Goal: Information Seeking & Learning: Learn about a topic

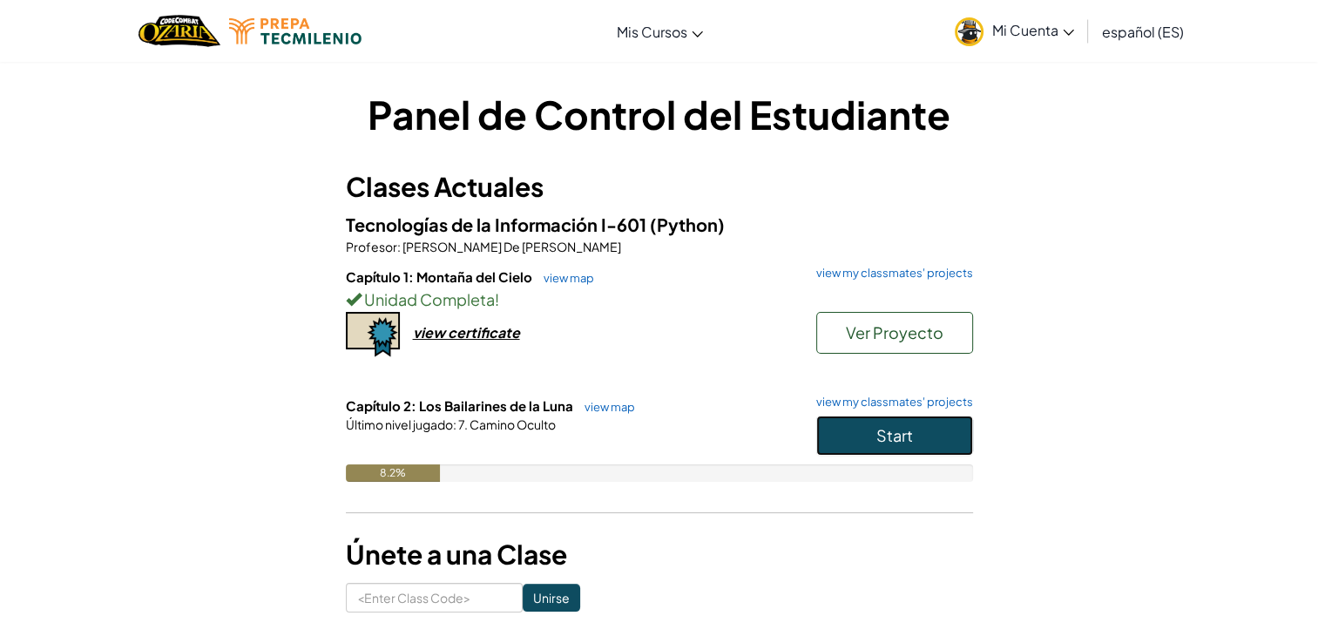
click at [900, 436] on span "Start" at bounding box center [894, 435] width 37 height 20
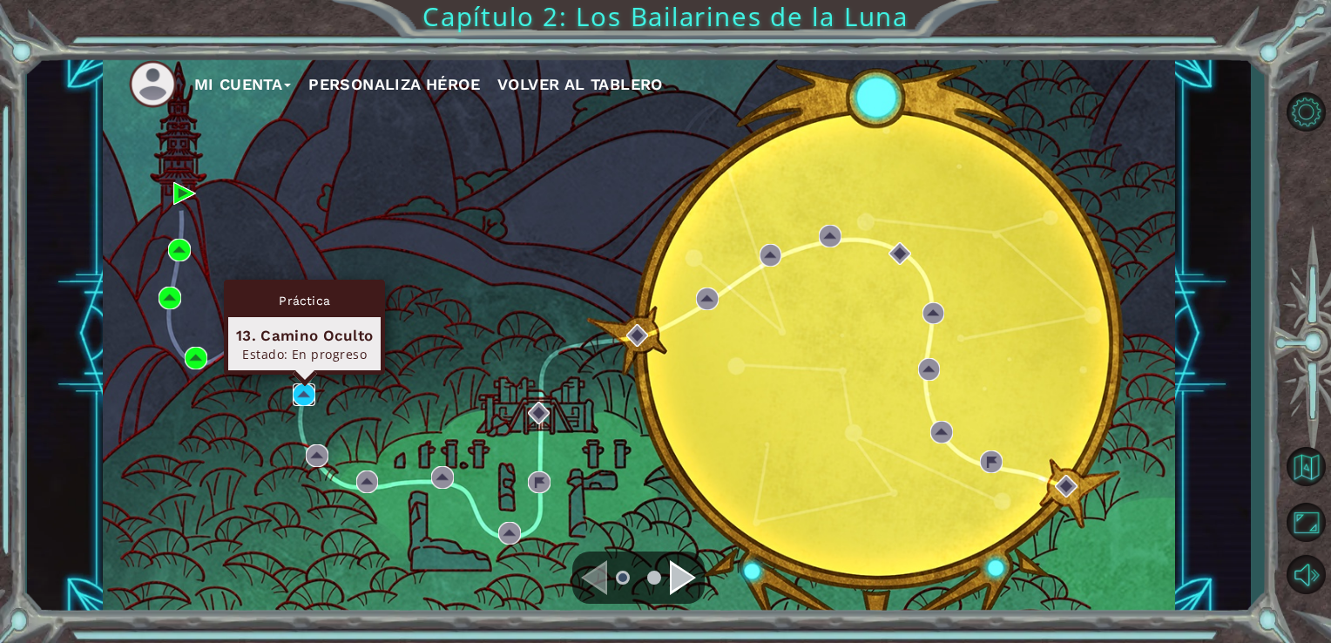
click at [299, 392] on img at bounding box center [304, 394] width 23 height 23
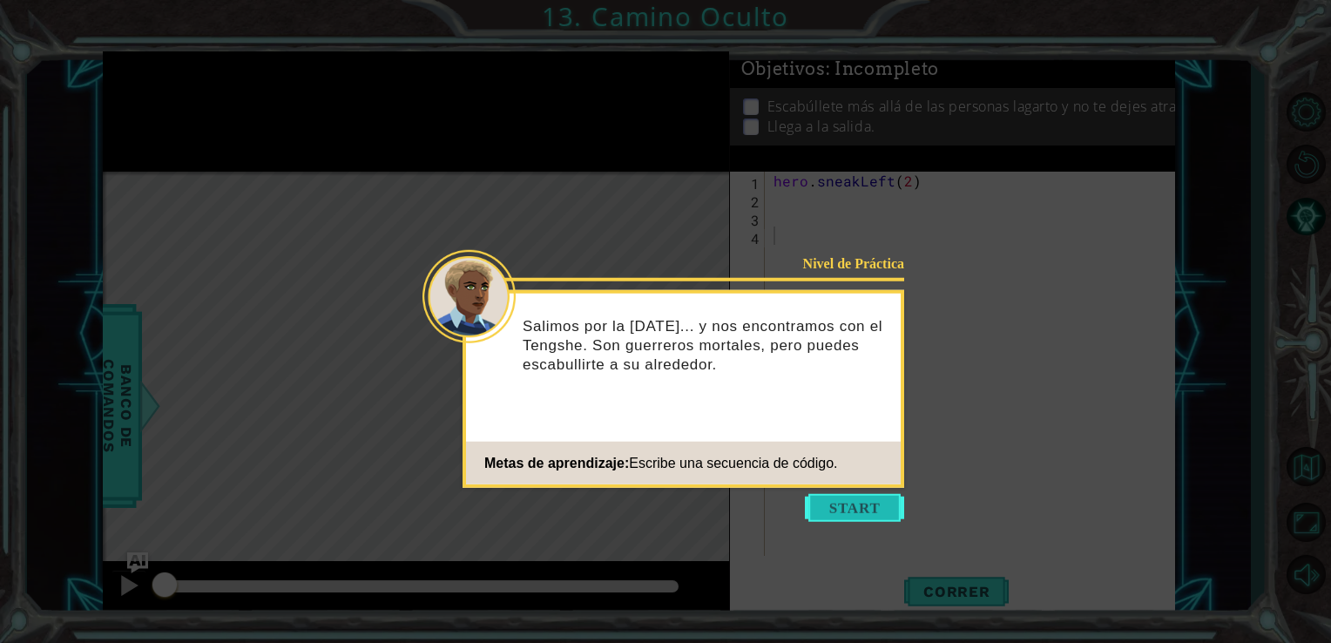
click at [839, 509] on button "Start" at bounding box center [854, 508] width 99 height 28
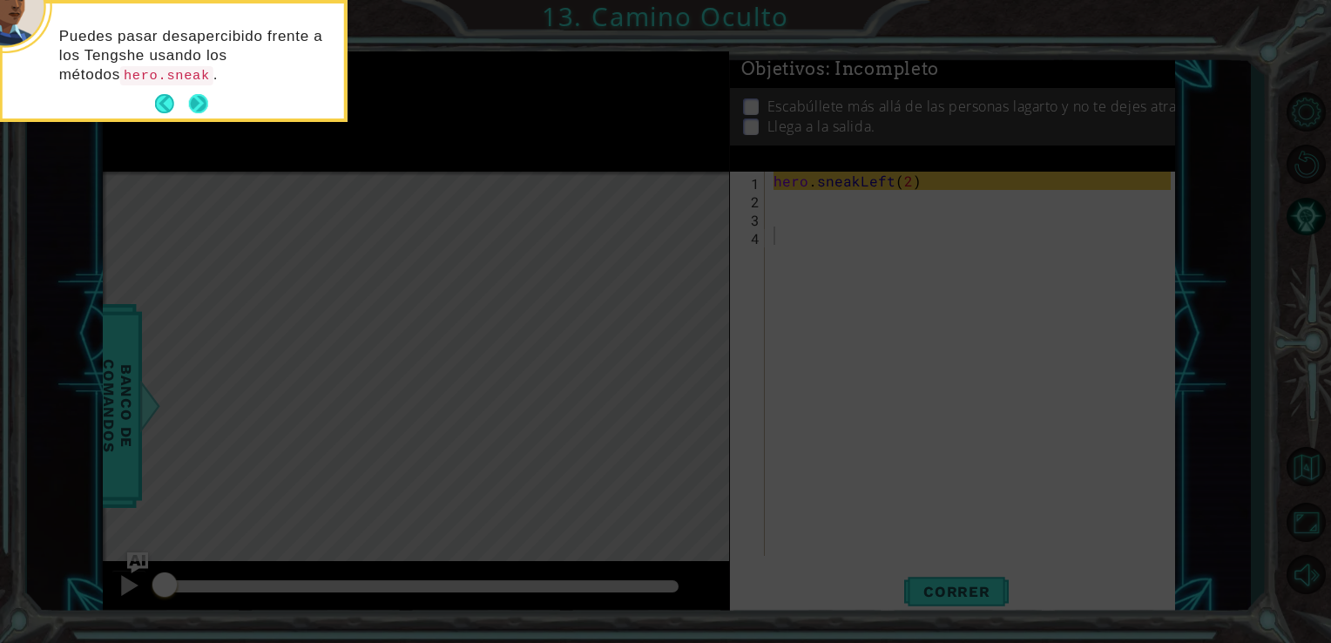
click at [201, 101] on button "Next" at bounding box center [198, 103] width 19 height 19
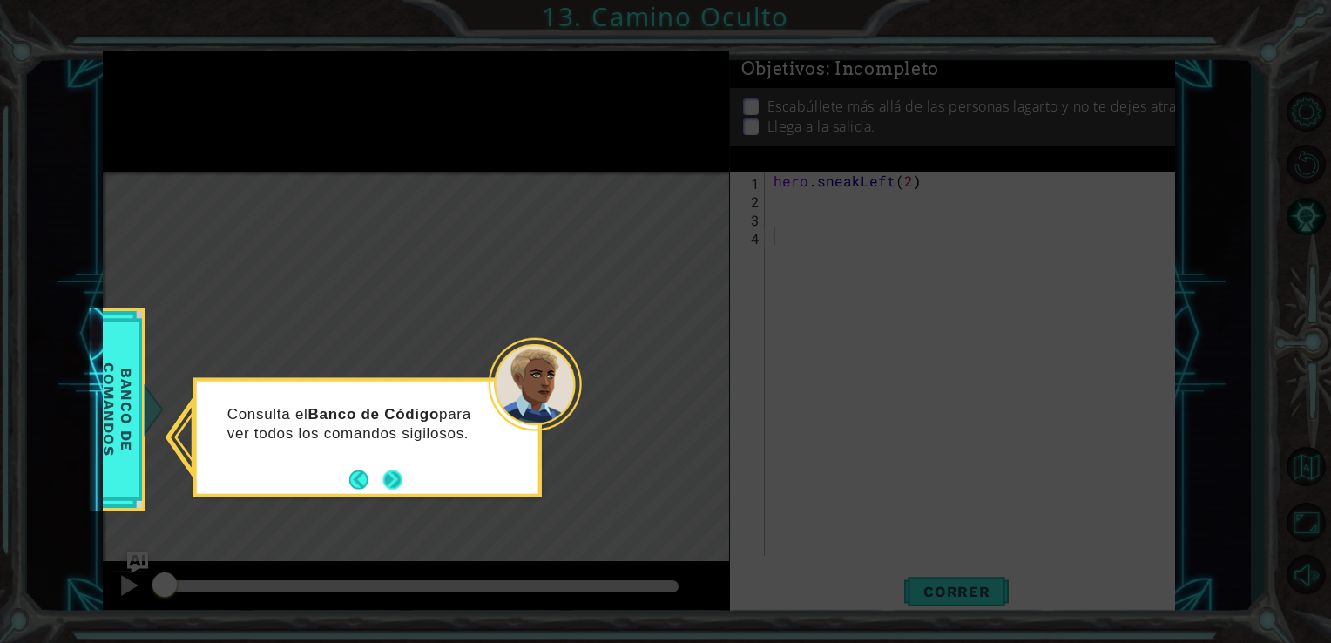
click at [401, 472] on button "Next" at bounding box center [392, 479] width 19 height 19
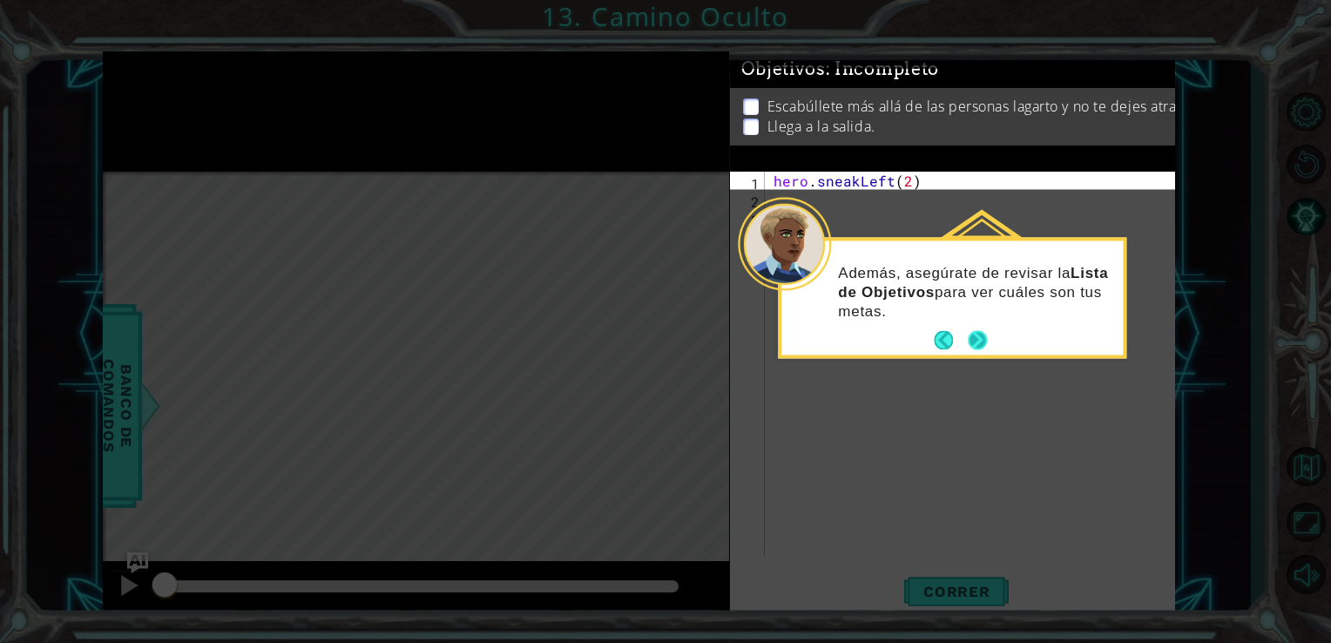
click at [980, 332] on button "Next" at bounding box center [977, 340] width 19 height 19
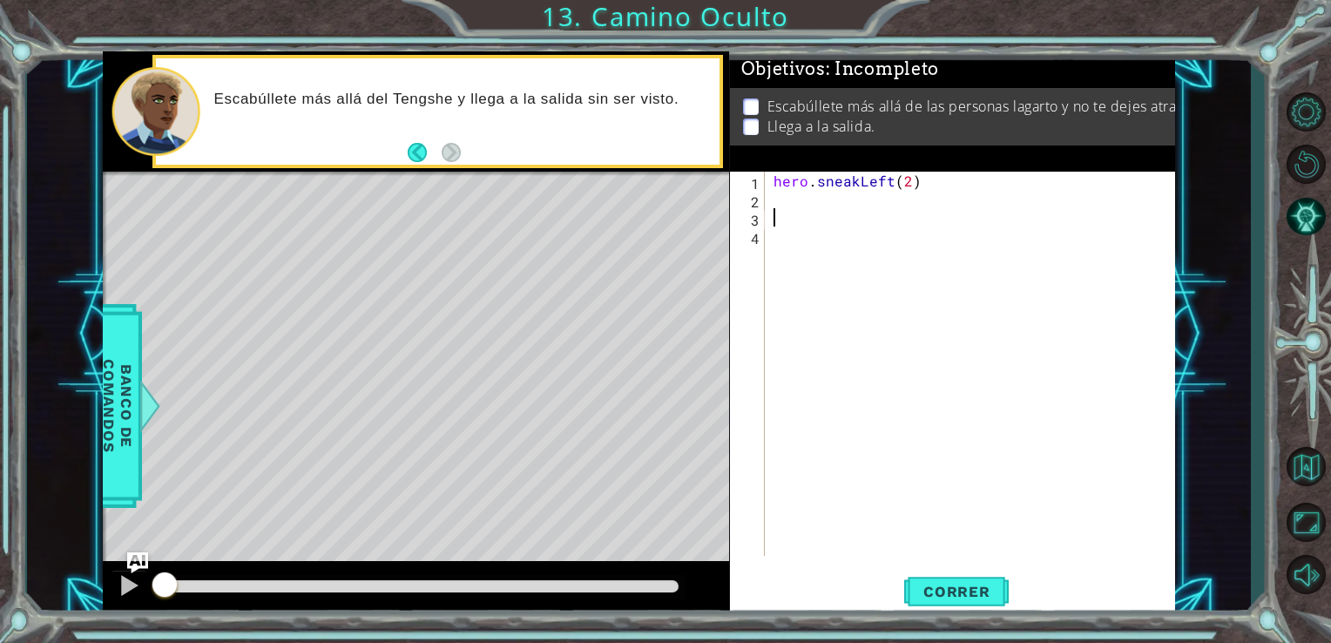
click at [816, 217] on div "hero . sneakLeft ( 2 )" at bounding box center [975, 382] width 410 height 421
click at [813, 207] on div "hero . sneakLeft ( 2 )" at bounding box center [975, 382] width 410 height 421
click at [969, 598] on span "Correr" at bounding box center [957, 591] width 102 height 17
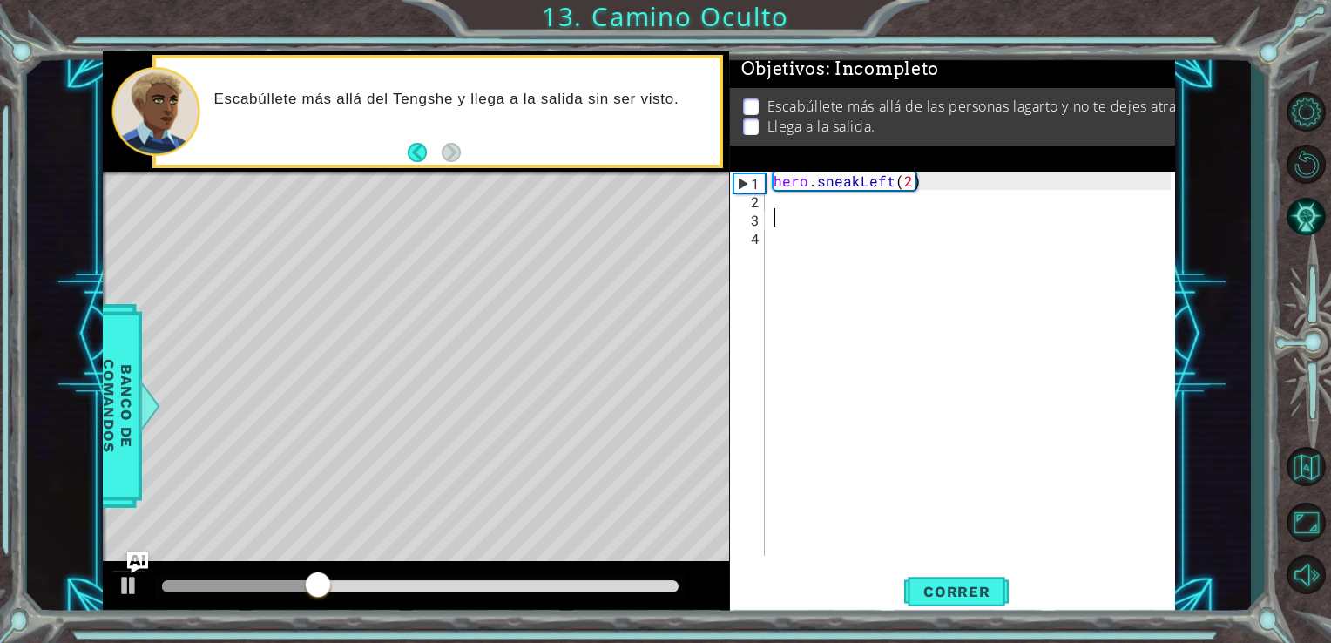
click at [795, 211] on div "hero . sneakLeft ( 2 )" at bounding box center [975, 382] width 410 height 421
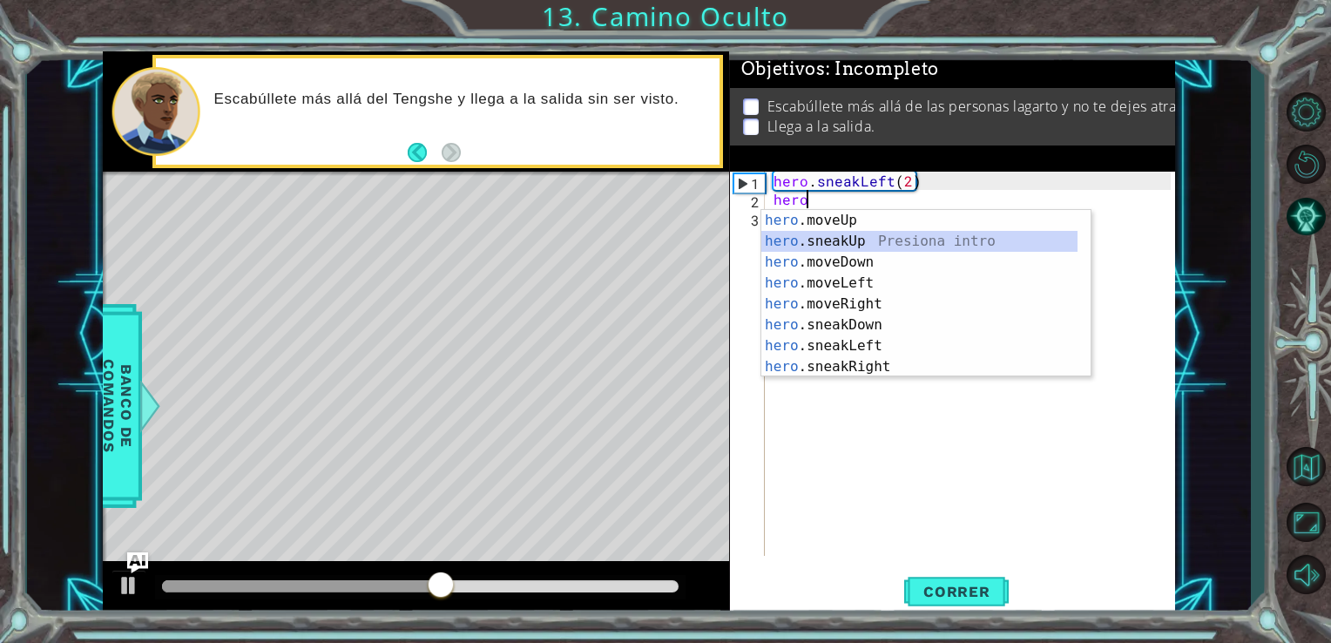
click at [862, 240] on div "hero .moveUp Presiona intro hero .sneakUp Presiona intro hero .moveDown Presion…" at bounding box center [919, 314] width 316 height 209
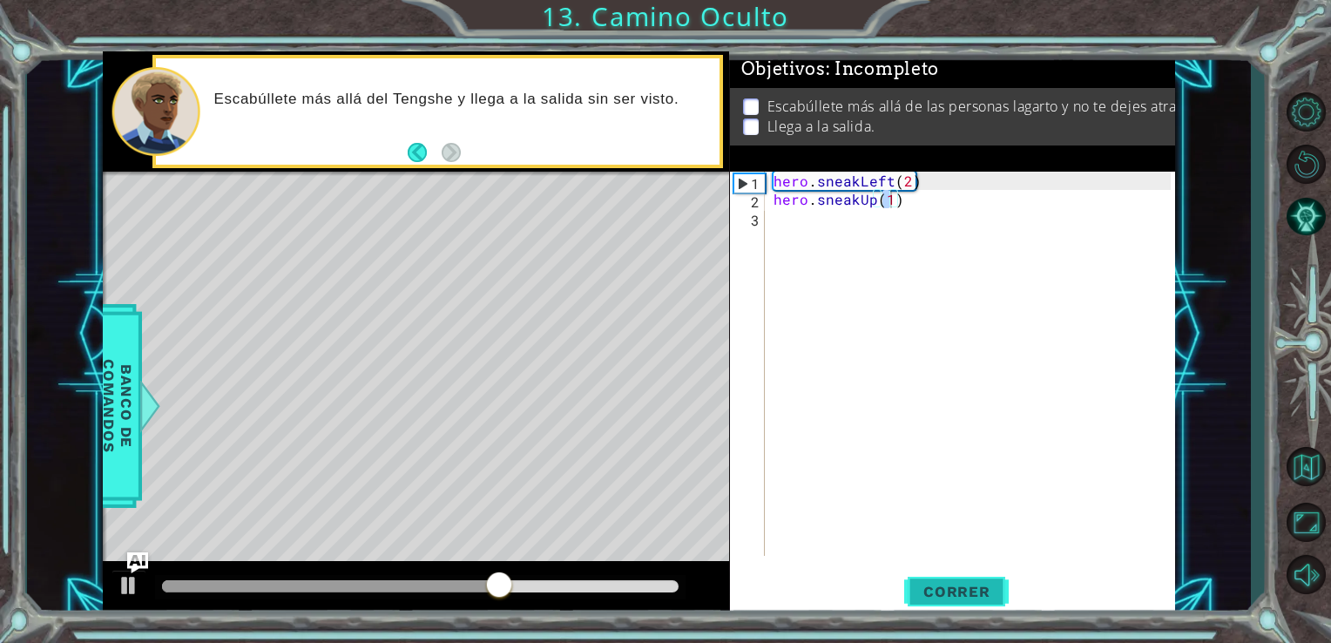
click at [938, 597] on span "Correr" at bounding box center [957, 591] width 102 height 17
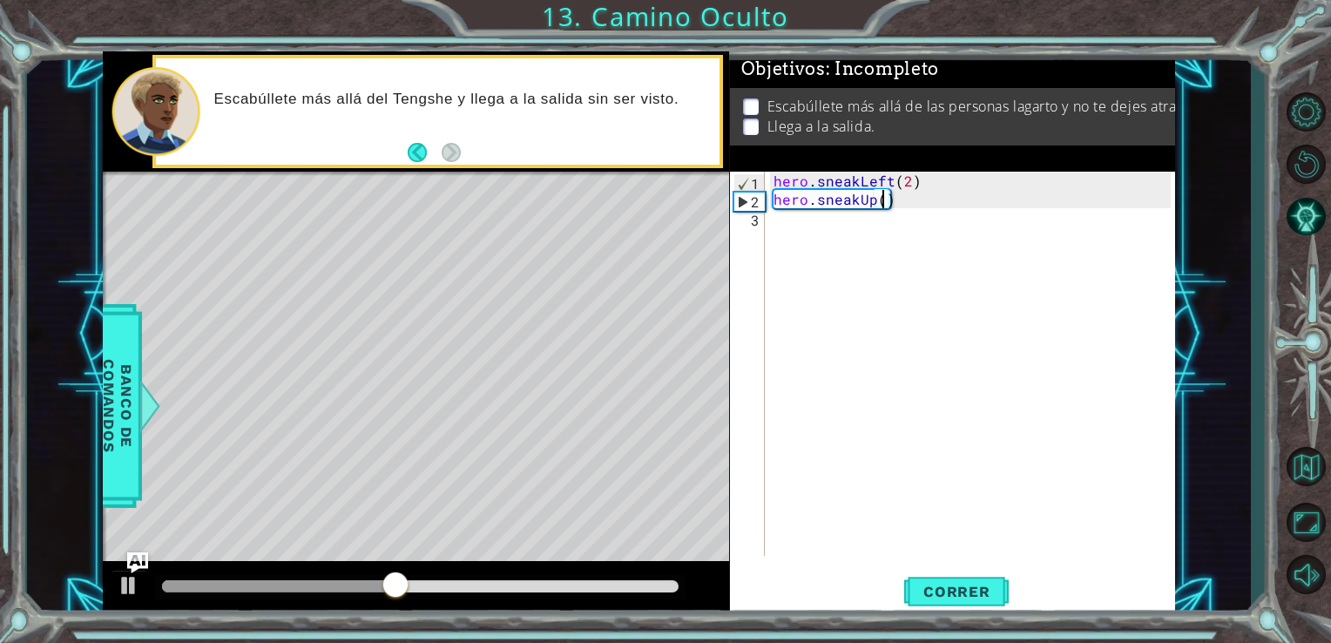
scroll to position [0, 7]
click at [979, 593] on span "Correr" at bounding box center [957, 591] width 102 height 17
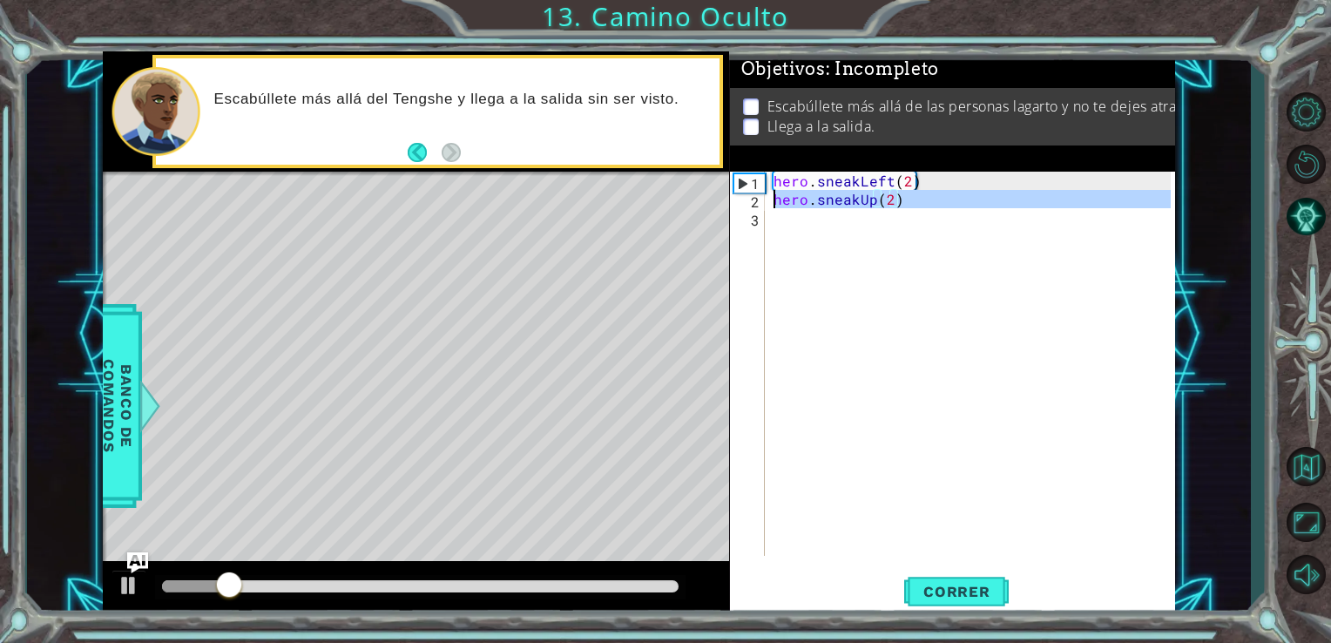
click at [753, 204] on div "2" at bounding box center [748, 202] width 31 height 18
type textarea "hero.sneakUp(2)"
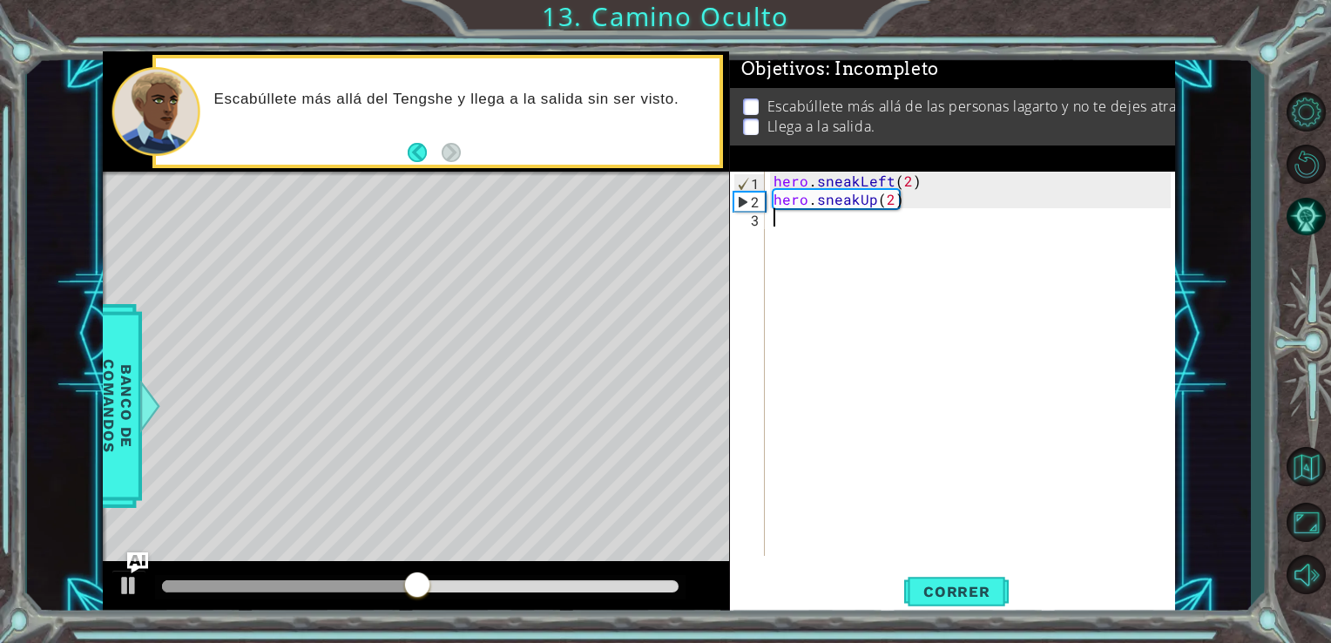
click at [805, 224] on div "hero . sneakLeft ( 2 ) hero . sneakUp ( 2 )" at bounding box center [975, 382] width 410 height 421
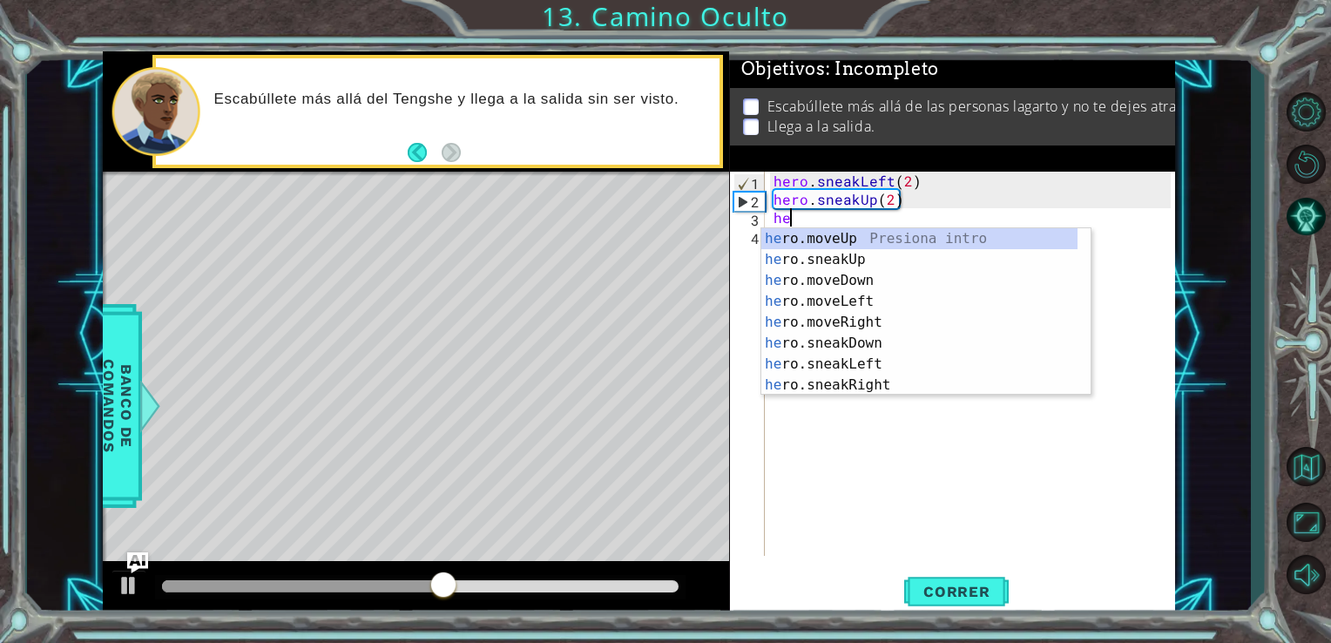
scroll to position [0, 0]
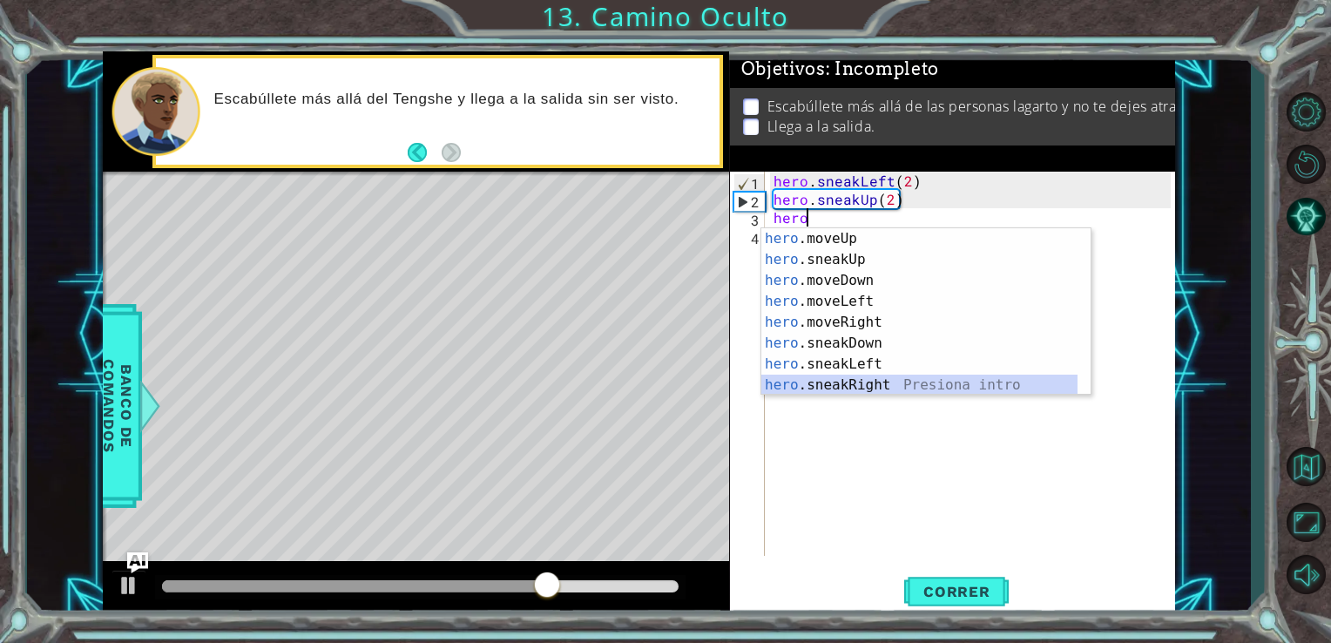
click at [861, 392] on div "hero .moveUp Presiona intro hero .sneakUp Presiona intro hero .moveDown Presion…" at bounding box center [919, 332] width 316 height 209
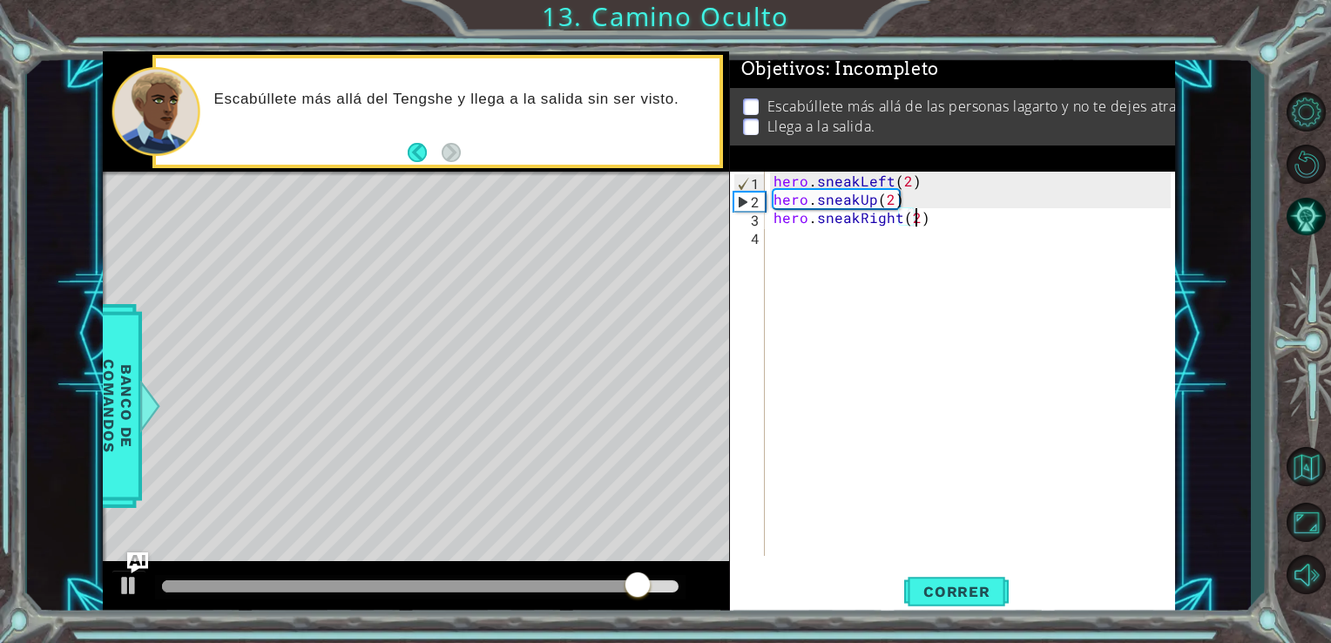
scroll to position [0, 8]
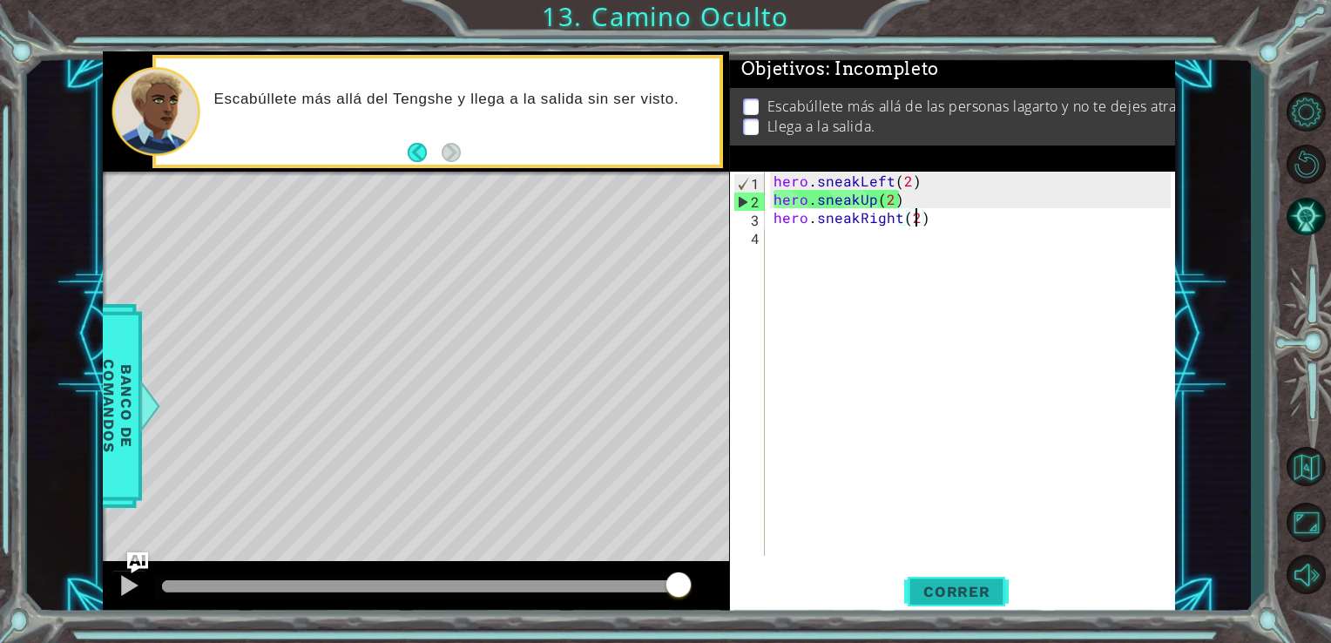
type textarea "hero.sneakRight(2)"
click at [979, 584] on span "Correr" at bounding box center [957, 591] width 102 height 17
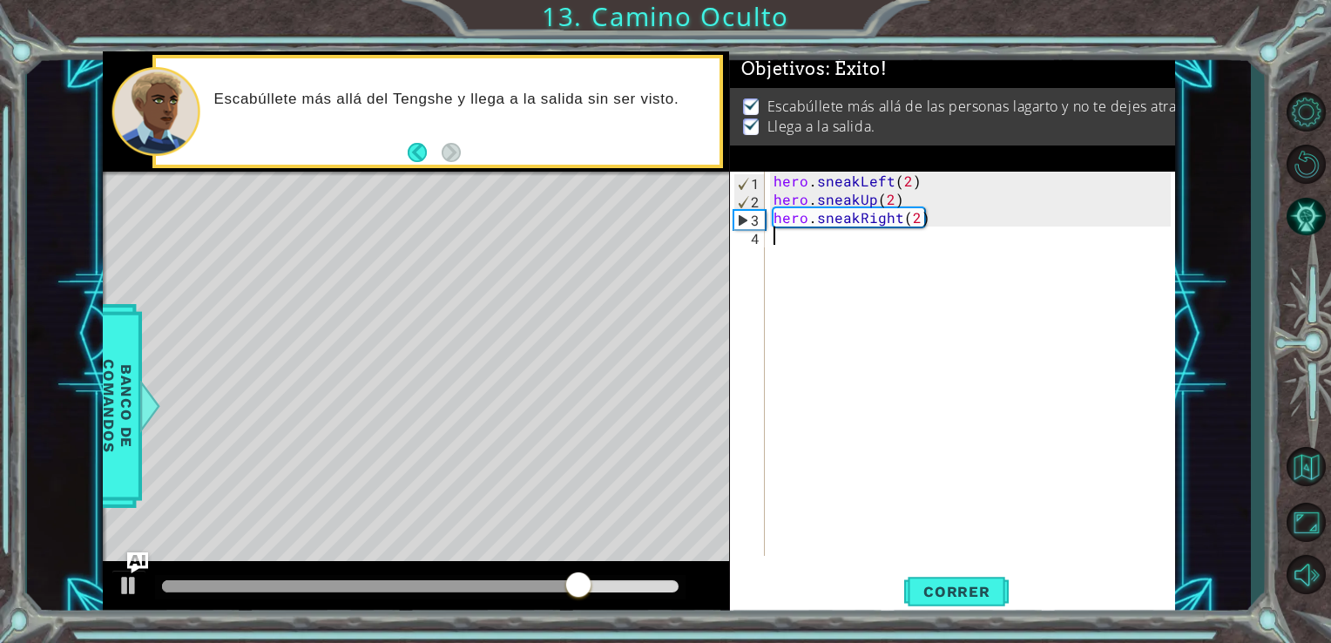
click at [1030, 479] on div "hero . sneakLeft ( 2 ) hero . sneakUp ( 2 ) hero . sneakRight ( 2 )" at bounding box center [975, 382] width 410 height 421
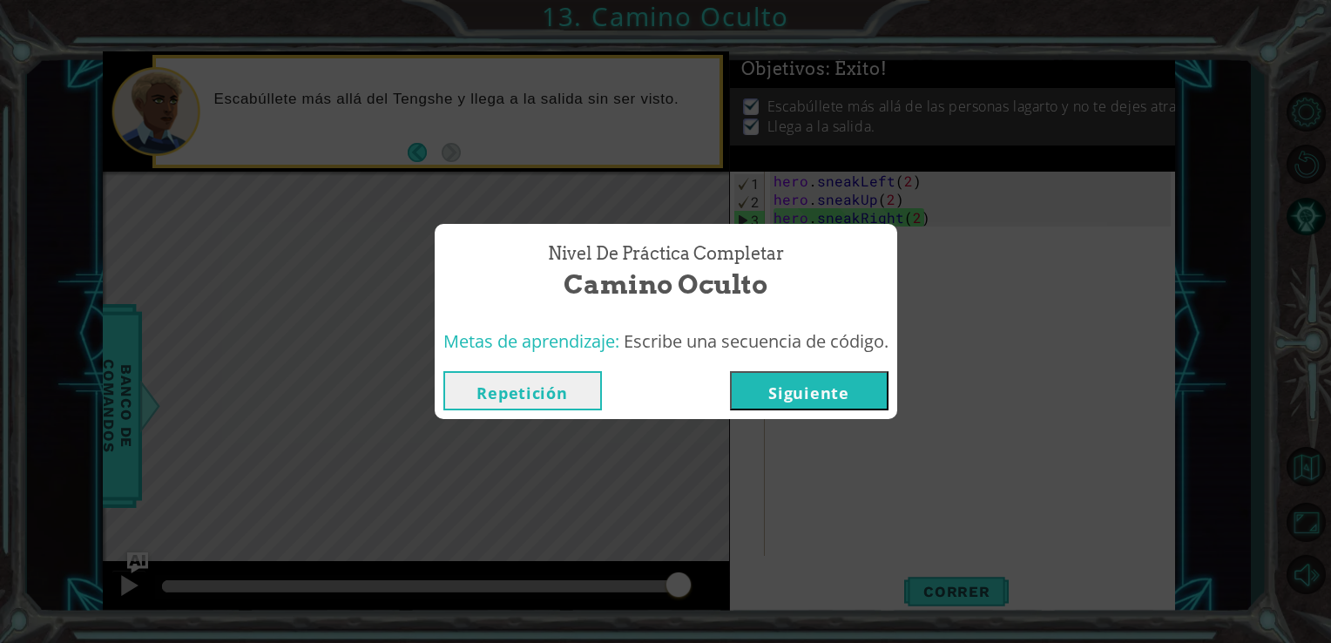
click at [824, 393] on button "Siguiente" at bounding box center [809, 390] width 159 height 39
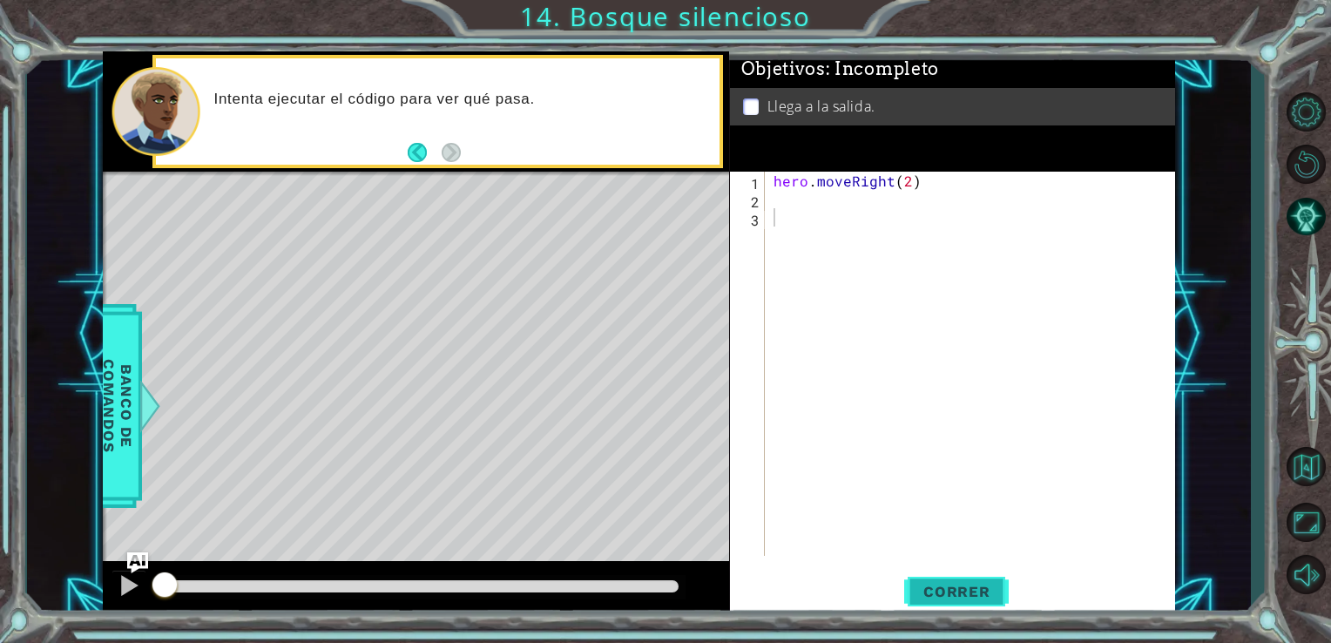
click at [976, 607] on button "Correr" at bounding box center [956, 591] width 105 height 44
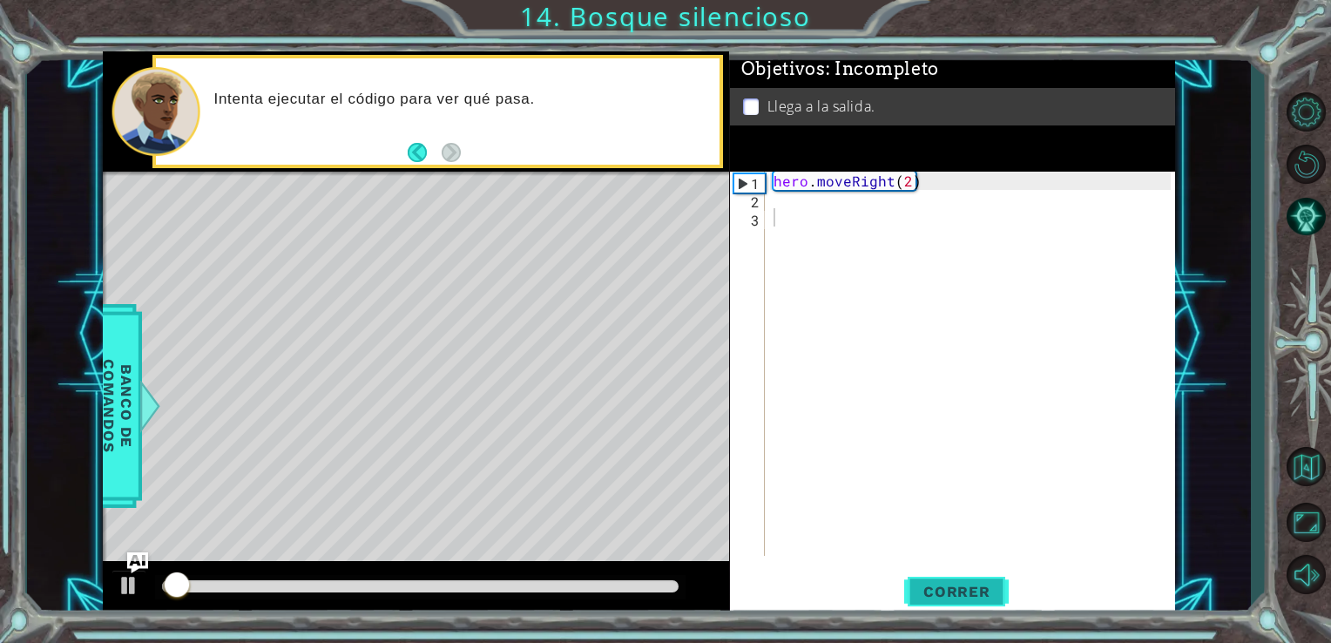
click at [978, 592] on span "Correr" at bounding box center [957, 591] width 102 height 17
click at [793, 200] on div "hero . moveRight ( 2 )" at bounding box center [975, 382] width 410 height 421
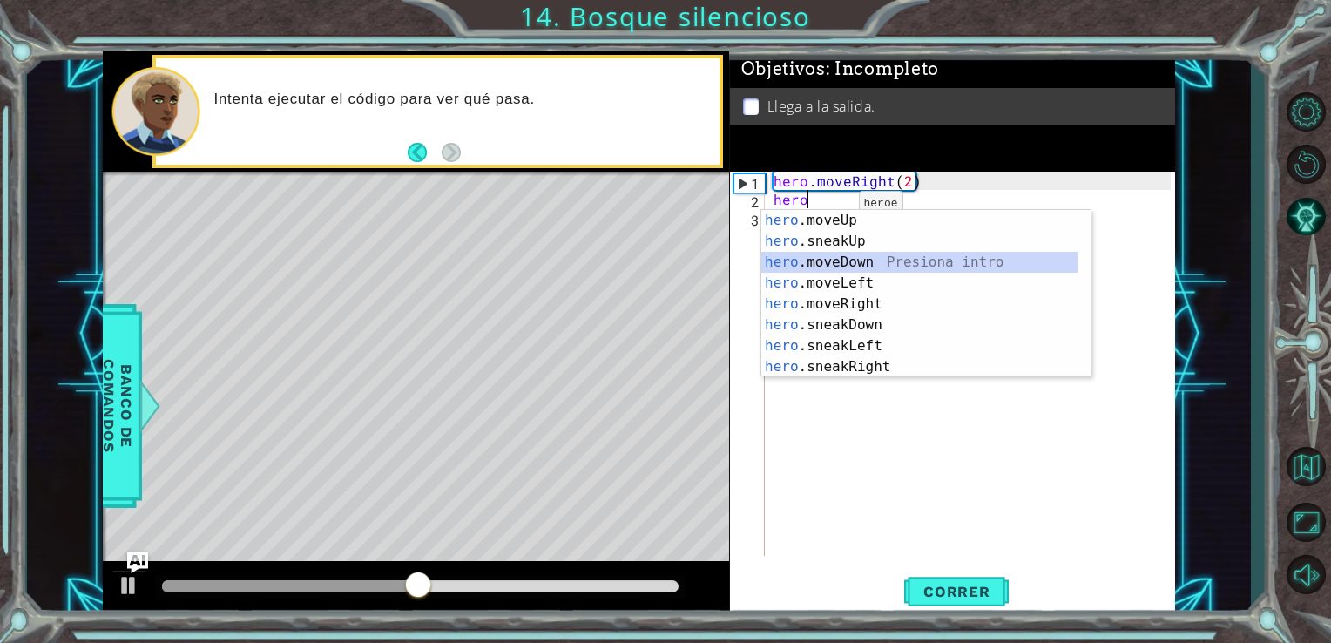
click at [826, 267] on div "hero .moveUp Presiona intro hero .sneakUp Presiona intro hero .moveDown Presion…" at bounding box center [919, 314] width 316 height 209
type textarea "hero.moveDown(1)"
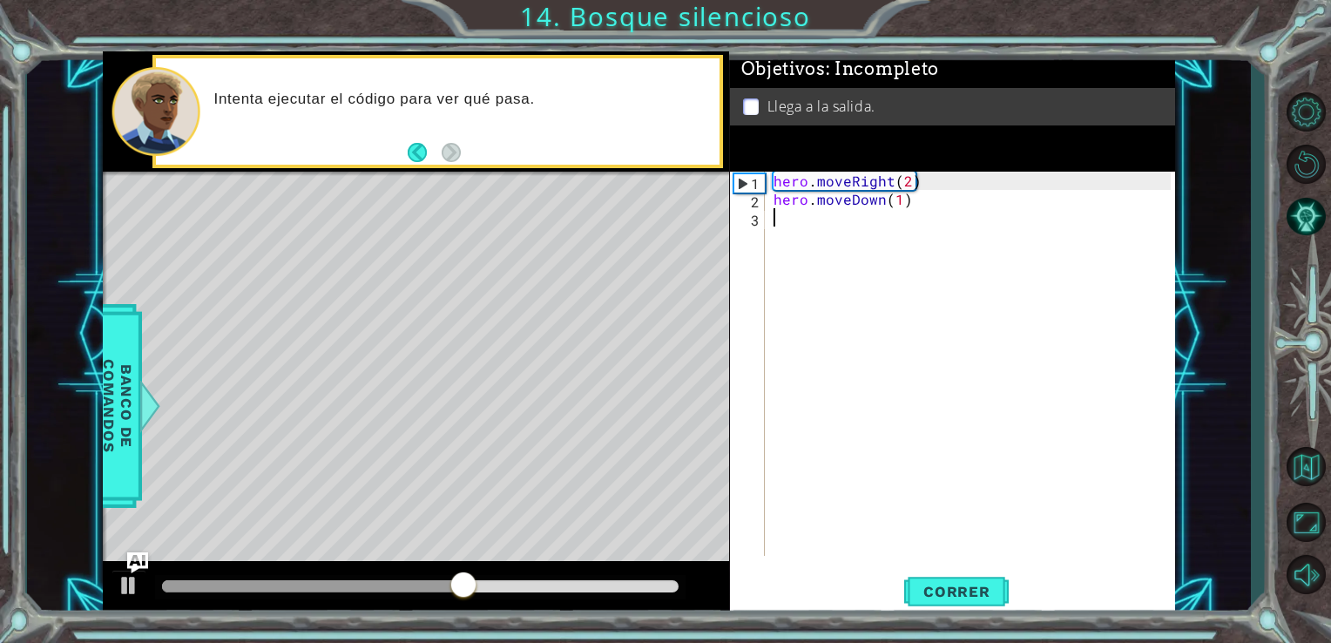
click at [801, 216] on div "hero . moveRight ( 2 ) hero . moveDown ( 1 )" at bounding box center [975, 382] width 410 height 421
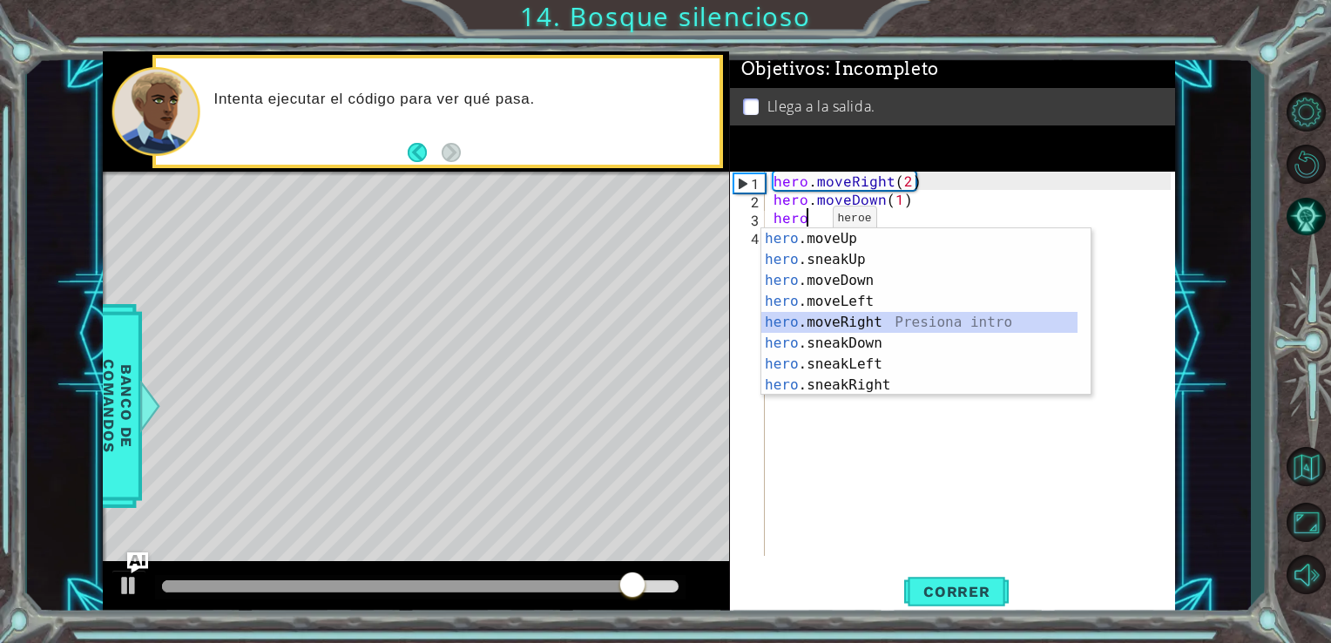
click at [843, 326] on div "hero .moveUp Presiona intro hero .sneakUp Presiona intro hero .moveDown Presion…" at bounding box center [919, 332] width 316 height 209
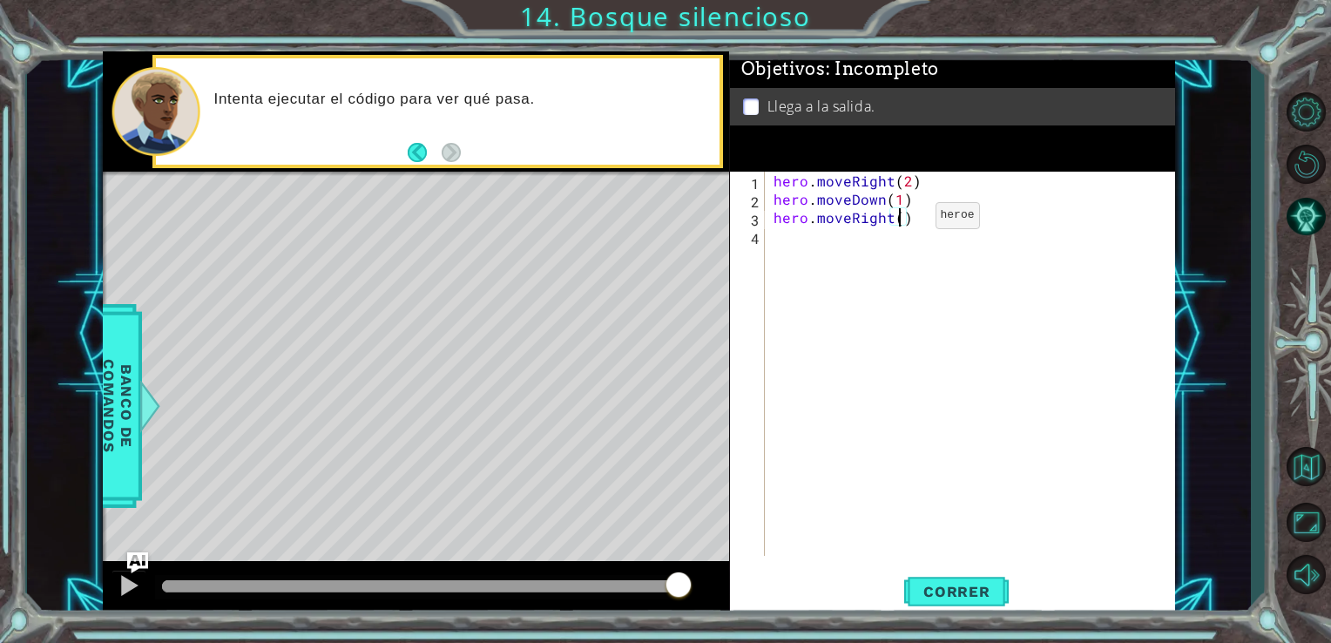
type textarea "hero.moveRight(2)"
click at [848, 237] on div "hero . moveRight ( 2 ) hero . moveDown ( 1 ) hero . moveRight ( 2 )" at bounding box center [975, 382] width 410 height 421
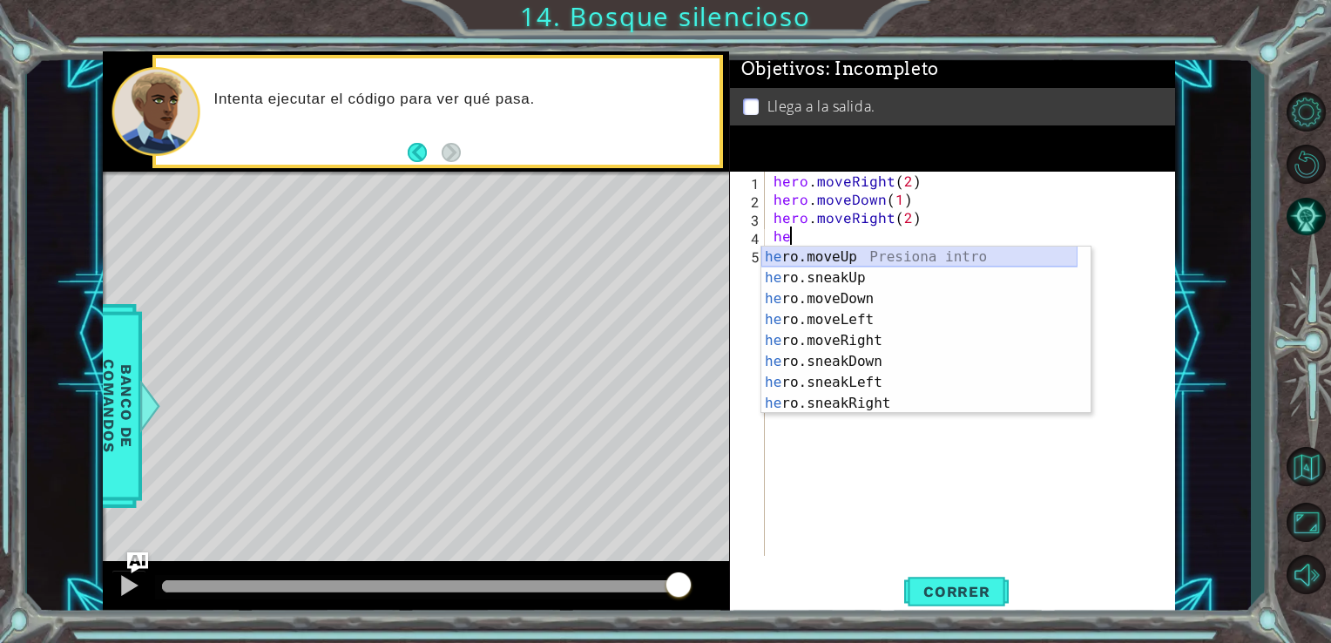
click at [847, 253] on div "he ro.moveUp Presiona intro he ro.sneakUp Presiona intro he ro.moveDown Presion…" at bounding box center [919, 351] width 316 height 209
type textarea "hero.moveUp(1)"
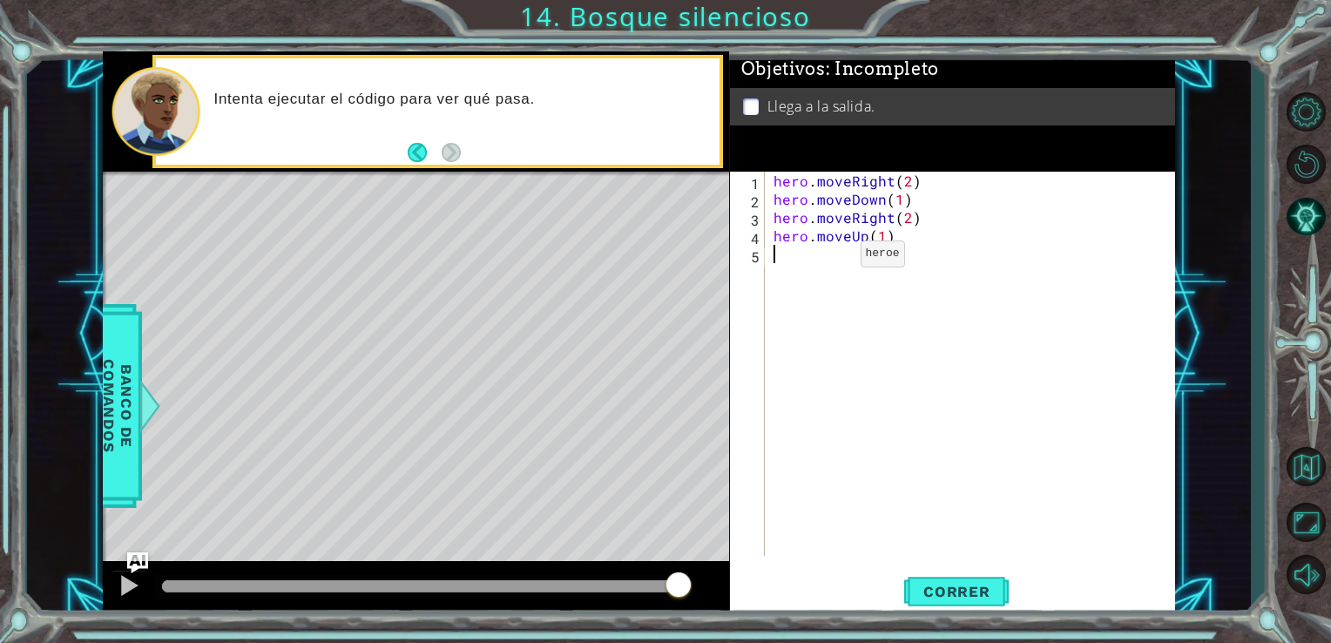
click at [830, 258] on div "hero . moveRight ( 2 ) hero . moveDown ( 1 ) hero . moveRight ( 2 ) hero . move…" at bounding box center [975, 382] width 410 height 421
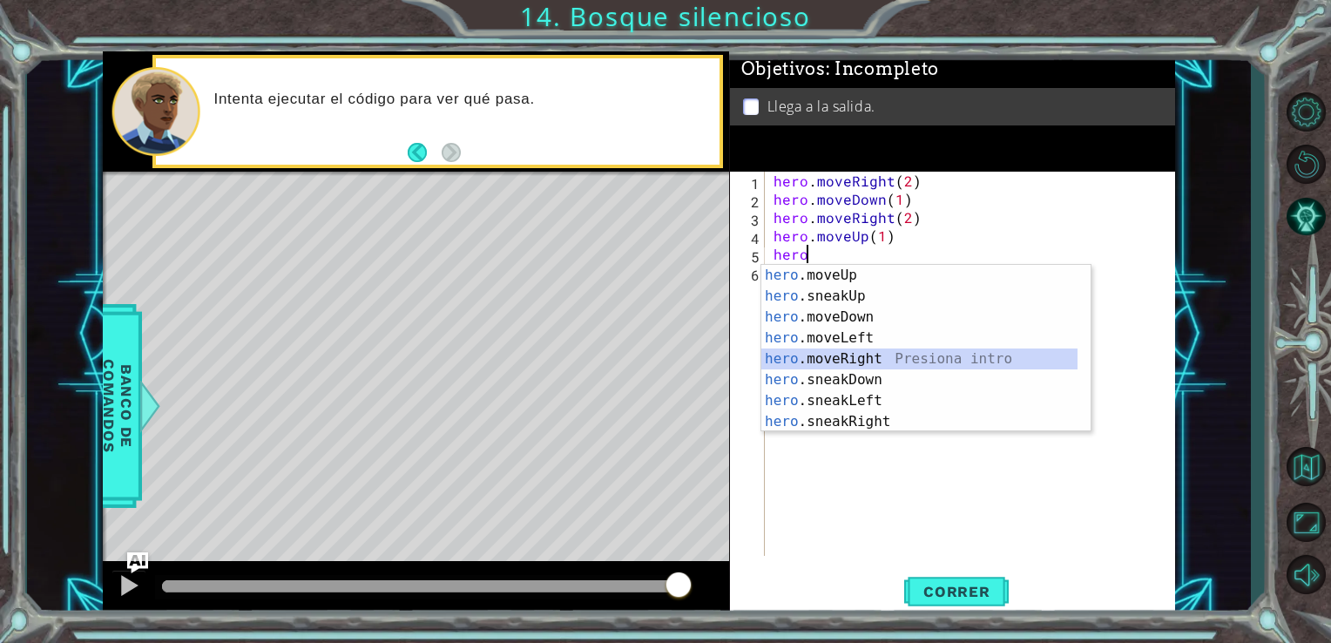
click at [834, 364] on div "hero .moveUp Presiona intro hero .sneakUp Presiona intro hero .moveDown Presion…" at bounding box center [919, 369] width 316 height 209
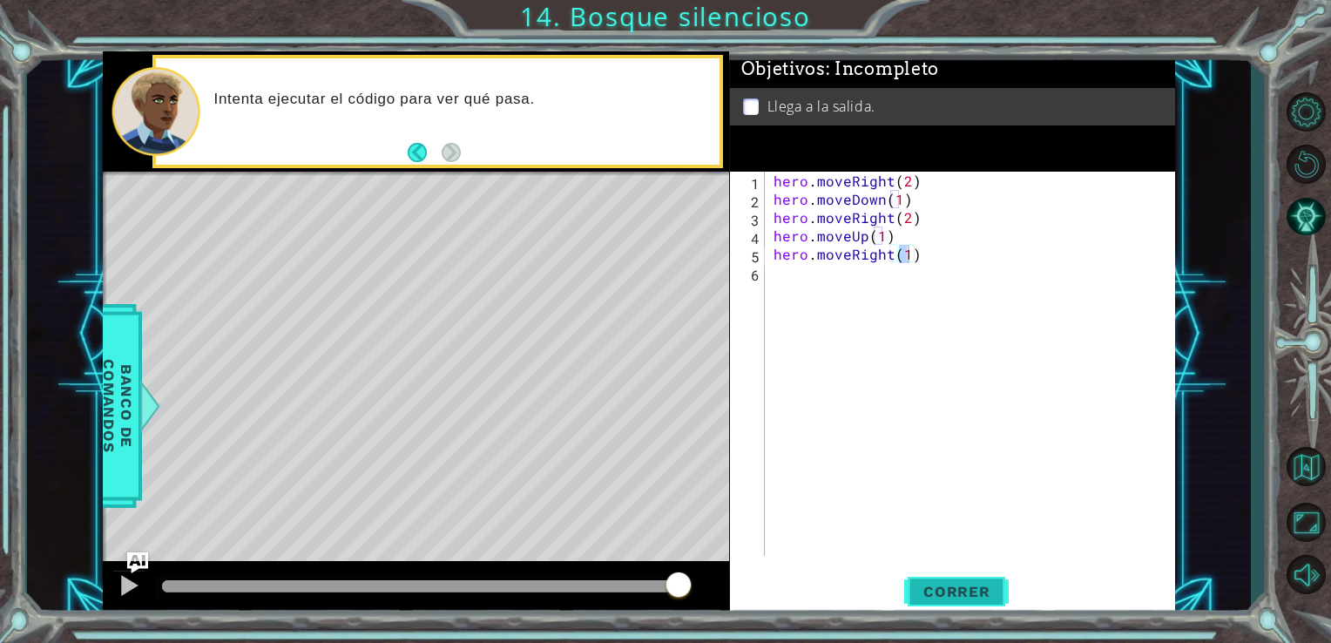
click at [958, 596] on span "Correr" at bounding box center [957, 591] width 102 height 17
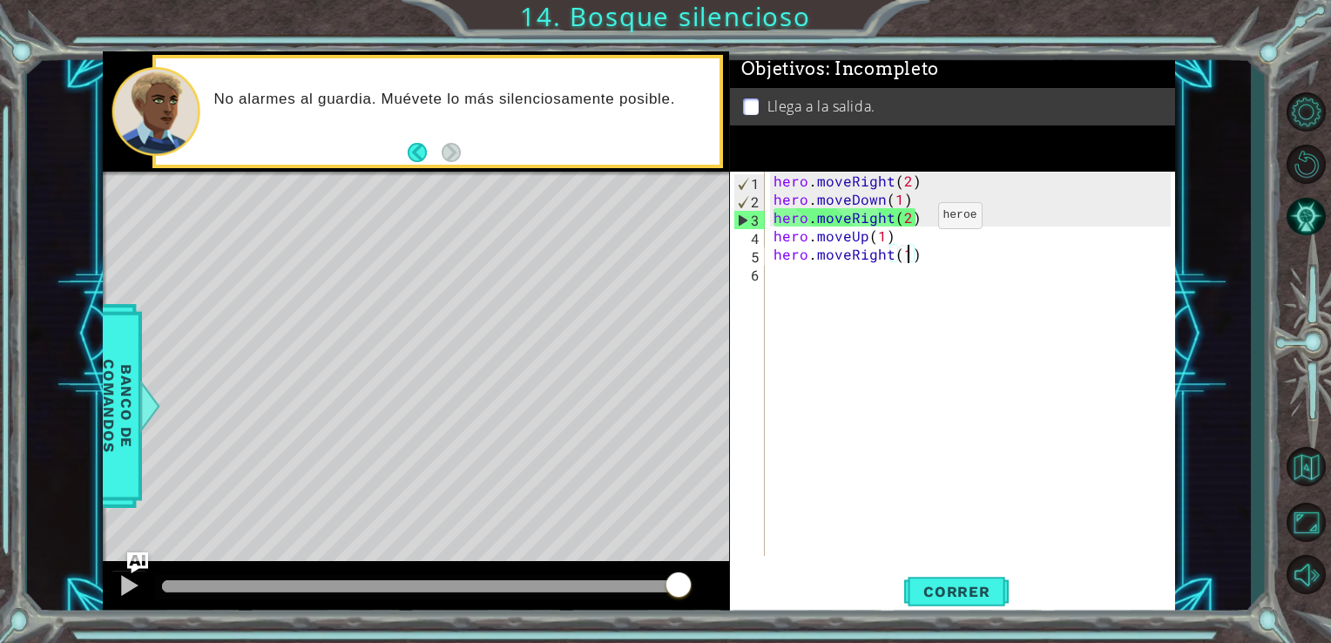
click at [908, 220] on div "hero . moveRight ( 2 ) hero . moveDown ( 1 ) hero . moveRight ( 2 ) hero . move…" at bounding box center [975, 382] width 410 height 421
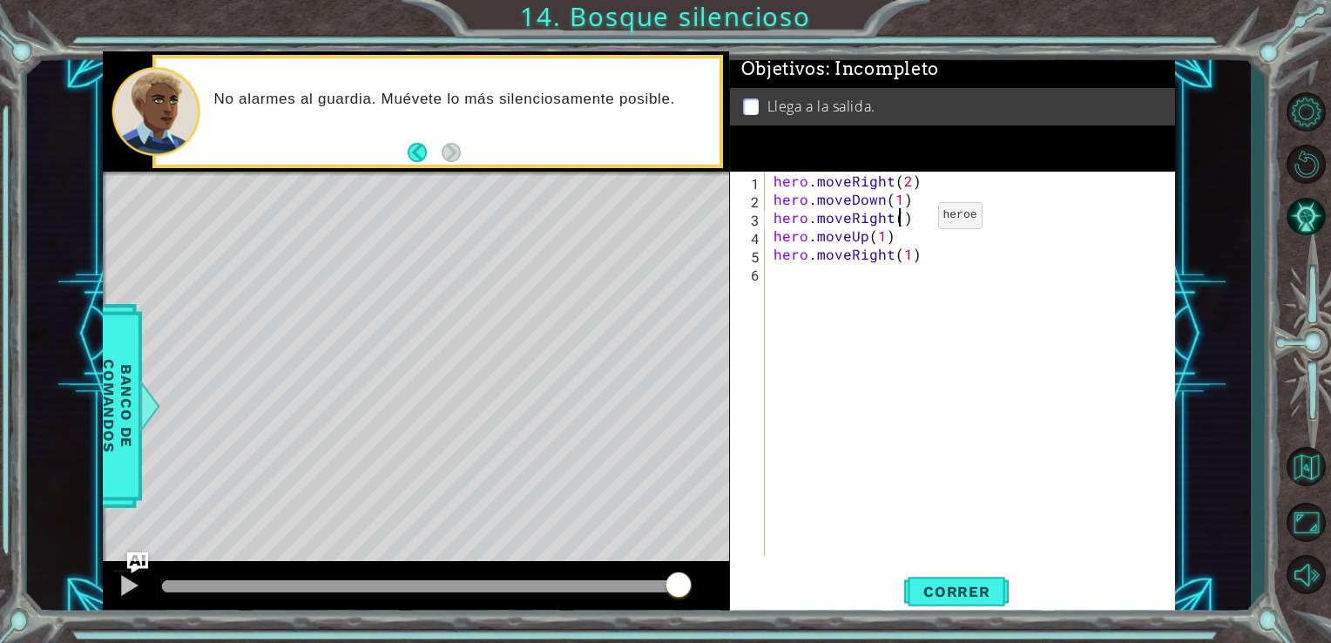
scroll to position [0, 7]
click at [942, 573] on button "Correr" at bounding box center [956, 591] width 105 height 44
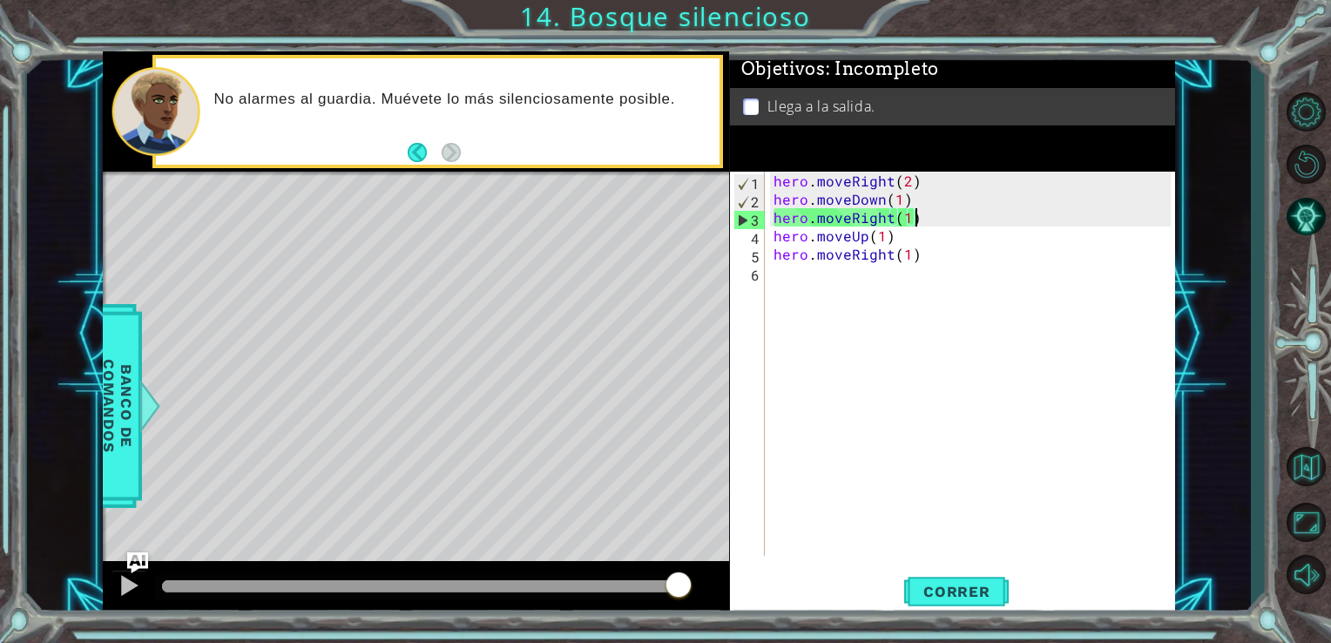
click at [929, 221] on div "hero . moveRight ( 2 ) hero . moveDown ( 1 ) hero . moveRight ( 1 ) hero . move…" at bounding box center [975, 382] width 410 height 421
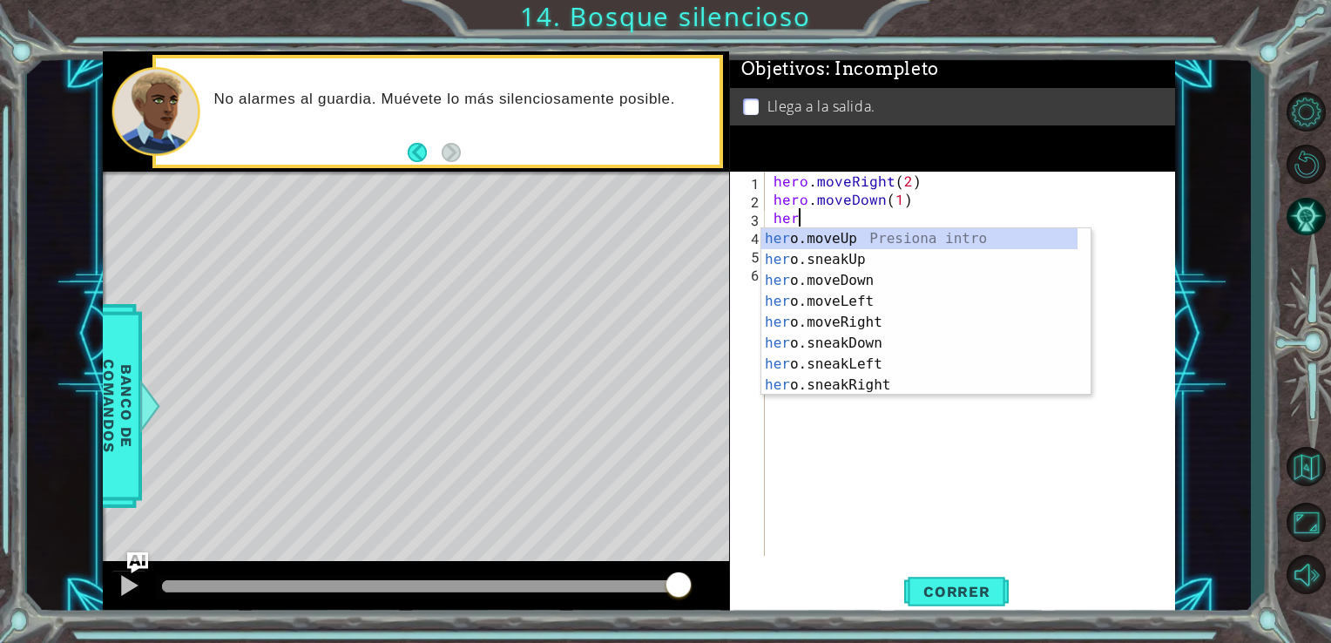
scroll to position [0, 0]
type textarea "h"
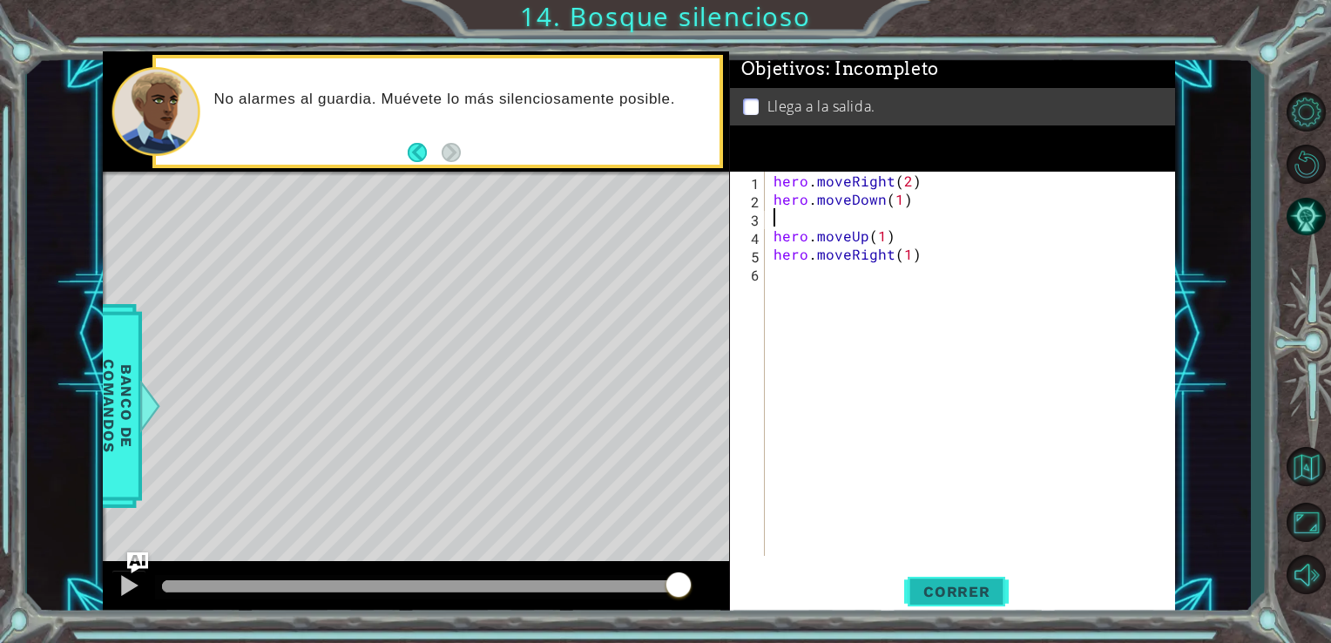
click at [937, 601] on button "Correr" at bounding box center [956, 591] width 105 height 44
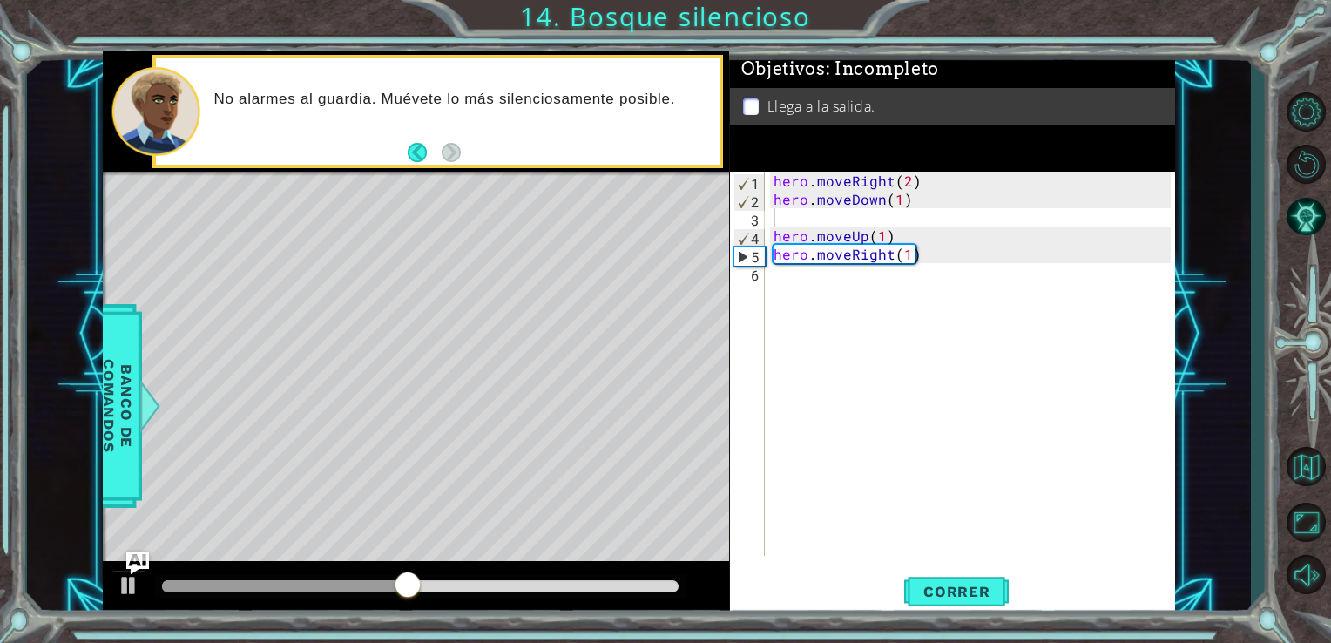
click at [137, 556] on img "Ask AI" at bounding box center [136, 562] width 23 height 23
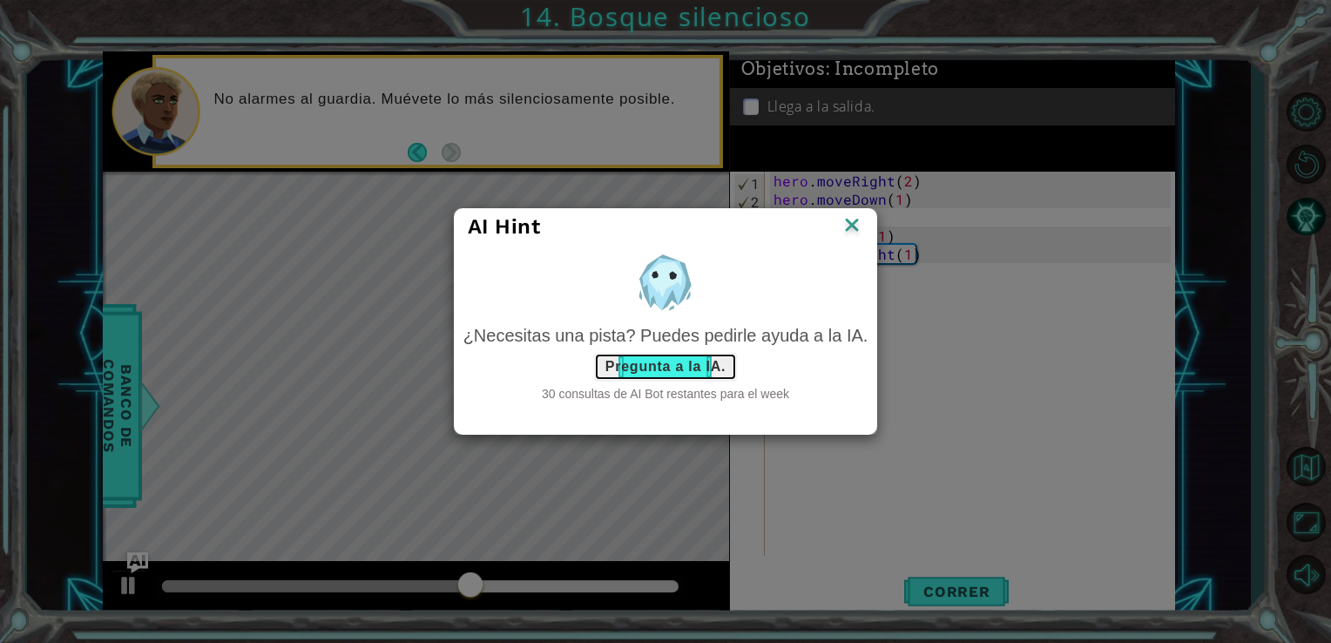
click at [678, 363] on button "Pregunta a la IA." at bounding box center [665, 367] width 143 height 28
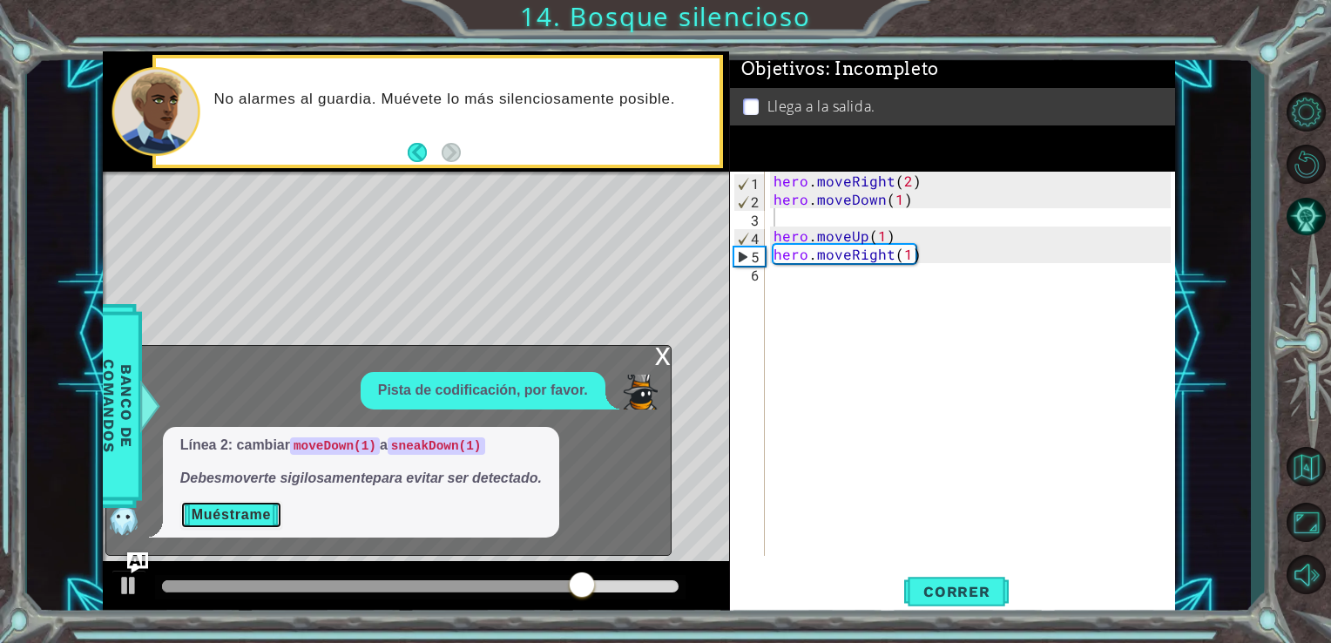
click at [244, 510] on button "Muéstrame" at bounding box center [231, 515] width 102 height 28
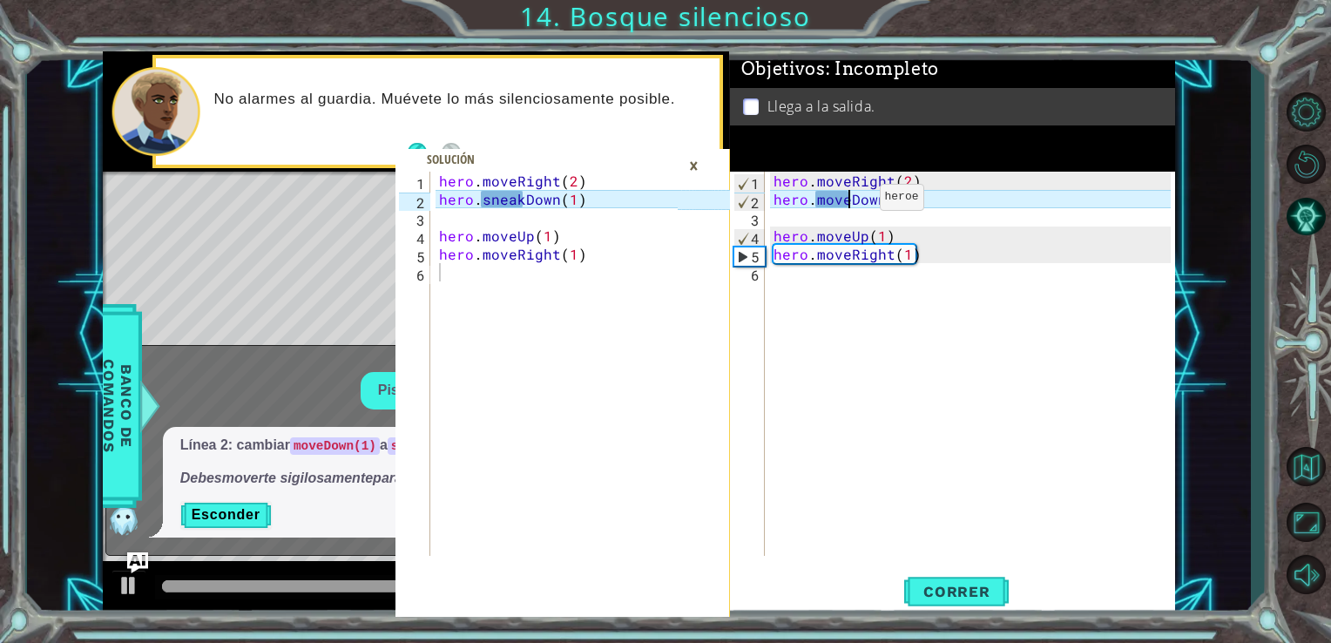
click at [849, 201] on div "hero . moveRight ( 2 ) hero . moveDown ( 1 ) hero . moveUp ( 1 ) hero . moveRig…" at bounding box center [975, 382] width 410 height 421
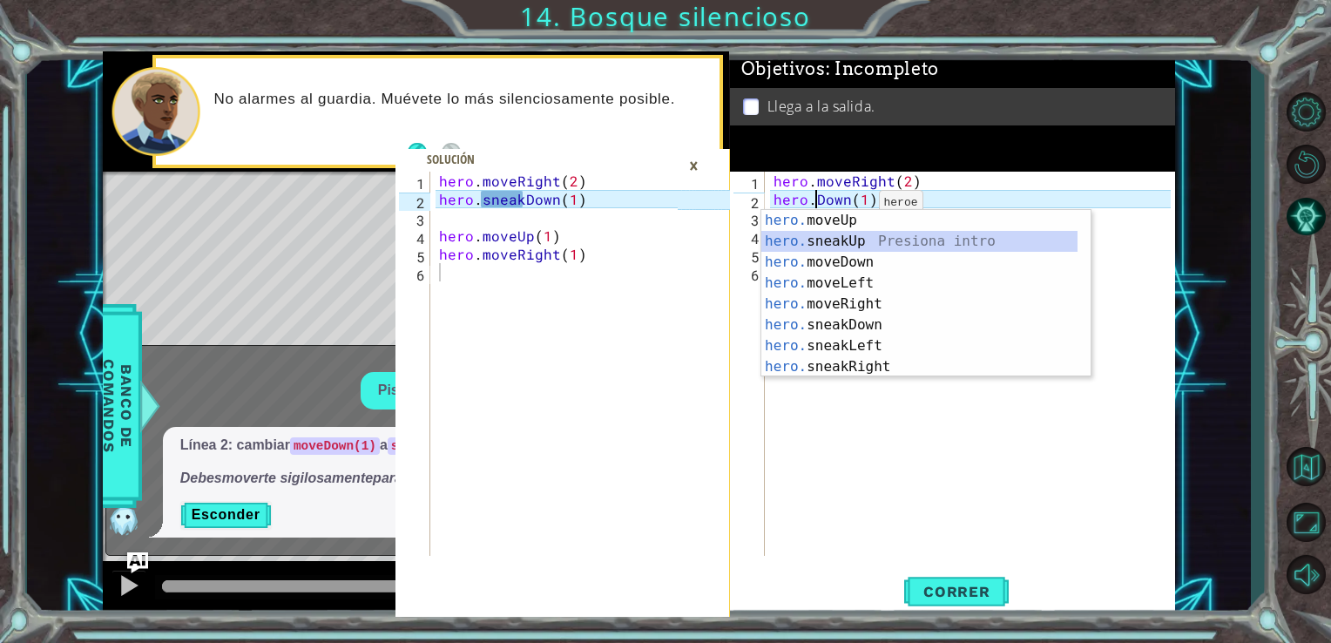
click at [850, 235] on div "hero. moveUp Presiona intro hero. sneakUp Presiona intro hero. moveDown Presion…" at bounding box center [919, 314] width 316 height 209
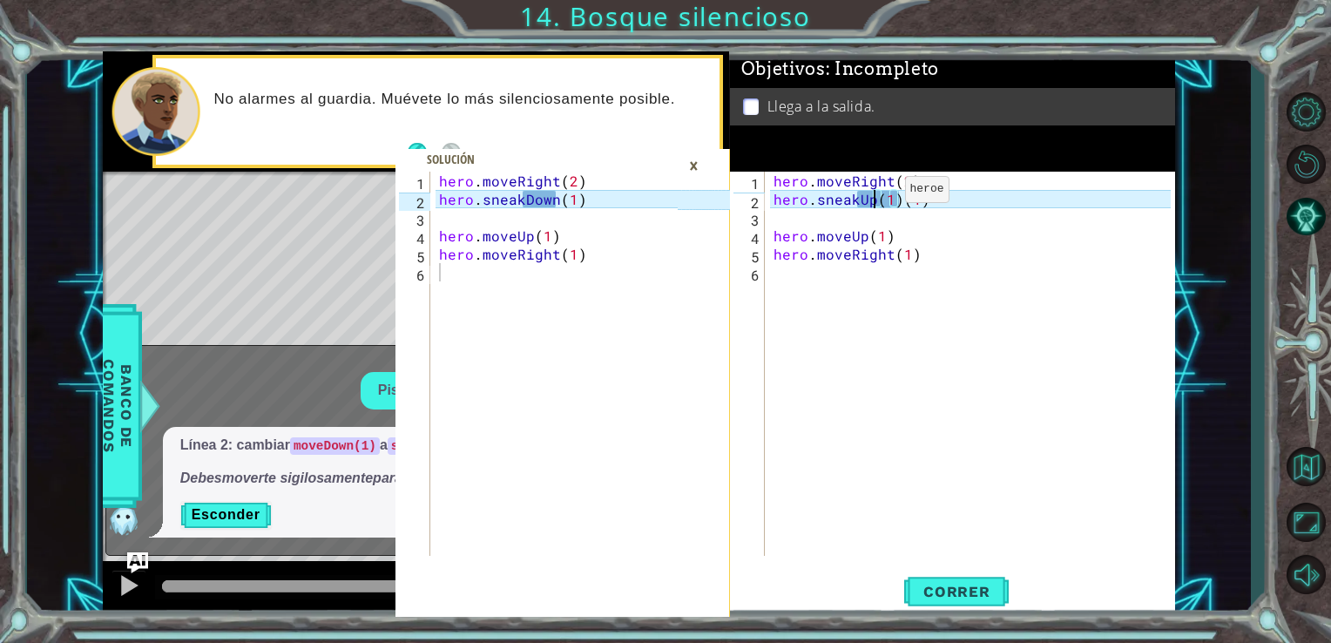
click at [875, 193] on div "hero . moveRight ( 2 ) hero . sneakUp ( 1 ) ( 1 ) hero . moveUp ( 1 ) hero . mo…" at bounding box center [975, 382] width 410 height 421
click at [896, 197] on div "hero . moveRight ( 2 ) hero . sneakUp ( 1 ) ( 1 ) hero . moveUp ( 1 ) hero . mo…" at bounding box center [975, 382] width 410 height 421
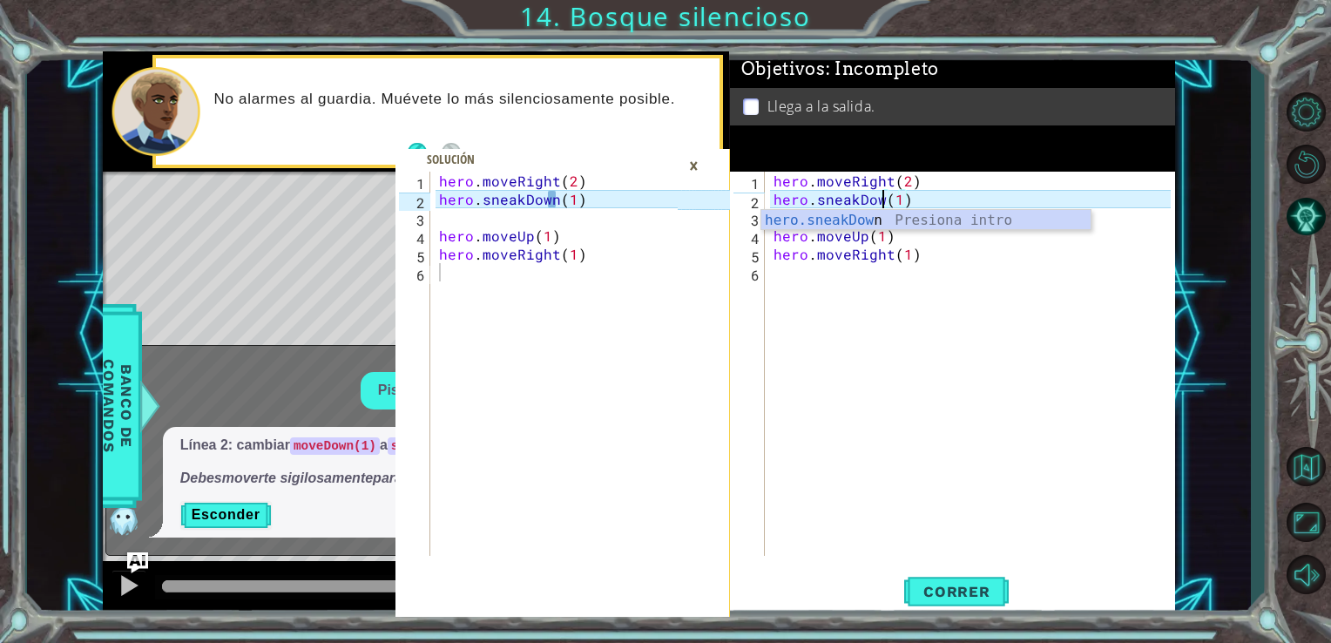
type textarea "hero.sneakDown(1)"
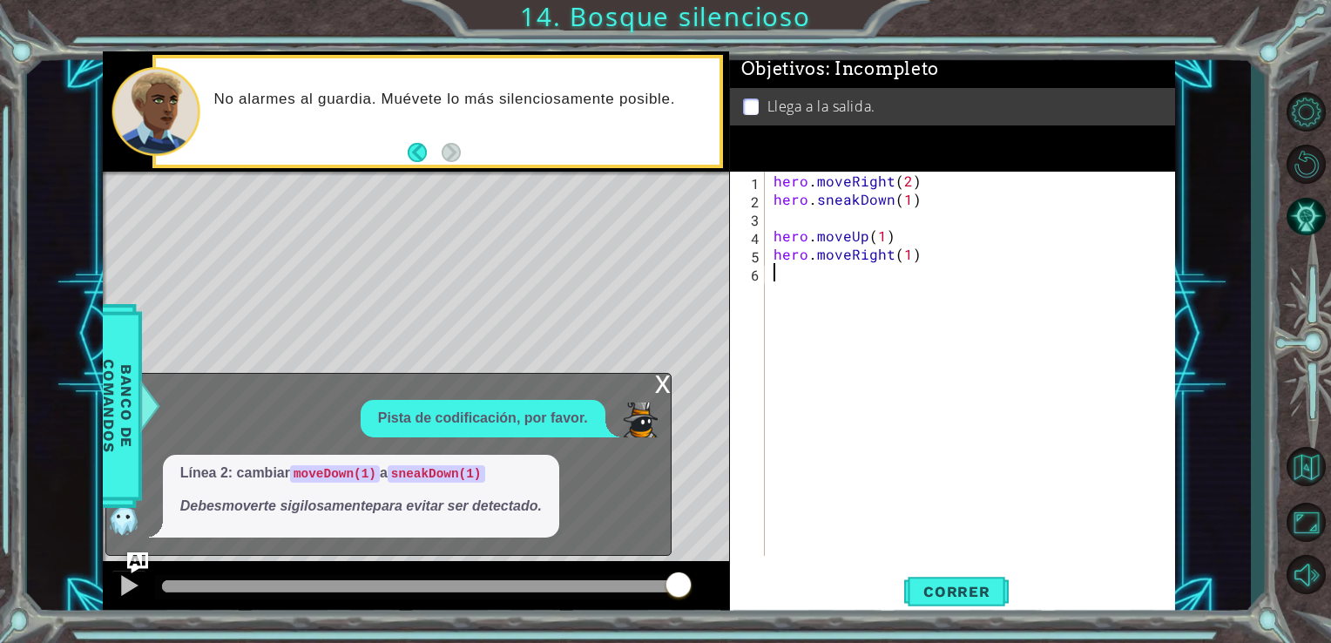
click at [895, 393] on div "hero . moveRight ( 2 ) hero . sneakDown ( 1 ) hero . moveUp ( 1 ) hero . moveRi…" at bounding box center [975, 382] width 410 height 421
click at [923, 584] on span "Correr" at bounding box center [957, 591] width 102 height 17
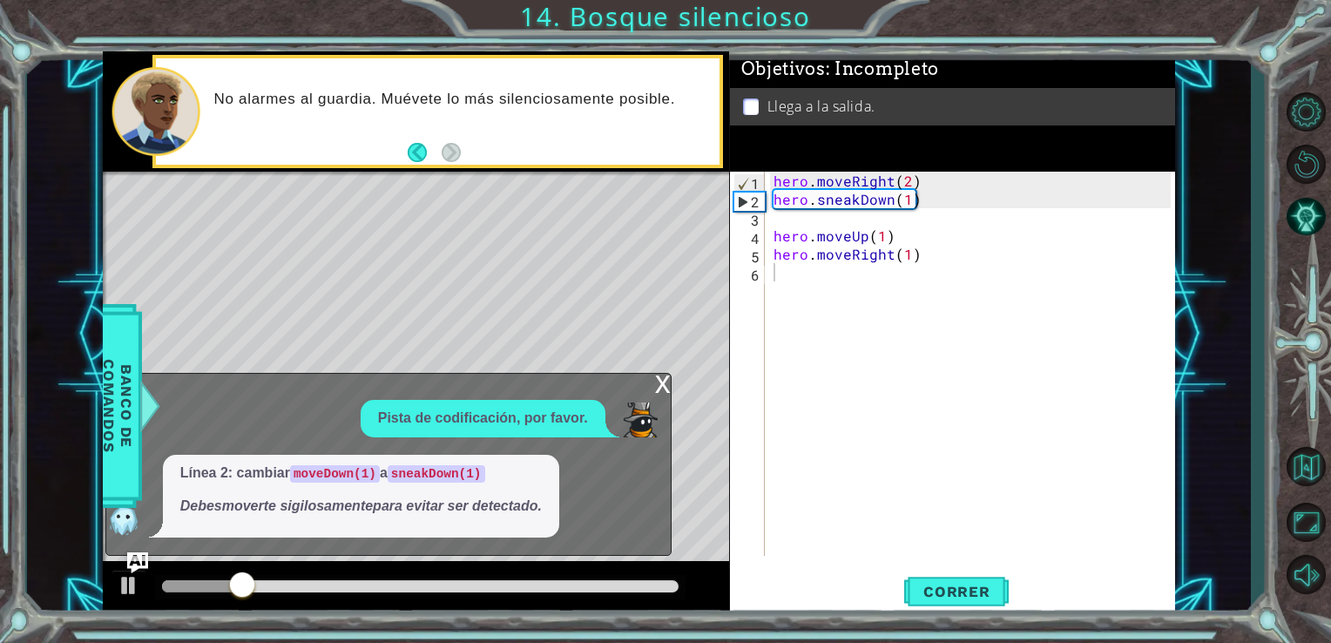
click at [655, 390] on div "x" at bounding box center [663, 382] width 16 height 17
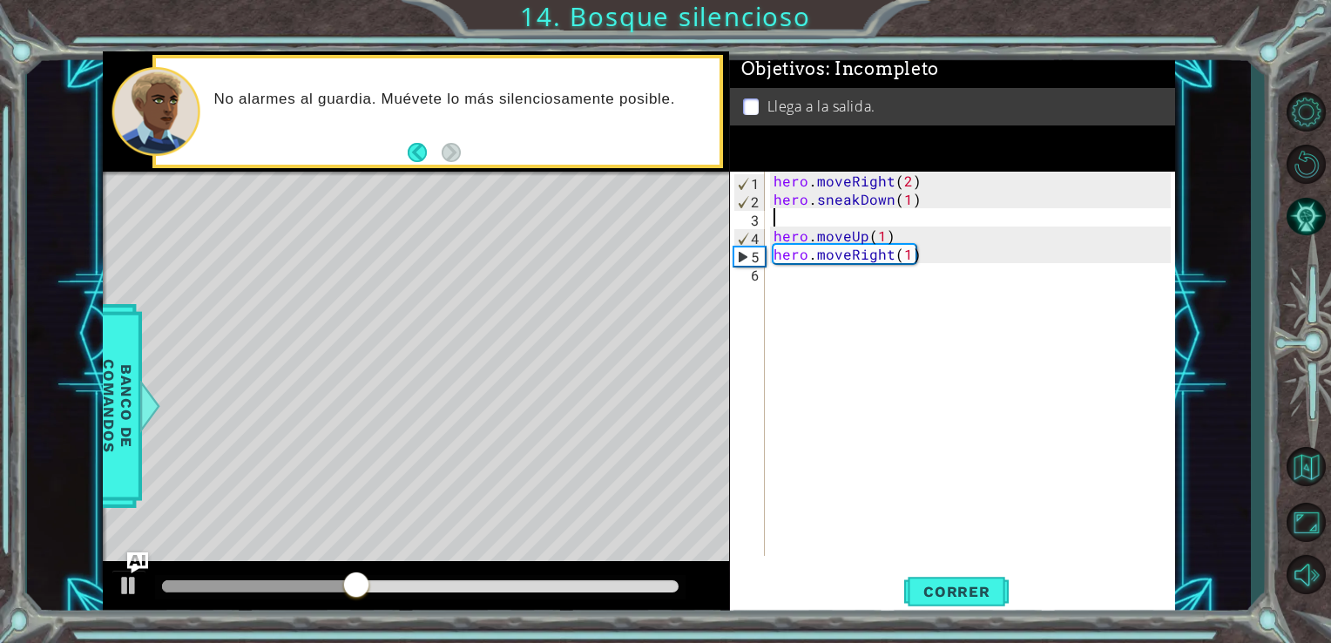
click at [805, 224] on div "hero . moveRight ( 2 ) hero . sneakDown ( 1 ) hero . moveUp ( 1 ) hero . moveRi…" at bounding box center [975, 382] width 410 height 421
click at [146, 558] on img "Ask AI" at bounding box center [136, 562] width 23 height 23
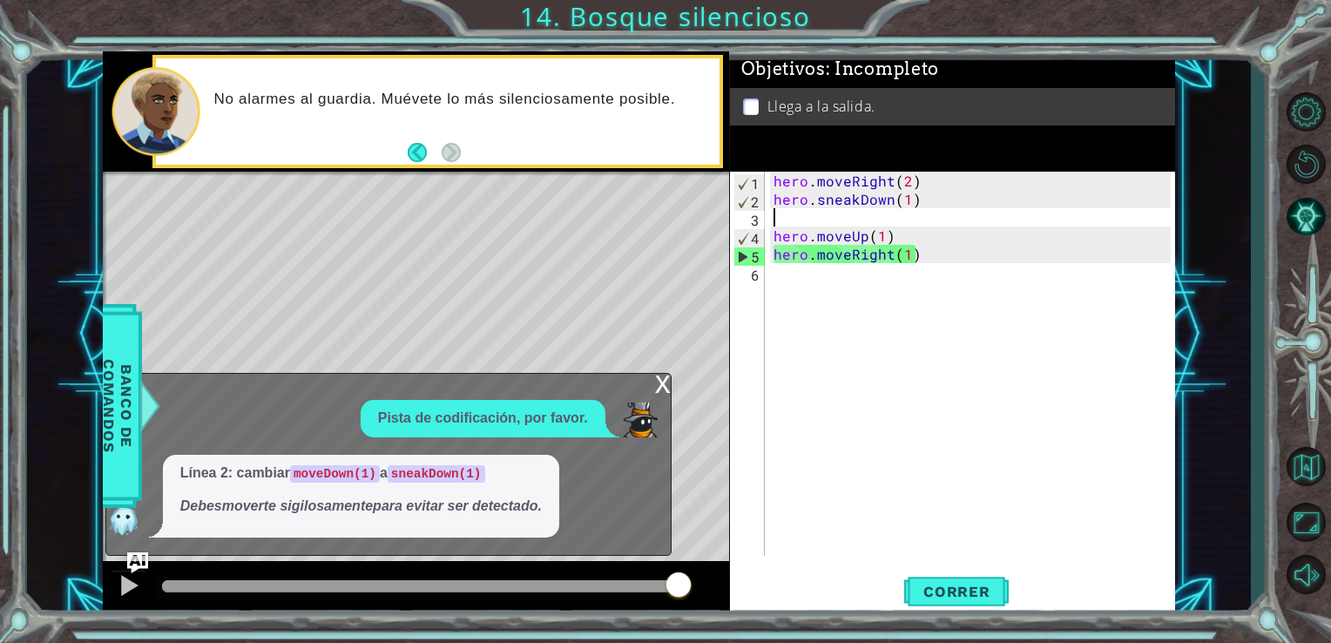
click at [786, 211] on div "hero . moveRight ( 2 ) hero . sneakDown ( 1 ) hero . moveUp ( 1 ) hero . moveRi…" at bounding box center [975, 382] width 410 height 421
click at [819, 305] on div "hero . moveRight ( 2 ) hero . sneakDown ( 1 ) hero . moveUp ( 1 ) hero . moveRi…" at bounding box center [975, 382] width 410 height 421
click at [821, 217] on div "hero . moveRight ( 2 ) hero . sneakDown ( 1 ) hero . moveUp ( 1 ) hero . moveRi…" at bounding box center [975, 382] width 410 height 421
type textarea "h"
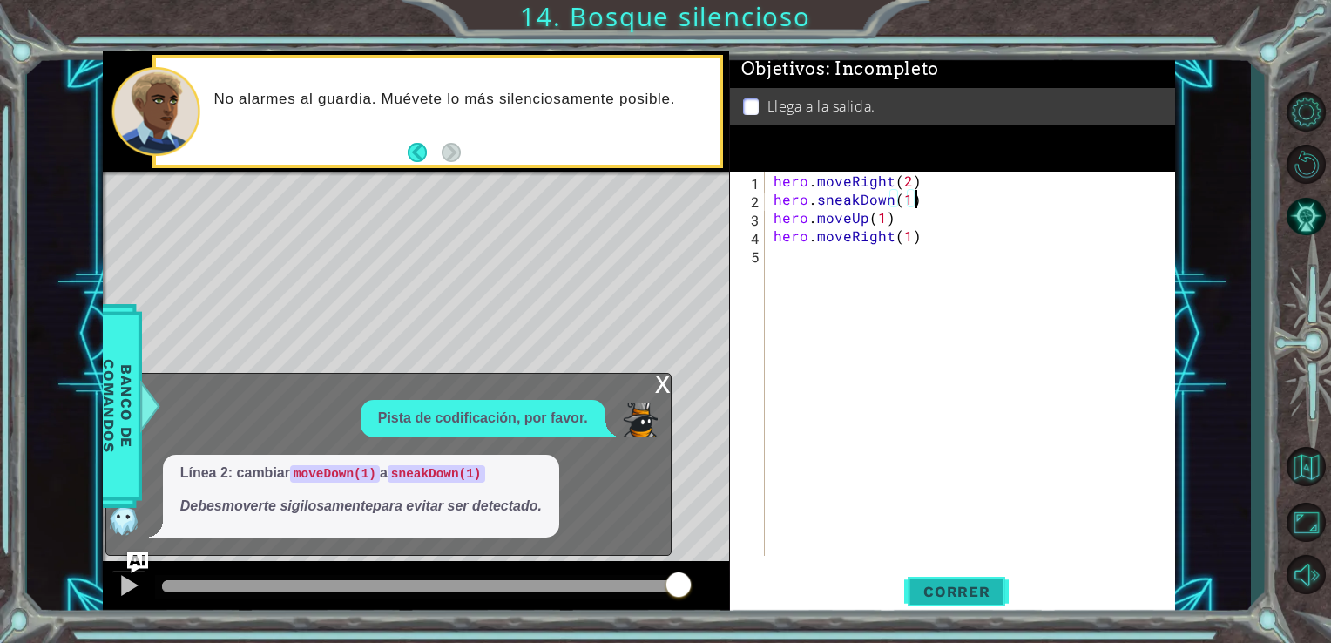
type textarea "hero.sneakDown(1)"
click at [937, 575] on button "Correr" at bounding box center [956, 591] width 105 height 44
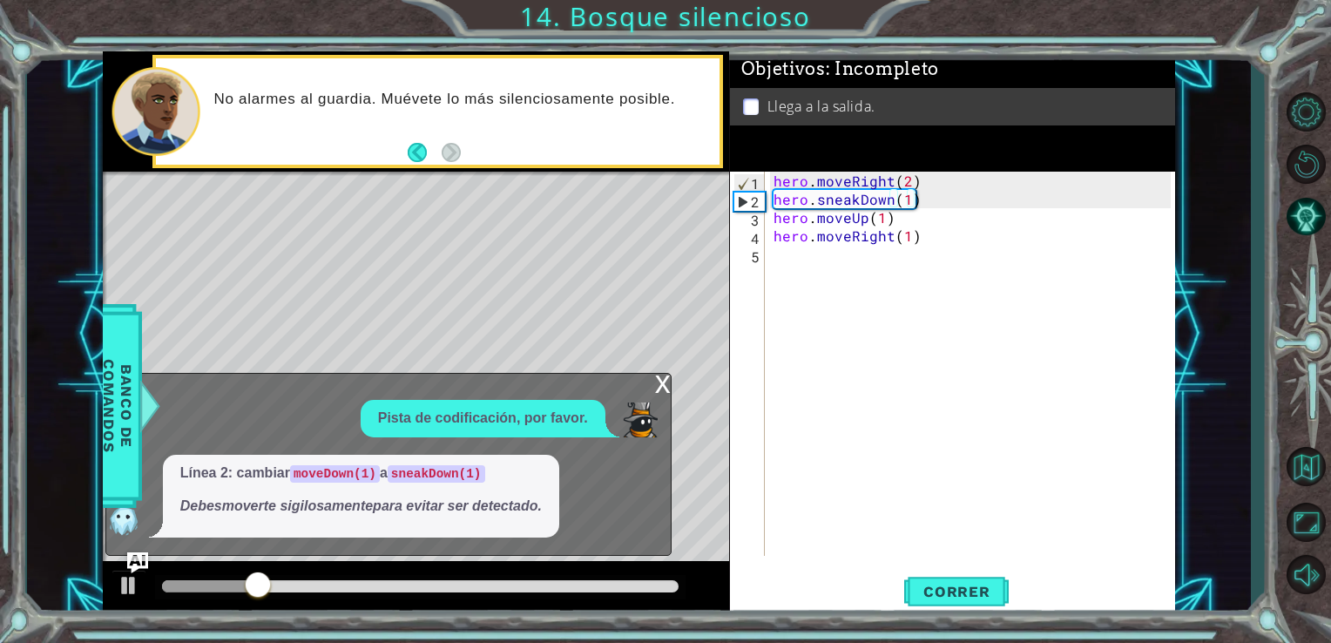
click at [663, 386] on div "x" at bounding box center [663, 382] width 16 height 17
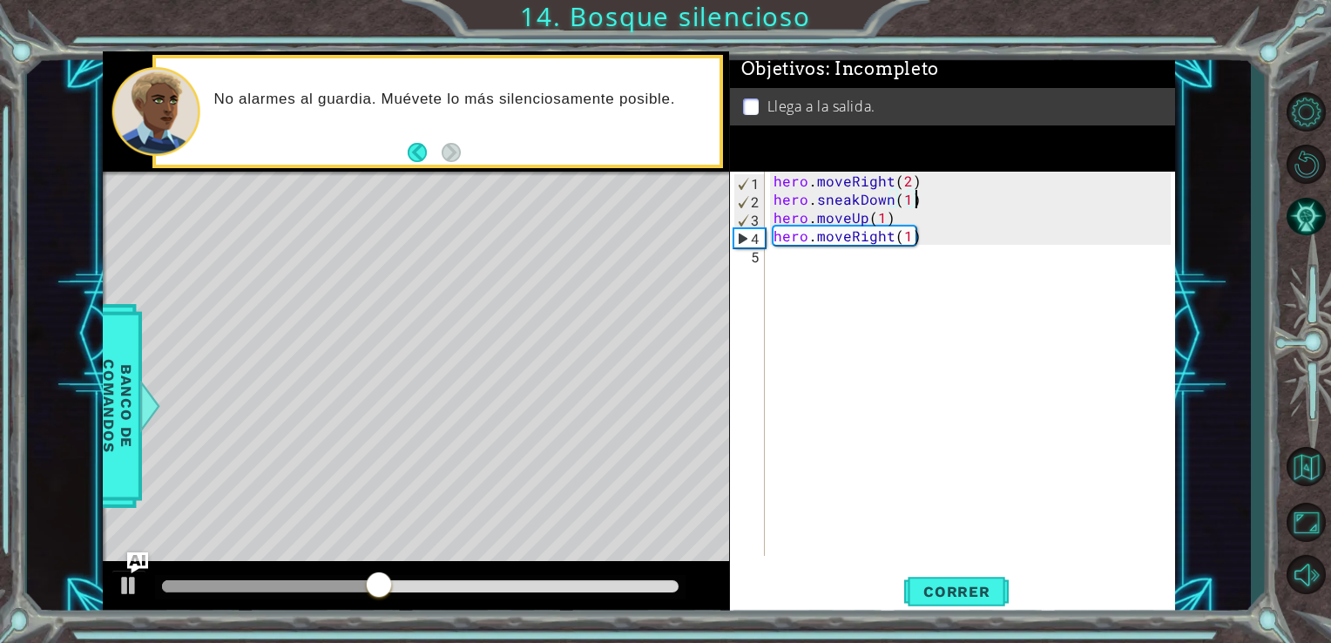
click at [918, 205] on div "hero . moveRight ( 2 ) hero . sneakDown ( 1 ) hero . moveUp ( 1 ) hero . moveRi…" at bounding box center [975, 382] width 410 height 421
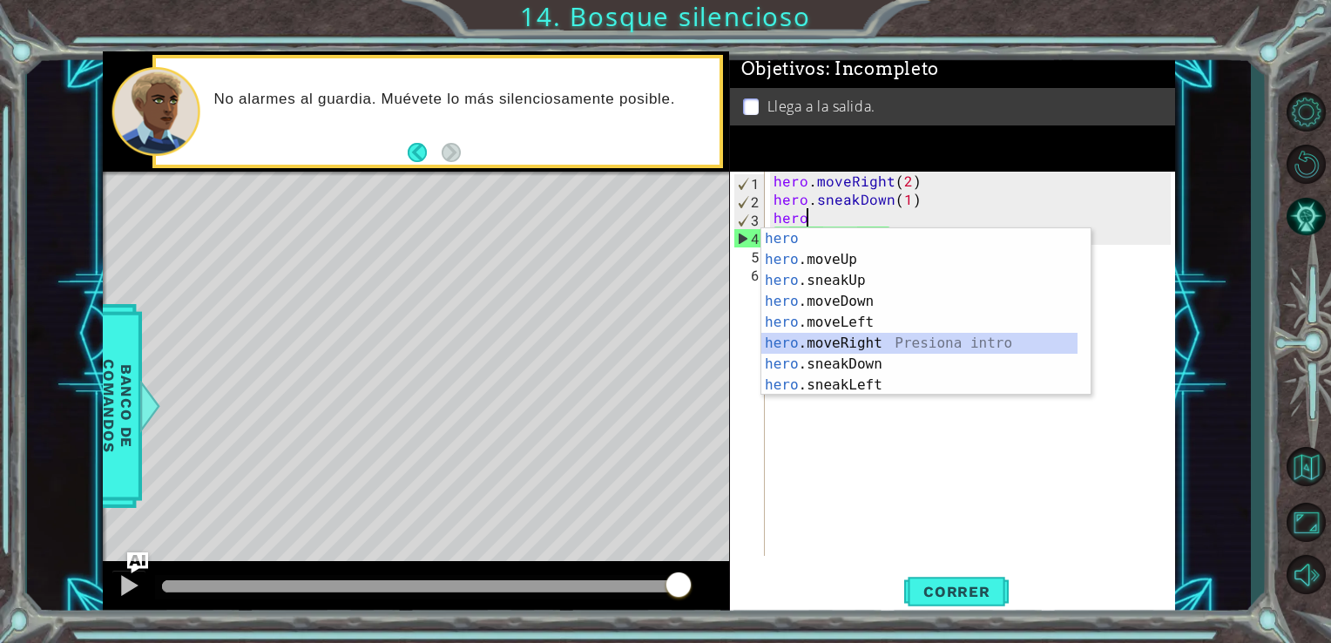
click at [836, 340] on div "hero Presiona intro hero .moveUp Presiona intro hero .sneakUp Presiona intro he…" at bounding box center [919, 332] width 316 height 209
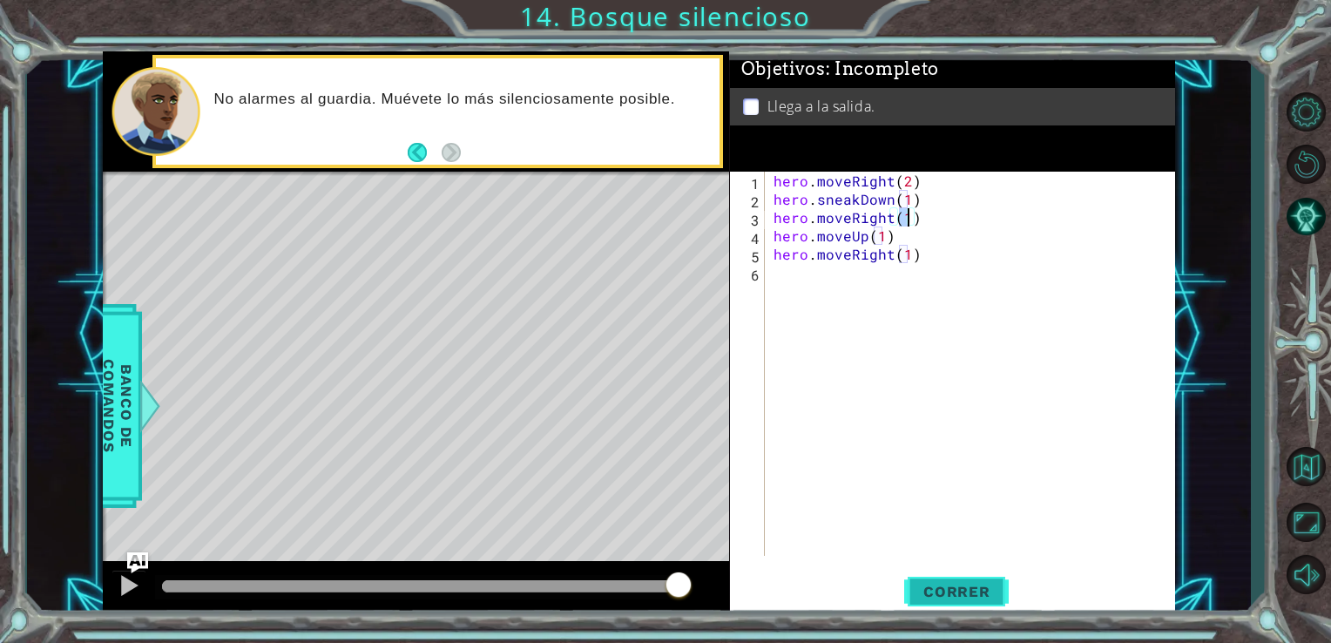
click at [931, 570] on button "Correr" at bounding box center [956, 591] width 105 height 44
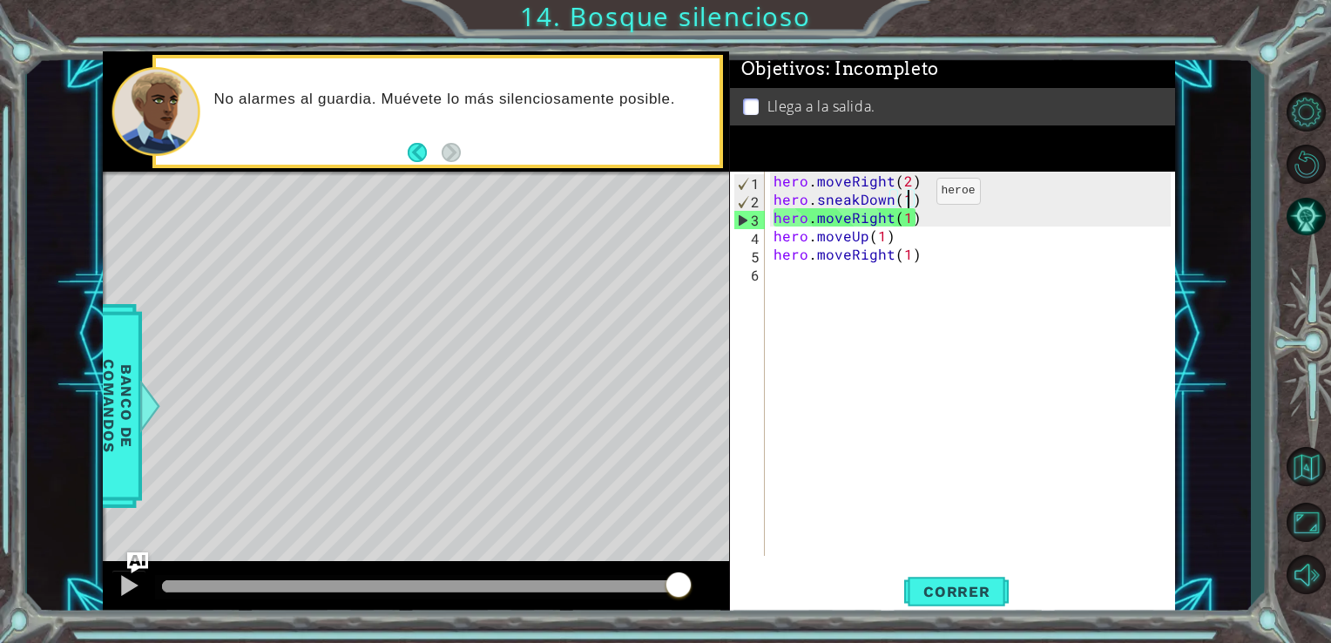
click at [906, 195] on div "hero . moveRight ( 2 ) hero . sneakDown ( 1 ) hero . moveRight ( 1 ) hero . mov…" at bounding box center [975, 382] width 410 height 421
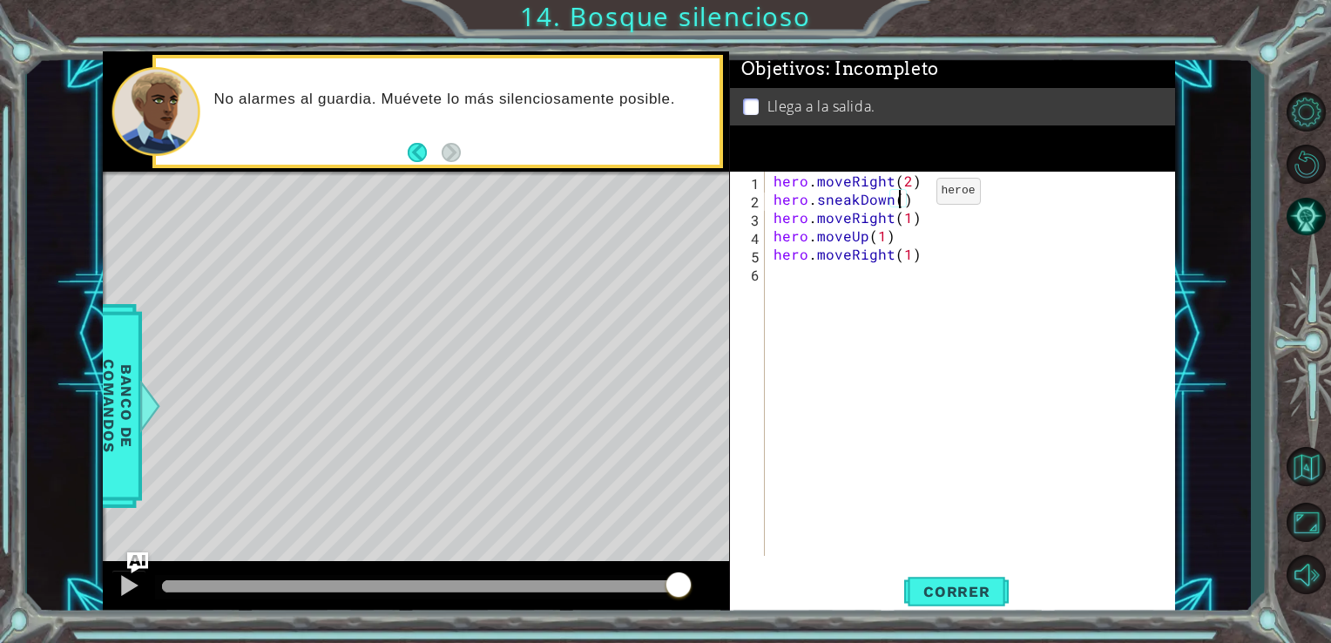
scroll to position [0, 7]
click at [939, 567] on div "hero.sneakDown(2) 1 2 3 4 5 6 hero . moveRight ( 2 ) hero . sneakDown ( 2 ) her…" at bounding box center [953, 394] width 446 height 445
click at [959, 591] on span "Correr" at bounding box center [957, 591] width 102 height 17
click at [849, 218] on div "hero . moveRight ( 2 ) hero . sneakDown ( 1 ) hero . moveRight ( 1 ) hero . mov…" at bounding box center [975, 382] width 410 height 421
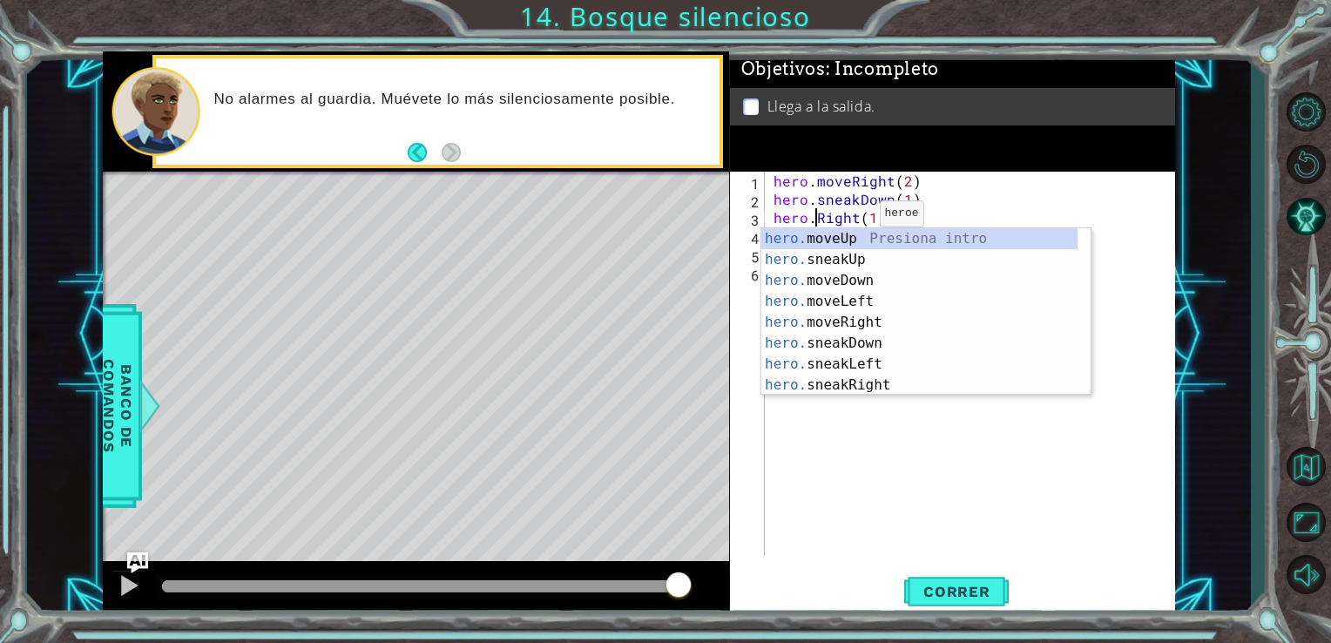
scroll to position [0, 3]
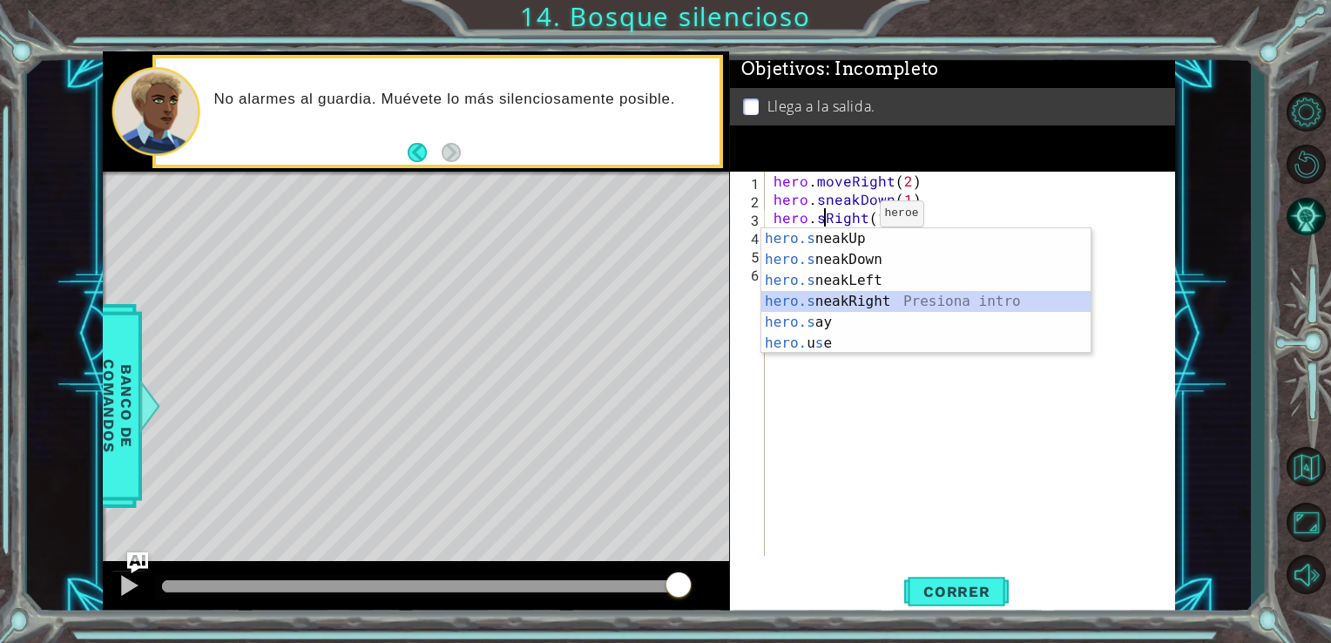
click at [852, 294] on div "hero.s neakUp Presiona intro hero.s neakDown Presiona intro hero.s neakLeft Pre…" at bounding box center [925, 311] width 329 height 167
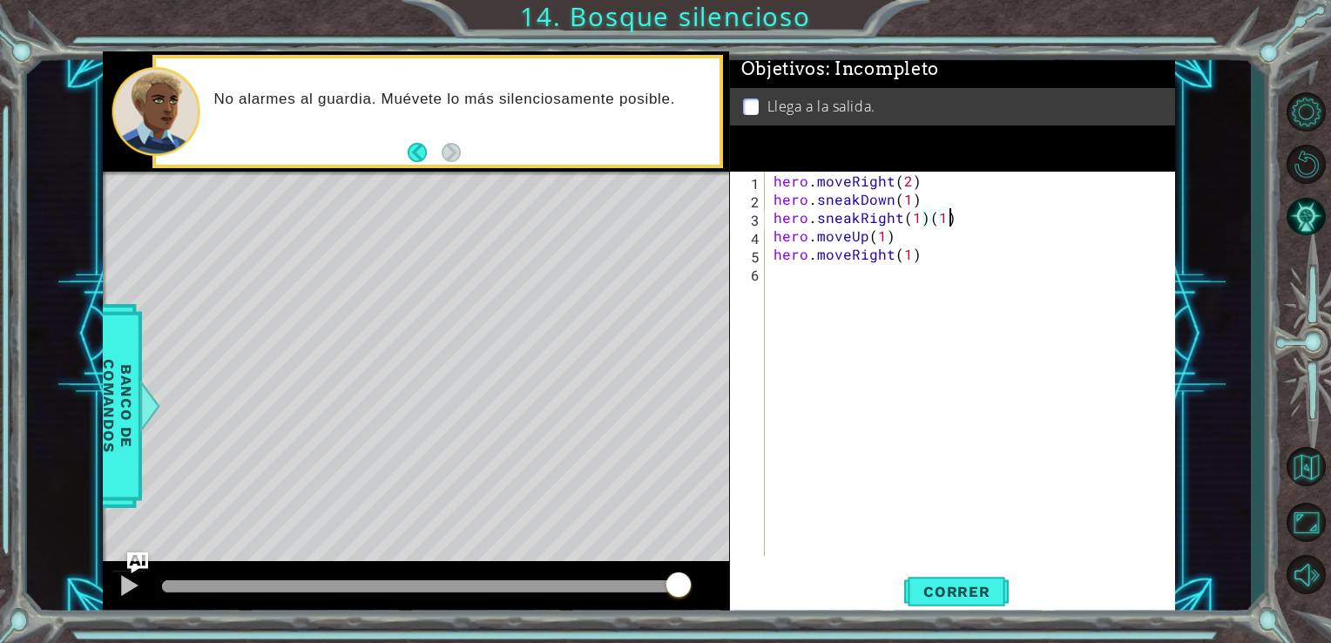
click at [954, 213] on div "hero . moveRight ( 2 ) hero . sneakDown ( 1 ) hero . sneakRight ( 1 ) ( 1 ) her…" at bounding box center [975, 382] width 410 height 421
click at [934, 605] on button "Correr" at bounding box center [956, 591] width 105 height 44
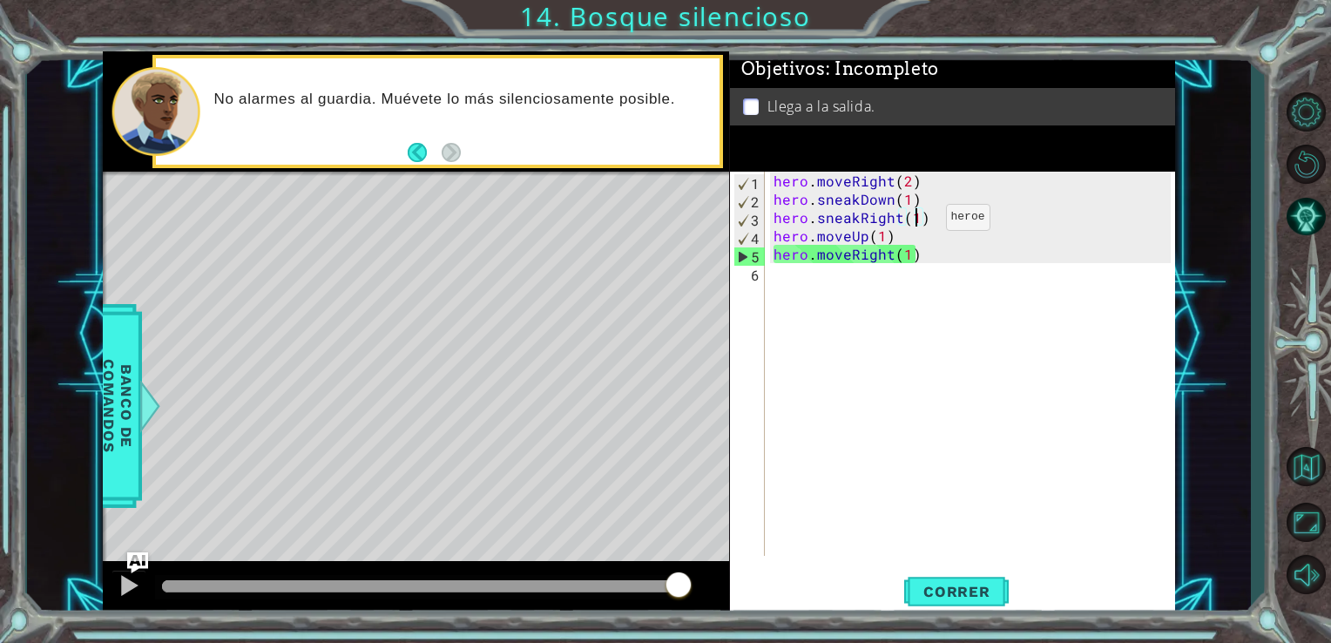
click at [916, 221] on div "hero . moveRight ( 2 ) hero . sneakDown ( 1 ) hero . sneakRight ( 1 ) hero . mo…" at bounding box center [975, 382] width 410 height 421
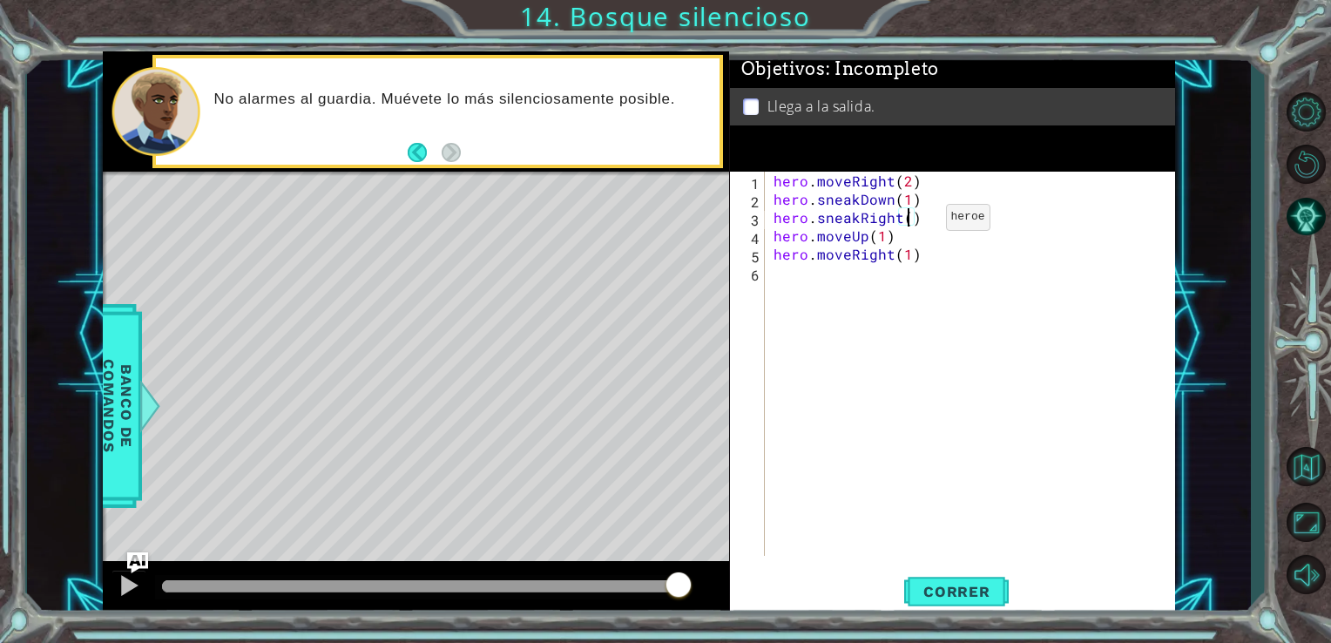
scroll to position [0, 8]
type textarea "hero.sneakRight(2)"
click at [986, 580] on button "Correr" at bounding box center [956, 591] width 105 height 44
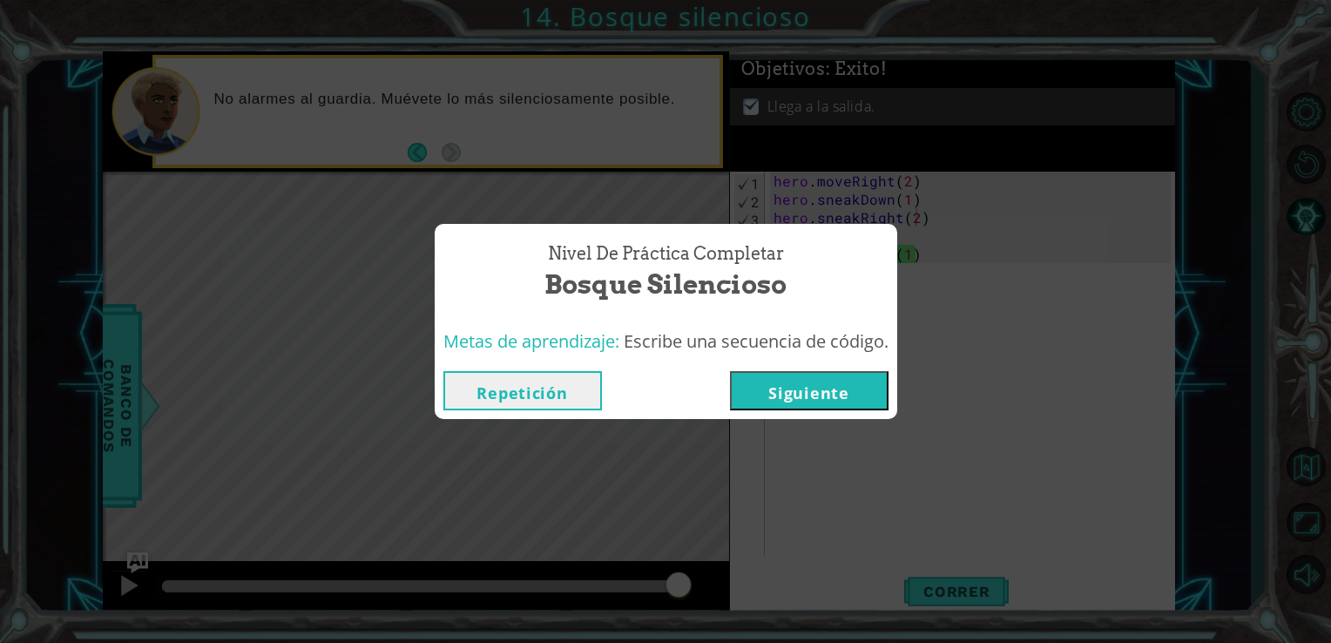
click at [551, 375] on button "Repetición" at bounding box center [522, 390] width 159 height 39
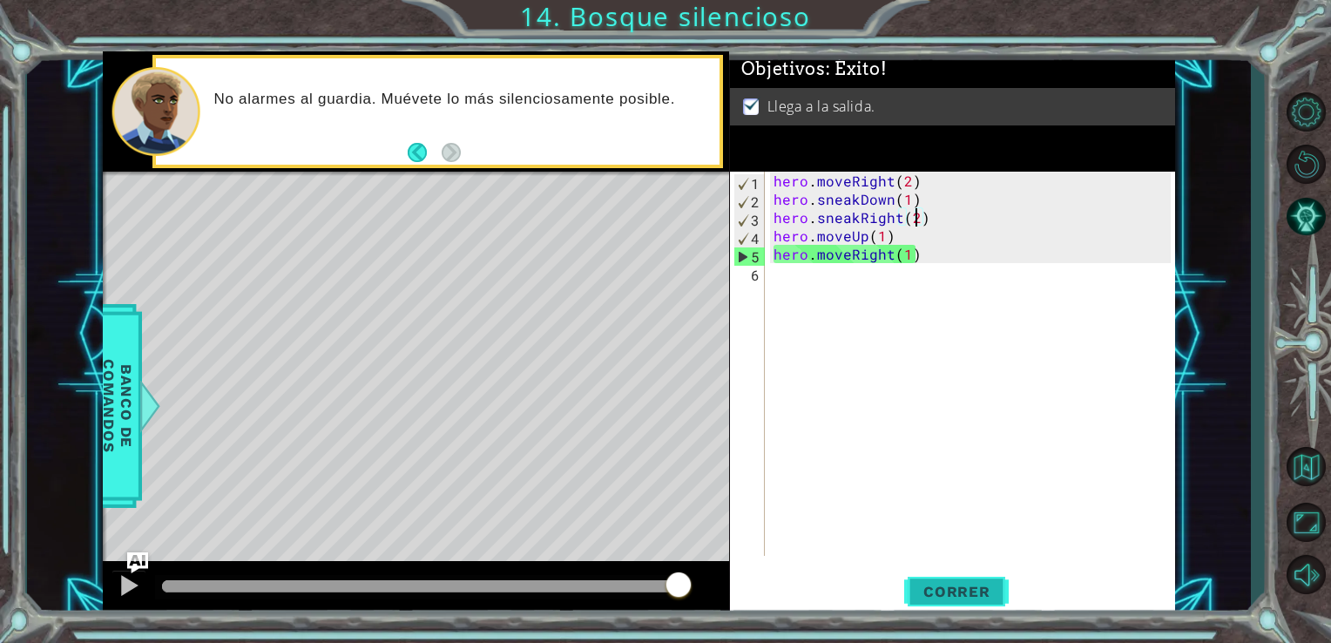
click at [925, 598] on span "Correr" at bounding box center [957, 591] width 102 height 17
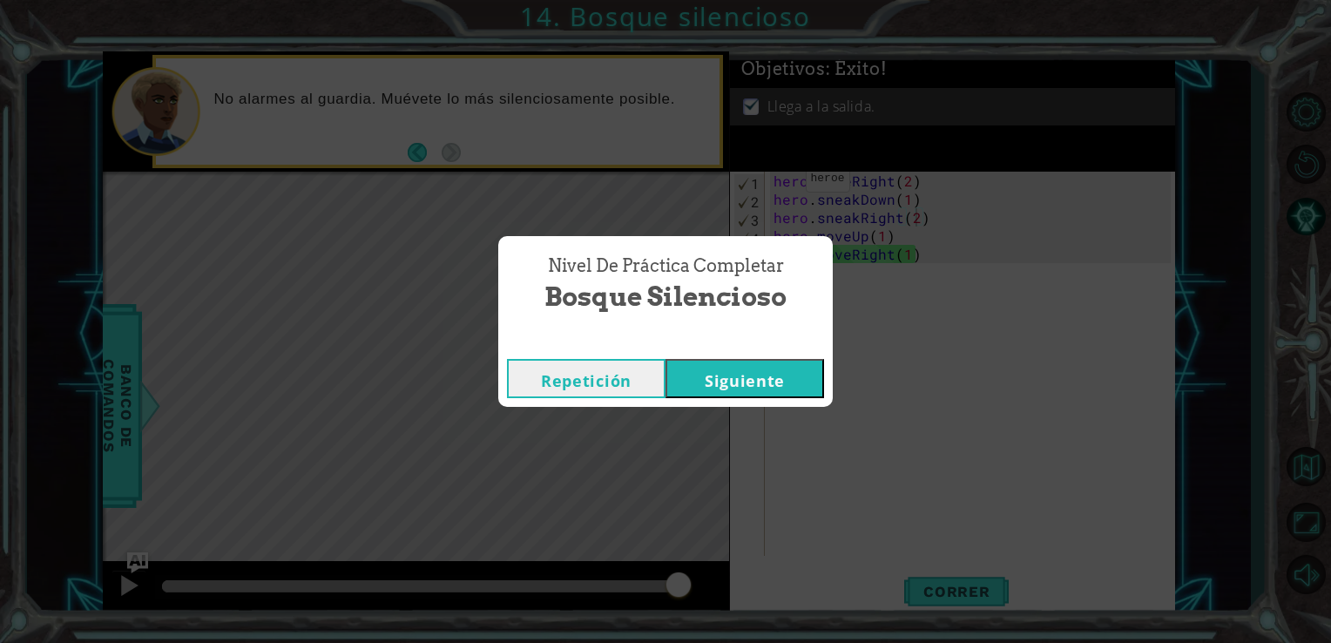
click at [756, 382] on button "Siguiente" at bounding box center [744, 378] width 159 height 39
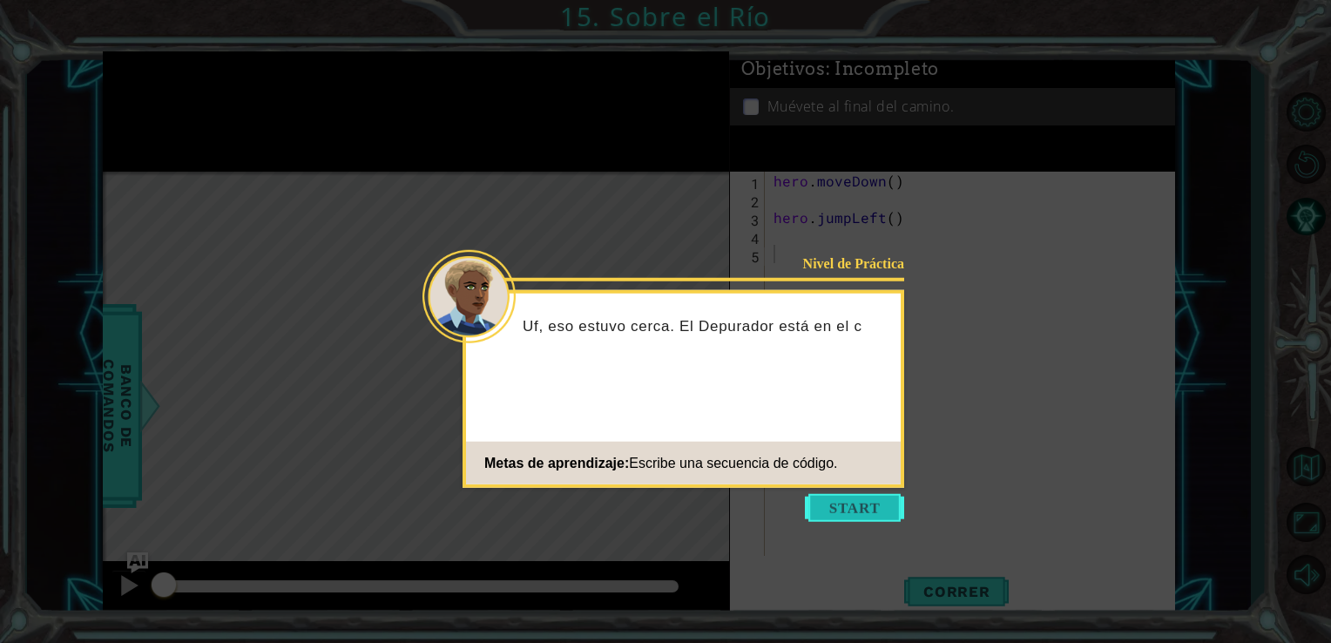
click at [856, 500] on button "Start" at bounding box center [854, 508] width 99 height 28
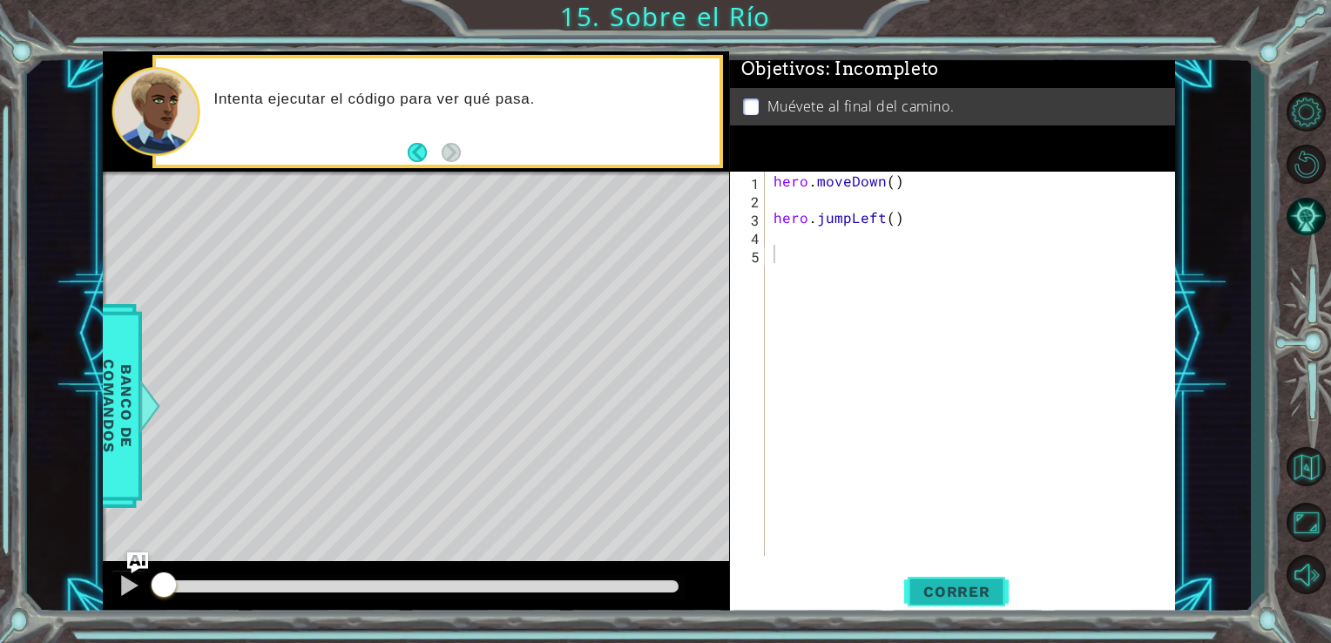
click at [965, 587] on span "Correr" at bounding box center [957, 591] width 102 height 17
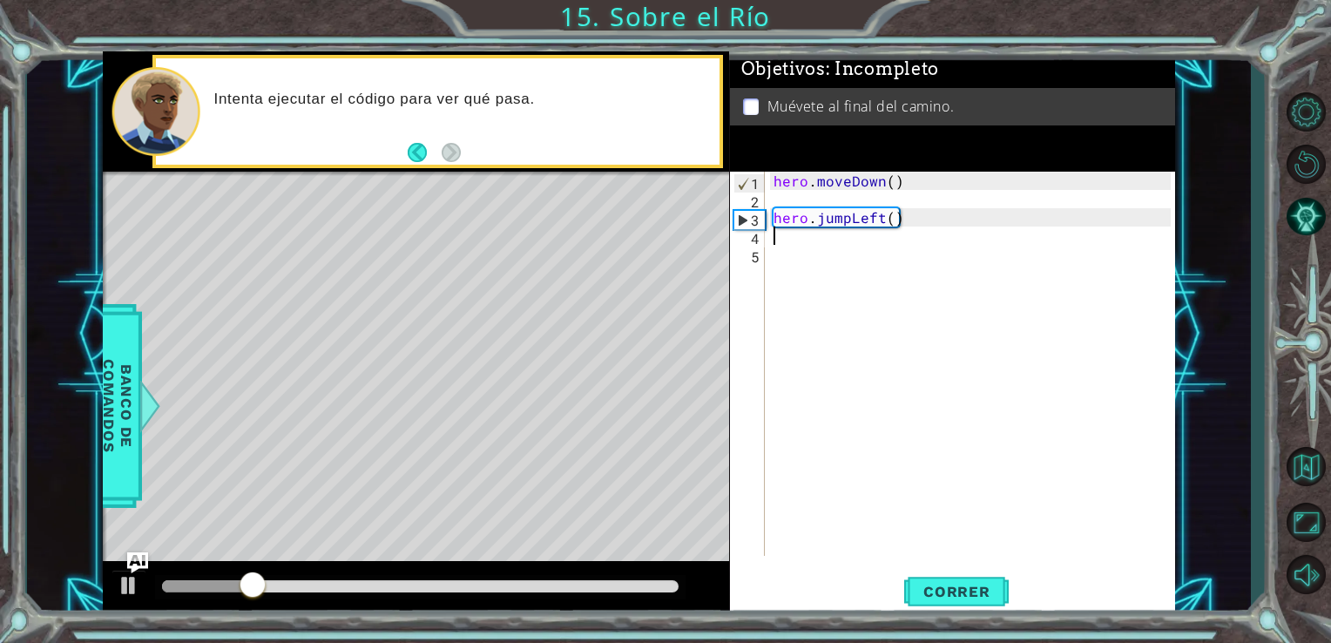
click at [807, 240] on div "hero . moveDown ( ) hero . jumpLeft ( )" at bounding box center [975, 382] width 410 height 421
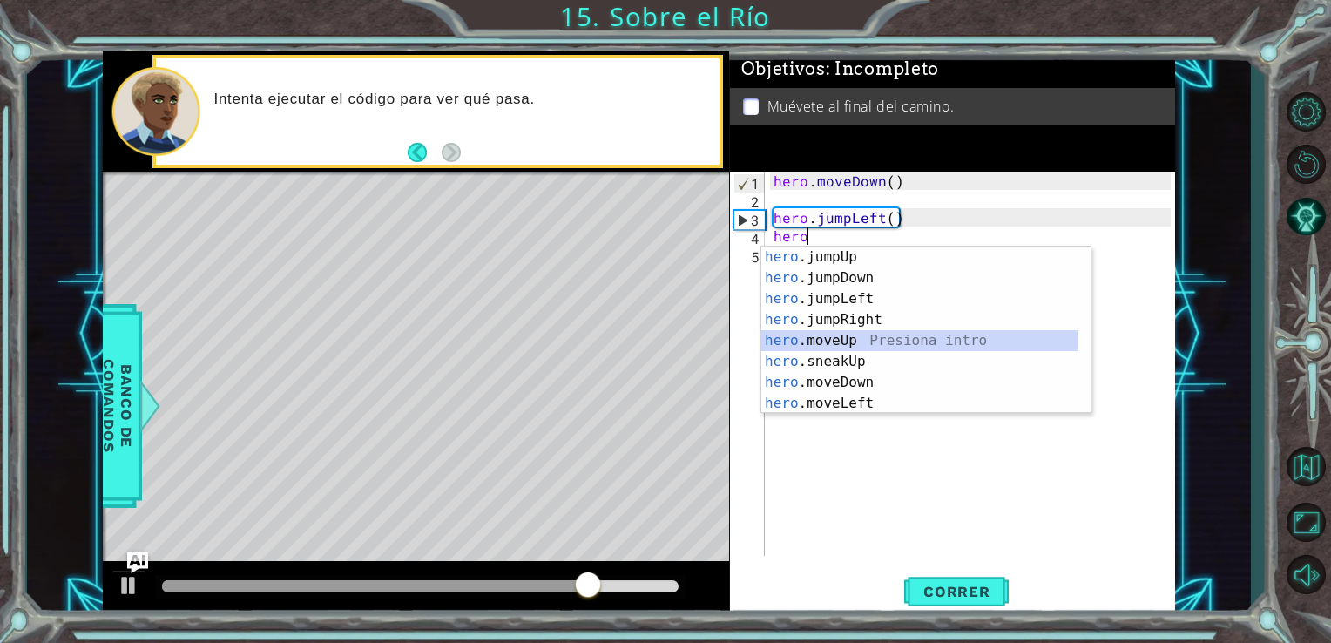
click at [836, 338] on div "hero .jumpUp Presiona intro hero .jumpDown Presiona intro hero .jumpLeft Presio…" at bounding box center [919, 351] width 316 height 209
type textarea "hero.moveUp(1)"
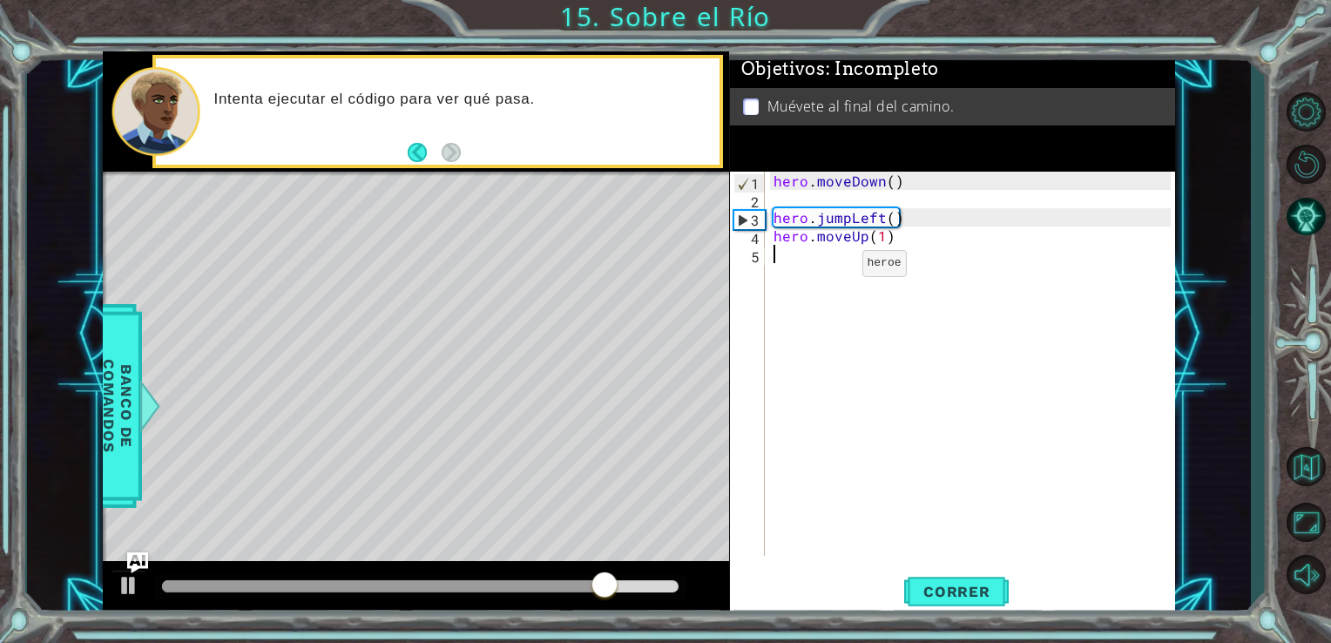
click at [832, 267] on div "hero . moveDown ( ) hero . jumpLeft ( ) hero . moveUp ( 1 )" at bounding box center [975, 382] width 410 height 421
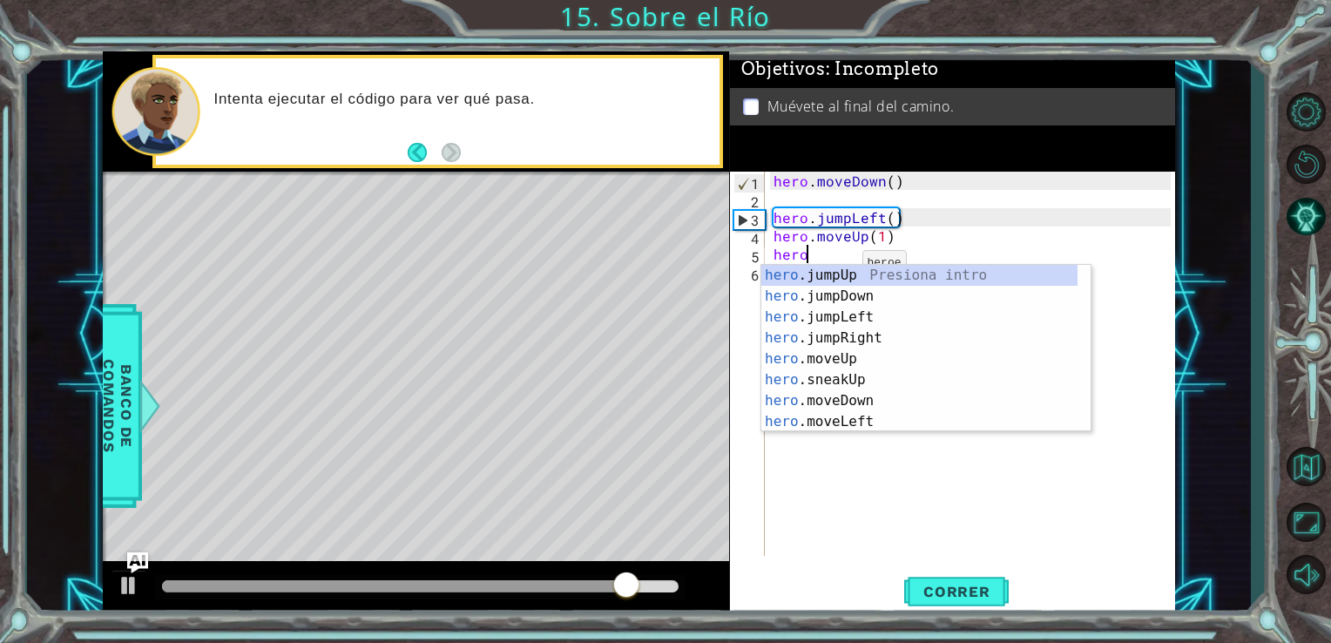
type textarea "hero"
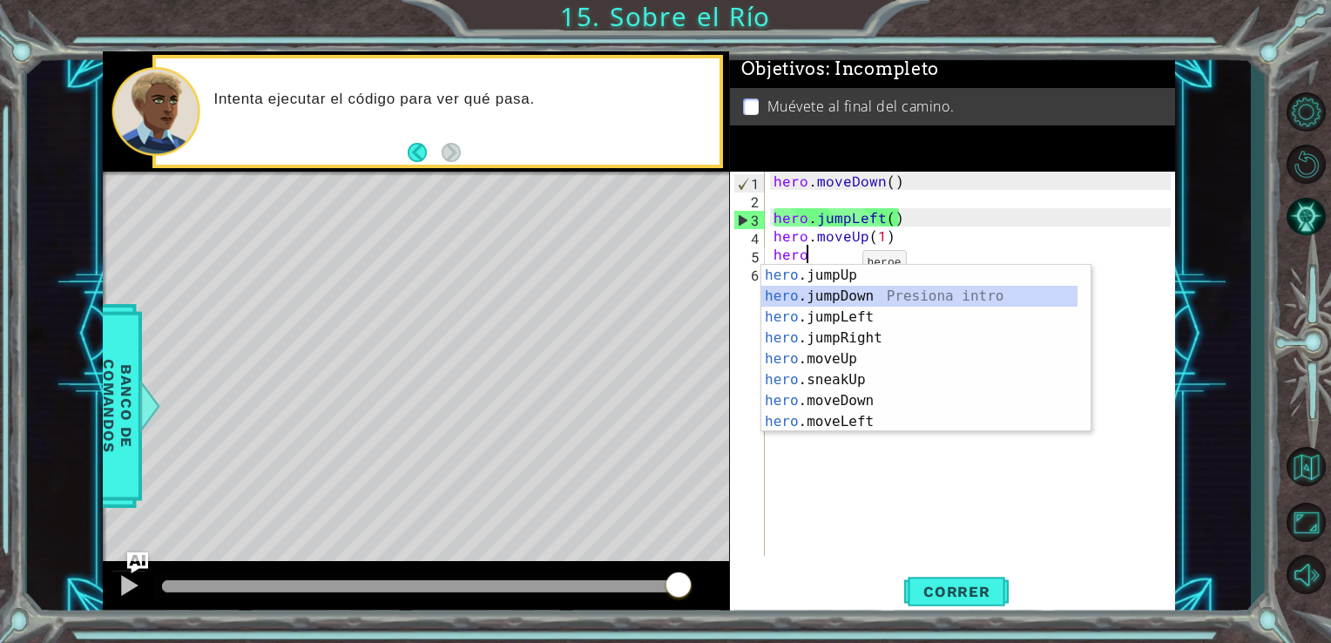
click at [858, 294] on div "hero .jumpUp Presiona intro hero .jumpDown Presiona intro hero .jumpLeft Presio…" at bounding box center [919, 369] width 316 height 209
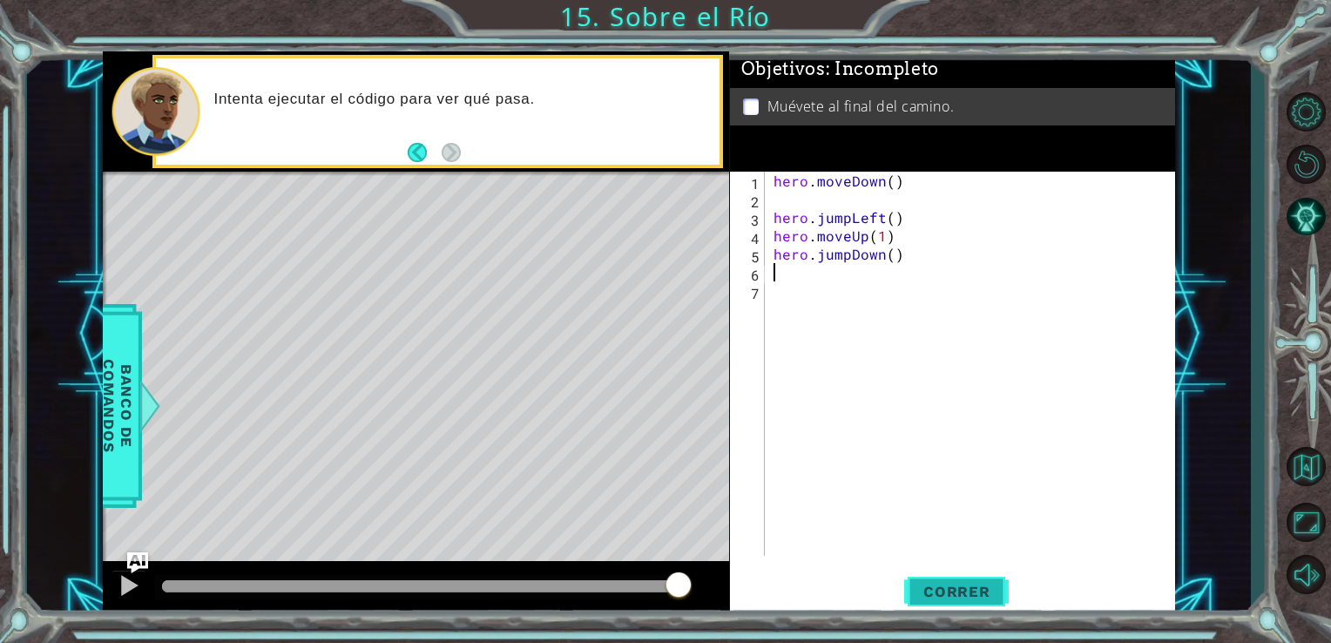
click at [971, 588] on span "Correr" at bounding box center [957, 591] width 102 height 17
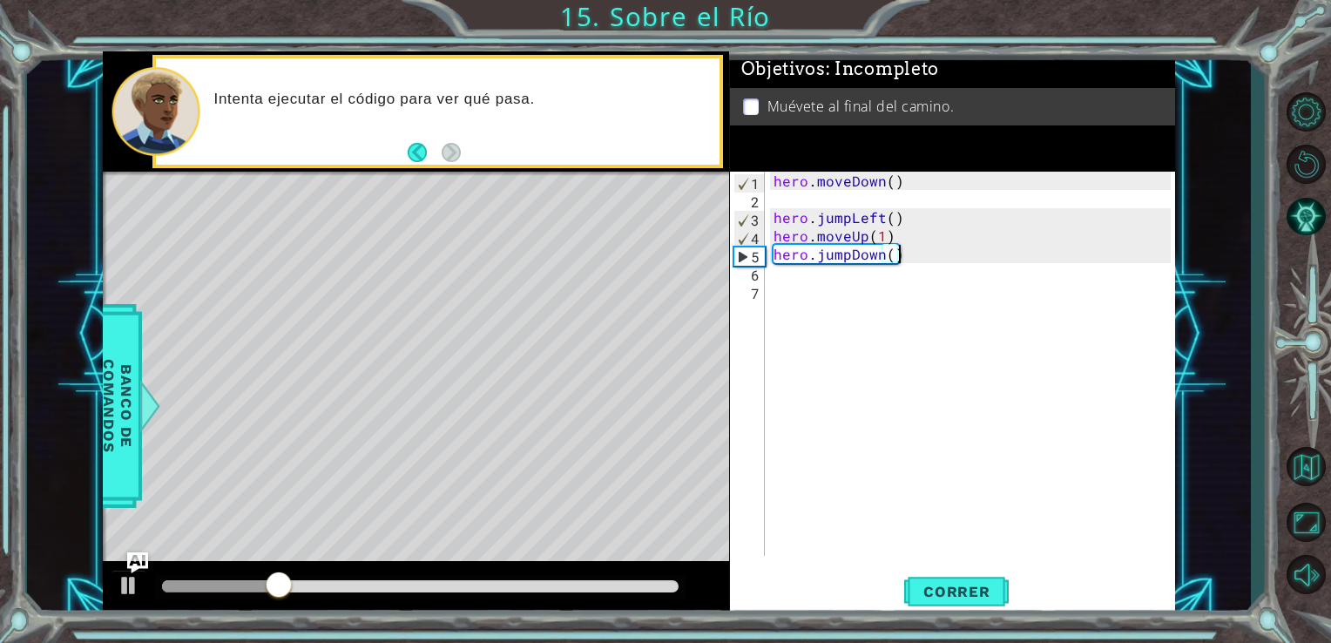
click at [928, 248] on div "hero . moveDown ( ) hero . jumpLeft ( ) hero . moveUp ( 1 ) hero . jumpDown ( )" at bounding box center [975, 382] width 410 height 421
click at [866, 239] on div "hero . moveDown ( ) hero . jumpLeft ( ) hero . moveUp ( 1 ) hero . jumpDown ( )" at bounding box center [975, 382] width 410 height 421
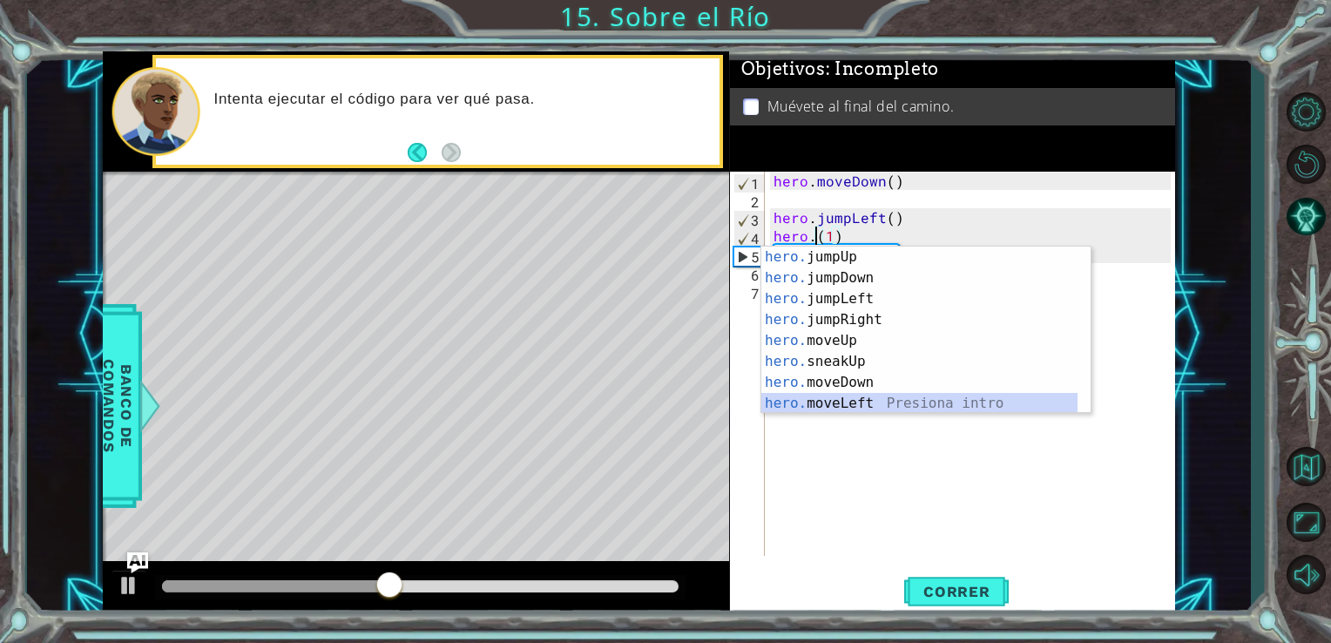
click at [858, 405] on div "hero. jumpUp Presiona intro hero. jumpDown Presiona intro hero. jumpLeft Presio…" at bounding box center [919, 351] width 316 height 209
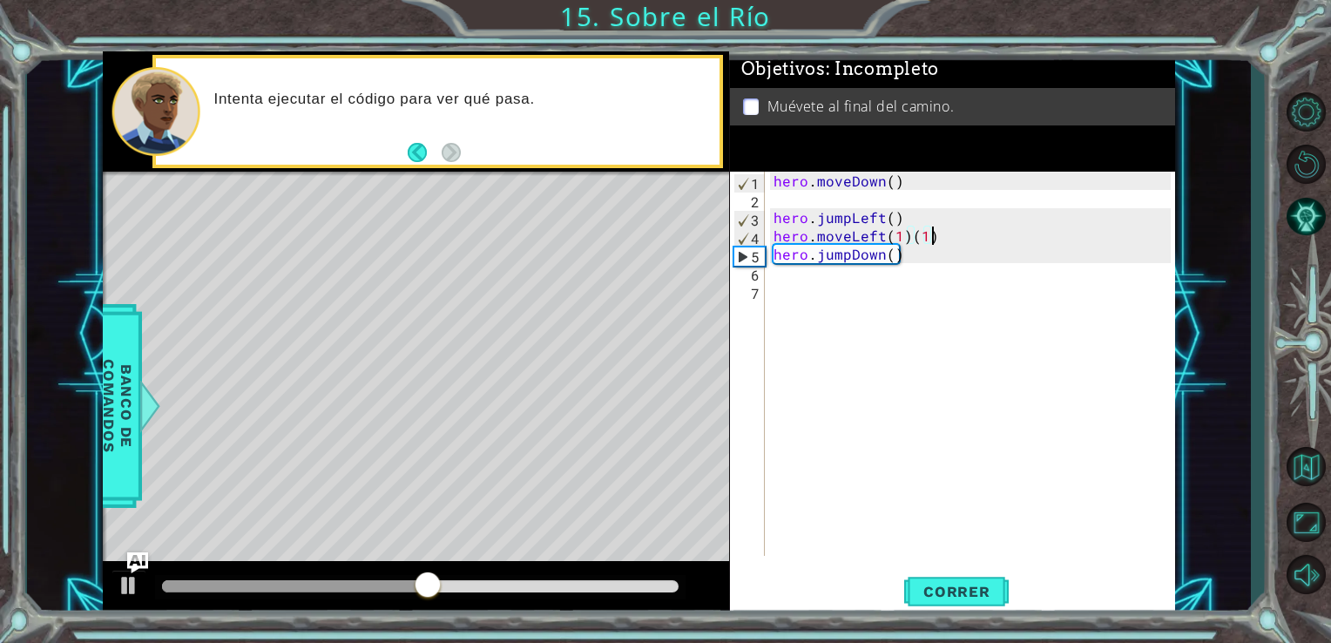
click at [934, 239] on div "hero . moveDown ( ) hero . jumpLeft ( ) hero . moveLeft ( 1 ) ( 1 ) hero . jump…" at bounding box center [975, 382] width 410 height 421
type textarea "hero.moveLeft(1)"
click at [948, 580] on button "Correr" at bounding box center [956, 591] width 105 height 44
click at [865, 290] on div "hero . moveDown ( ) hero . jumpLeft ( ) hero . moveLeft ( 1 ) hero . jumpDown (…" at bounding box center [975, 382] width 410 height 421
click at [820, 280] on div "hero . moveDown ( ) hero . jumpLeft ( ) hero . moveLeft ( 1 ) hero . jumpDown (…" at bounding box center [975, 382] width 410 height 421
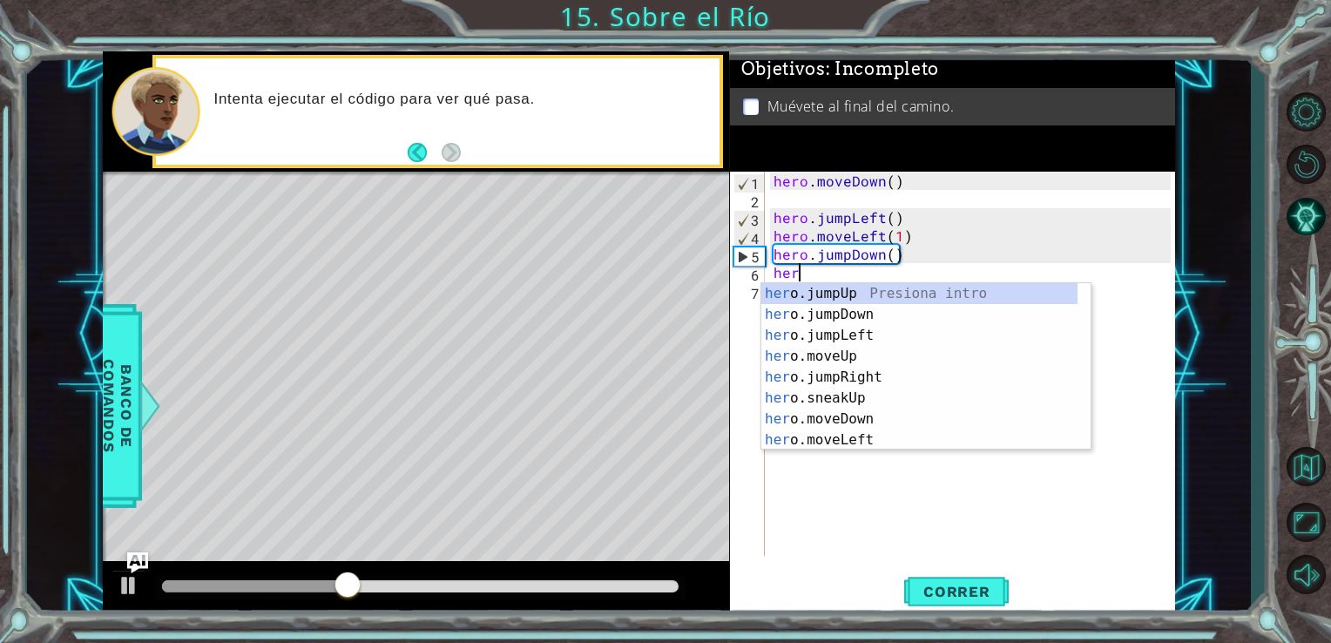
type textarea "hero"
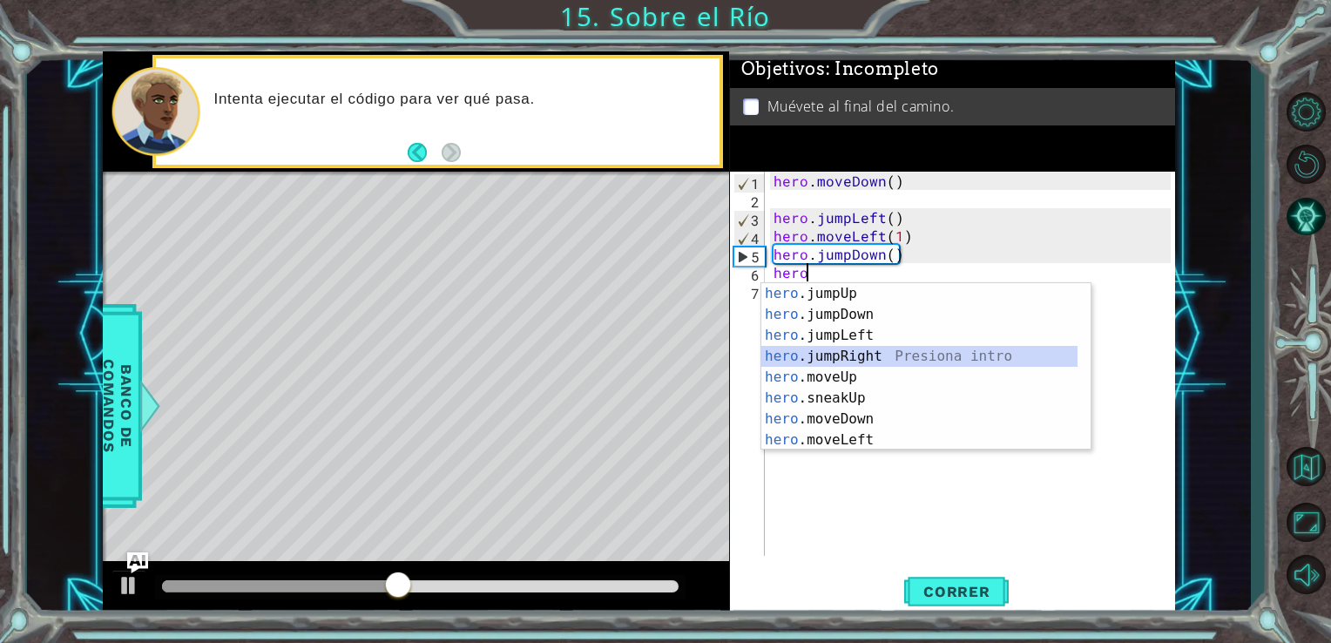
click at [861, 359] on div "hero .jumpUp Presiona intro hero .jumpDown Presiona intro hero .jumpLeft Presio…" at bounding box center [919, 387] width 316 height 209
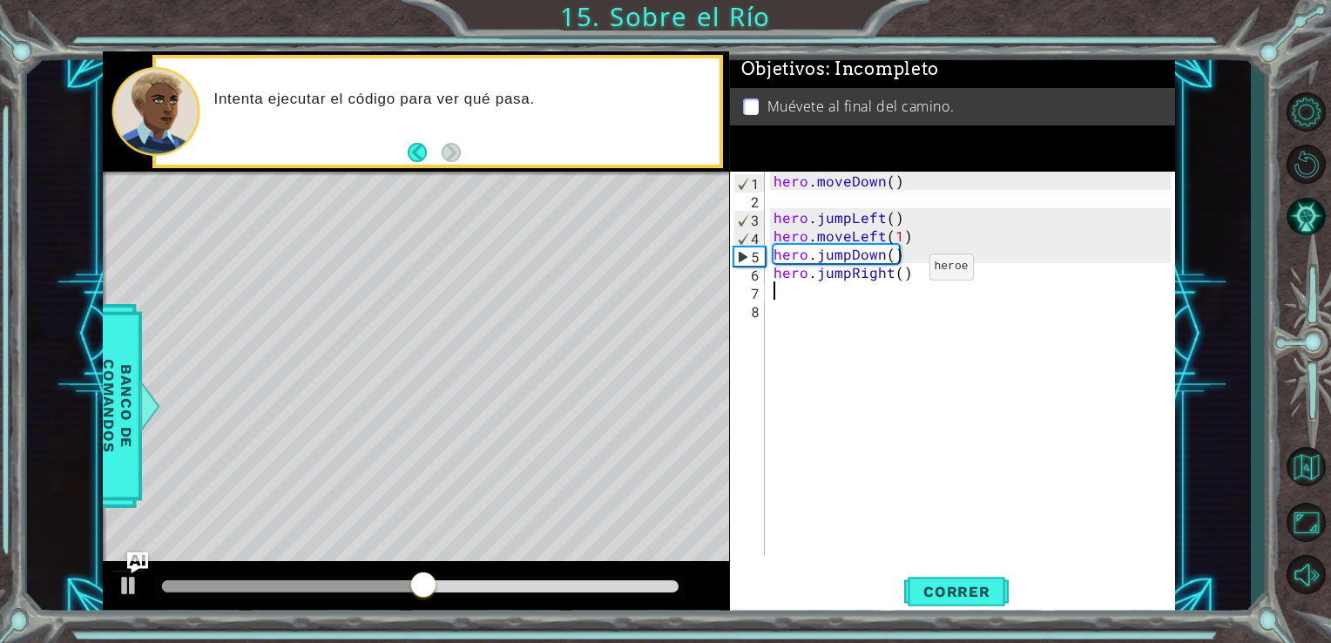
click at [899, 271] on div "hero . moveDown ( ) hero . jumpLeft ( ) hero . moveLeft ( 1 ) hero . jumpDown (…" at bounding box center [975, 382] width 410 height 421
type textarea "hero.jumpRight()"
click at [990, 605] on button "Correr" at bounding box center [956, 591] width 105 height 44
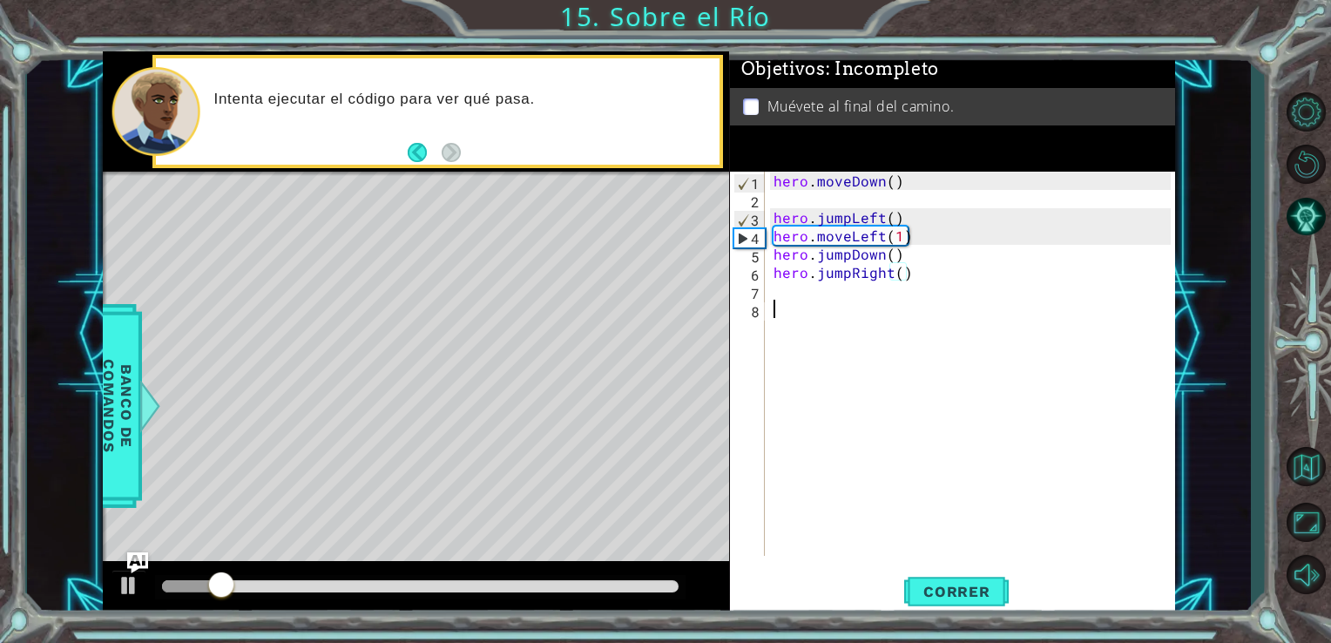
click at [915, 489] on div "hero . moveDown ( ) hero . jumpLeft ( ) hero . moveLeft ( 1 ) hero . jumpDown (…" at bounding box center [975, 382] width 410 height 421
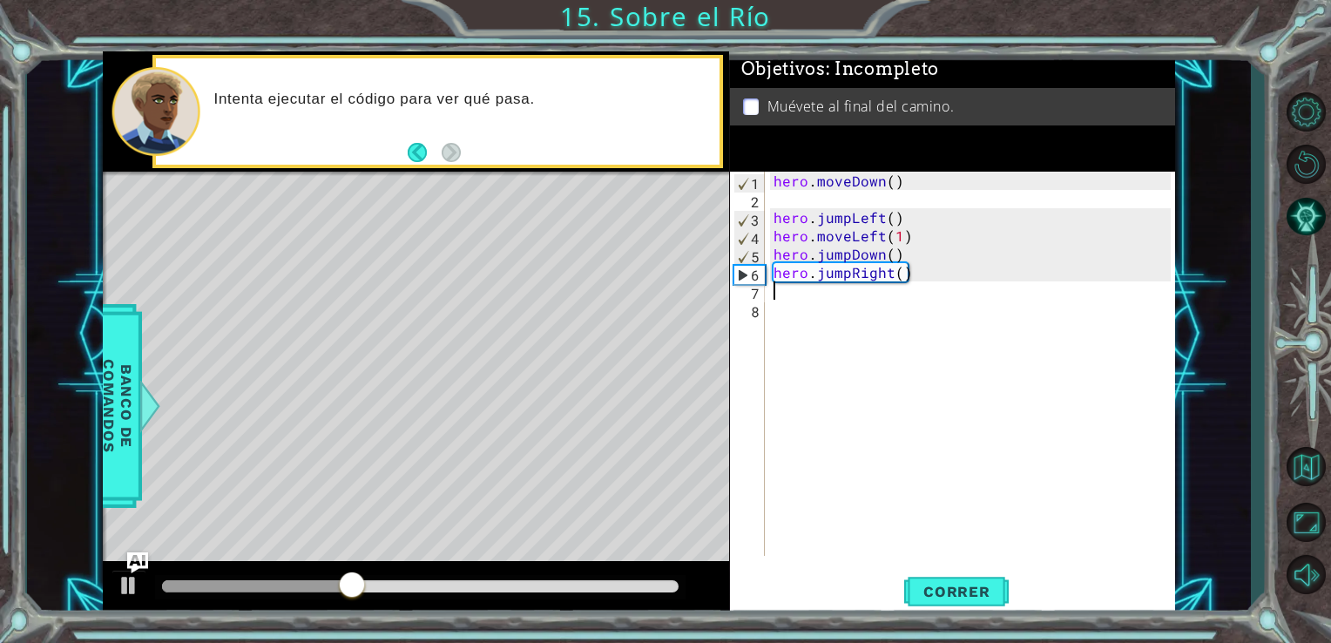
click at [777, 291] on div "hero . moveDown ( ) hero . jumpLeft ( ) hero . moveLeft ( 1 ) hero . jumpDown (…" at bounding box center [975, 382] width 410 height 421
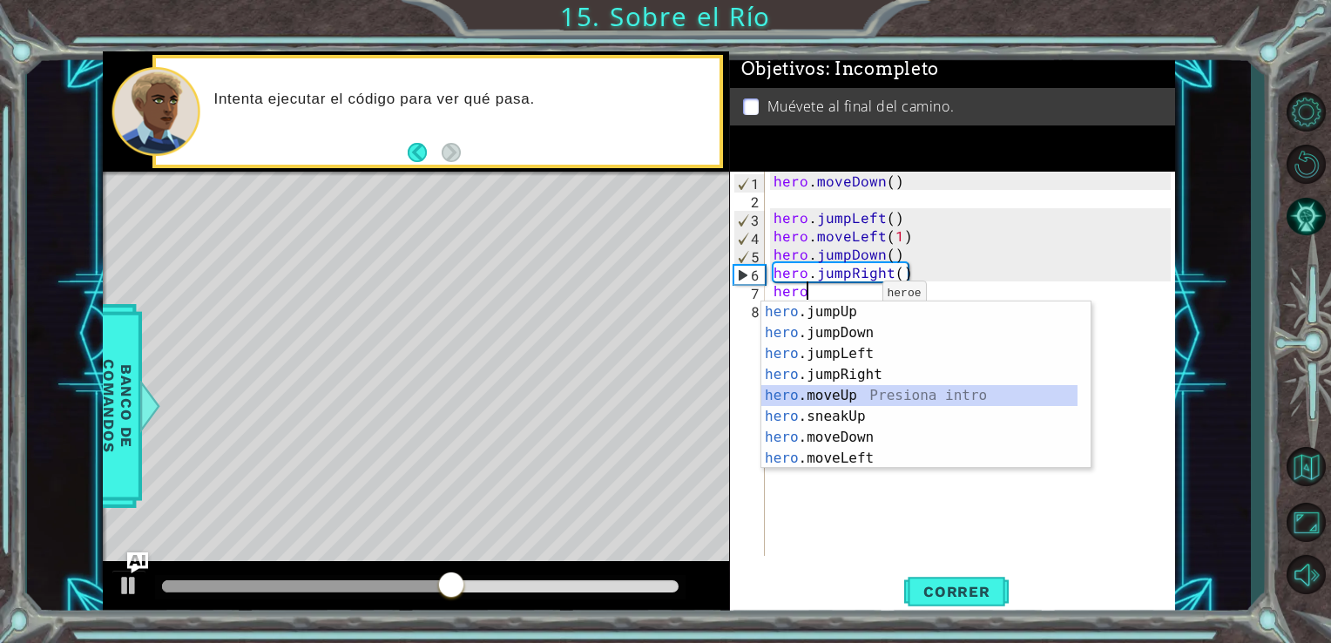
click at [863, 388] on div "hero .jumpUp Presiona intro hero .jumpDown Presiona intro hero .jumpLeft Presio…" at bounding box center [919, 405] width 316 height 209
type textarea "hero.moveUp(1)"
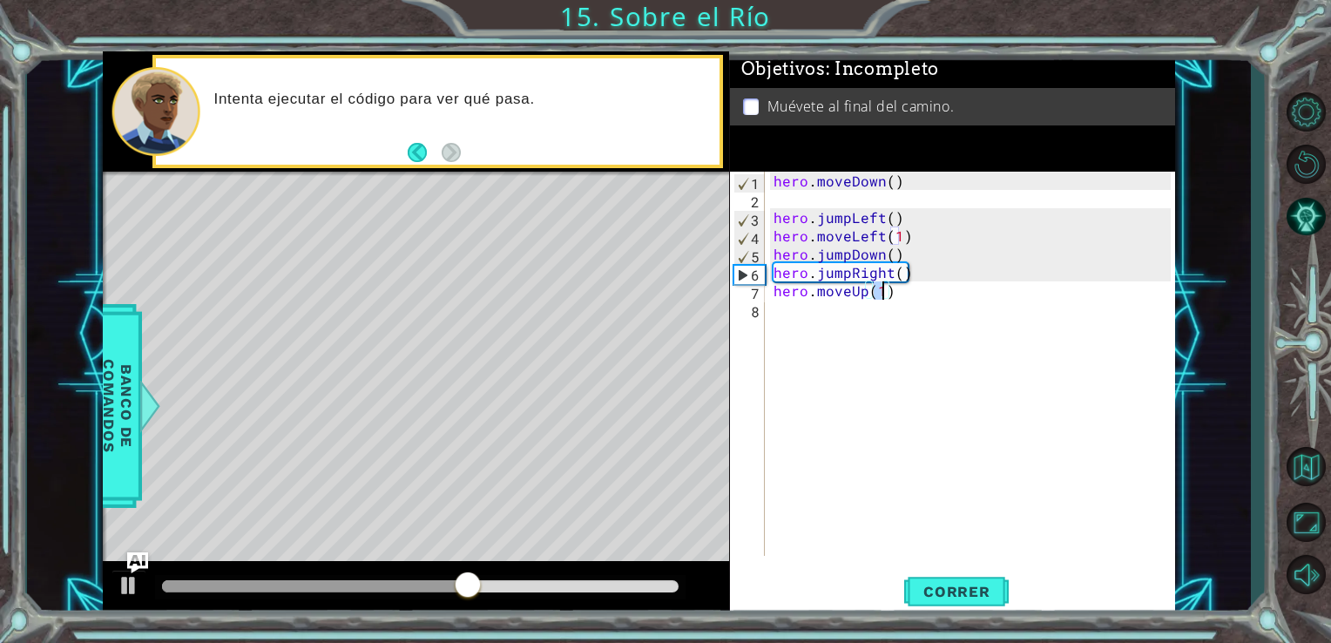
click at [1052, 395] on div "hero . moveDown ( ) hero . jumpLeft ( ) hero . moveLeft ( 1 ) hero . jumpDown (…" at bounding box center [975, 382] width 410 height 421
click at [962, 598] on span "Correr" at bounding box center [957, 591] width 102 height 17
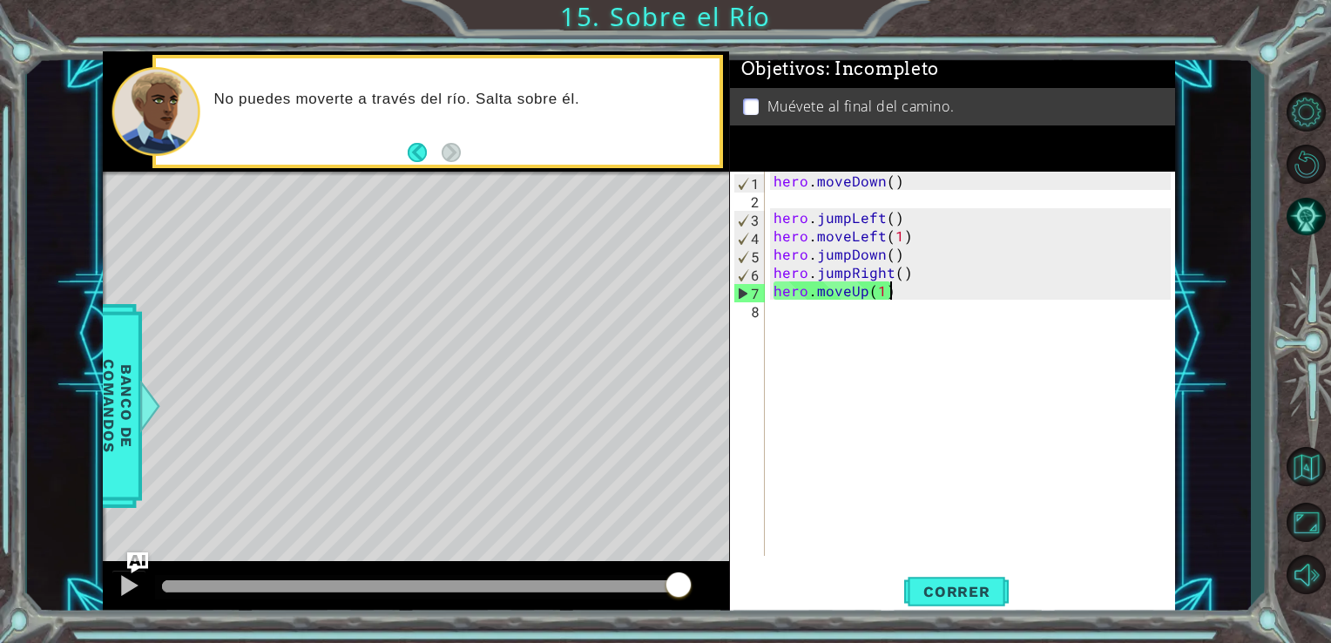
click at [888, 298] on div "hero . moveDown ( ) hero . jumpLeft ( ) hero . moveLeft ( 1 ) hero . jumpDown (…" at bounding box center [975, 382] width 410 height 421
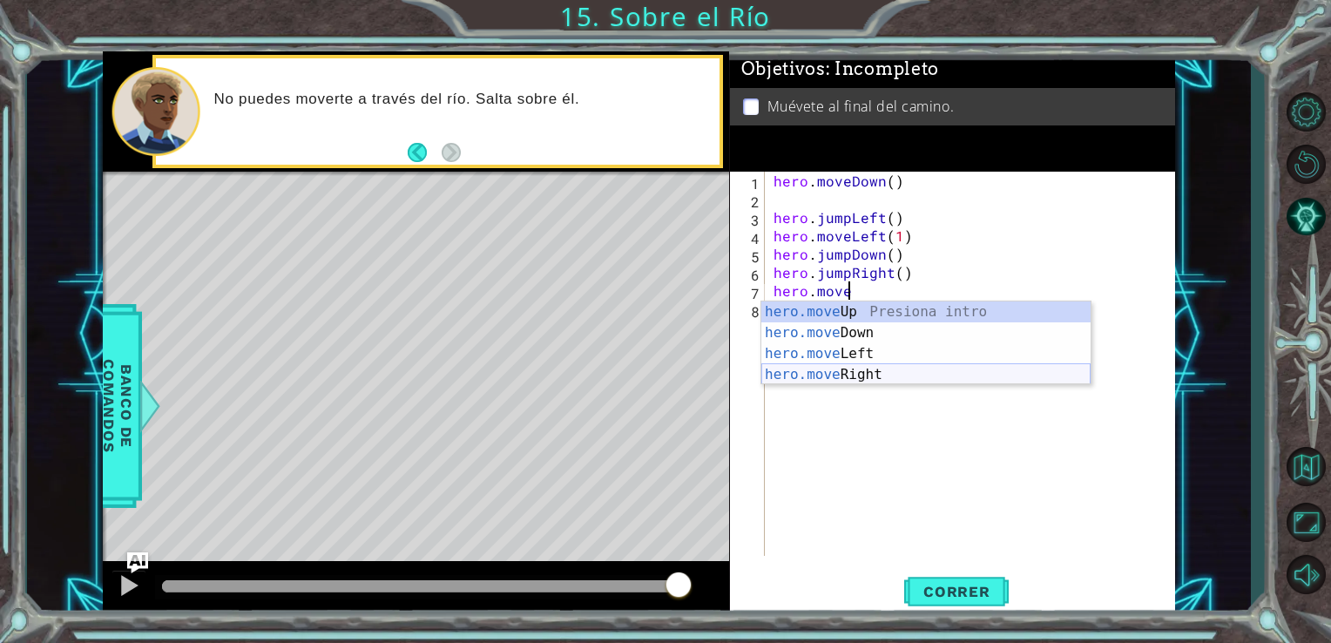
click at [879, 376] on div "hero.move Up Presiona intro hero.move Down Presiona intro hero.move Left Presio…" at bounding box center [925, 363] width 329 height 125
type textarea "hero.moveRight(1)"
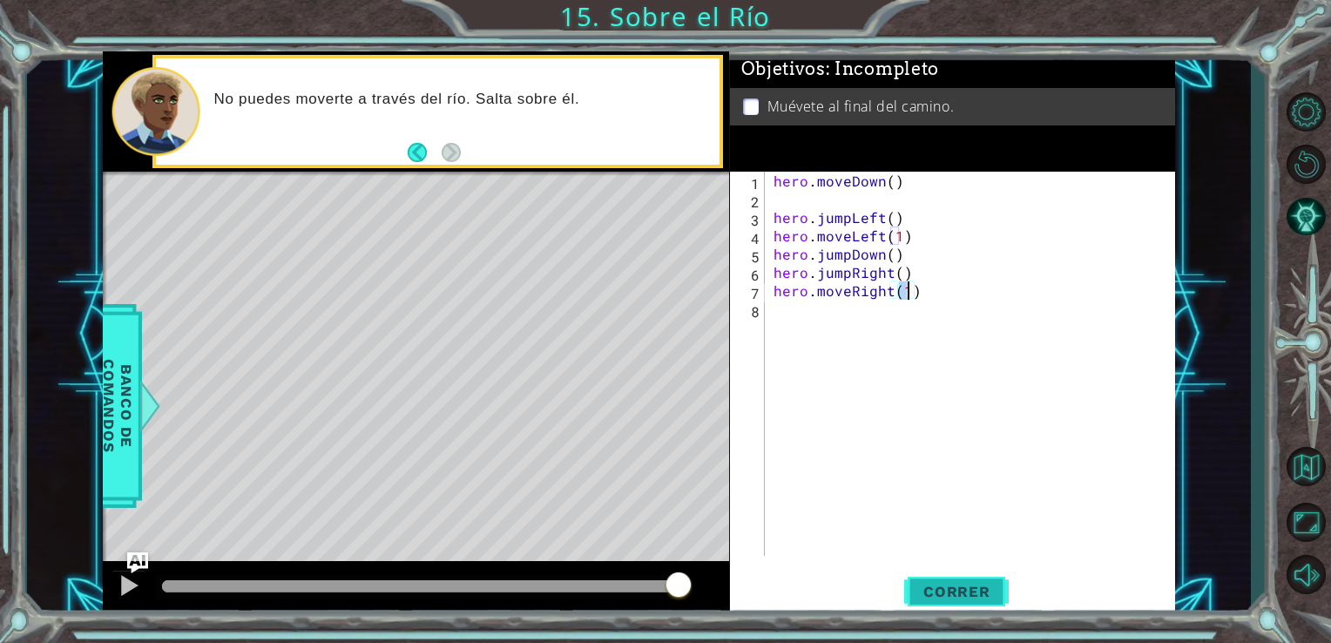
click at [956, 593] on span "Correr" at bounding box center [957, 591] width 102 height 17
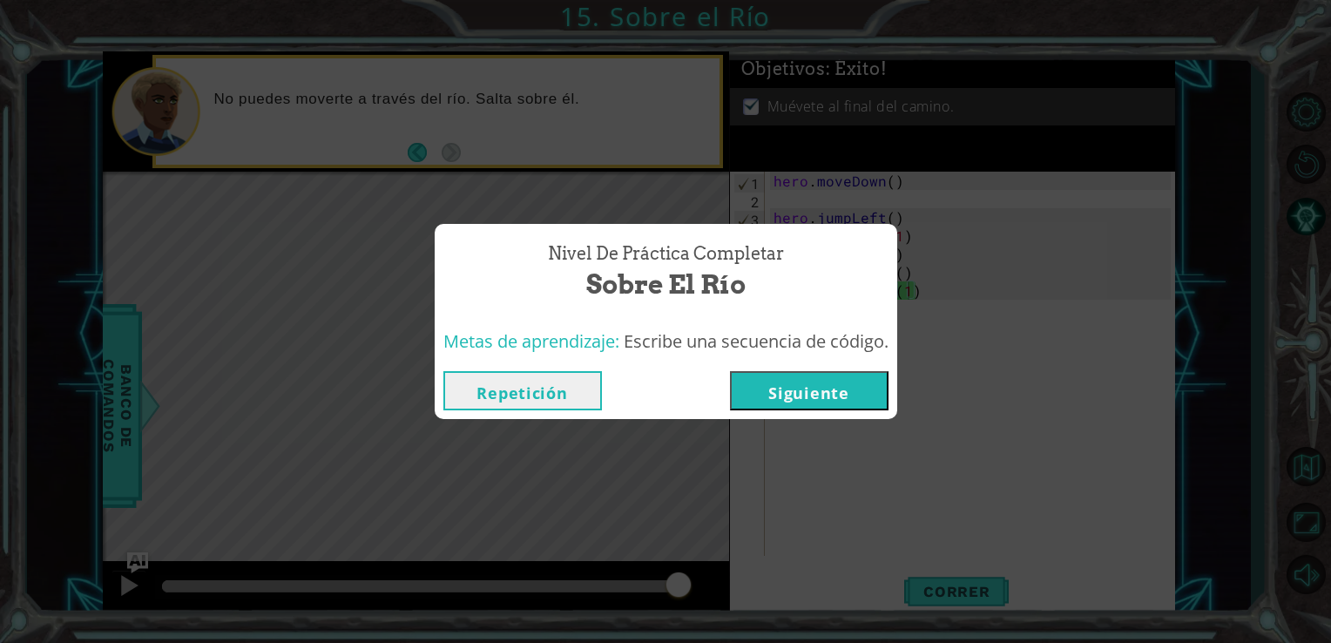
click at [862, 395] on button "Siguiente" at bounding box center [809, 390] width 159 height 39
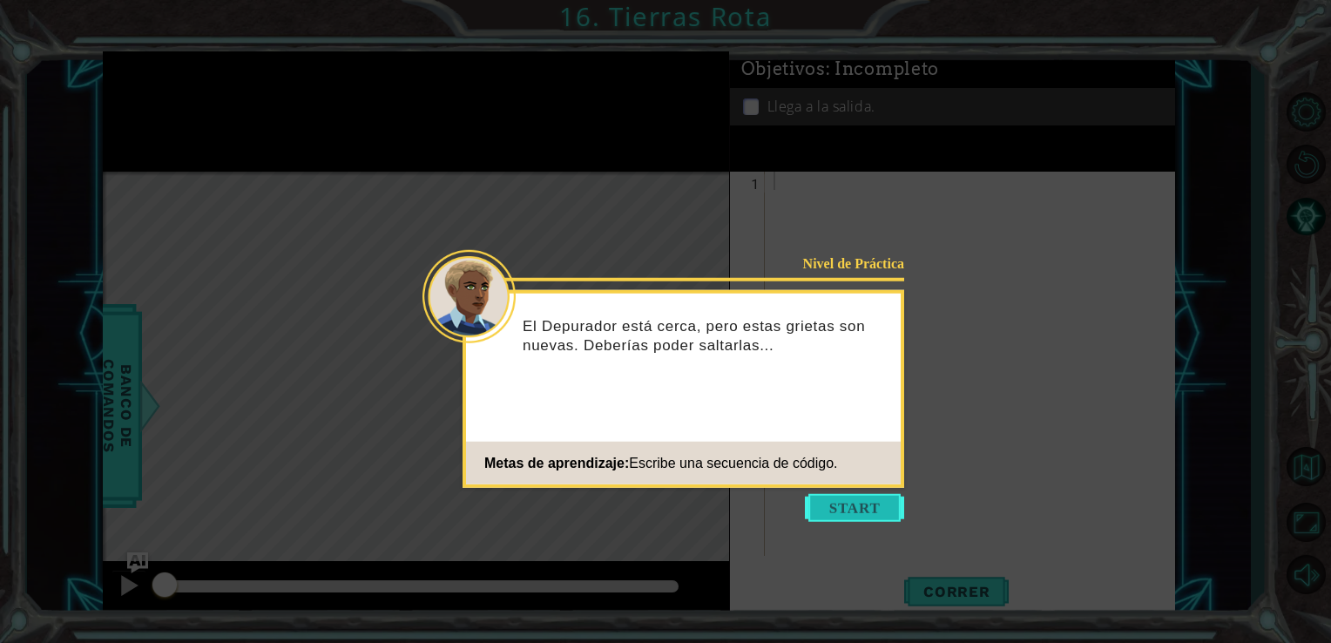
click at [874, 509] on button "Start" at bounding box center [854, 508] width 99 height 28
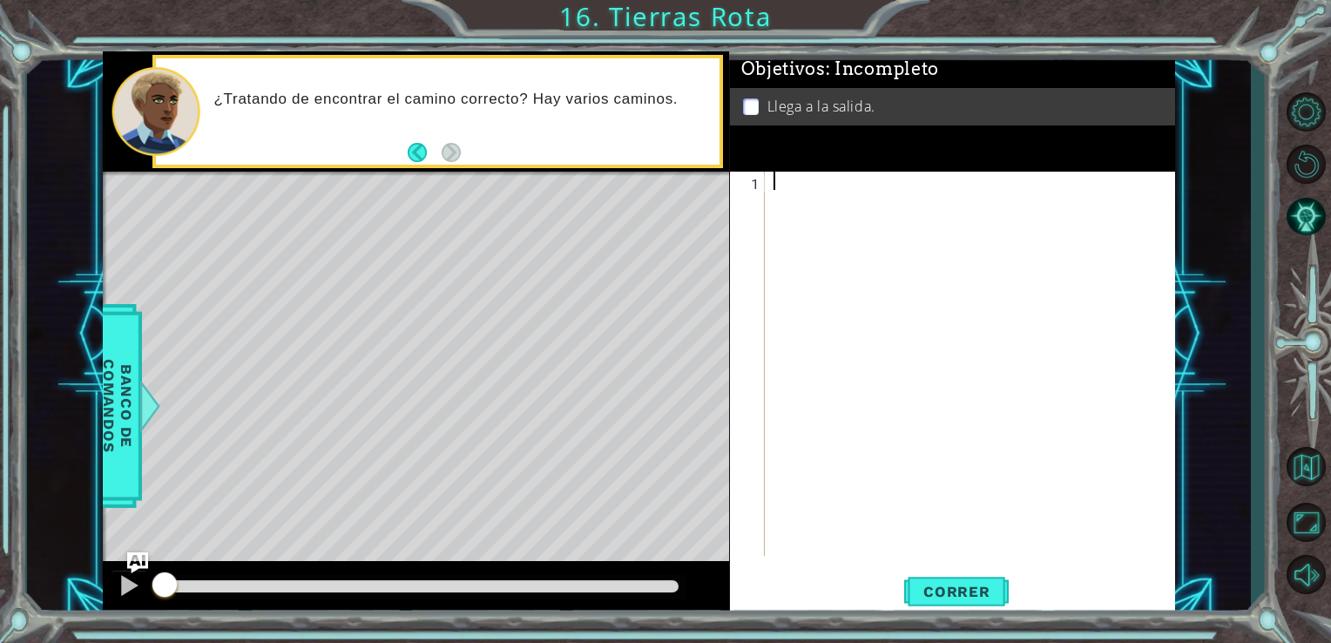
click at [813, 186] on div at bounding box center [975, 382] width 410 height 421
click at [142, 564] on img "Ask AI" at bounding box center [136, 562] width 23 height 23
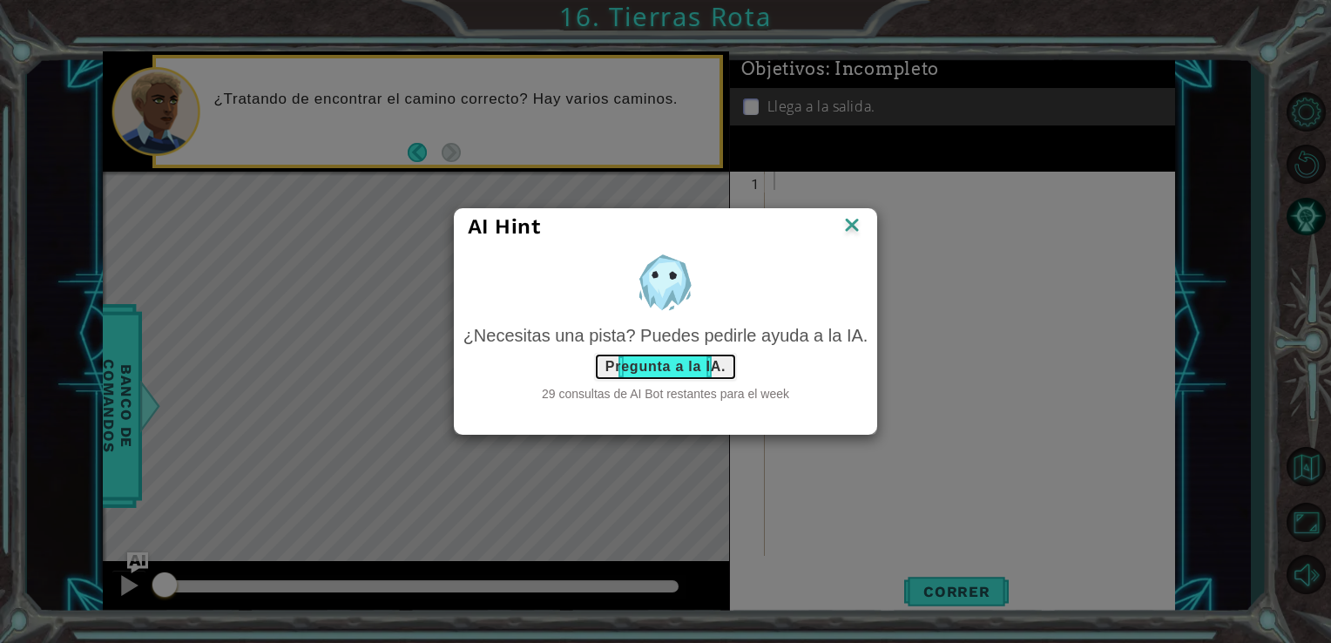
click at [672, 369] on button "Pregunta a la IA." at bounding box center [665, 367] width 143 height 28
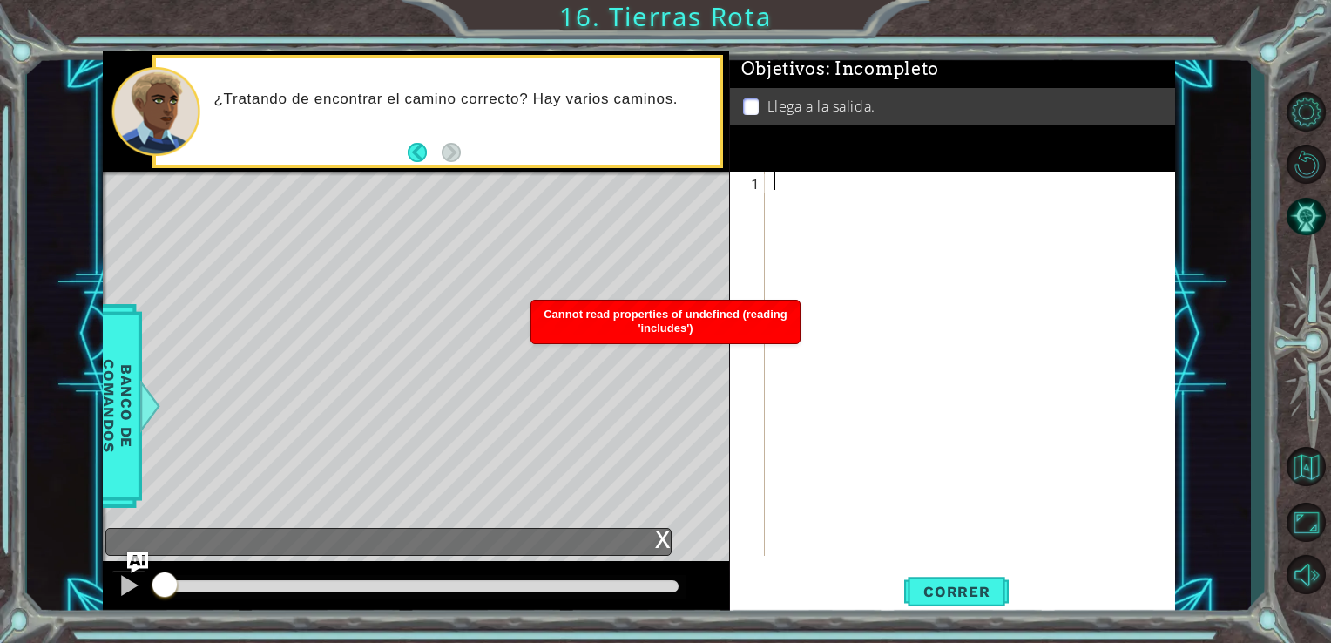
click at [812, 172] on div at bounding box center [975, 382] width 410 height 421
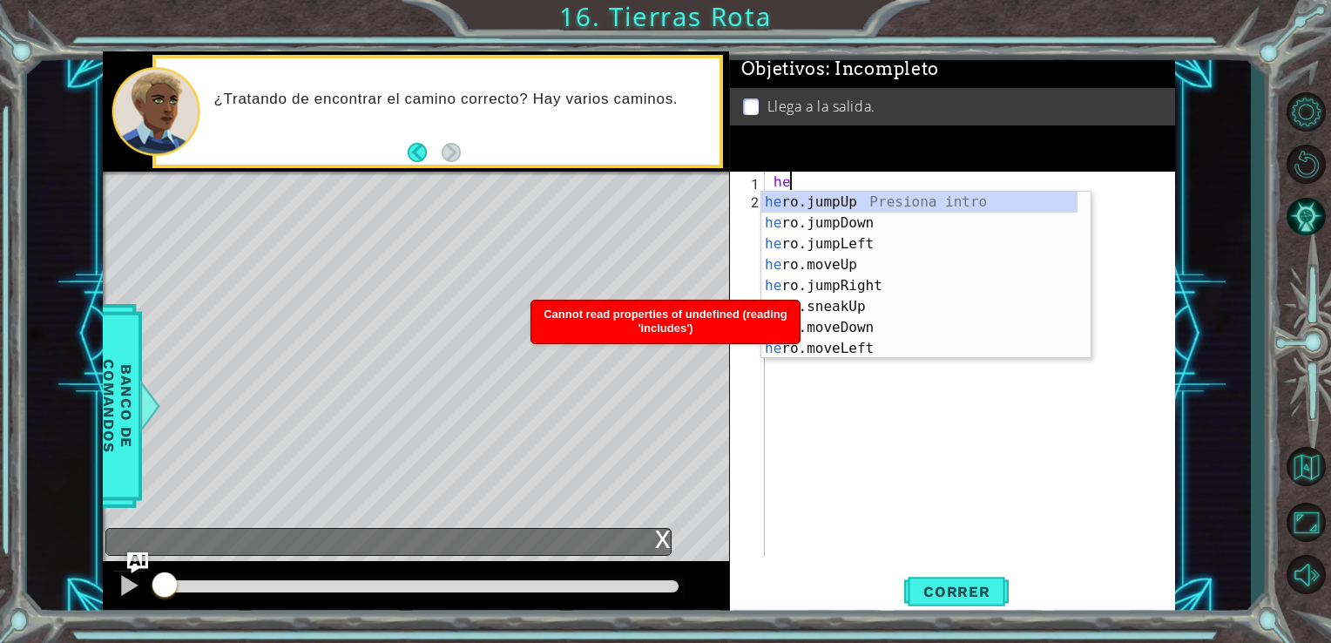
type textarea "hero"
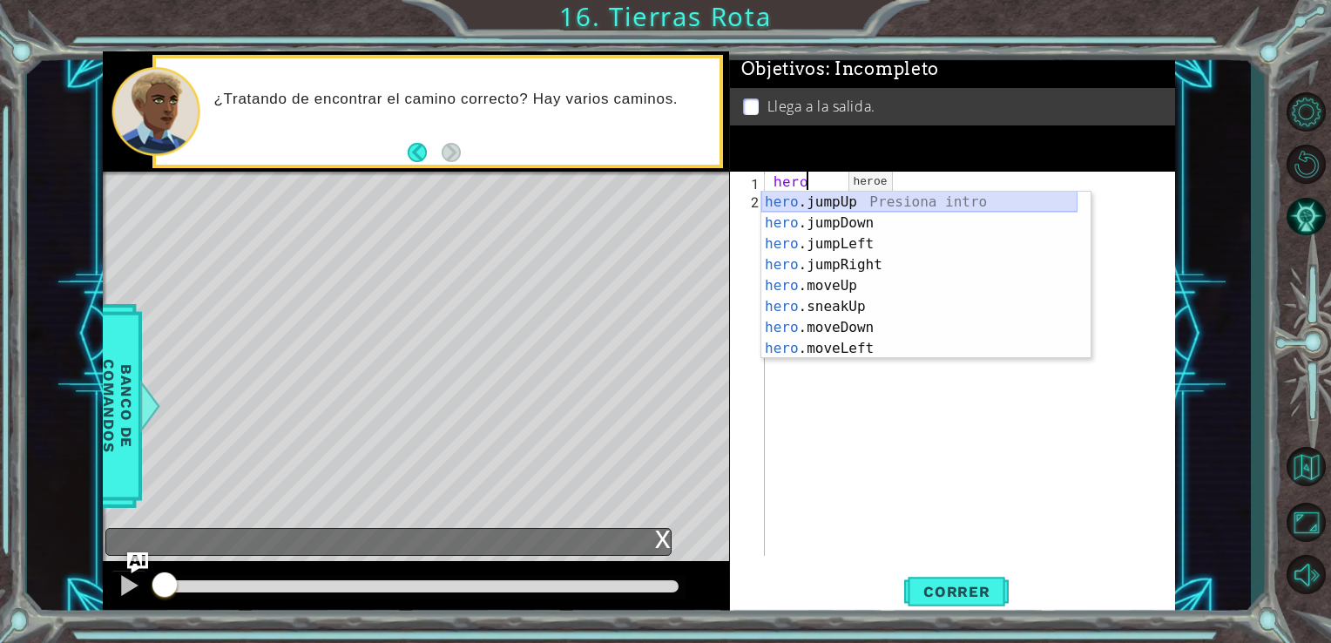
click at [930, 206] on div "hero .jumpUp Presiona intro hero .jumpDown Presiona intro hero .jumpLeft Presio…" at bounding box center [919, 296] width 316 height 209
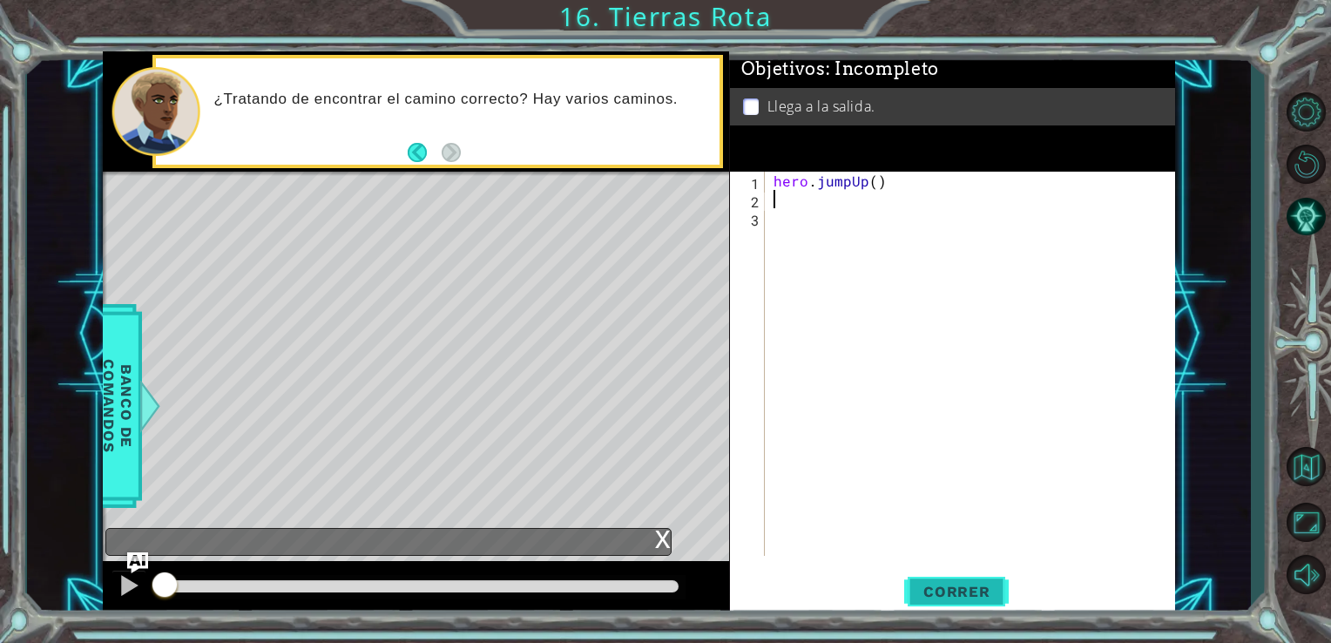
click at [956, 608] on button "Correr" at bounding box center [956, 591] width 105 height 44
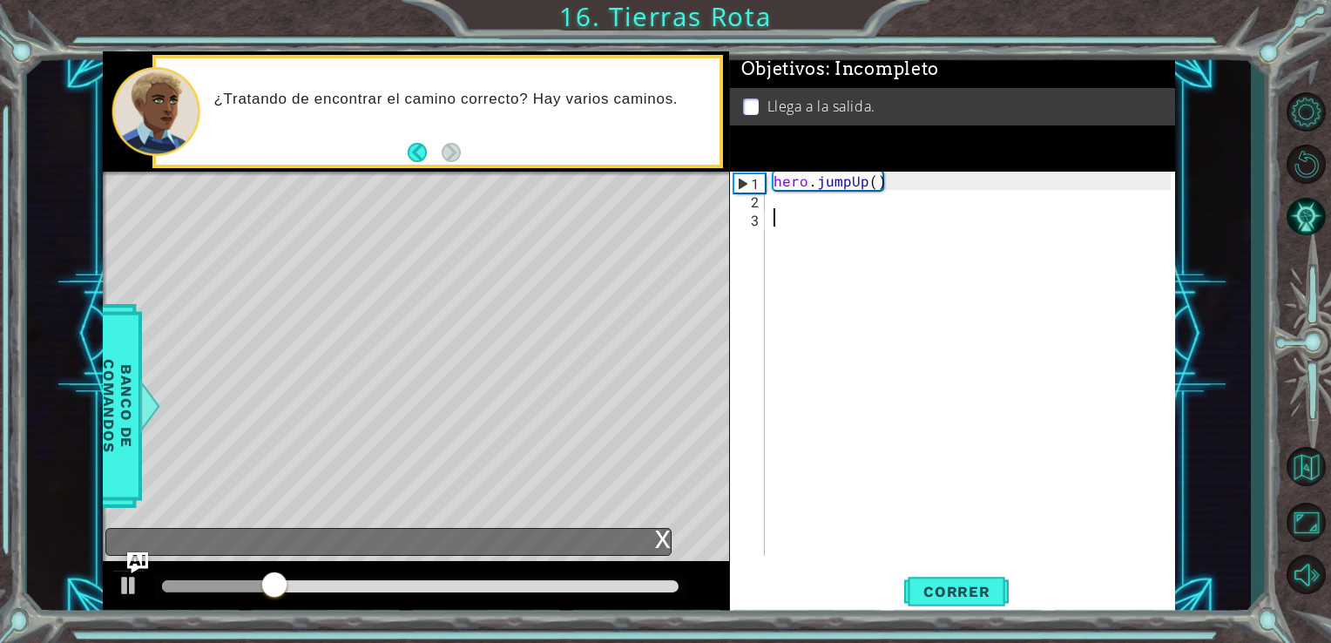
click at [814, 232] on div "hero . jumpUp ( )" at bounding box center [975, 382] width 410 height 421
click at [815, 210] on div "hero . jumpUp ( )" at bounding box center [975, 382] width 410 height 421
click at [796, 207] on div "hero . jumpUp ( )" at bounding box center [975, 382] width 410 height 421
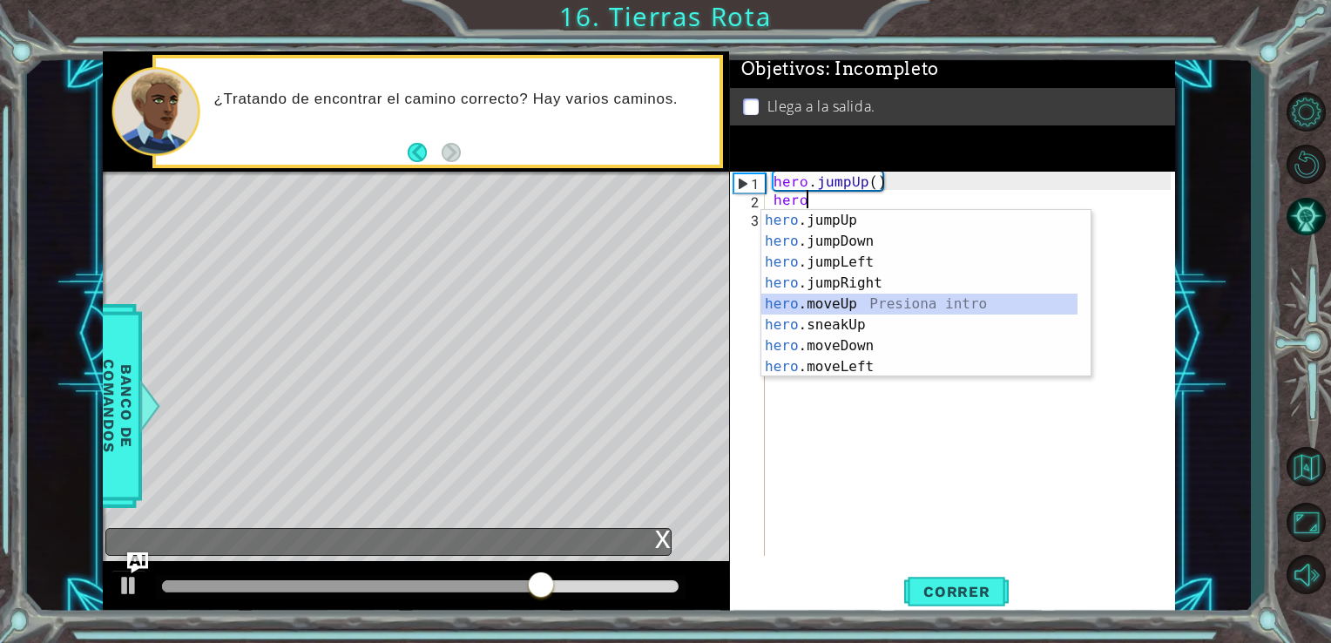
click at [822, 298] on div "hero .jumpUp Presiona intro hero .jumpDown Presiona intro hero .jumpLeft Presio…" at bounding box center [919, 314] width 316 height 209
type textarea "hero.moveUp(1)"
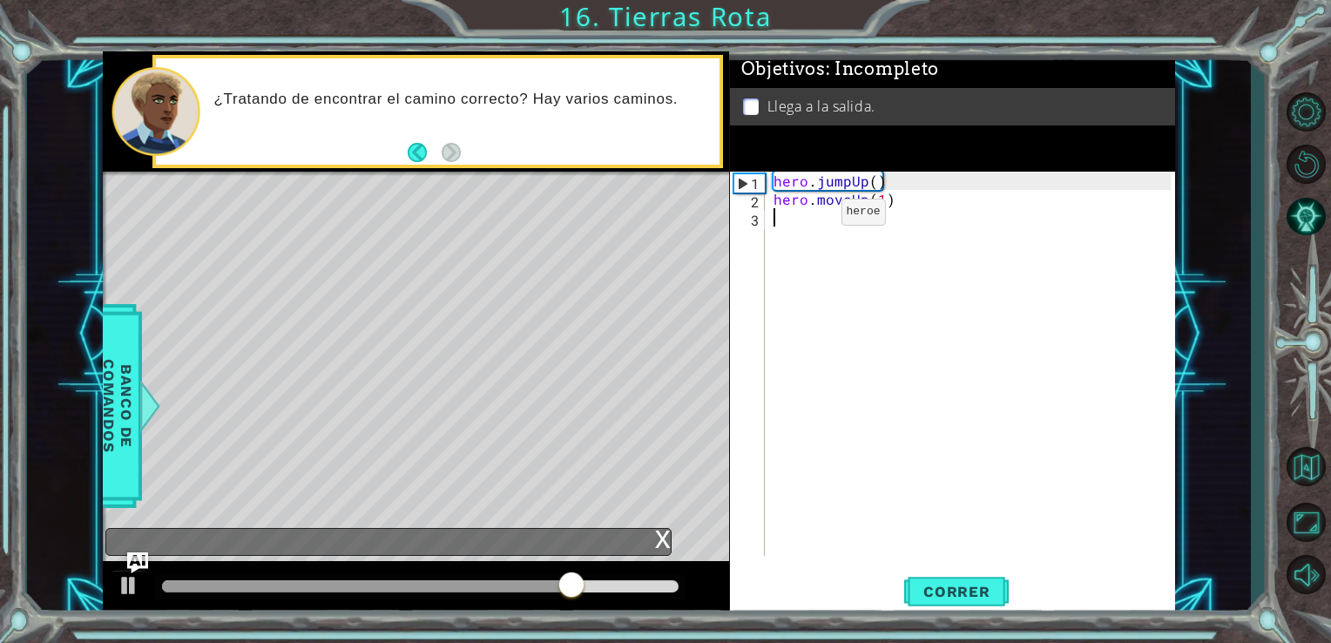
click at [812, 216] on div "hero . jumpUp ( ) hero . moveUp ( 1 )" at bounding box center [975, 382] width 410 height 421
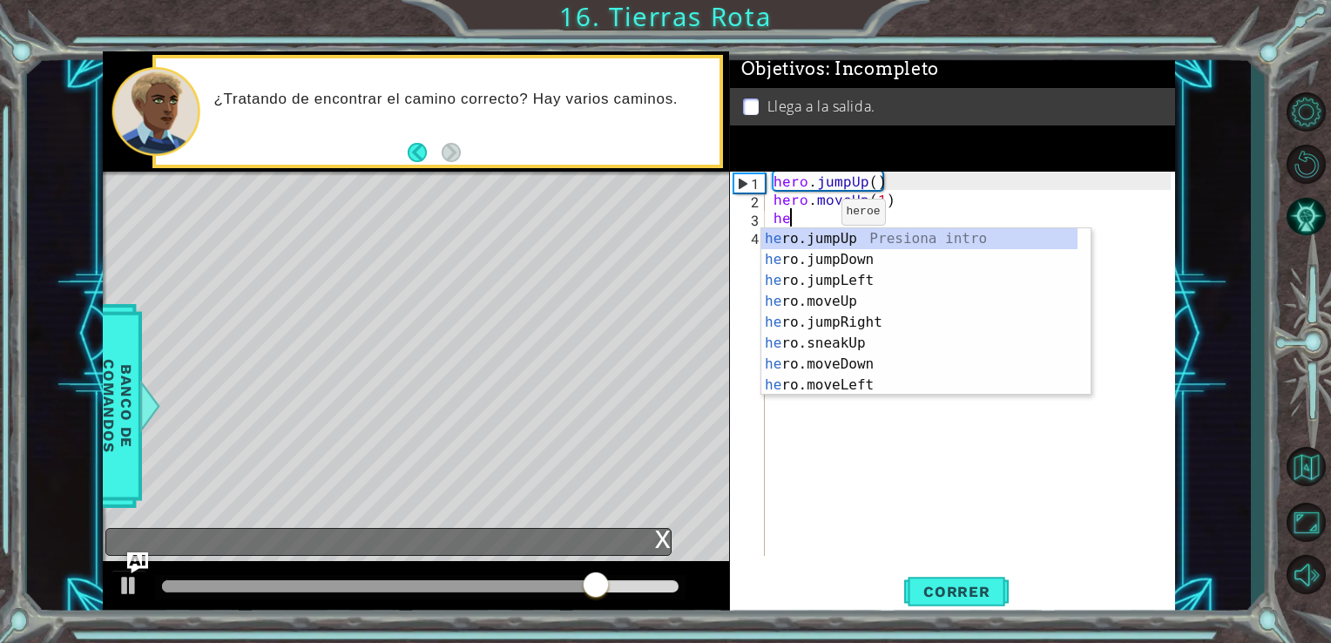
type textarea "hero"
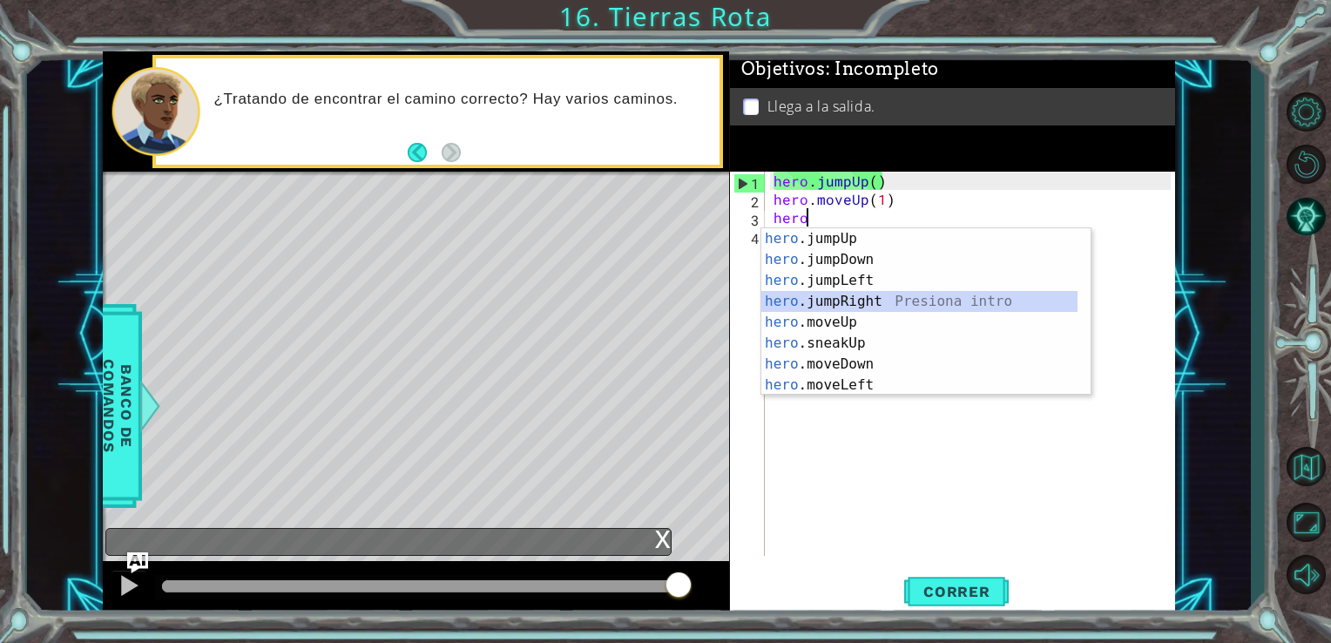
click at [887, 306] on div "hero .jumpUp Presiona intro hero .jumpDown Presiona intro hero .jumpLeft Presio…" at bounding box center [919, 332] width 316 height 209
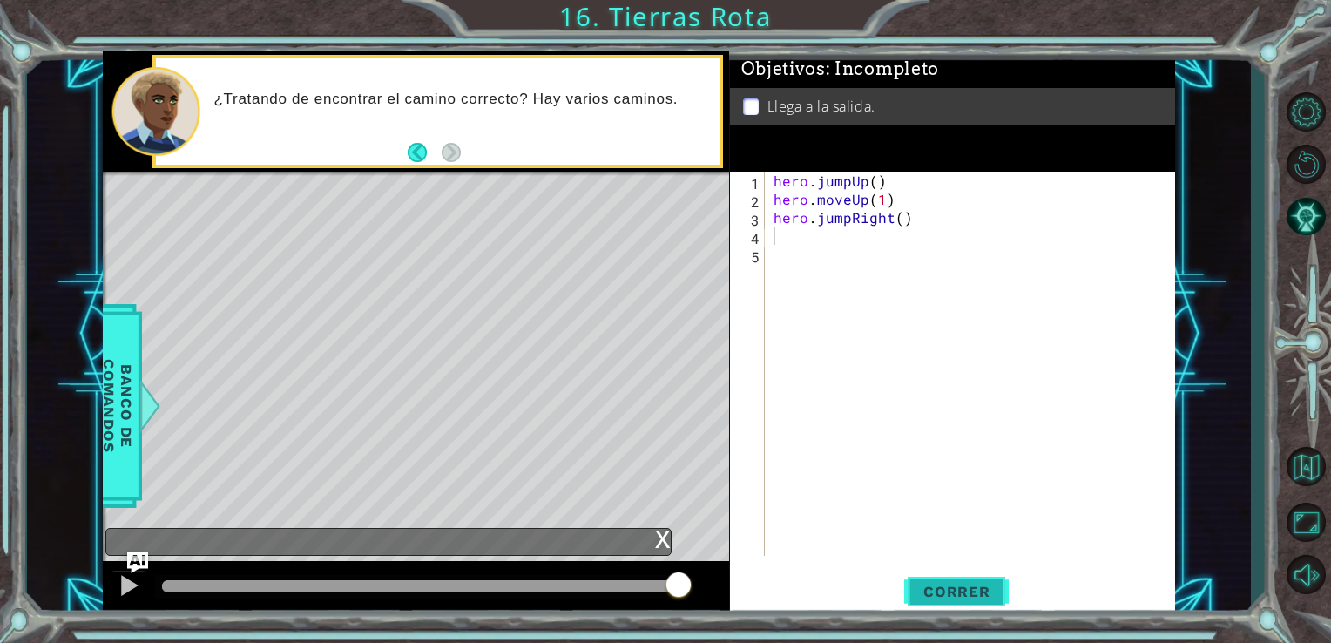
click at [969, 597] on span "Correr" at bounding box center [957, 591] width 102 height 17
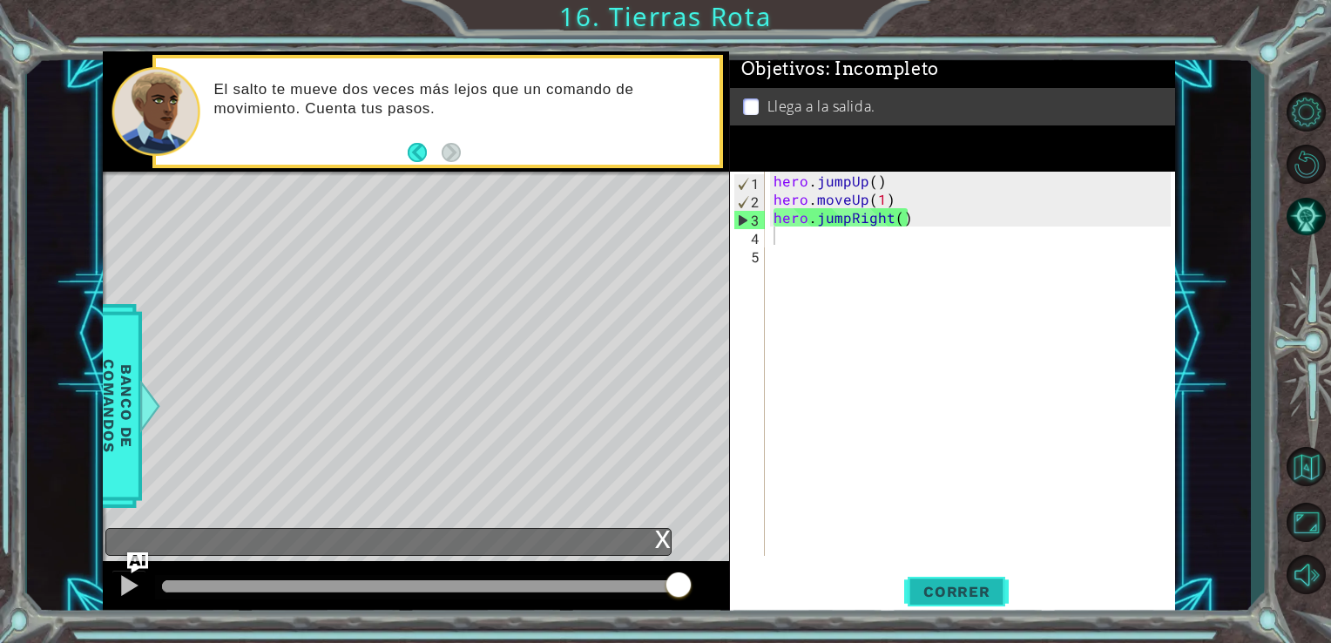
click at [926, 600] on span "Correr" at bounding box center [957, 591] width 102 height 17
click at [846, 220] on div "hero . jumpUp ( ) hero . moveUp ( 1 ) hero . jumpRight ( )" at bounding box center [975, 382] width 410 height 421
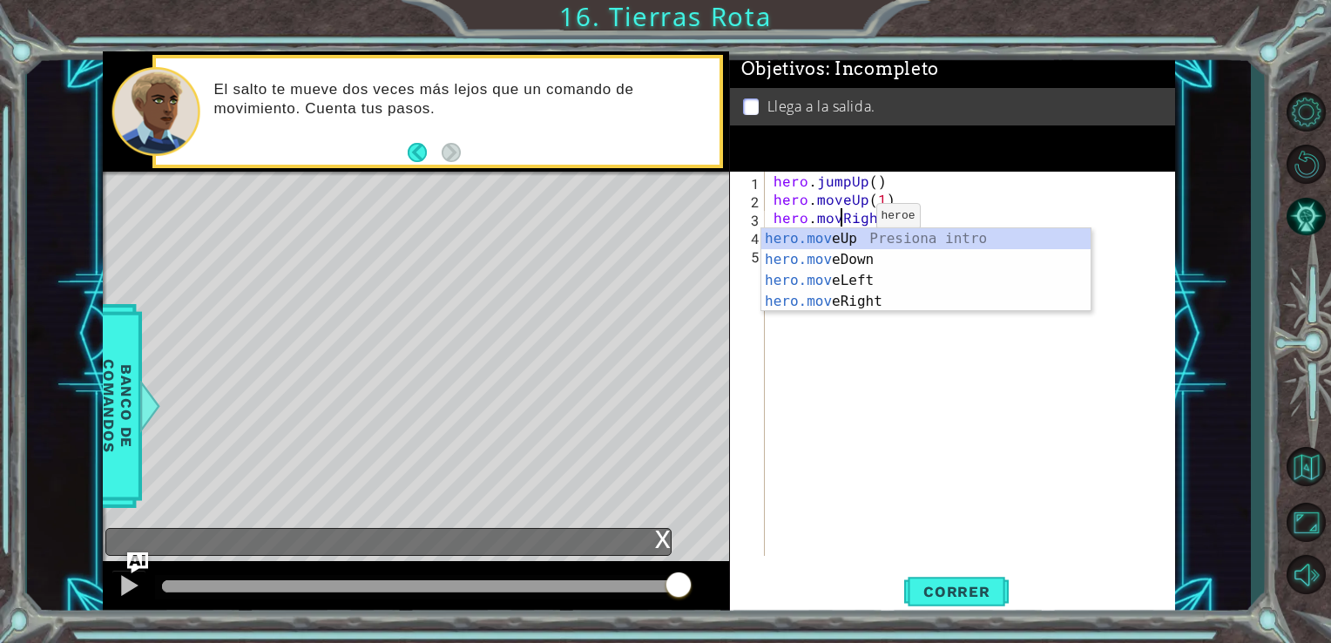
type textarea "hero.moveRight()"
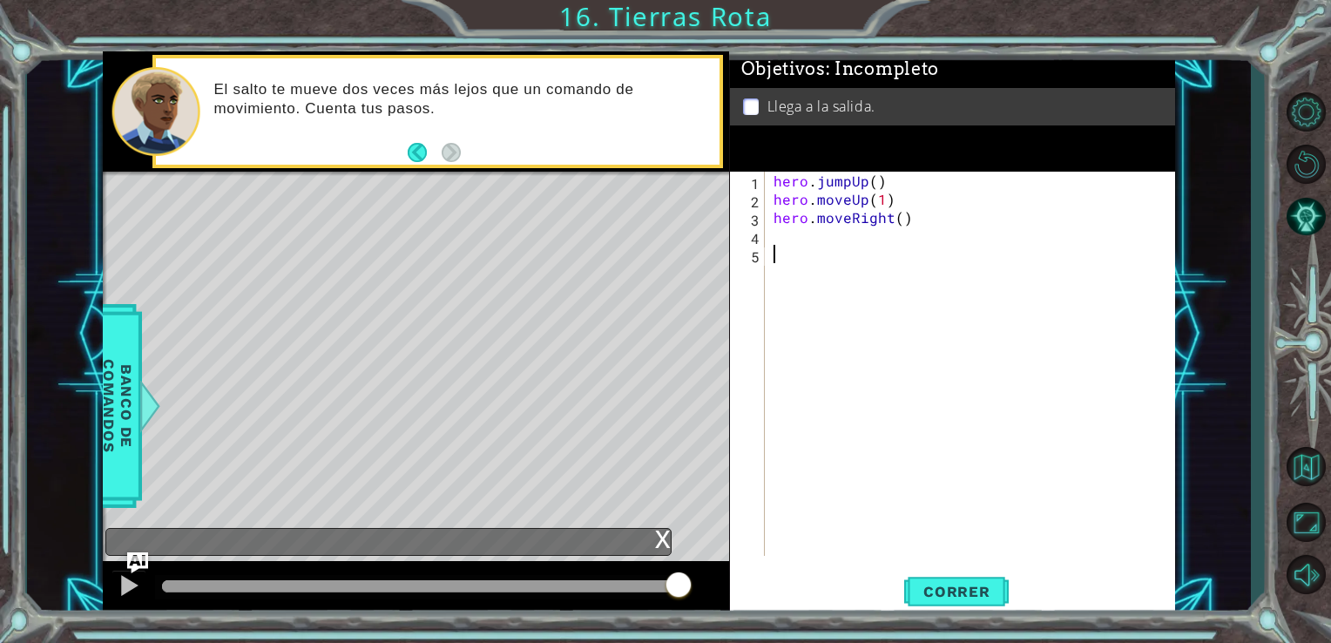
click at [895, 358] on div "hero . jumpUp ( ) hero . moveUp ( 1 ) hero . moveRight ( )" at bounding box center [975, 382] width 410 height 421
click at [868, 235] on div "hero . jumpUp ( ) hero . moveUp ( 1 ) hero . moveRight ( )" at bounding box center [975, 382] width 410 height 421
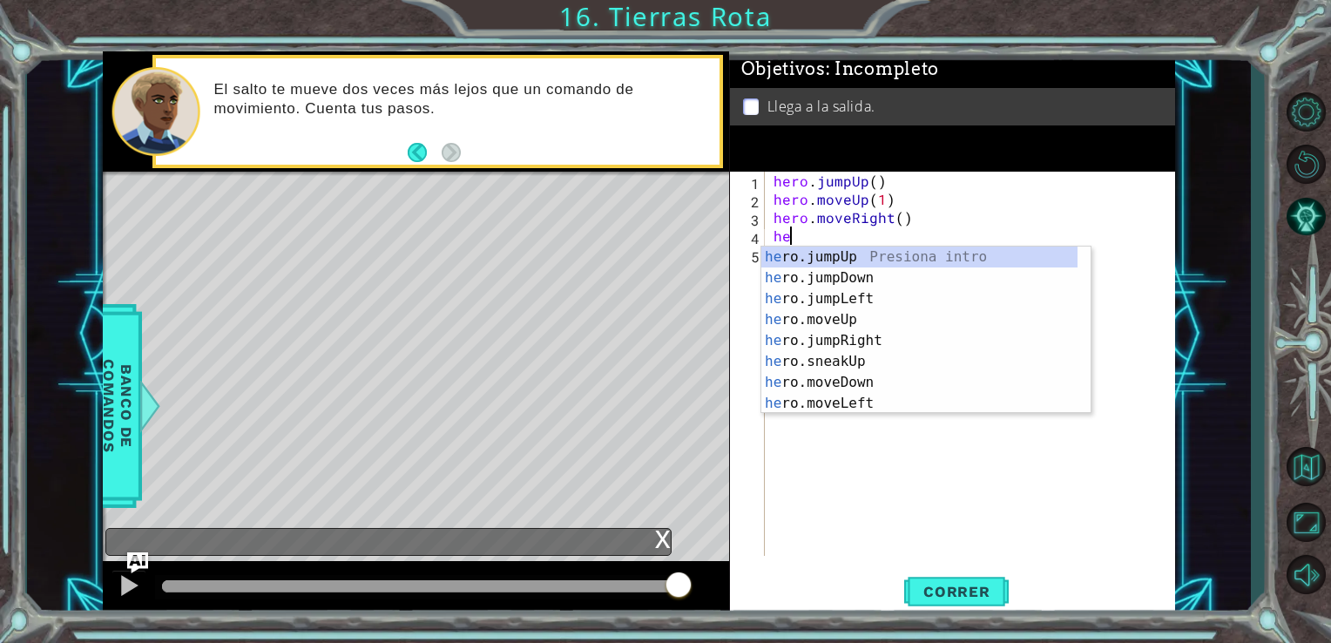
type textarea "hero"
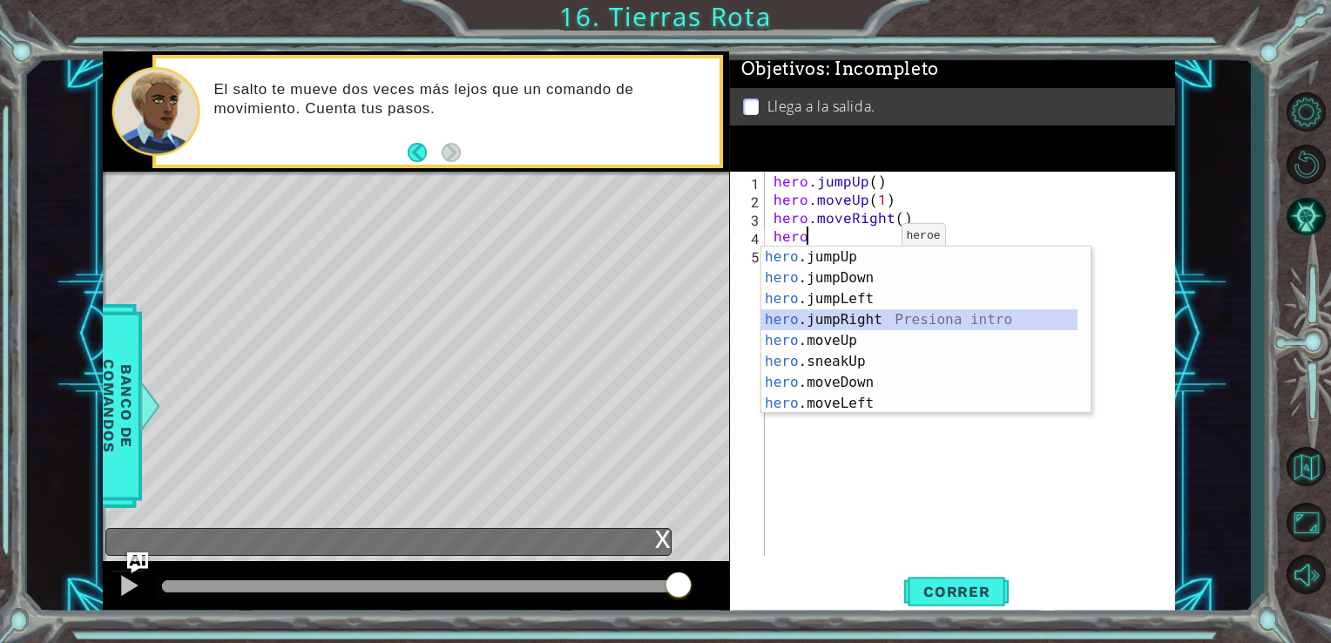
click at [927, 321] on div "hero .jumpUp Presiona intro hero .jumpDown Presiona intro hero .jumpLeft Presio…" at bounding box center [919, 351] width 316 height 209
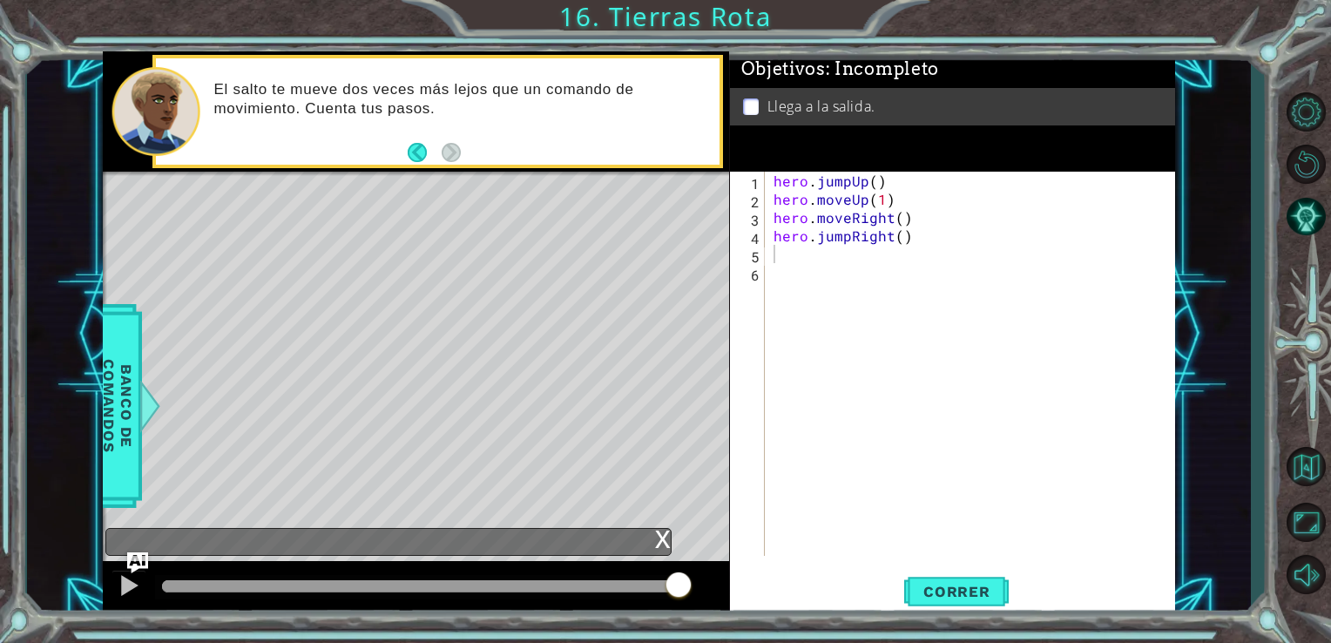
click at [969, 566] on div "1 2 3 4 5 6 hero . jumpUp ( ) hero . moveUp ( 1 ) hero . moveRight ( ) hero . j…" at bounding box center [953, 394] width 446 height 445
click at [964, 589] on span "Correr" at bounding box center [957, 591] width 102 height 17
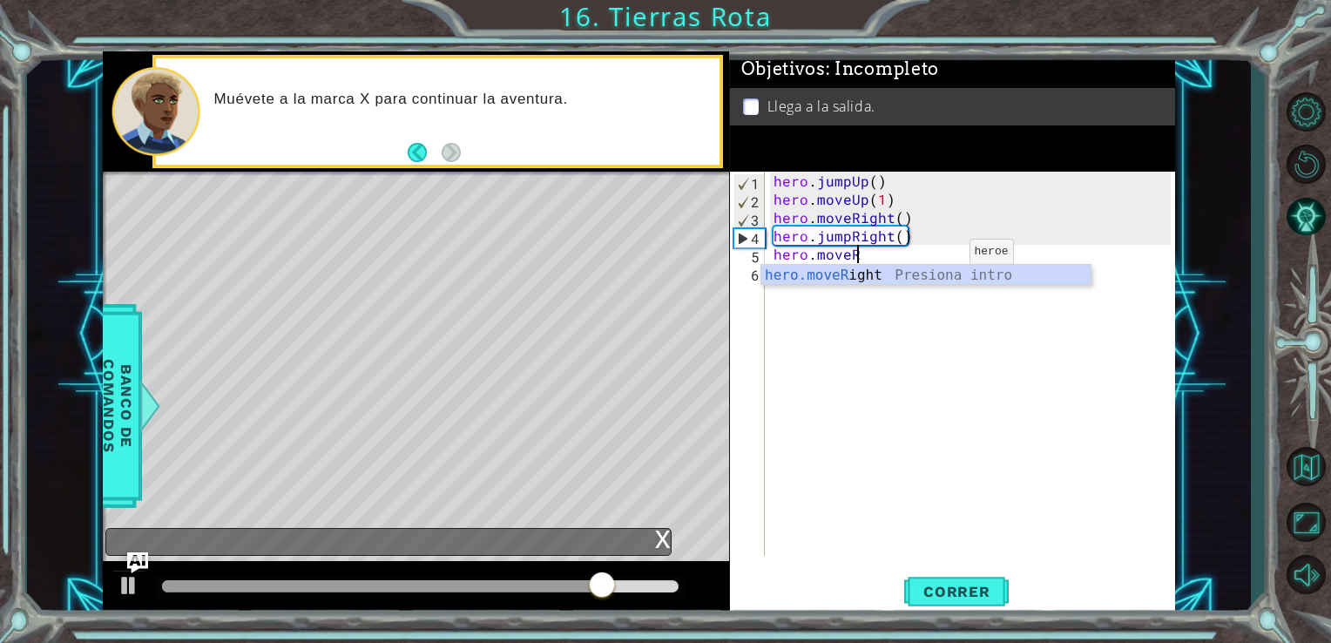
scroll to position [0, 3]
click at [946, 277] on div "hero.moveR ight Presiona intro" at bounding box center [925, 296] width 329 height 63
type textarea "hero.moveRight(1)"
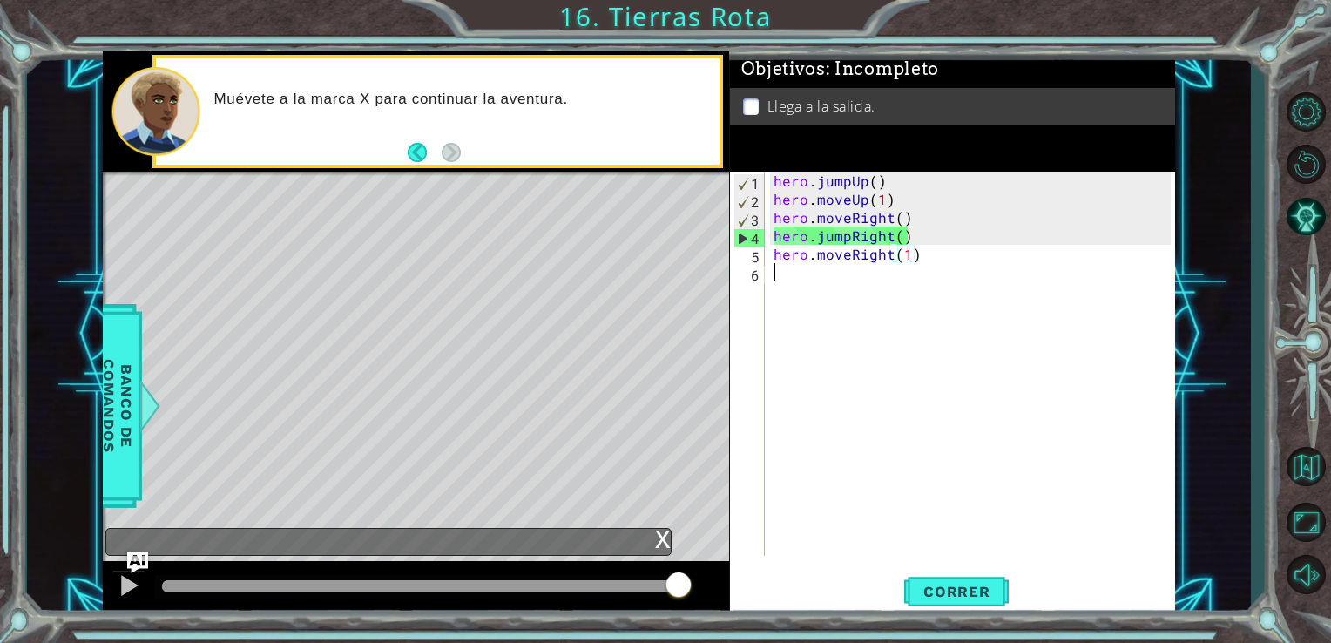
click at [843, 291] on div "hero . jumpUp ( ) hero . moveUp ( 1 ) hero . moveRight ( ) hero . jumpRight ( )…" at bounding box center [975, 382] width 410 height 421
click at [983, 578] on button "Correr" at bounding box center [956, 591] width 105 height 44
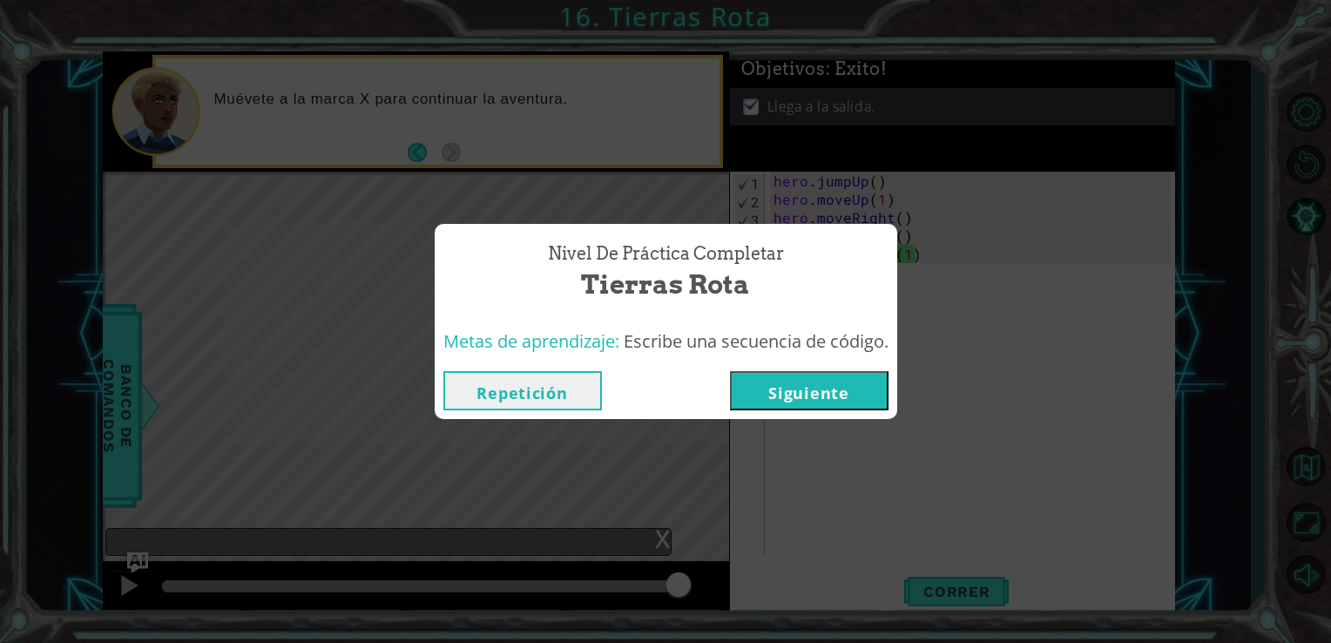
click at [828, 383] on button "Siguiente" at bounding box center [809, 390] width 159 height 39
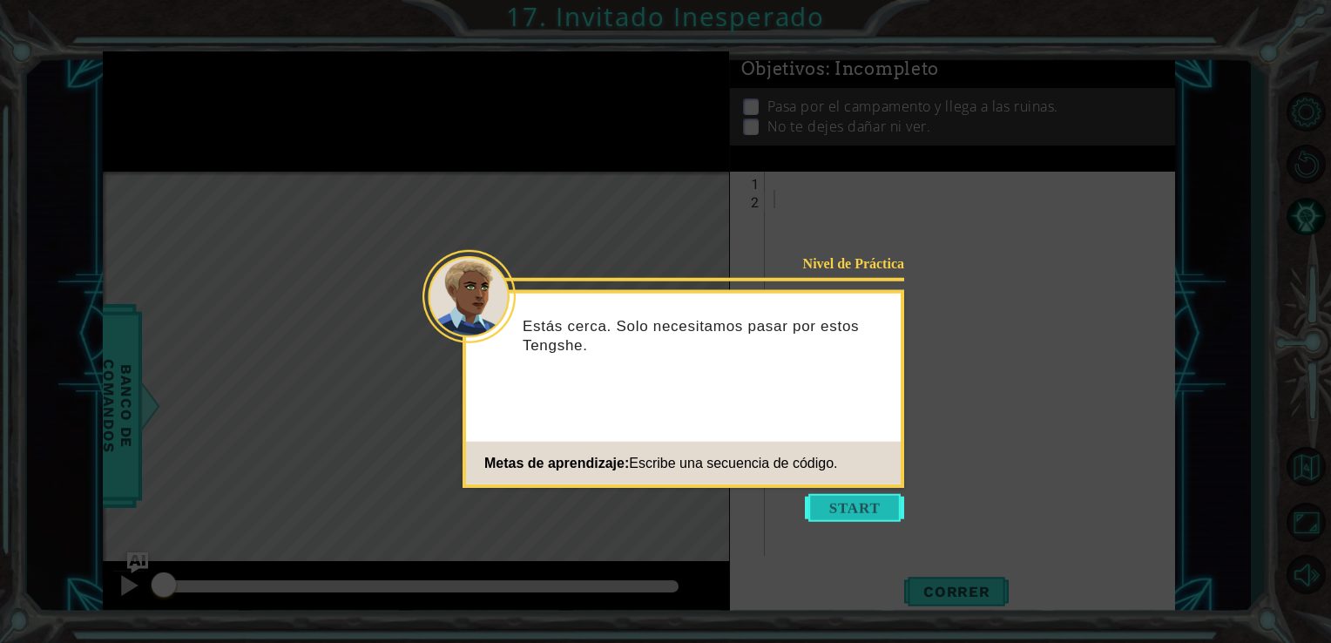
click at [875, 509] on button "Start" at bounding box center [854, 508] width 99 height 28
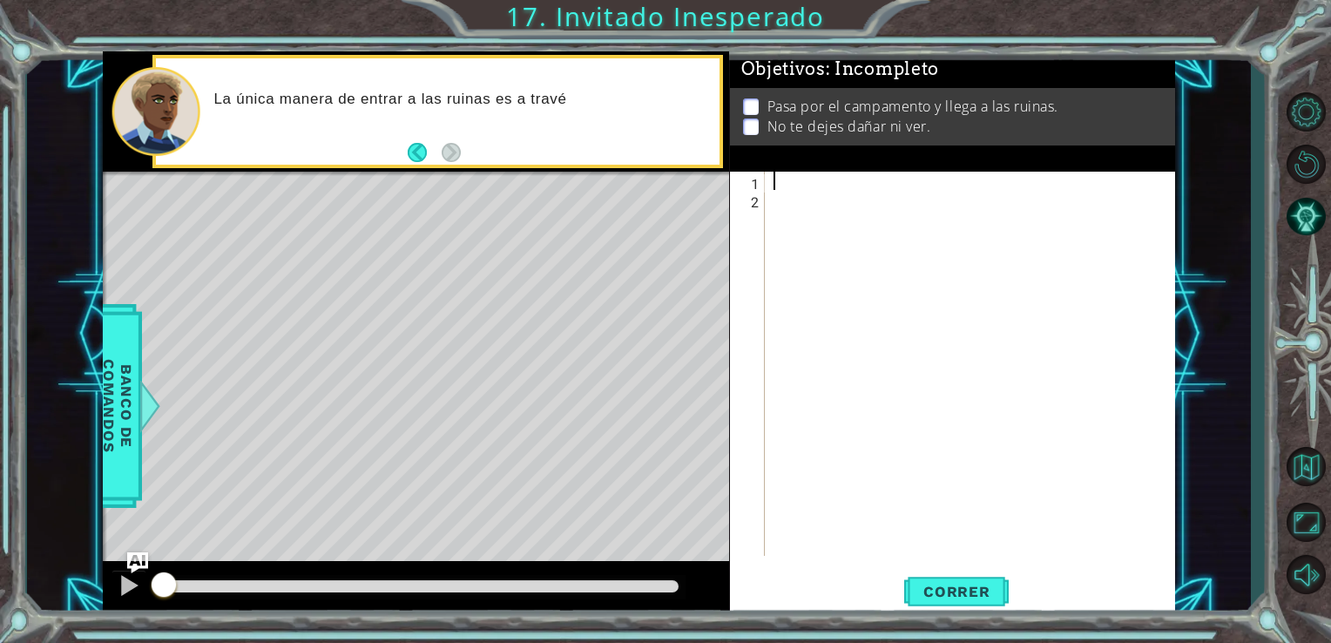
click at [806, 176] on div at bounding box center [975, 382] width 410 height 421
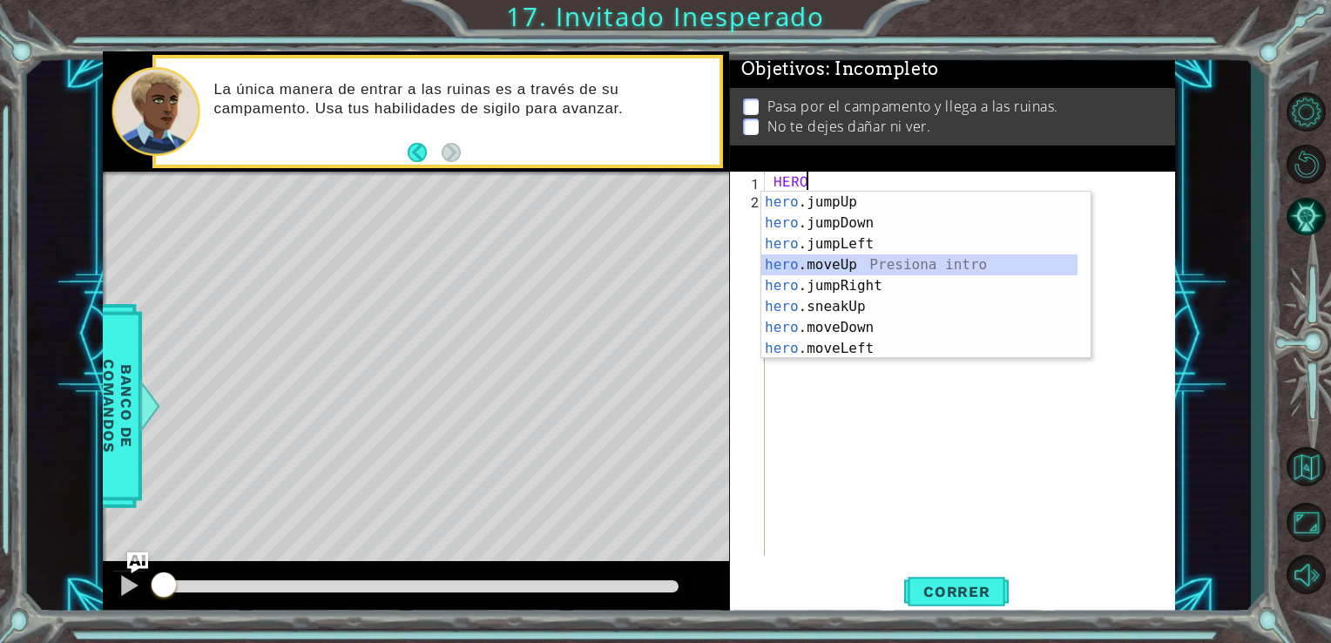
click at [866, 257] on div "hero .jumpUp Presiona intro hero .jumpDown Presiona intro hero .jumpLeft Presio…" at bounding box center [919, 296] width 316 height 209
type textarea "hero.moveUp(1)"
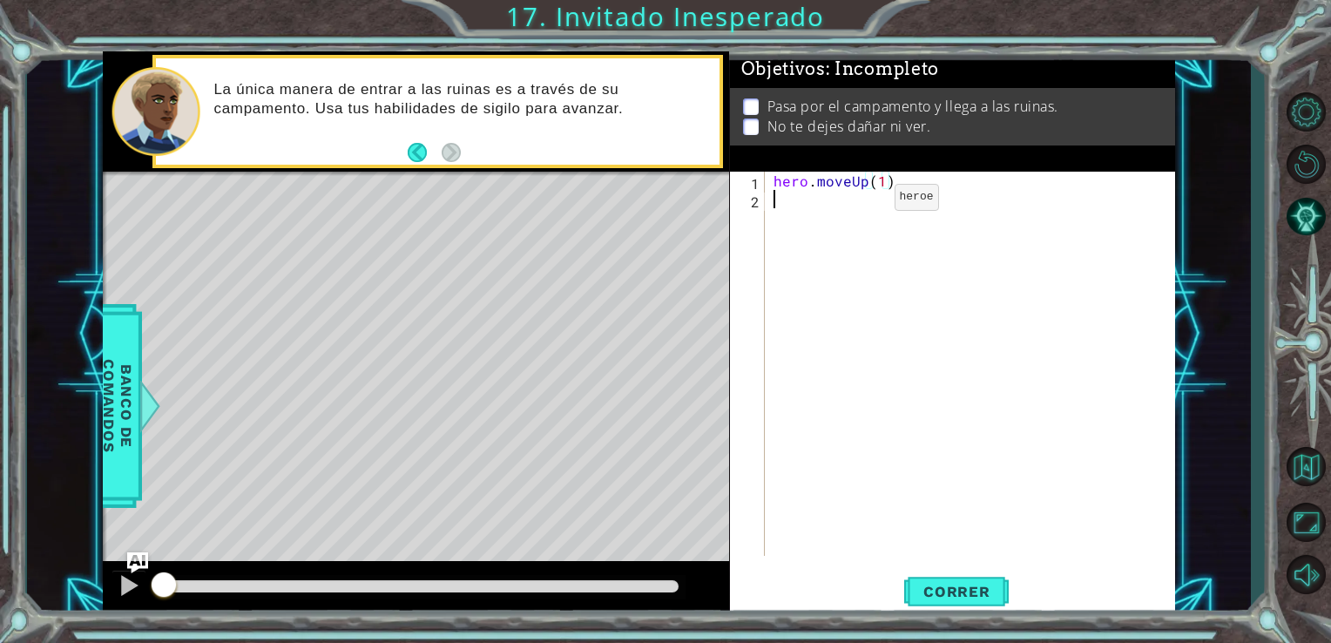
click at [864, 201] on div "hero . moveUp ( 1 )" at bounding box center [975, 382] width 410 height 421
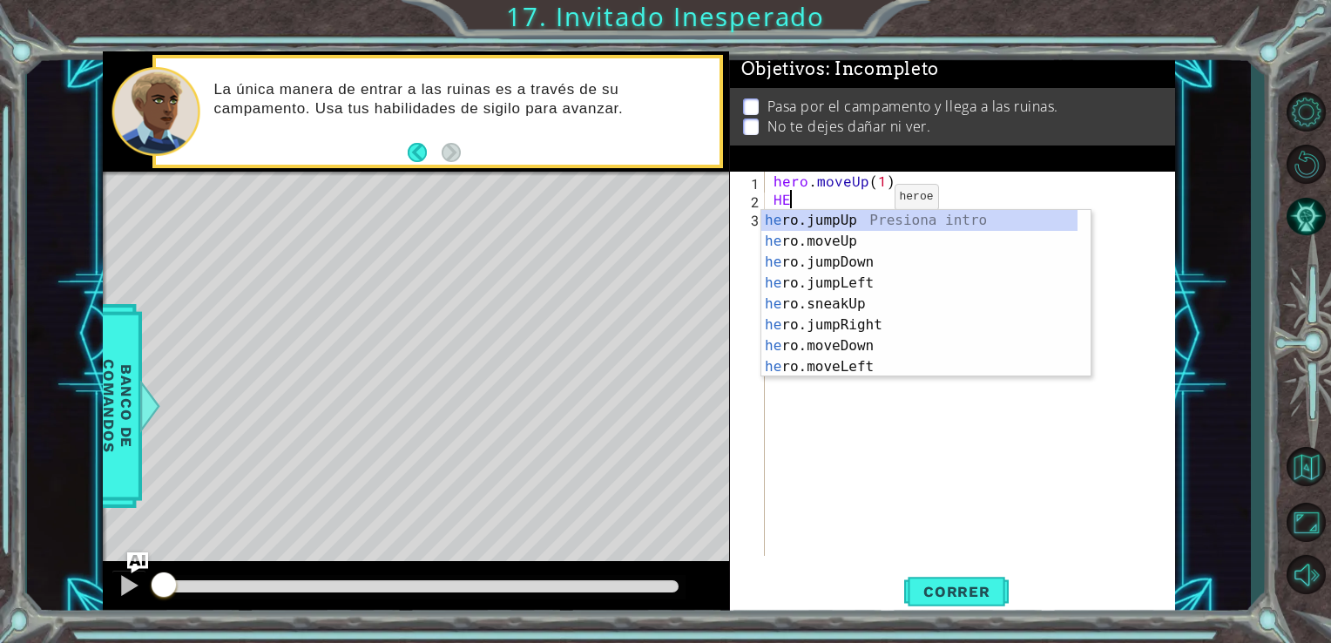
type textarea "HERO"
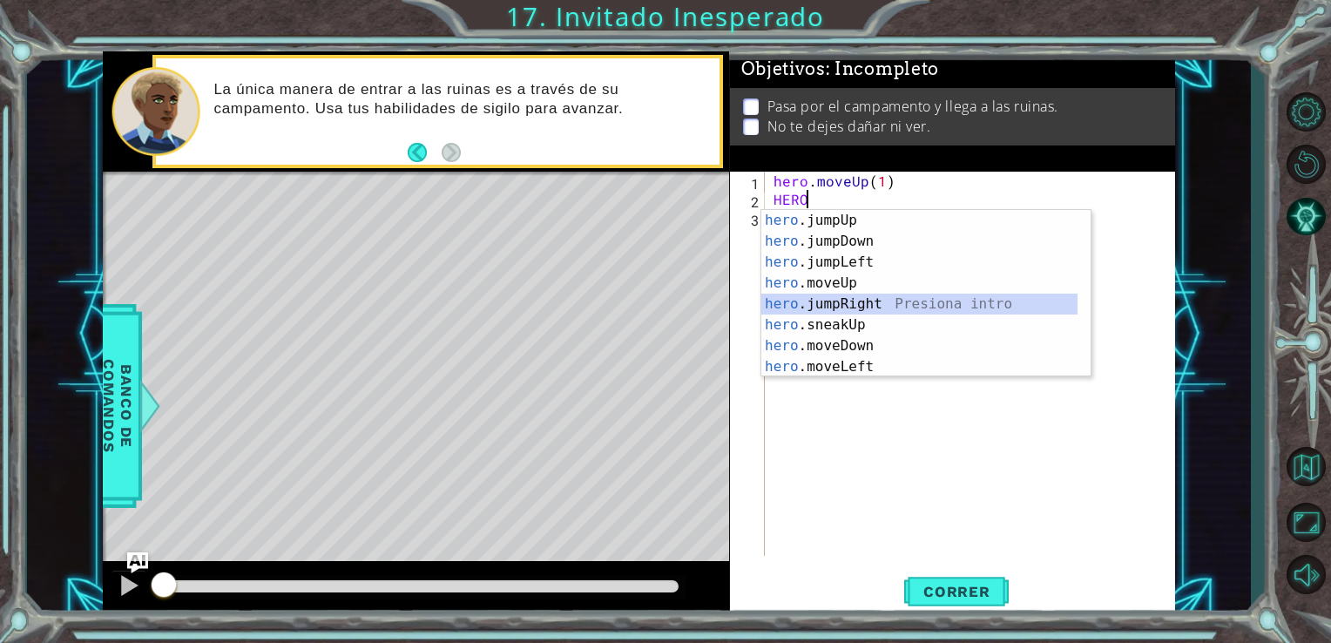
click at [881, 301] on div "hero .jumpUp Presiona intro hero .jumpDown Presiona intro hero .jumpLeft Presio…" at bounding box center [919, 314] width 316 height 209
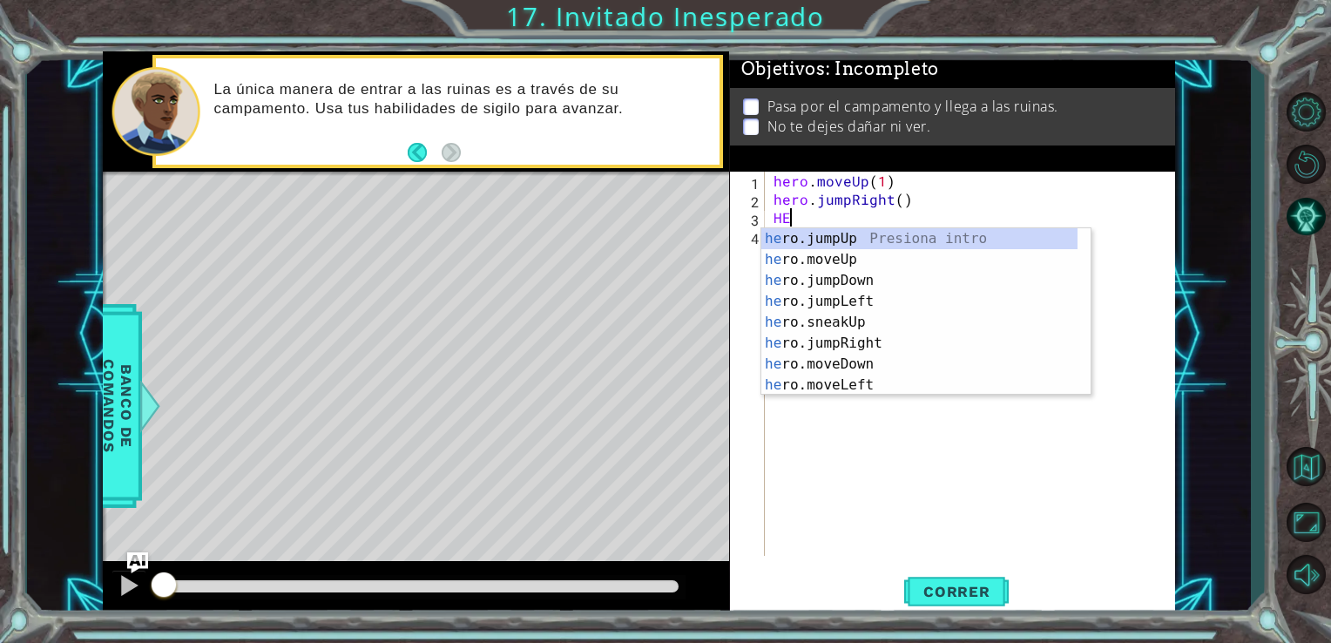
type textarea "H"
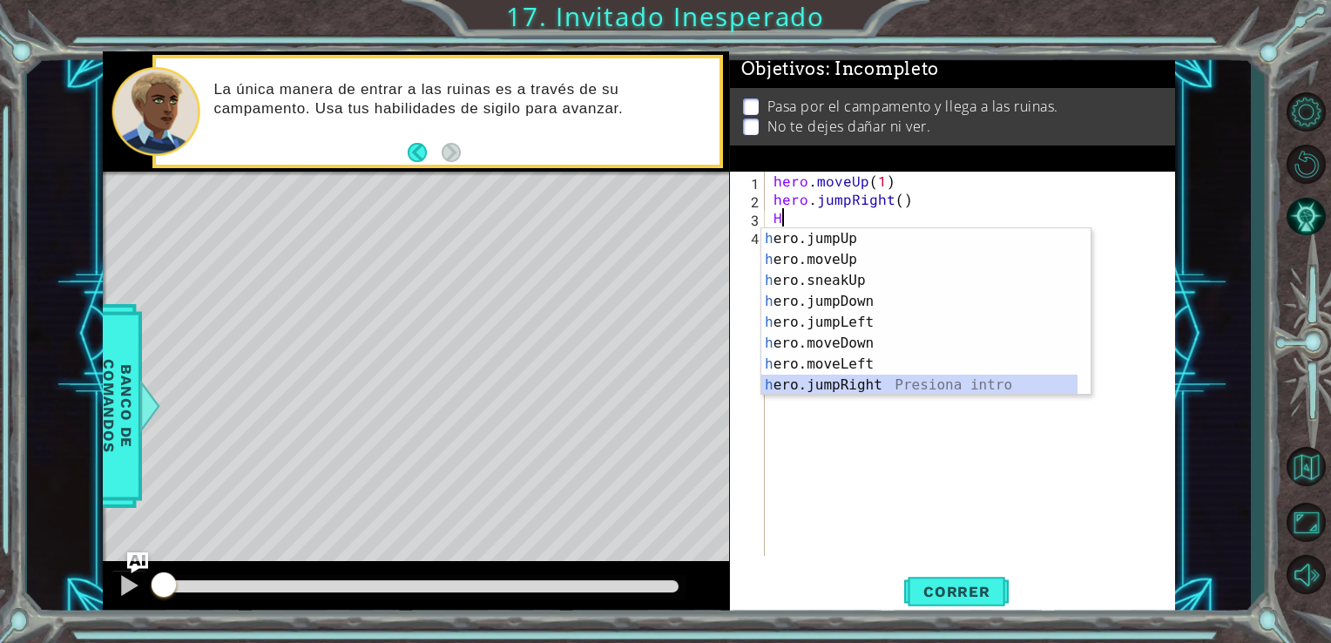
click at [888, 382] on div "h ero.jumpUp Presiona intro h ero.moveUp Presiona intro h ero.sneakUp Presiona …" at bounding box center [919, 332] width 316 height 209
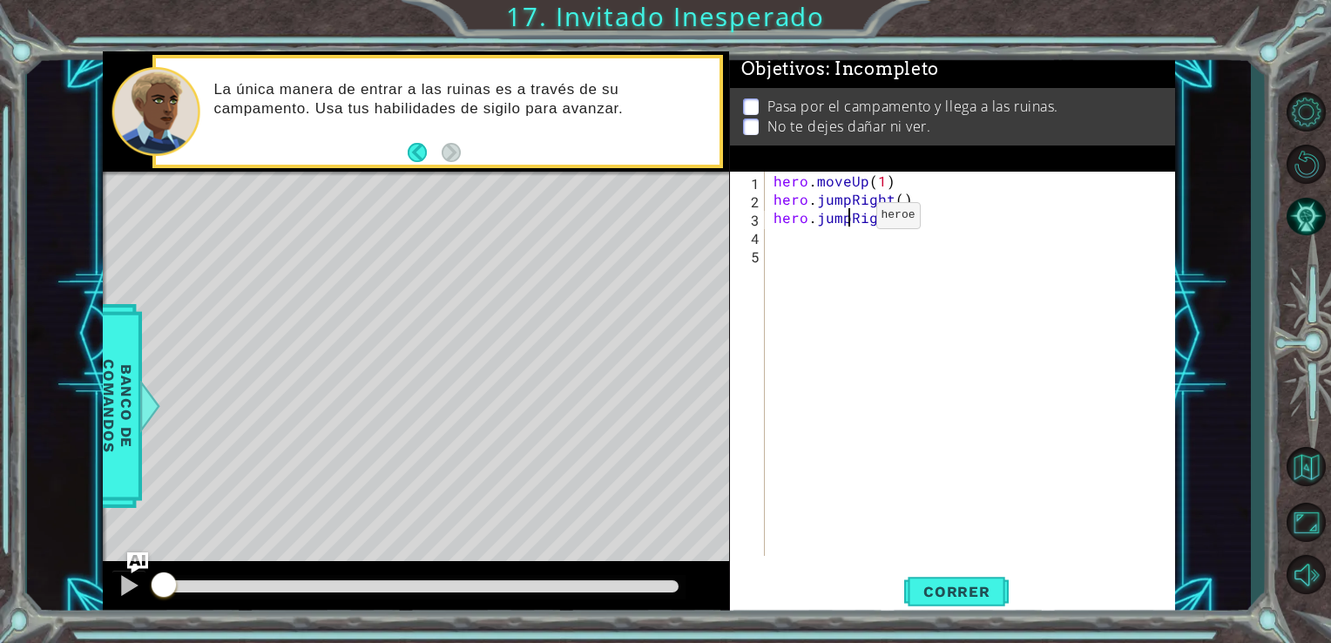
click at [847, 220] on div "hero . moveUp ( 1 ) hero . jumpRight ( ) hero . jumpRight ( )" at bounding box center [975, 382] width 410 height 421
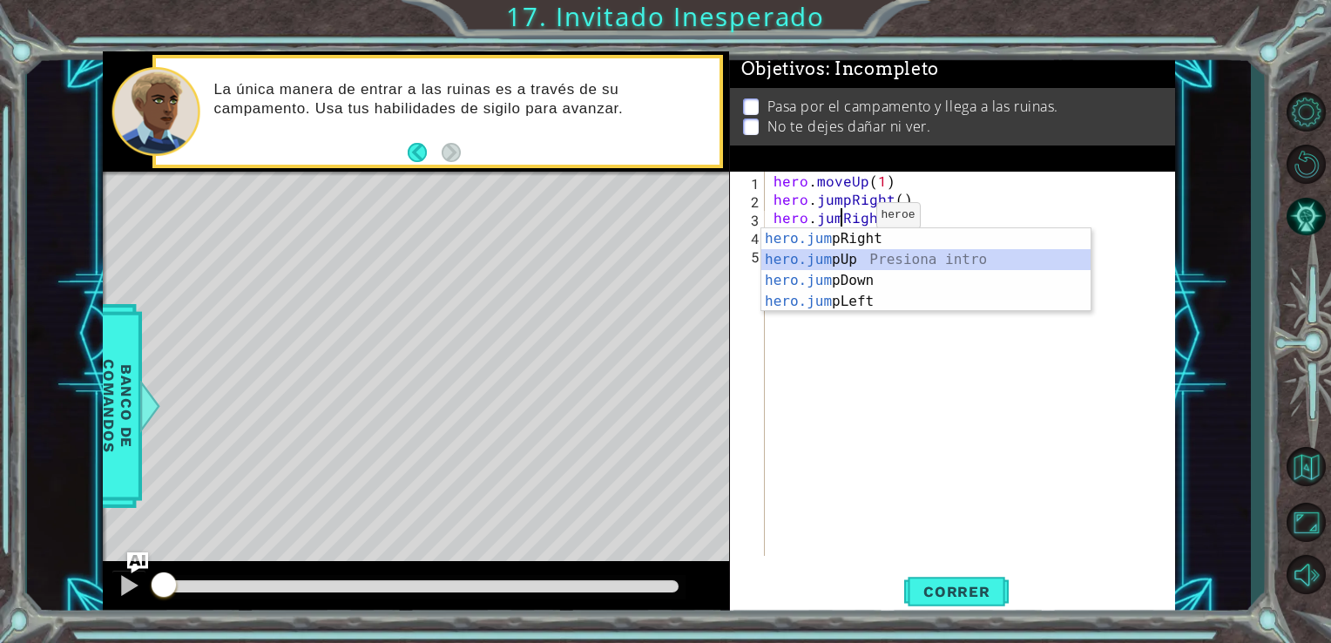
click at [848, 263] on div "hero.jum pRight Presiona intro hero.jum pUp Presiona intro hero.jum pDown Presi…" at bounding box center [925, 290] width 329 height 125
type textarea "hero.jumpUp()"
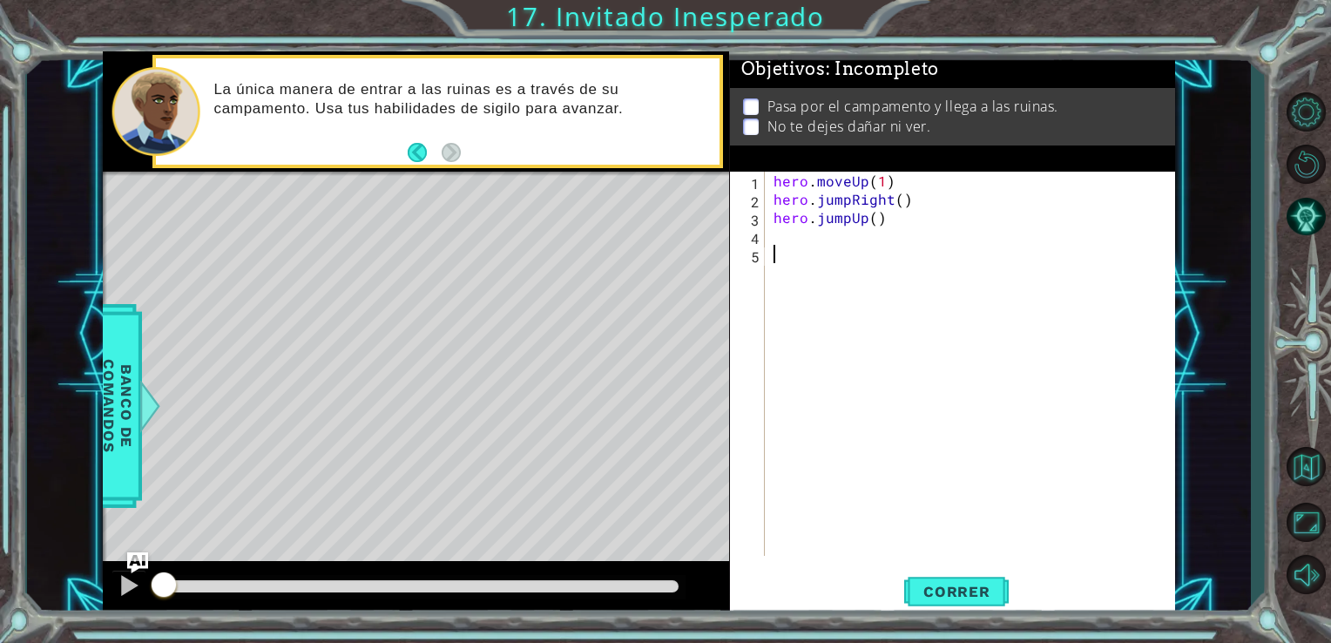
click at [807, 249] on div "hero . moveUp ( 1 ) hero . jumpRight ( ) hero . jumpUp ( )" at bounding box center [975, 382] width 410 height 421
drag, startPoint x: 939, startPoint y: 580, endPoint x: 996, endPoint y: 593, distance: 59.0
click at [996, 593] on button "Correr" at bounding box center [956, 591] width 105 height 44
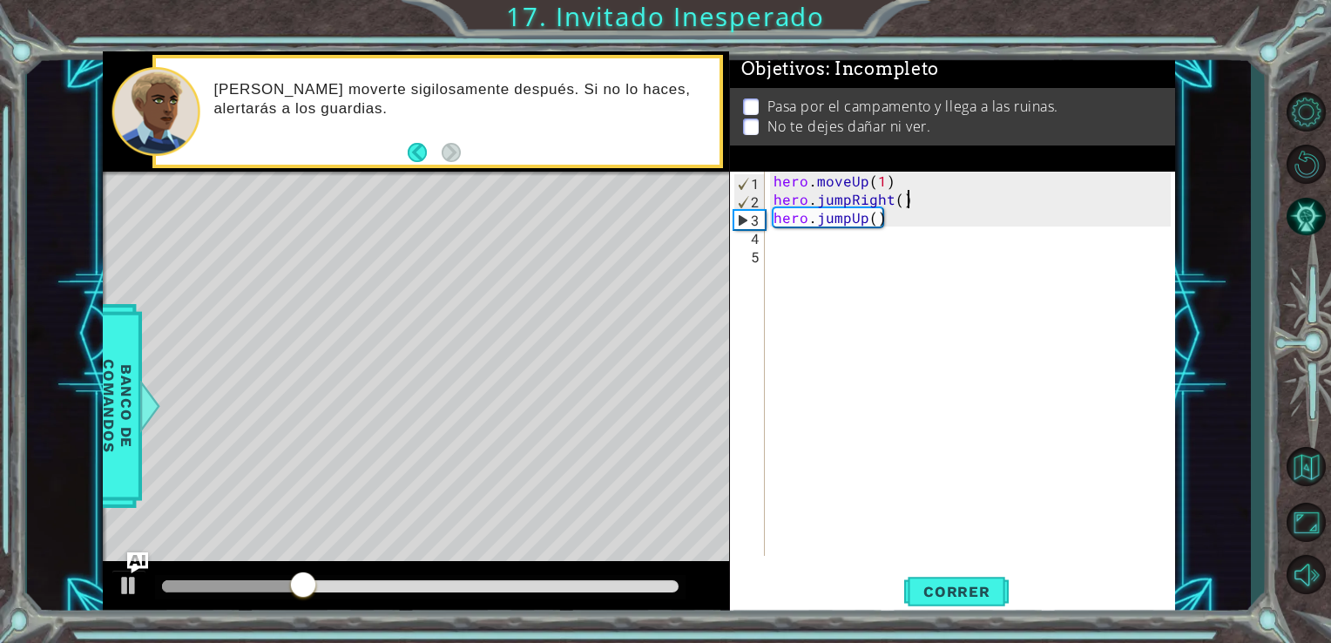
click at [948, 193] on div "hero . moveUp ( 1 ) hero . jumpRight ( ) hero . jumpUp ( )" at bounding box center [975, 382] width 410 height 421
type textarea "hero.jumpRight()"
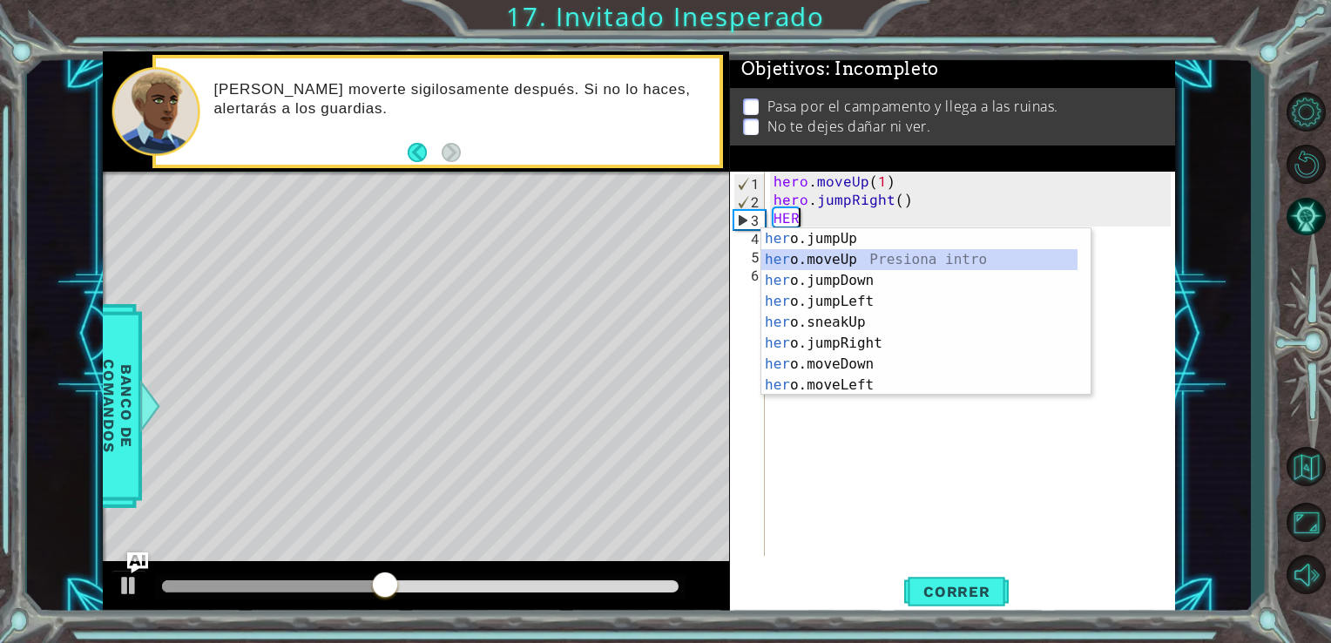
click at [916, 255] on div "her o.jumpUp Presiona intro her o.moveUp Presiona intro her o.jumpDown Presiona…" at bounding box center [919, 332] width 316 height 209
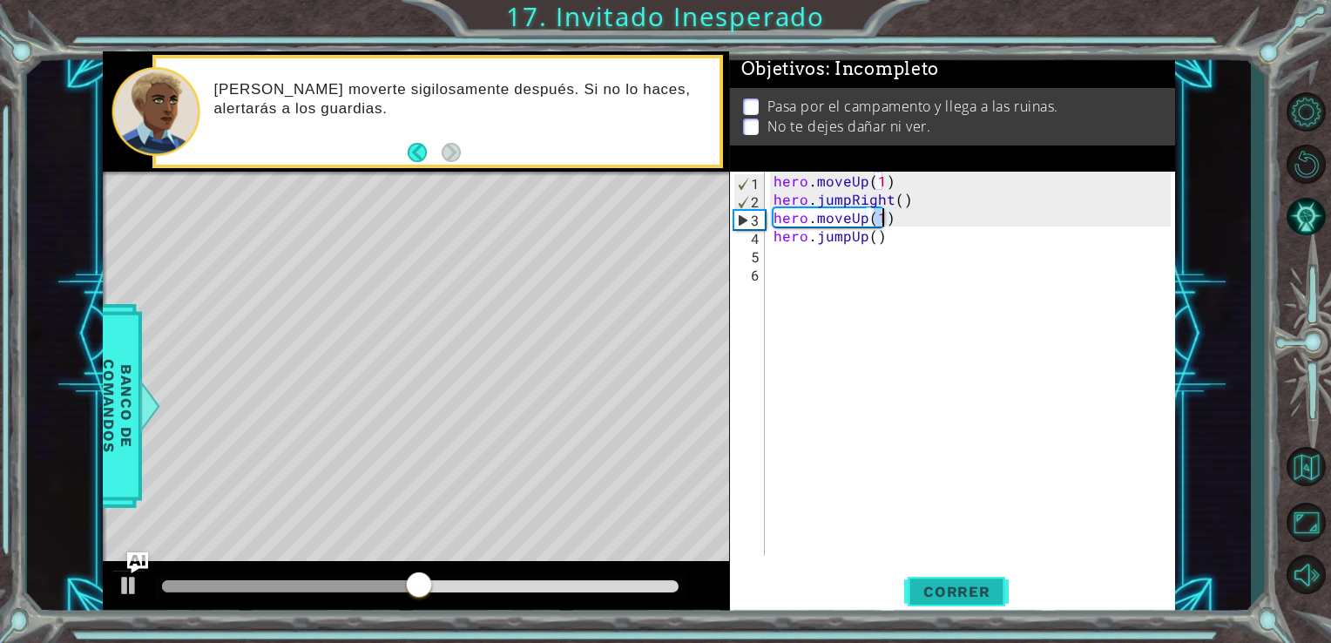
click at [930, 584] on span "Correr" at bounding box center [957, 591] width 102 height 17
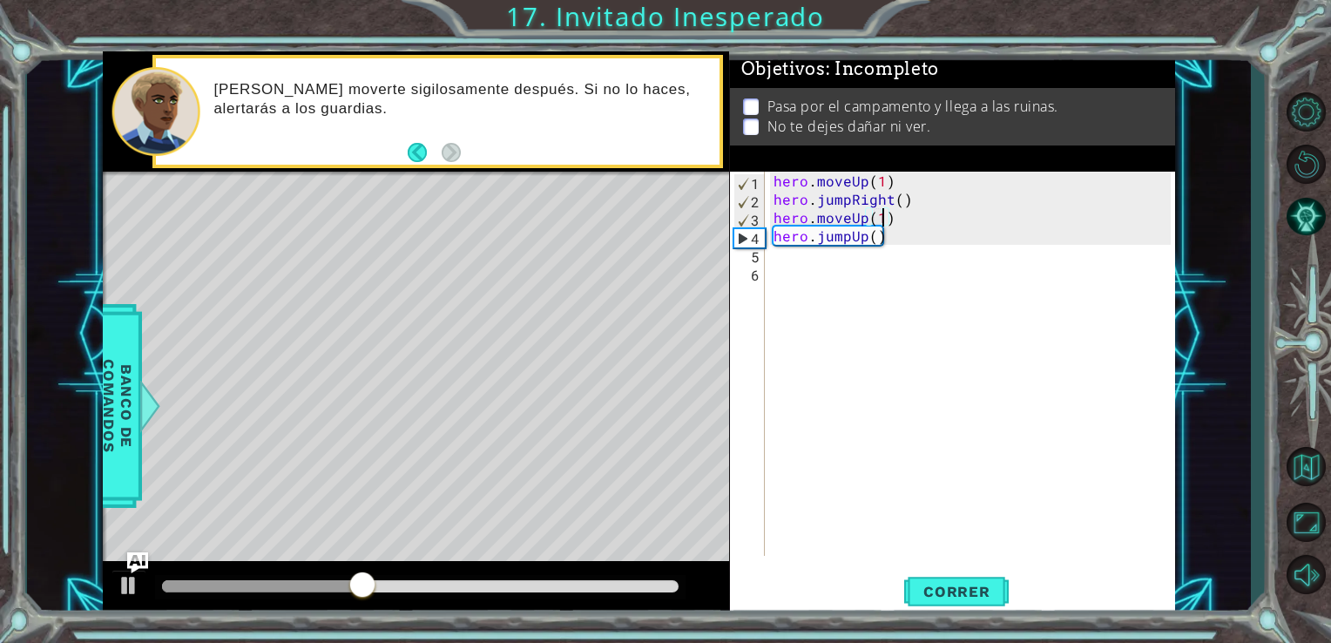
click at [910, 233] on div "hero . moveUp ( 1 ) hero . jumpRight ( ) hero . moveUp ( 1 ) hero . jumpUp ( )" at bounding box center [975, 382] width 410 height 421
click at [862, 214] on div "hero . moveUp ( 1 ) hero . jumpRight ( ) hero . moveUp ( 1 ) hero . jumpUp ( )" at bounding box center [975, 382] width 410 height 421
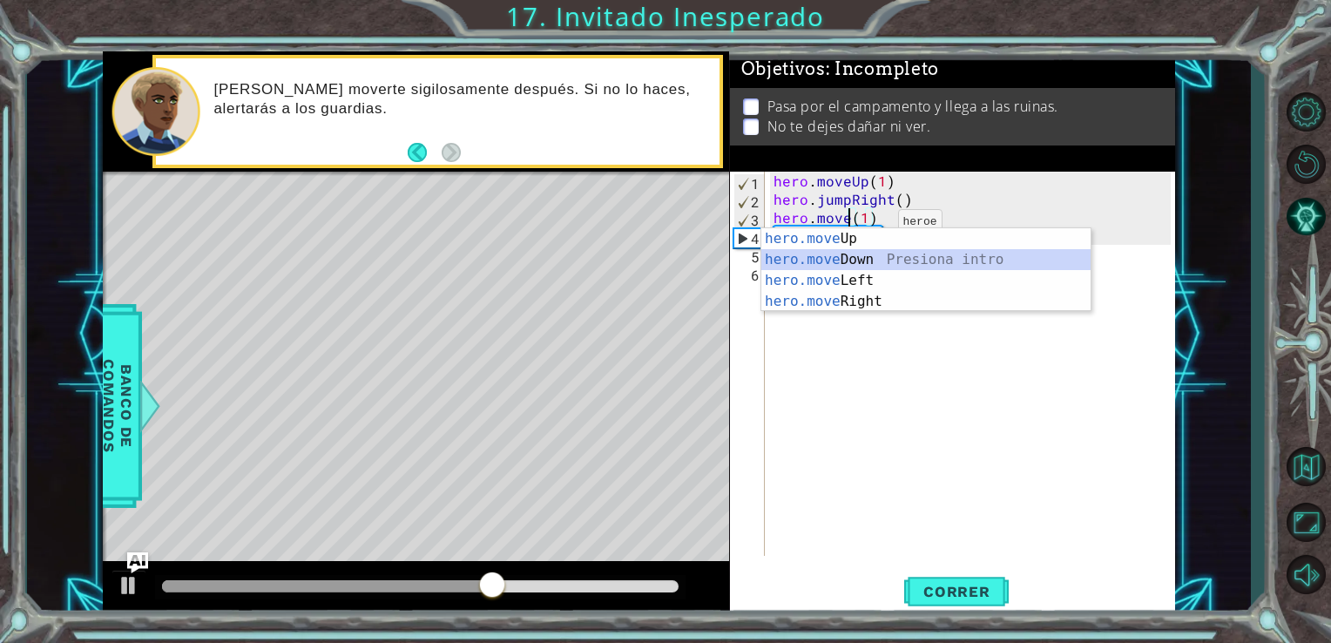
click at [877, 253] on div "hero.move Up Presiona intro hero.move Down Presiona intro hero.move Left Presio…" at bounding box center [925, 290] width 329 height 125
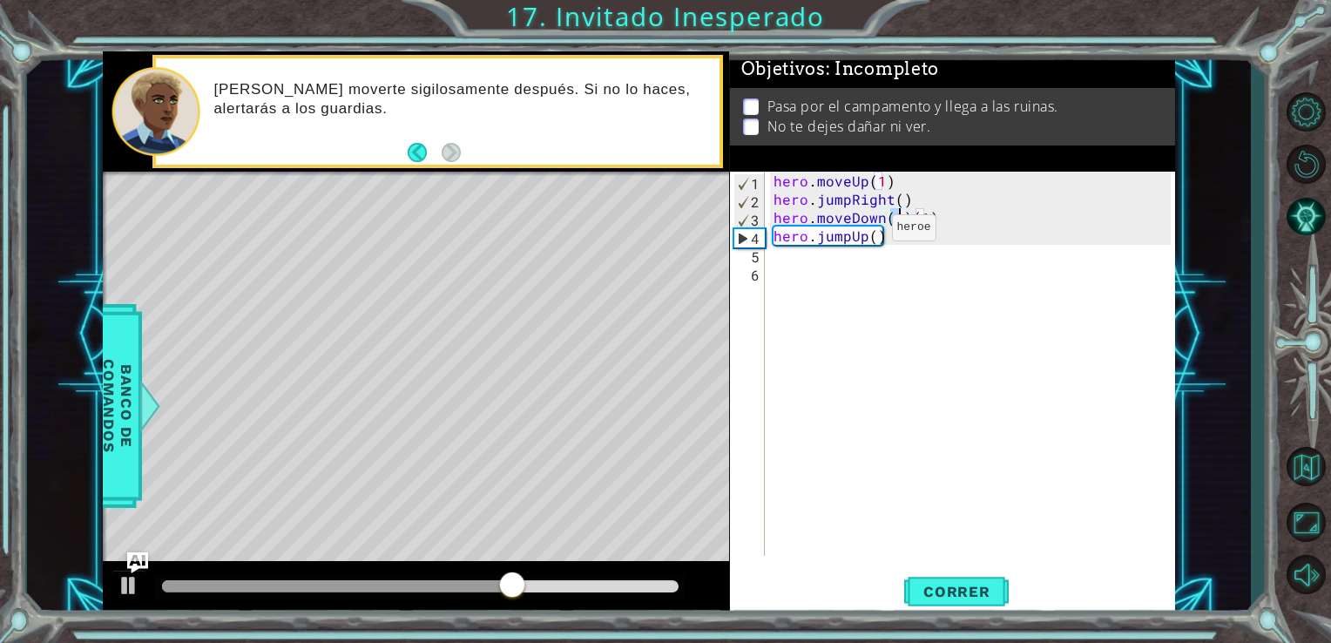
click at [861, 232] on div "hero . moveUp ( 1 ) hero . jumpRight ( ) hero . moveDown ( 1 ) ( 1 ) hero . jum…" at bounding box center [975, 382] width 410 height 421
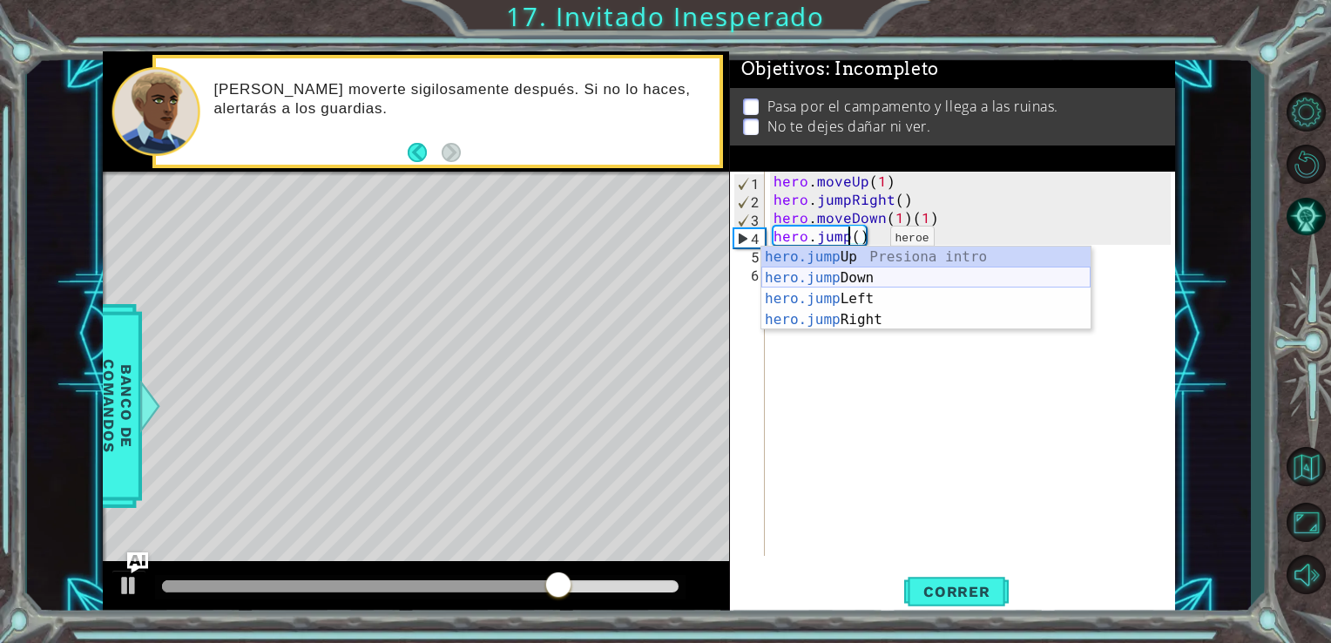
click at [867, 273] on div "hero.jump Up Presiona intro hero.jump Down Presiona intro hero.jump Left Presio…" at bounding box center [925, 309] width 329 height 125
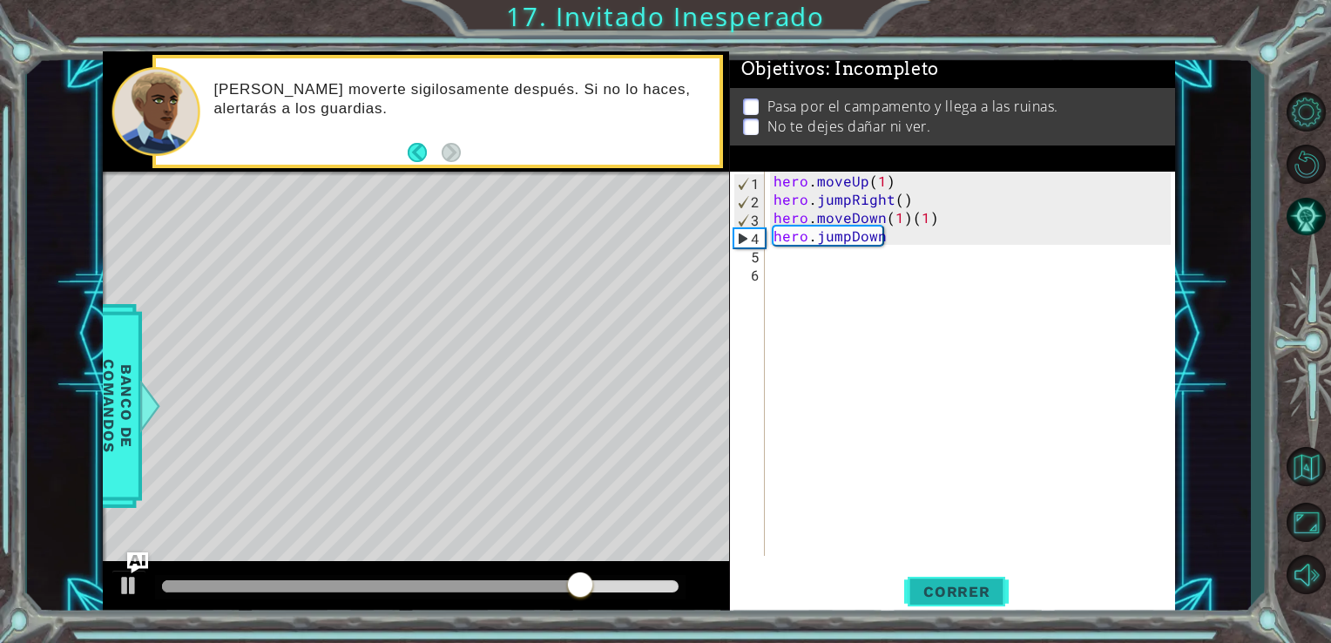
click at [976, 581] on button "Correr" at bounding box center [956, 591] width 105 height 44
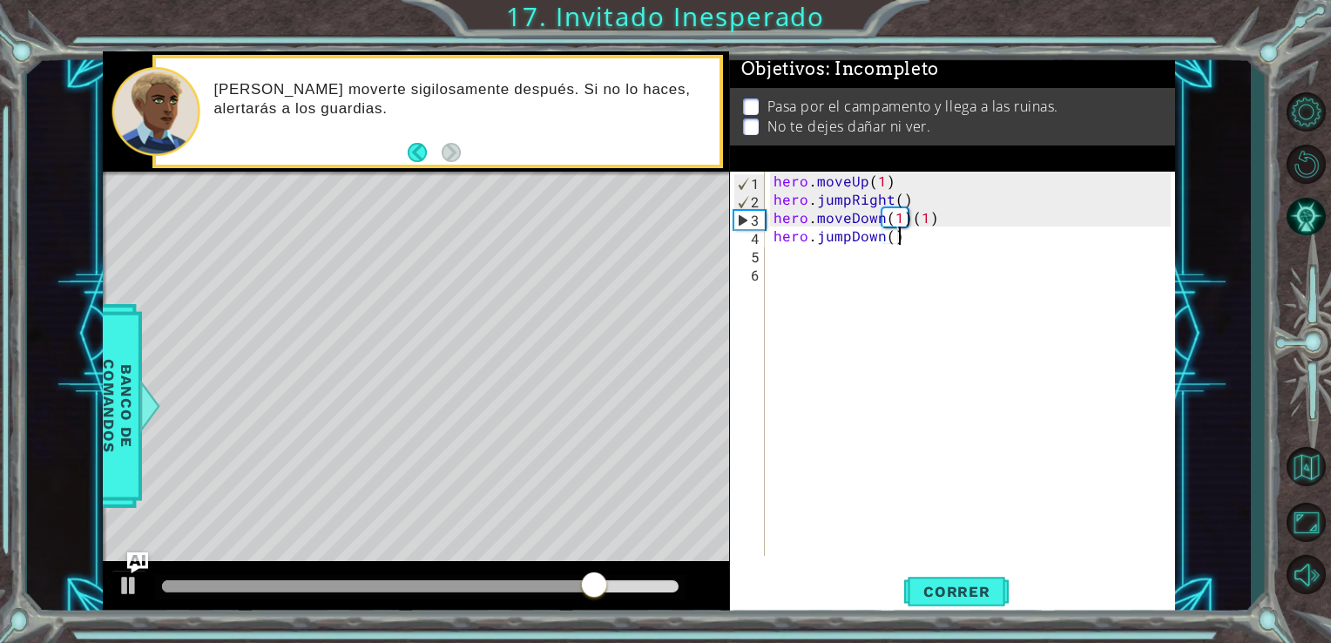
scroll to position [0, 7]
click at [958, 214] on div "hero . moveUp ( 1 ) hero . jumpRight ( ) hero . moveDown ( 1 ) ( 1 ) hero . jum…" at bounding box center [975, 382] width 410 height 421
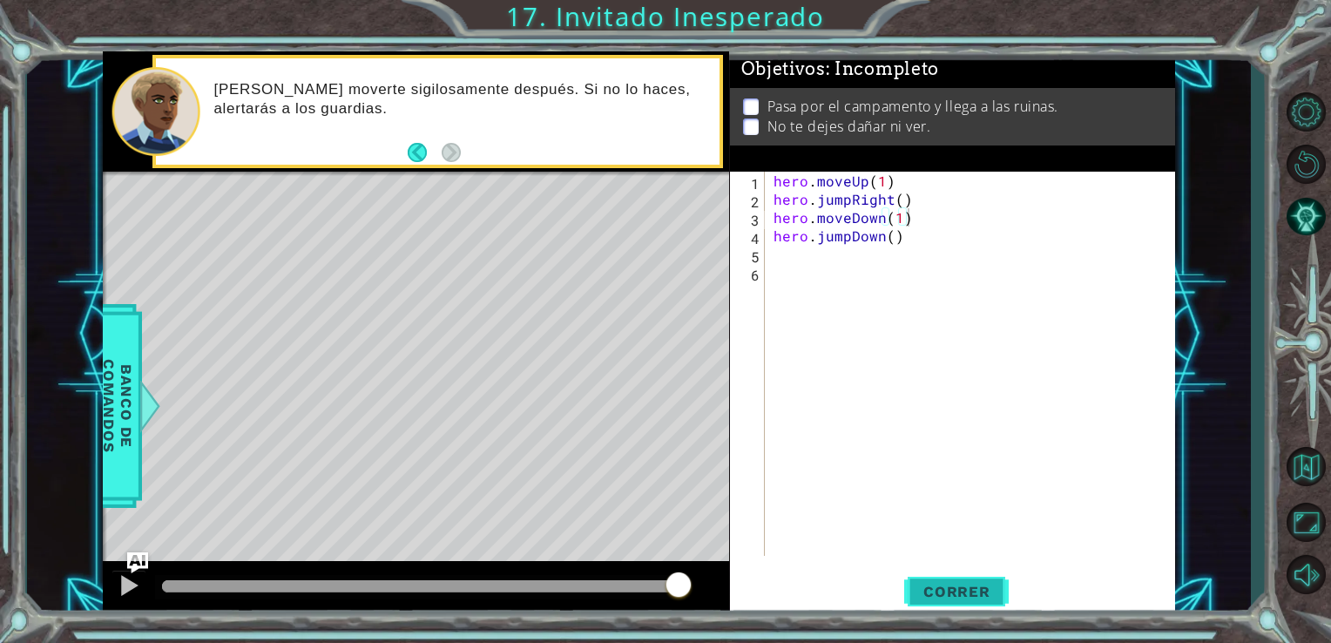
click at [968, 591] on span "Correr" at bounding box center [957, 591] width 102 height 17
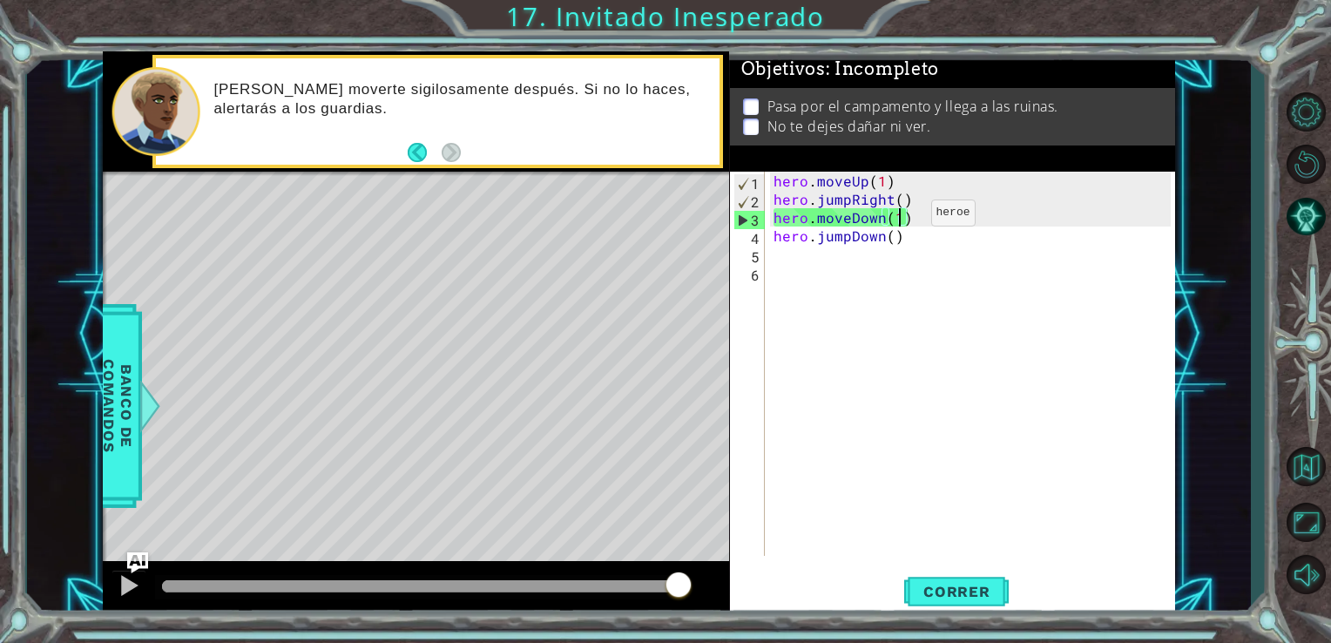
click at [901, 217] on div "hero . moveUp ( 1 ) hero . jumpRight ( ) hero . moveDown ( 1 ) hero . jumpDown …" at bounding box center [975, 382] width 410 height 421
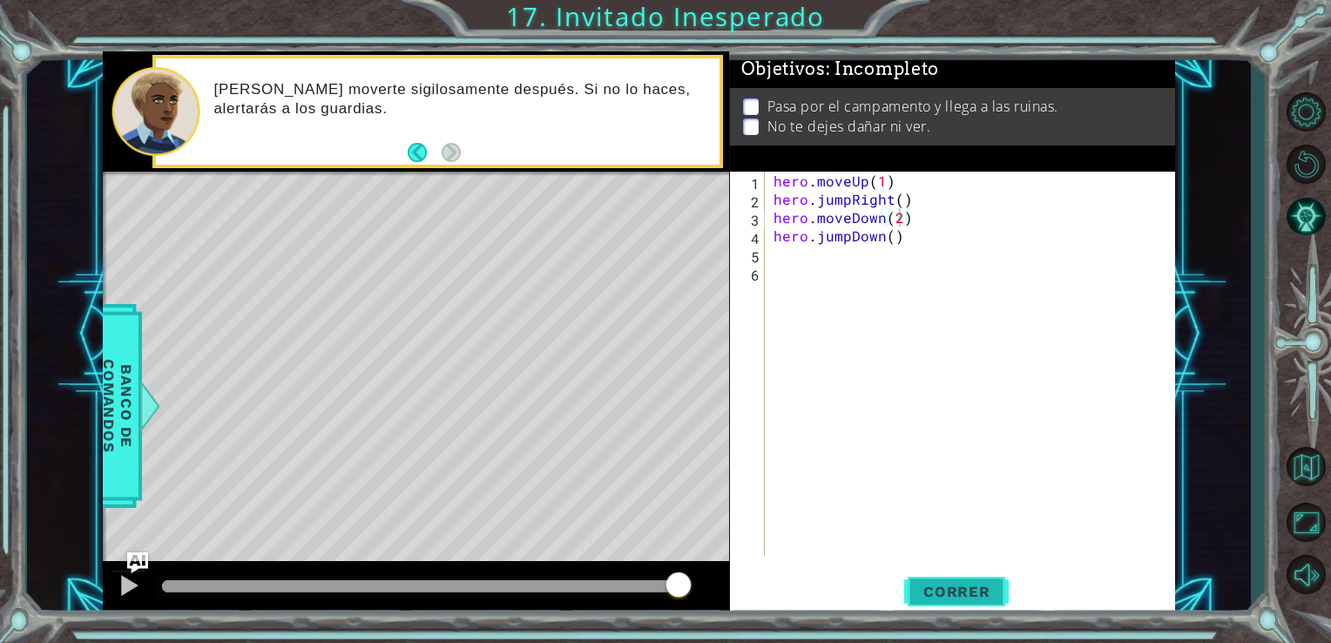
click at [946, 579] on button "Correr" at bounding box center [956, 591] width 105 height 44
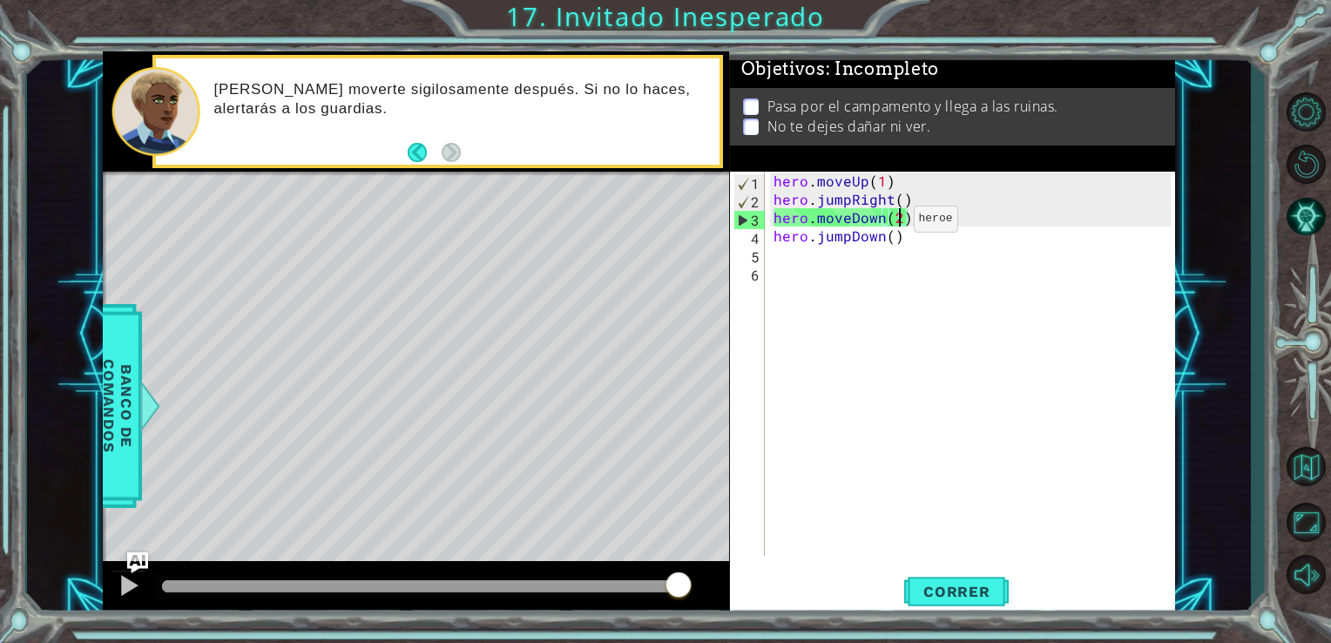
click at [883, 223] on div "hero . moveUp ( 1 ) hero . jumpRight ( ) hero . moveDown ( 2 ) hero . jumpDown …" at bounding box center [975, 382] width 410 height 421
click at [909, 207] on div "hero . moveUp ( 1 ) hero . jumpRight ( ) hero . moveDown ( 2 ) hero . jumpDown …" at bounding box center [975, 382] width 410 height 421
click at [909, 220] on div "hero . moveUp ( 1 ) hero . jumpRight ( ) hero . moveDown ( 2 ) hero . jumpDown …" at bounding box center [975, 382] width 410 height 421
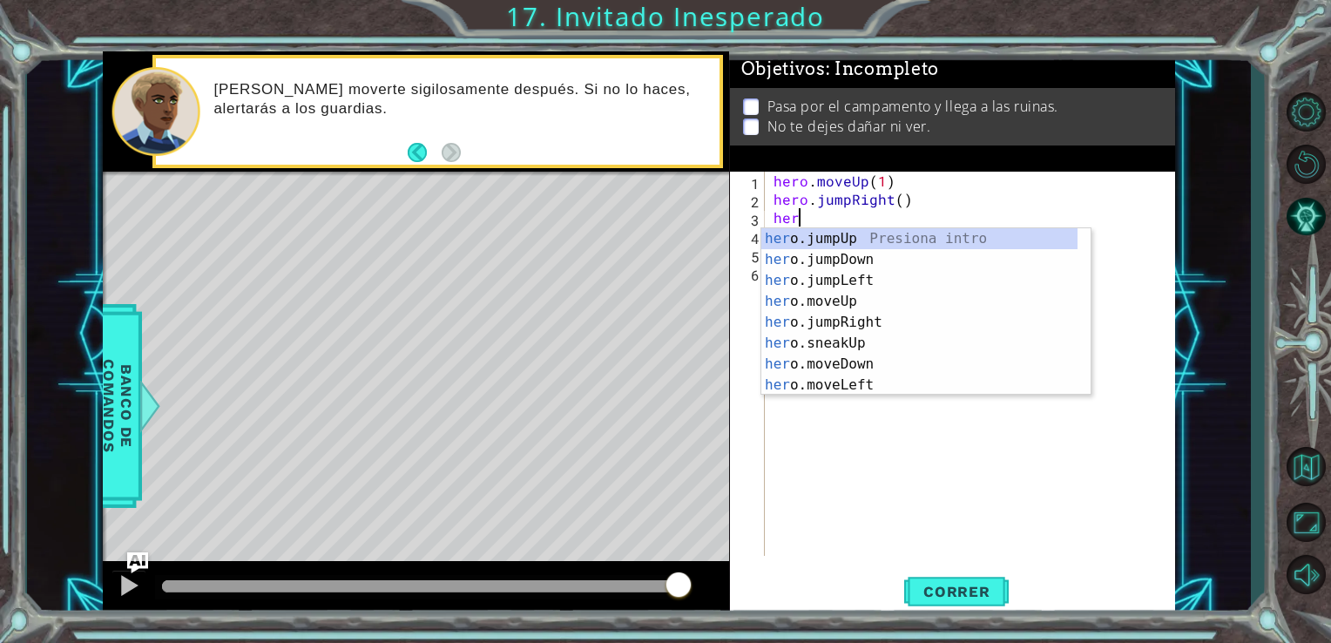
scroll to position [0, 0]
type textarea "h"
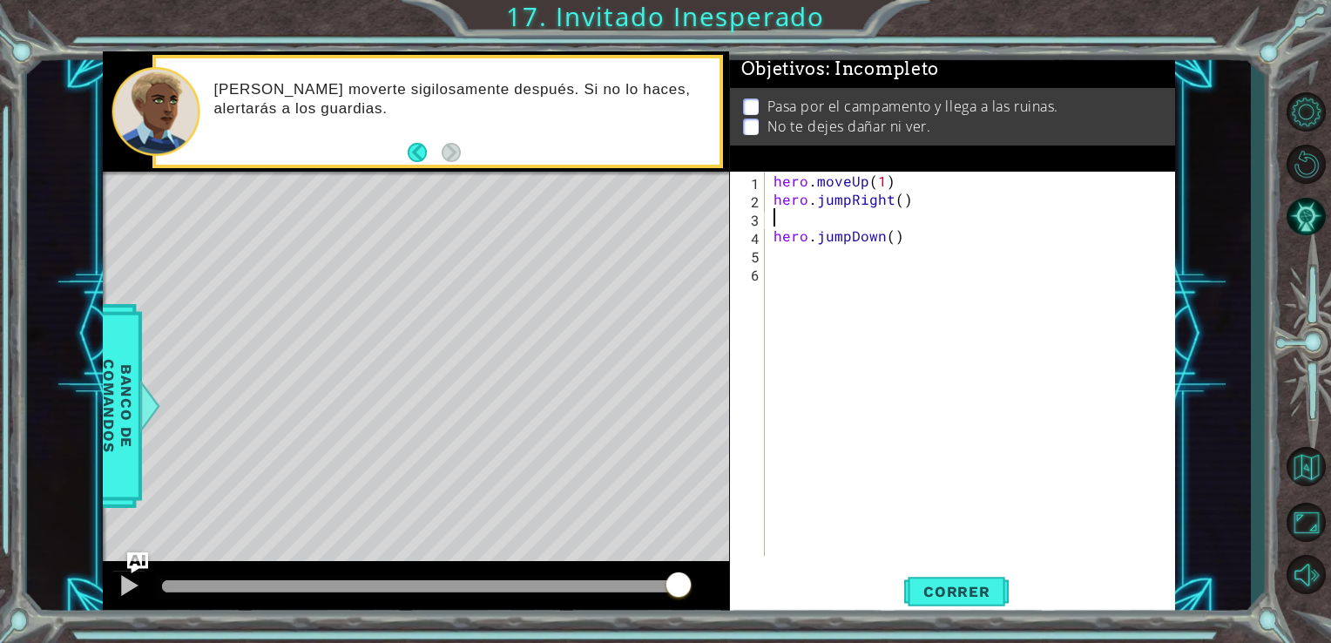
type textarea "hero.jumpRight()"
click at [927, 576] on button "Correr" at bounding box center [956, 591] width 105 height 44
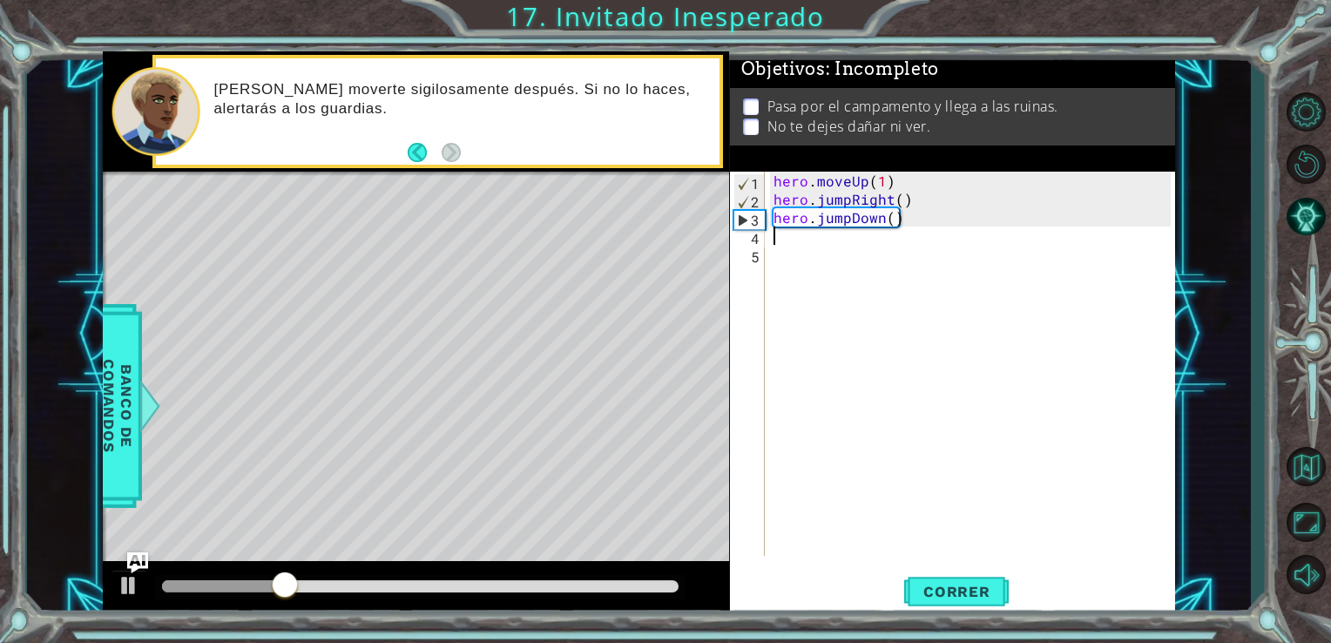
click at [822, 243] on div "hero . moveUp ( 1 ) hero . jumpRight ( ) hero . jumpDown ( )" at bounding box center [975, 382] width 410 height 421
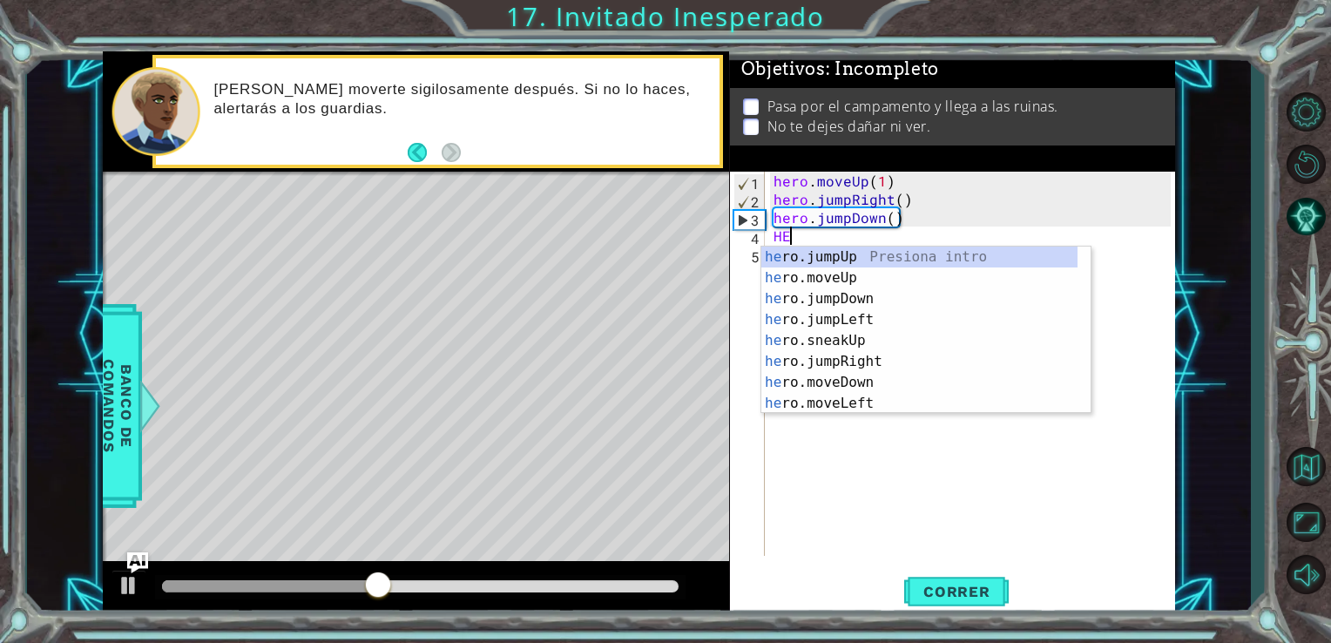
type textarea "H"
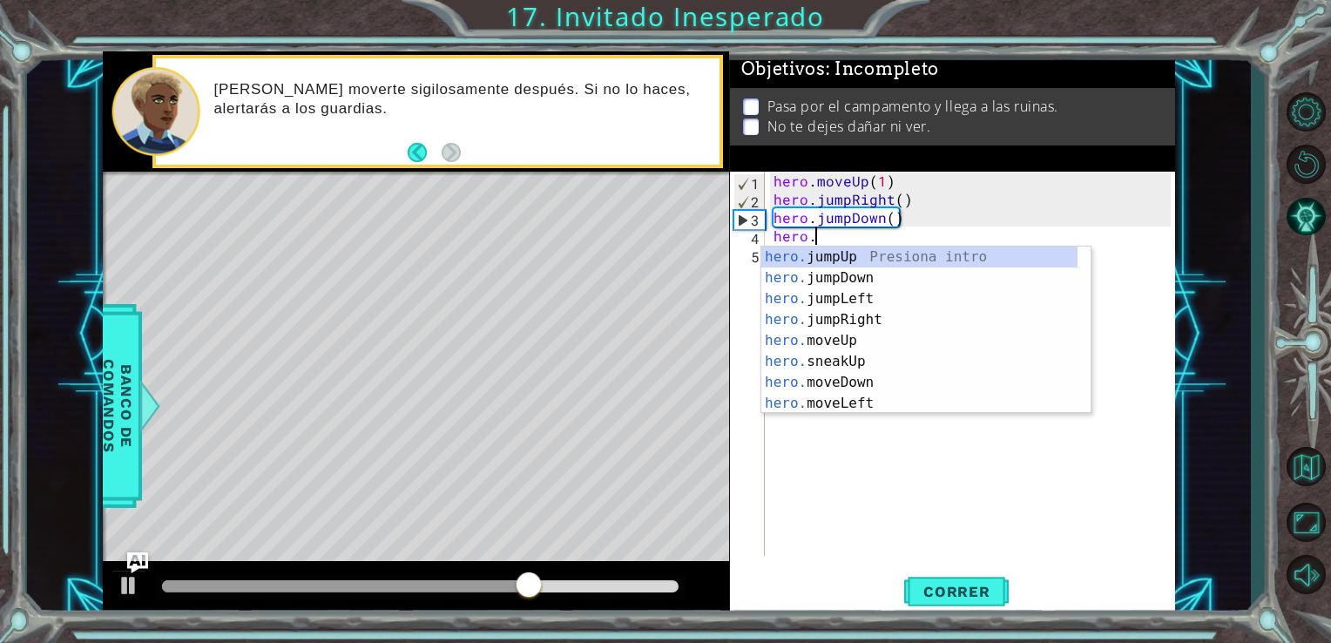
scroll to position [0, 1]
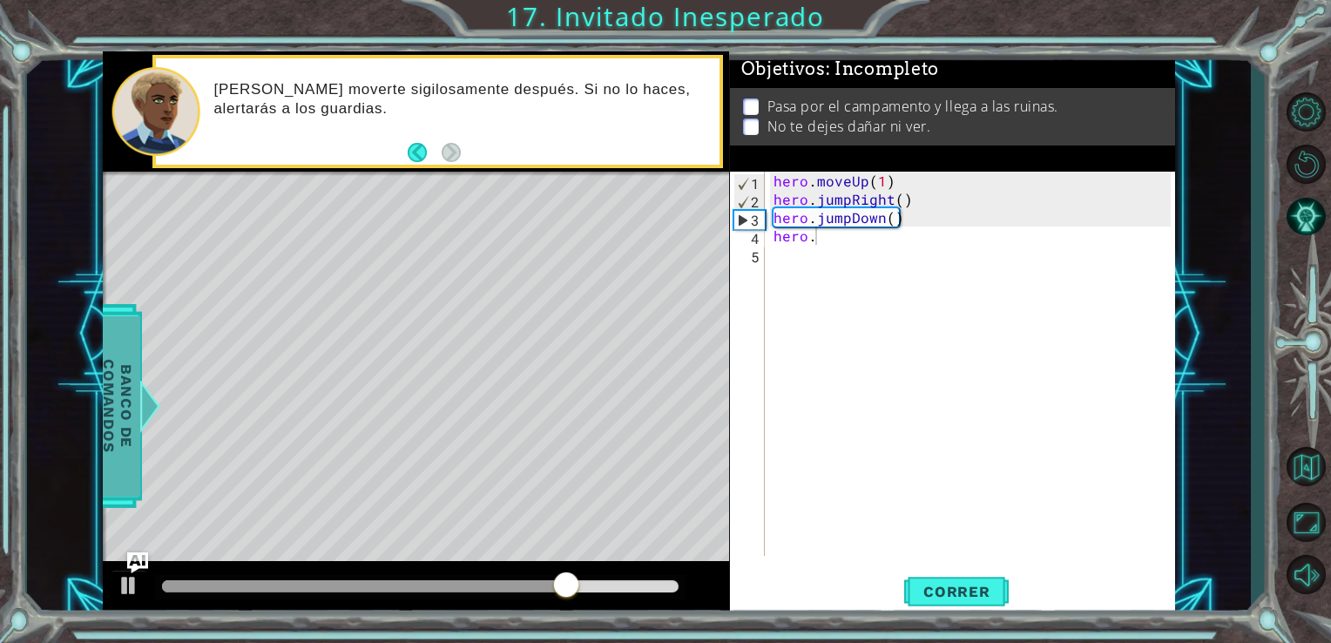
click at [141, 364] on div "Banco de comandos" at bounding box center [117, 406] width 49 height 204
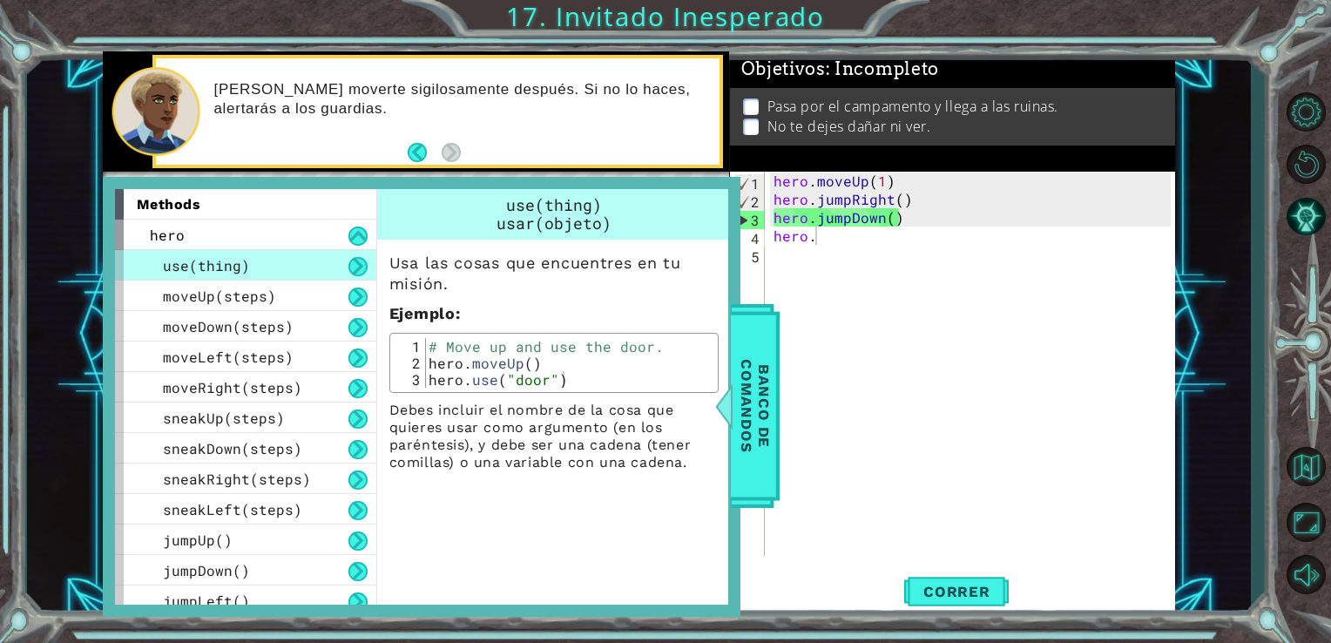
drag, startPoint x: 118, startPoint y: 201, endPoint x: 385, endPoint y: 430, distance: 351.5
click at [385, 430] on div "methods hero use(thing) moveUp(steps) moveDown(steps) moveLeft(steps) moveRight…" at bounding box center [421, 397] width 613 height 416
click at [864, 231] on div "hero . moveUp ( 1 ) hero . jumpRight ( ) hero . jumpDown ( ) hero ." at bounding box center [975, 382] width 410 height 421
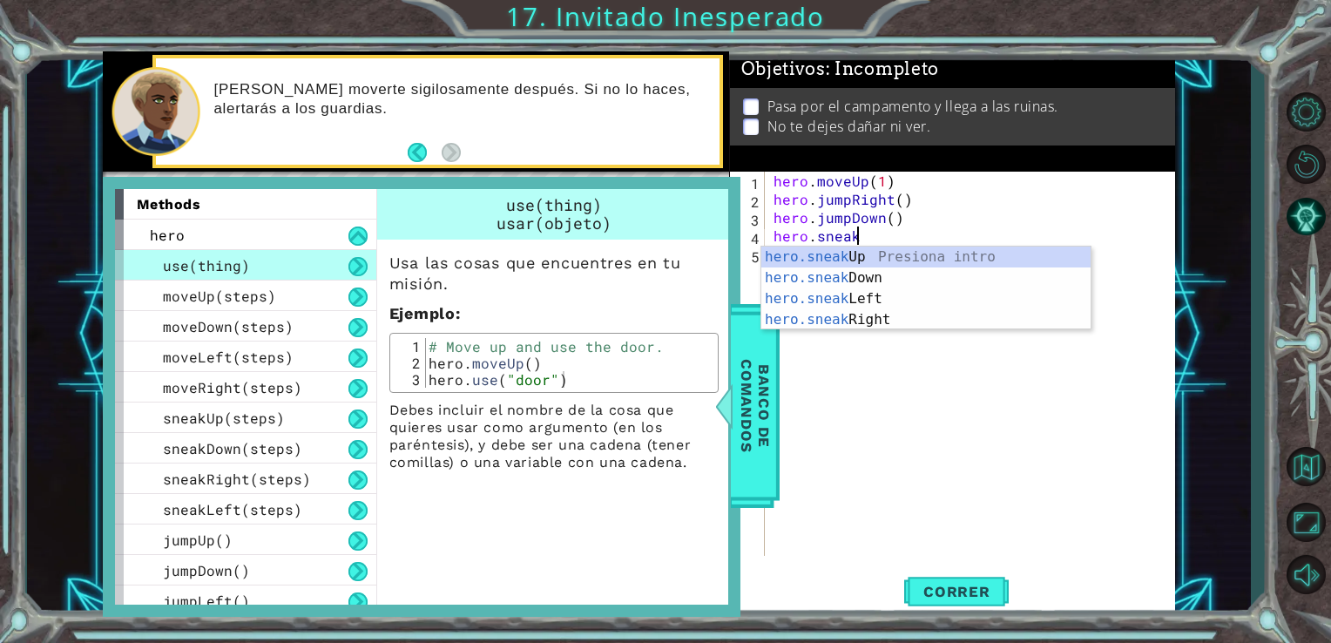
scroll to position [0, 3]
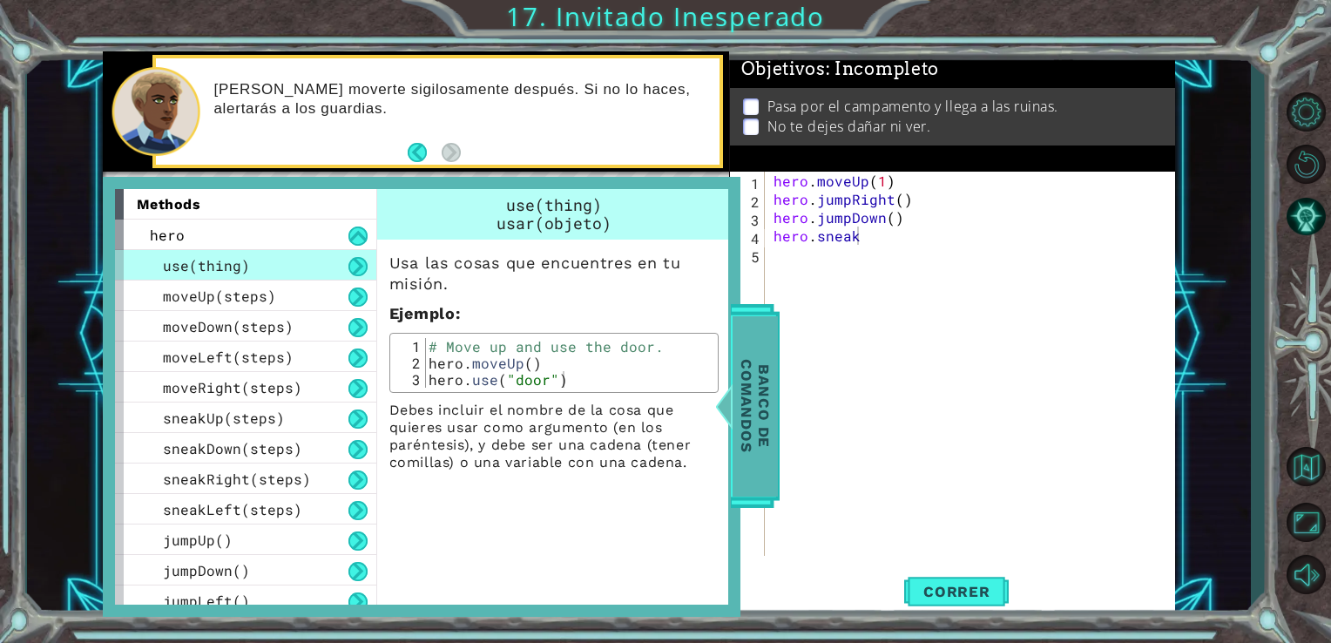
click at [744, 361] on span "Banco de comandos" at bounding box center [755, 405] width 45 height 180
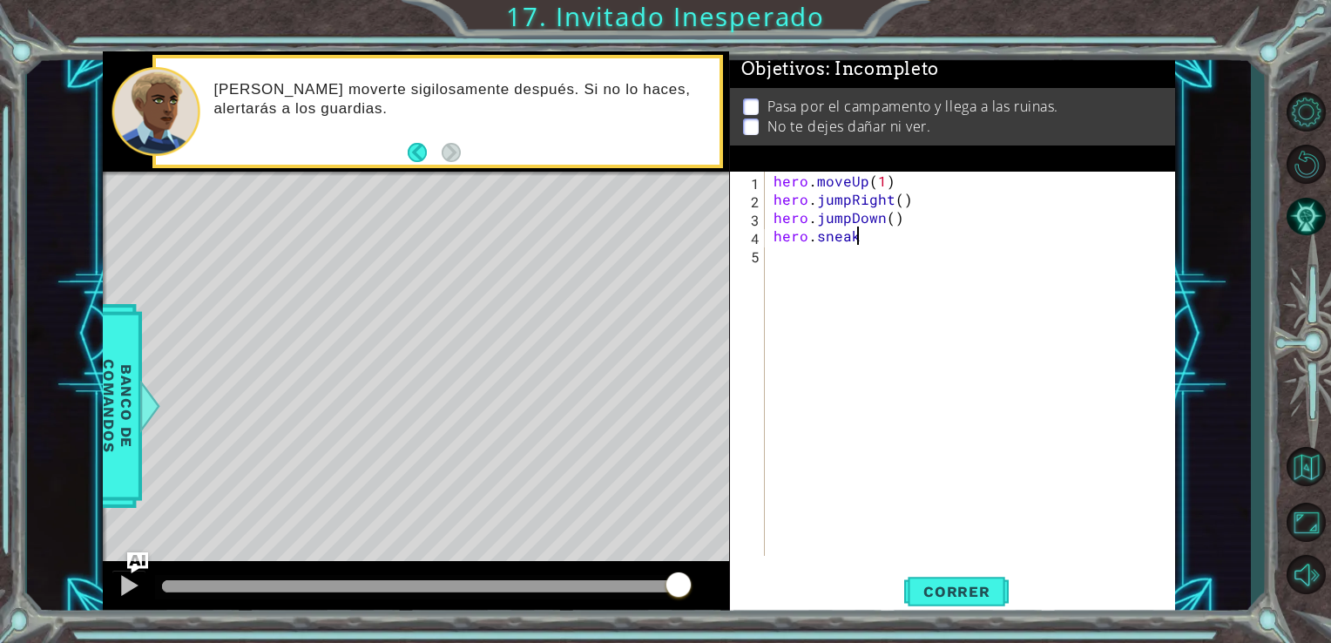
click at [865, 233] on div "hero . moveUp ( 1 ) hero . jumpRight ( ) hero . jumpDown ( ) hero . sneak" at bounding box center [975, 382] width 410 height 421
click at [865, 238] on div "hero . moveUp ( 1 ) hero . jumpRight ( ) hero . jumpDown ( ) hero . sneak" at bounding box center [975, 382] width 410 height 421
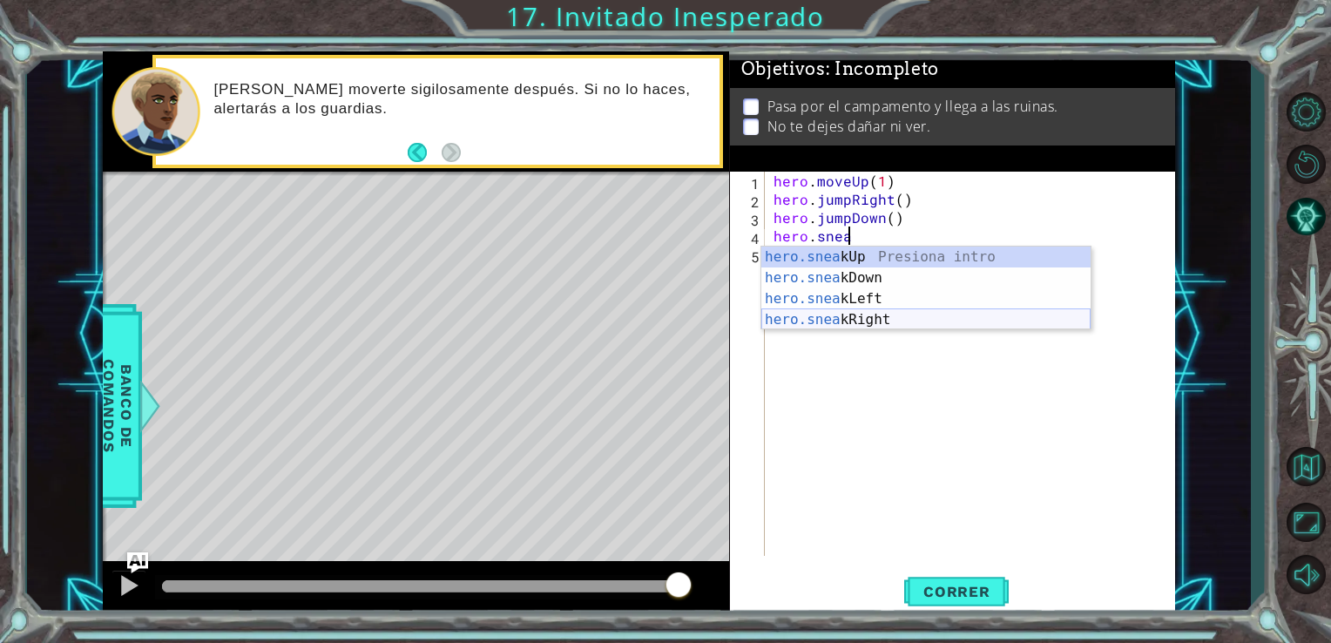
click at [882, 318] on div "hero.snea kUp Presiona intro hero.snea kDown Presiona intro hero.snea kLeft Pre…" at bounding box center [925, 309] width 329 height 125
type textarea "hero.sneakRight(1)"
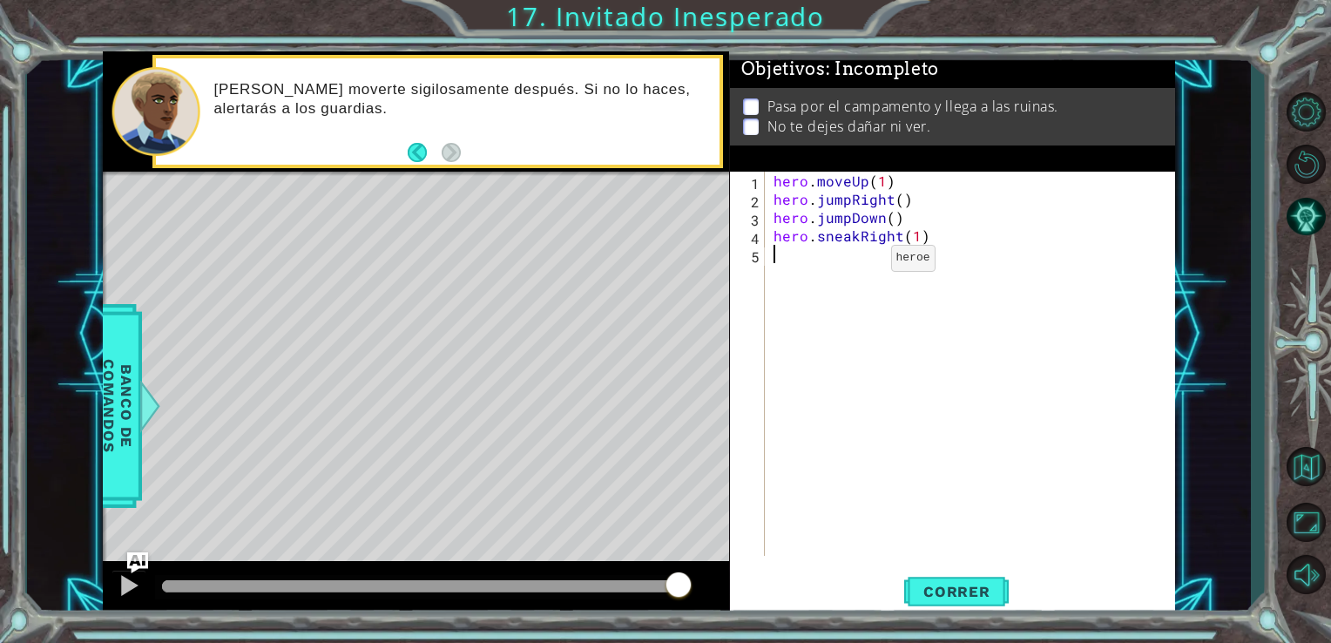
click at [861, 262] on div "hero . moveUp ( 1 ) hero . jumpRight ( ) hero . jumpDown ( ) hero . sneakRight …" at bounding box center [975, 382] width 410 height 421
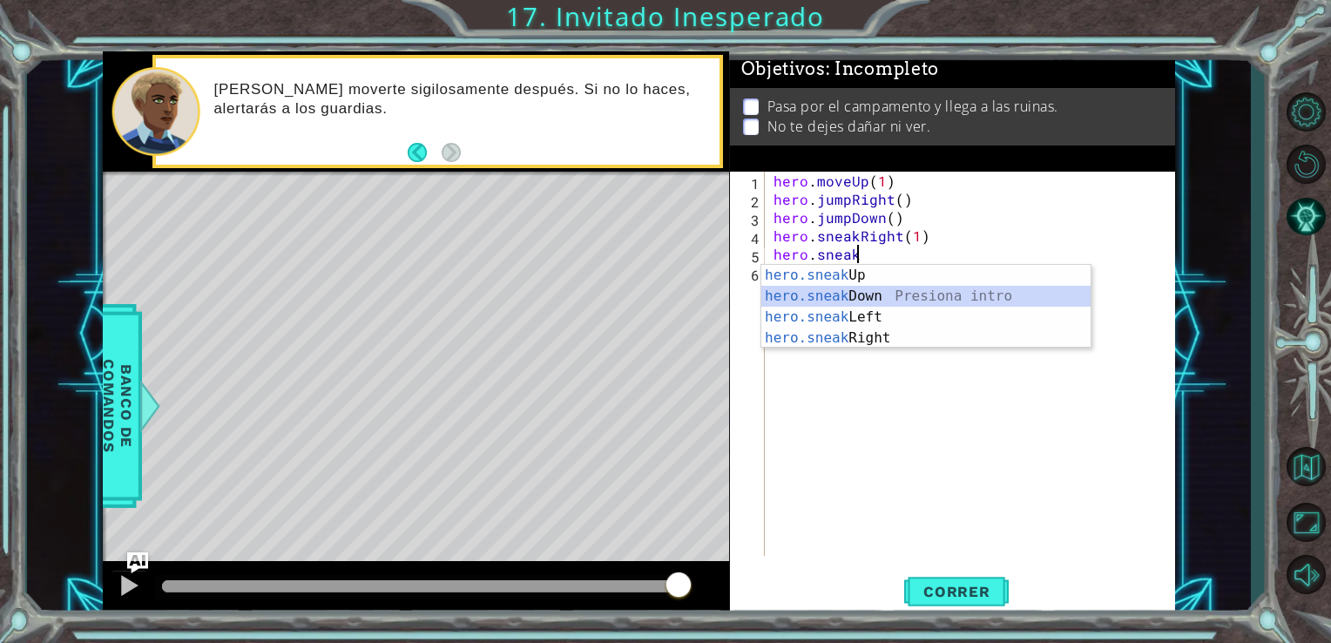
click at [913, 294] on div "hero.sneak Up Presiona intro hero.sneak Down Presiona intro hero.sneak Left Pre…" at bounding box center [925, 327] width 329 height 125
type textarea "hero.sneakDown(1)"
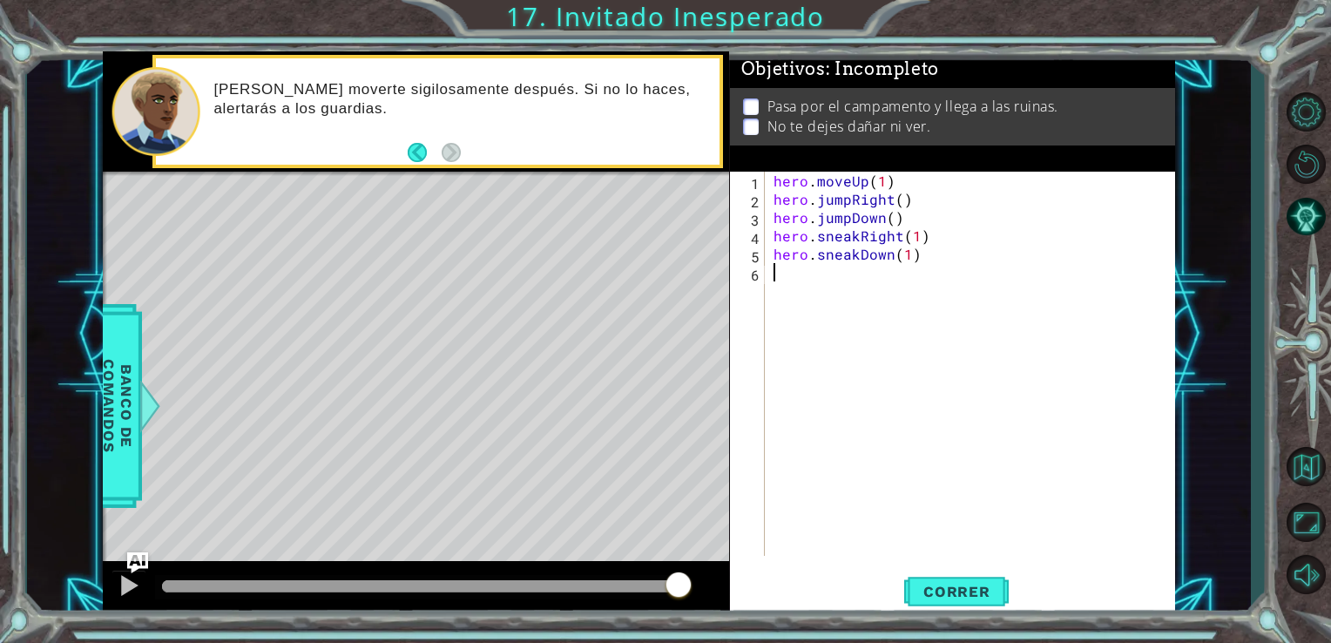
click at [848, 277] on div "hero . moveUp ( 1 ) hero . jumpRight ( ) hero . jumpDown ( ) hero . sneakRight …" at bounding box center [975, 382] width 410 height 421
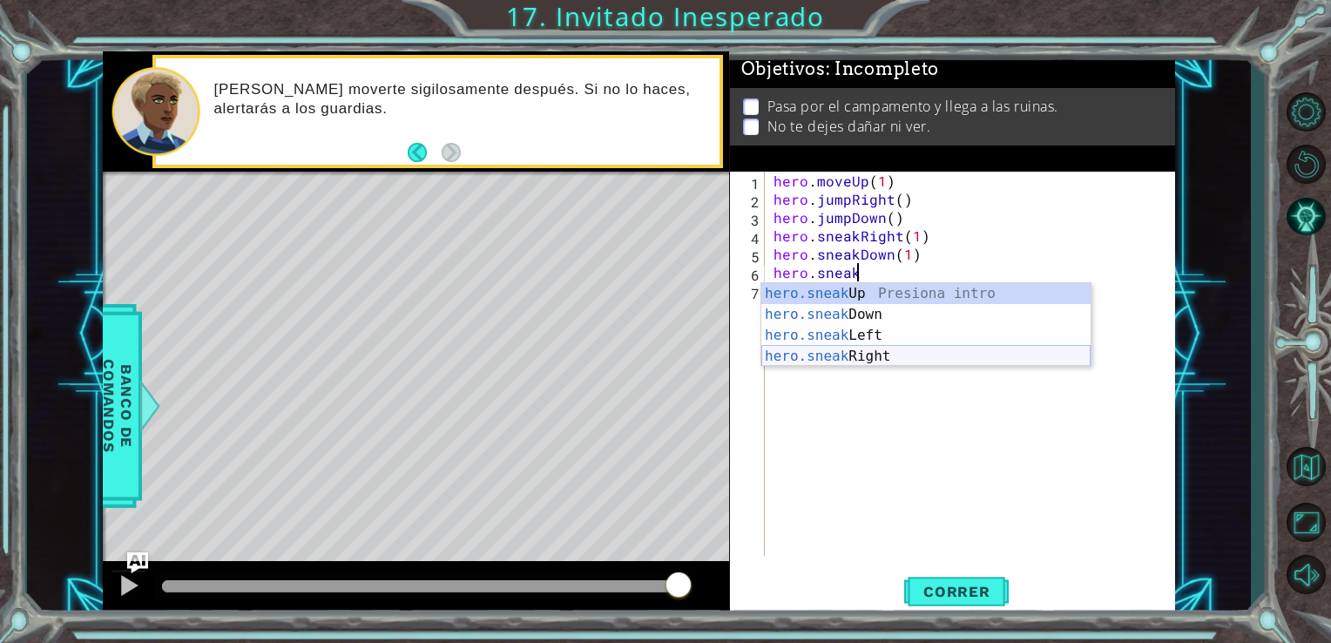
click at [908, 354] on div "hero.sneak Up Presiona intro hero.sneak Down Presiona intro hero.sneak Left Pre…" at bounding box center [925, 345] width 329 height 125
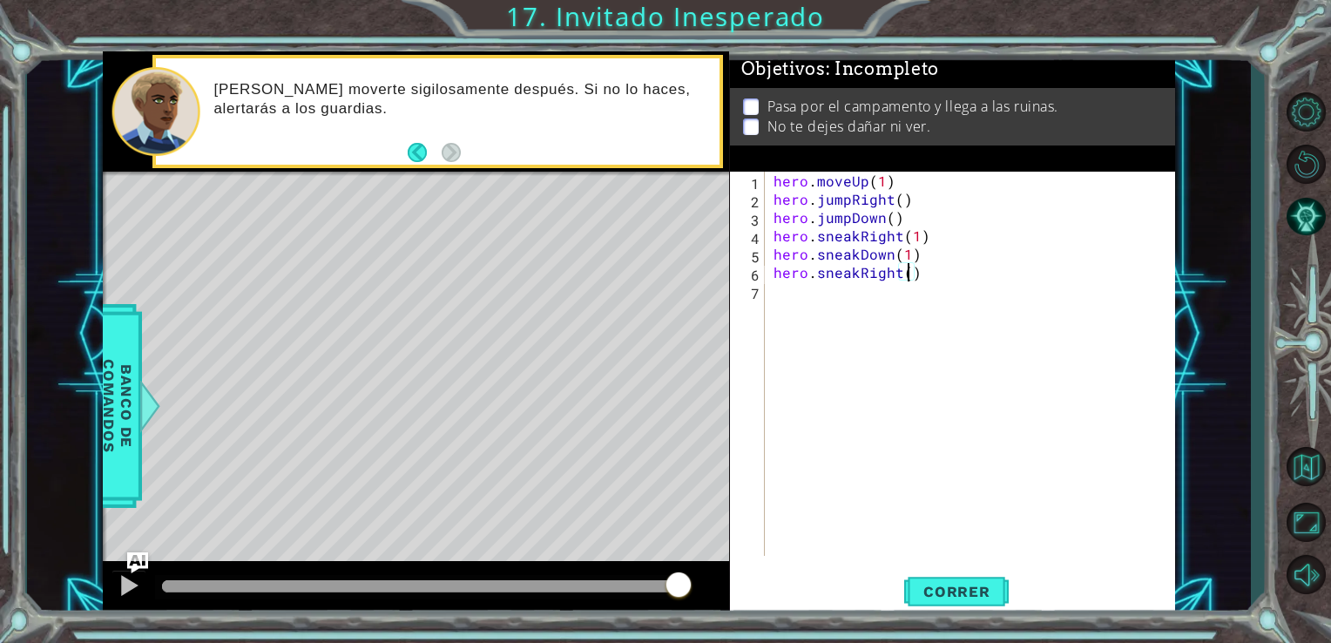
type textarea "hero.sneakRight(2)"
click at [828, 291] on div "hero . moveUp ( 1 ) hero . jumpRight ( ) hero . jumpDown ( ) hero . sneakRight …" at bounding box center [975, 382] width 410 height 421
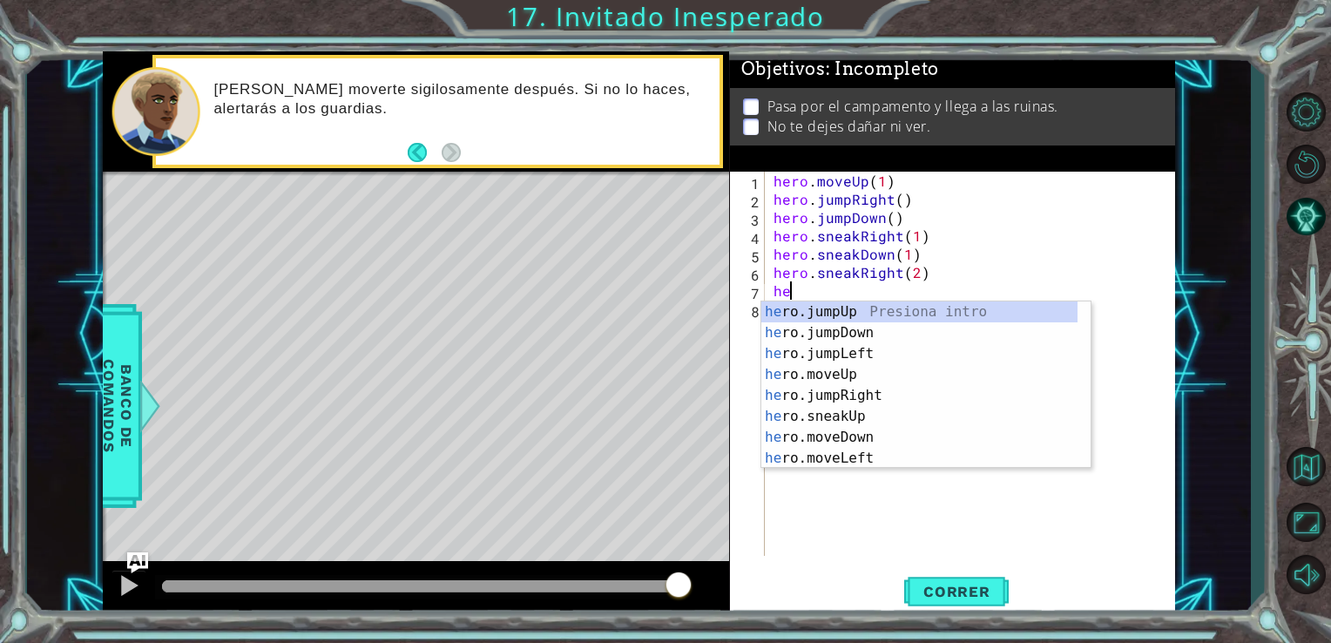
scroll to position [0, 0]
click at [829, 409] on div "hero .jumpUp Presiona intro hero .jumpDown Presiona intro hero .jumpLeft Presio…" at bounding box center [919, 405] width 316 height 209
type textarea "hero.sneakUp(1)"
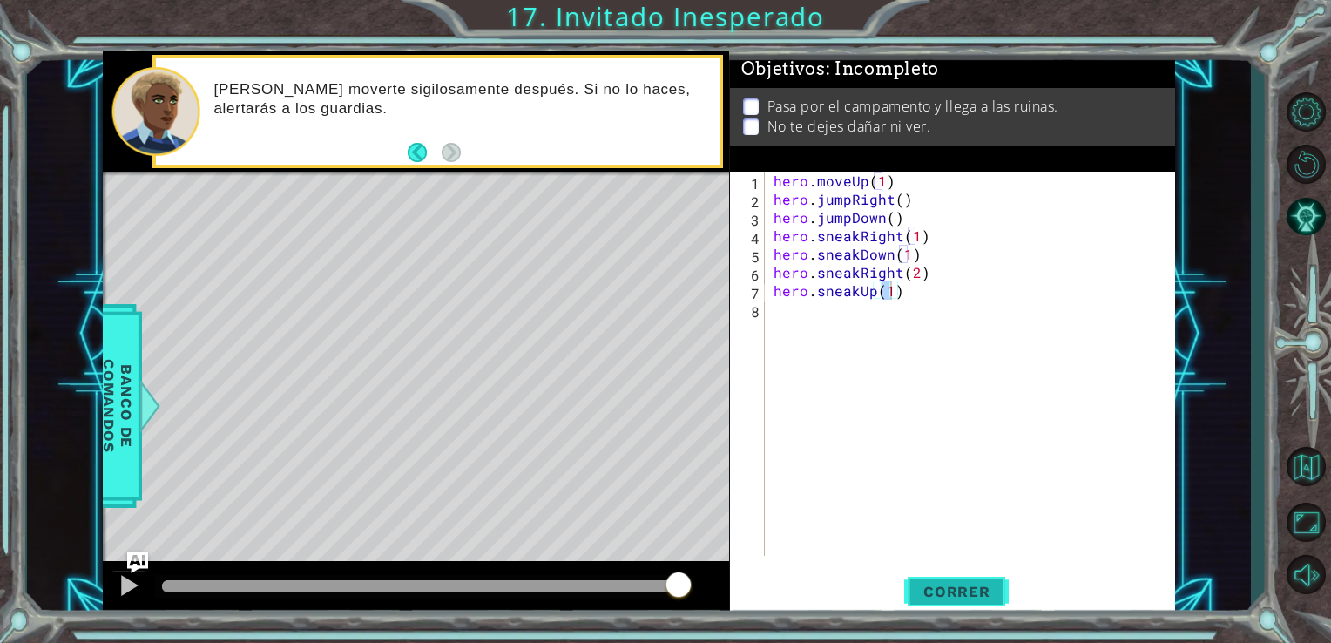
click at [956, 591] on span "Correr" at bounding box center [957, 591] width 102 height 17
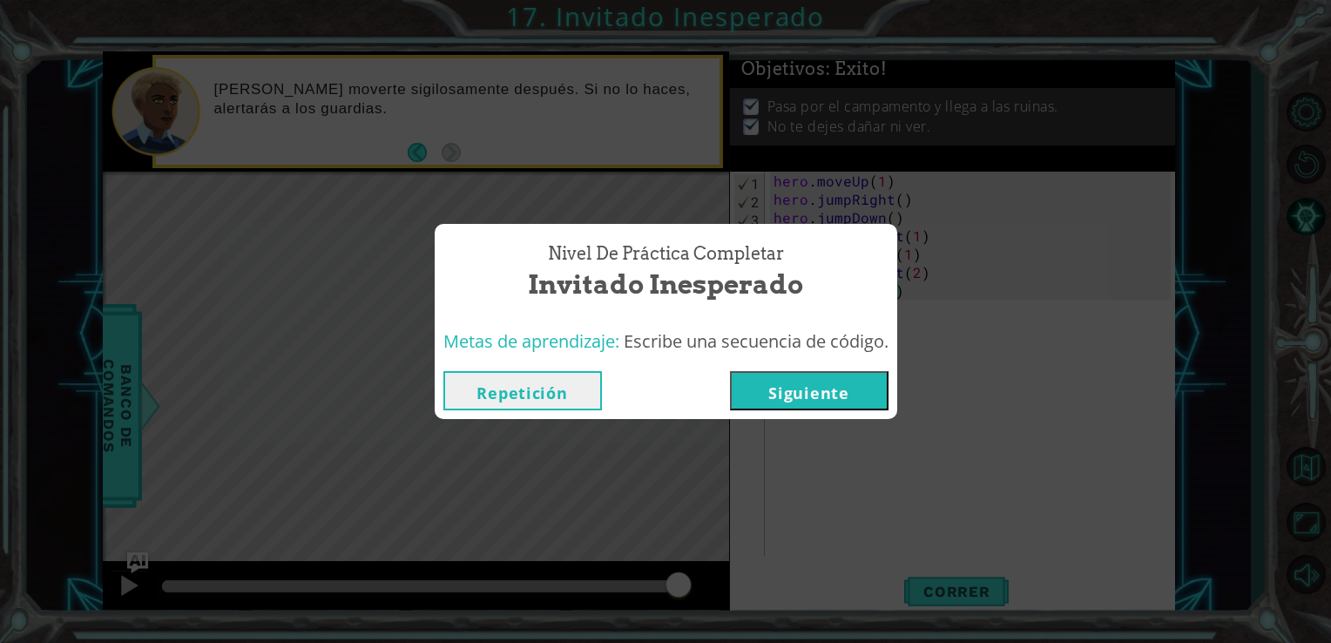
click at [544, 395] on button "Repetición" at bounding box center [522, 390] width 159 height 39
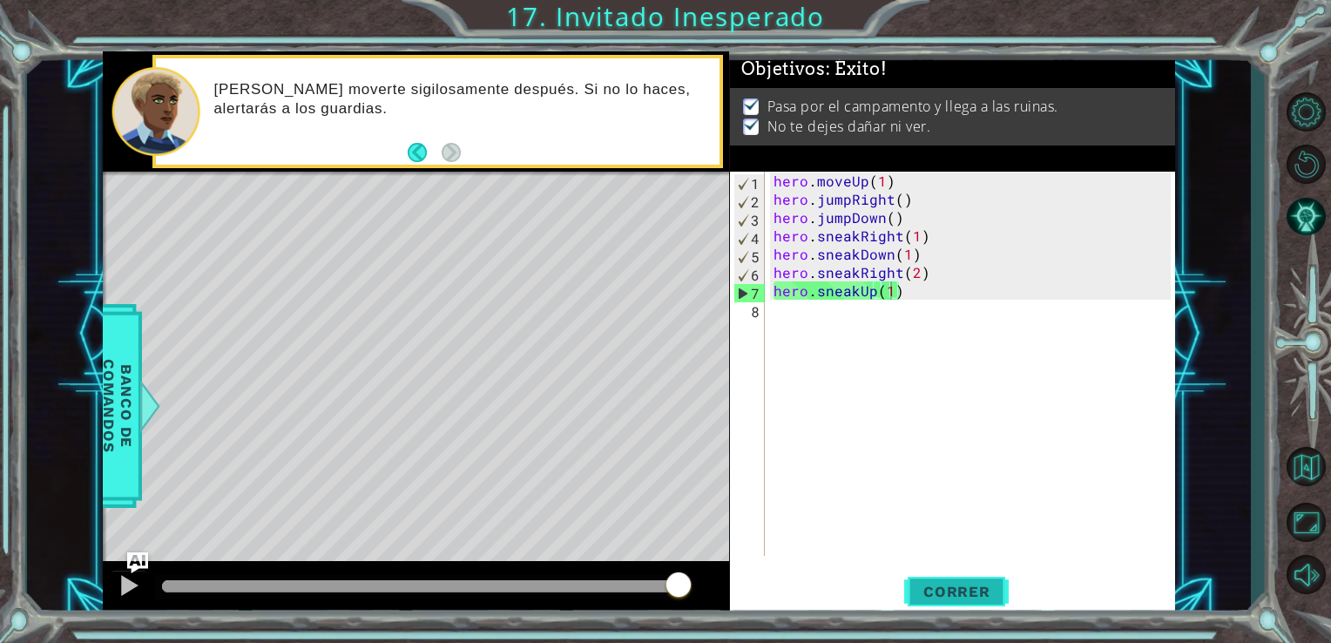
click at [969, 597] on span "Correr" at bounding box center [957, 591] width 102 height 17
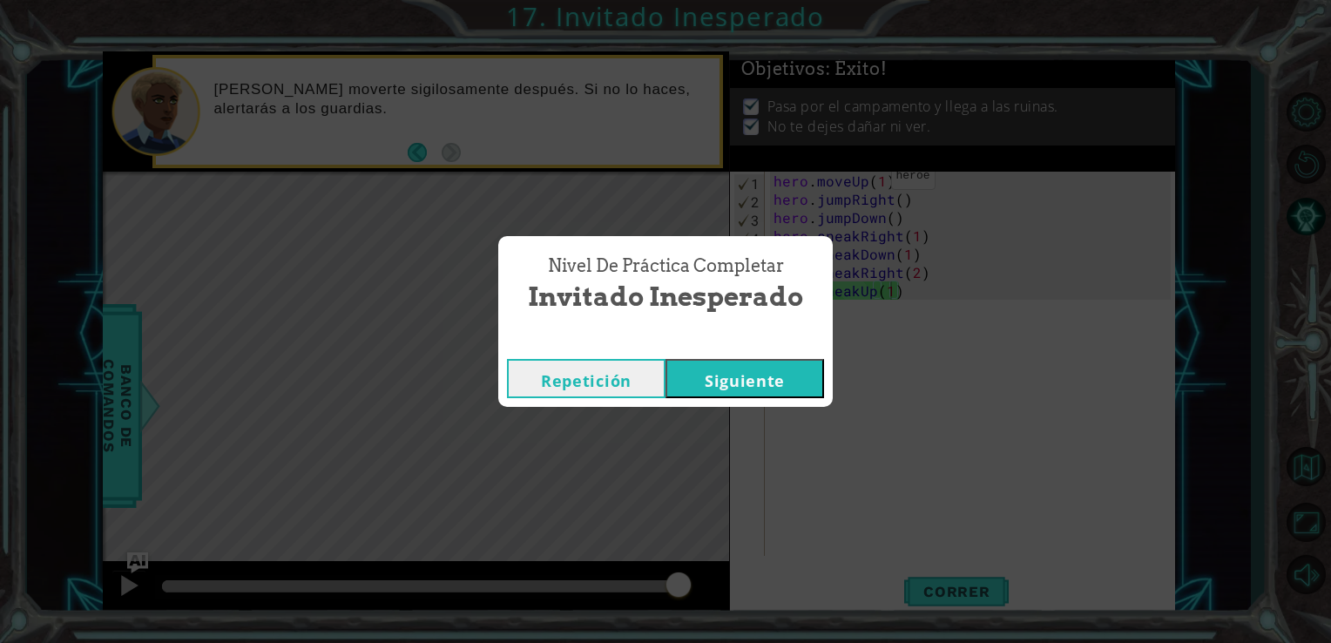
click at [787, 385] on button "Siguiente" at bounding box center [744, 378] width 159 height 39
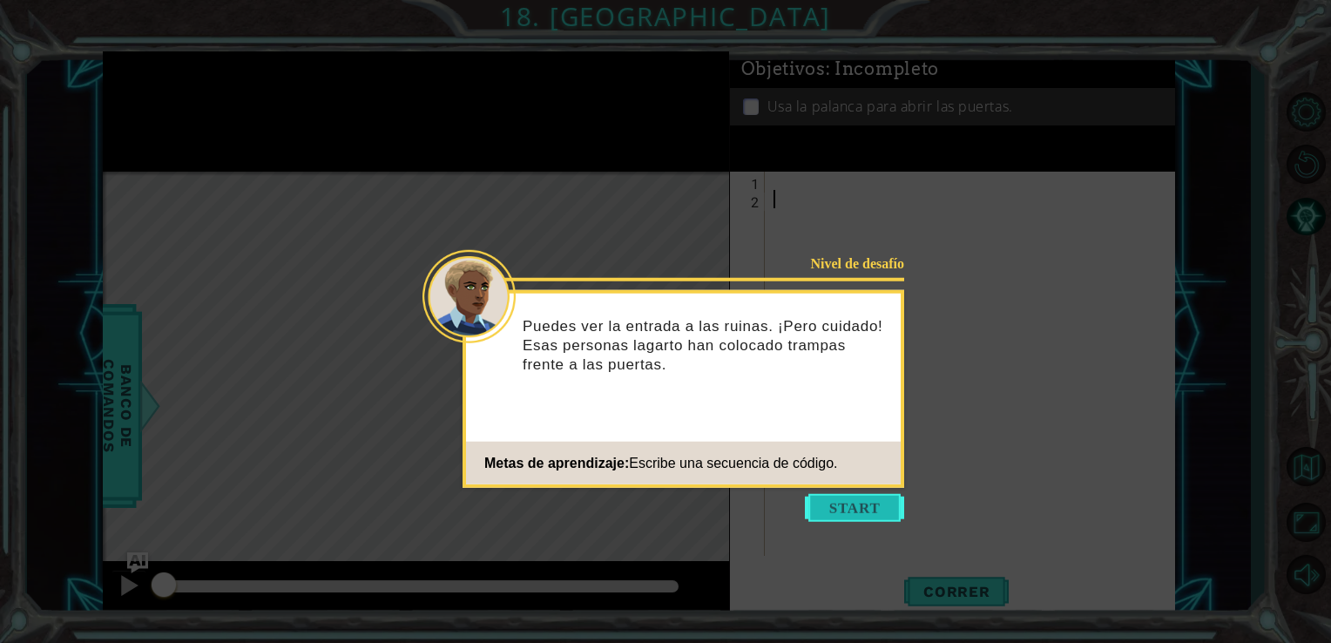
click at [888, 507] on button "Start" at bounding box center [854, 508] width 99 height 28
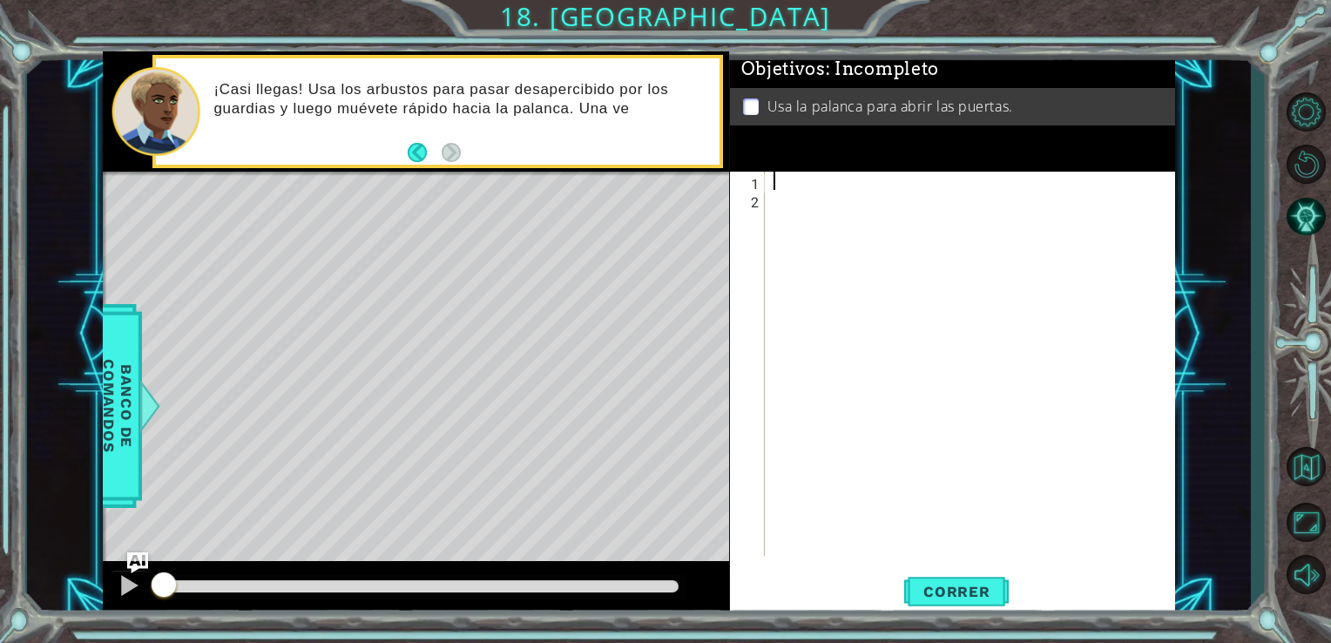
click at [819, 178] on div at bounding box center [975, 382] width 410 height 421
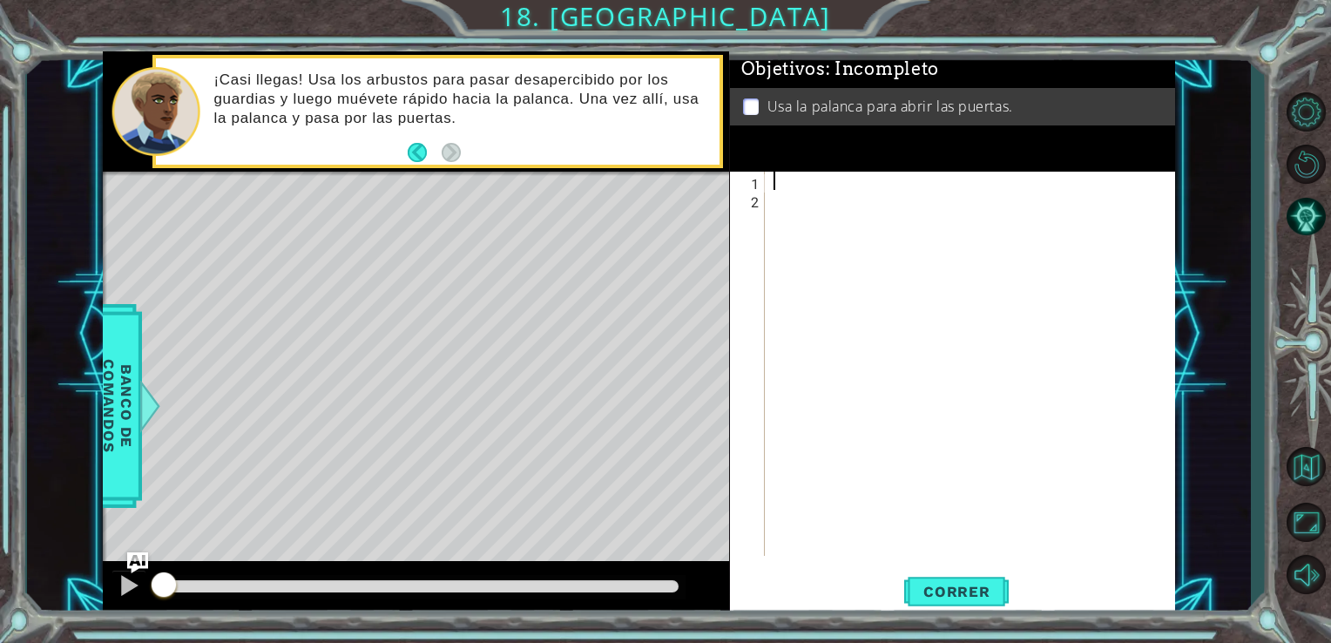
click at [801, 179] on div at bounding box center [975, 382] width 410 height 421
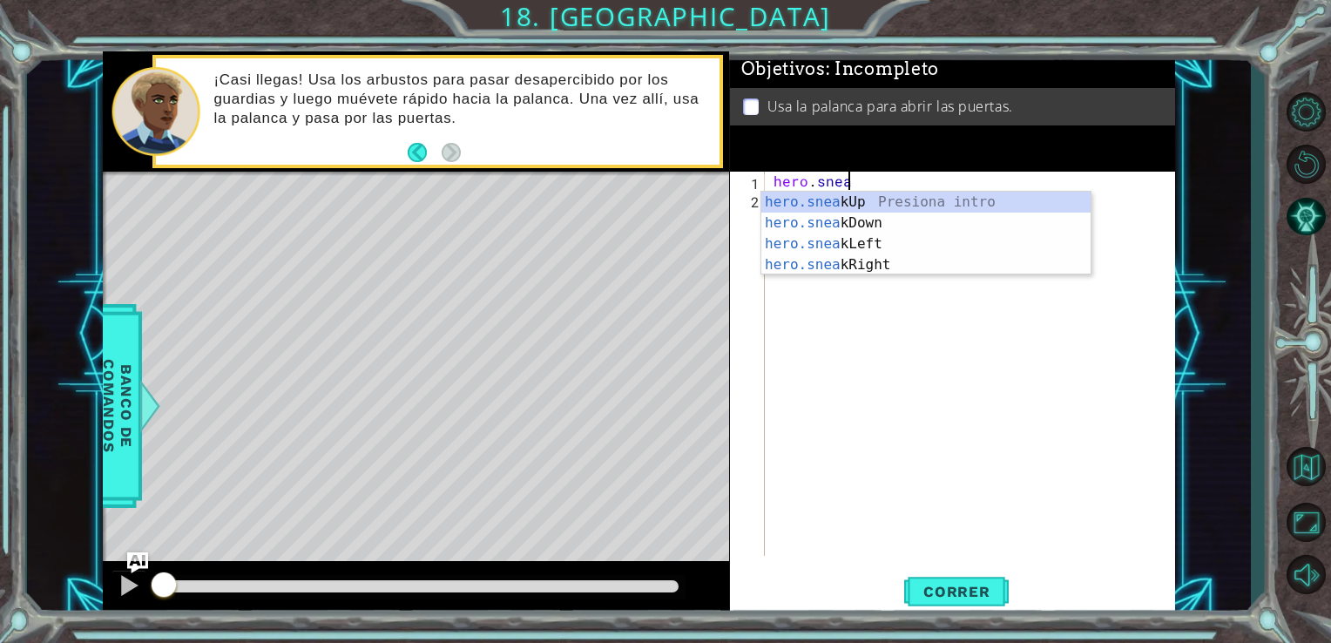
scroll to position [0, 3]
click at [827, 262] on div "hero.sneak Up Presiona intro hero.sneak Down Presiona intro hero.sneak Left Pre…" at bounding box center [925, 254] width 329 height 125
type textarea "hero.sneakRight(1)"
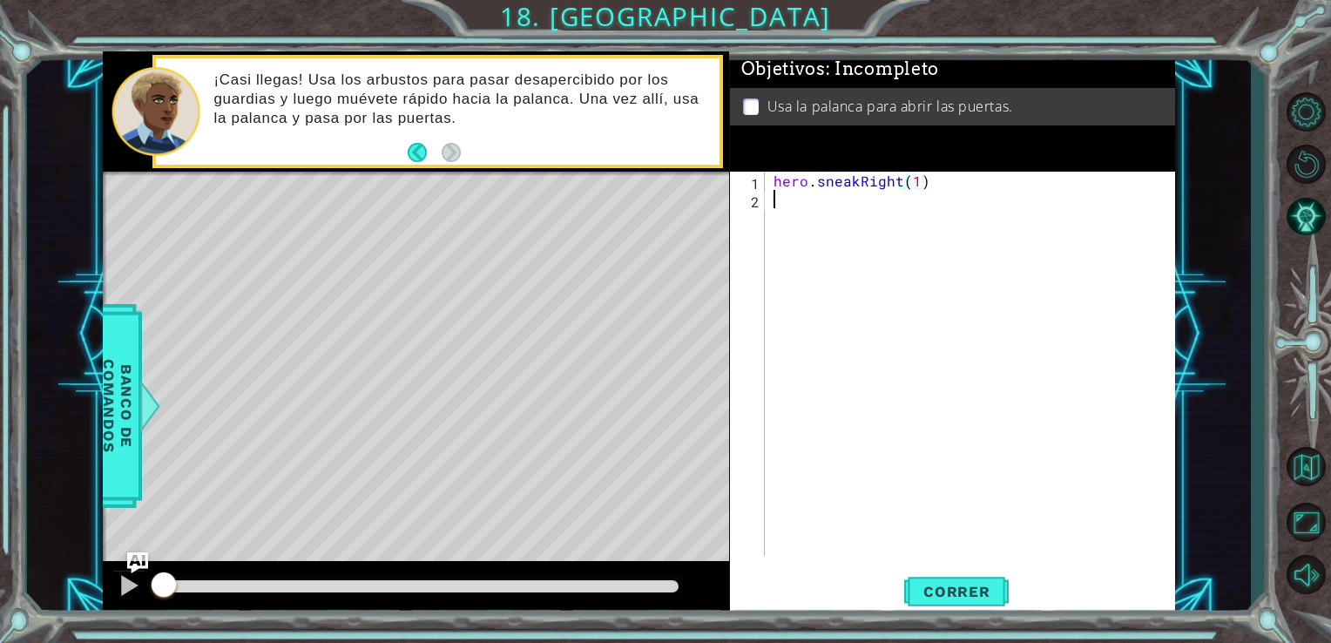
click at [839, 203] on div "hero . sneakRight ( 1 )" at bounding box center [975, 382] width 410 height 421
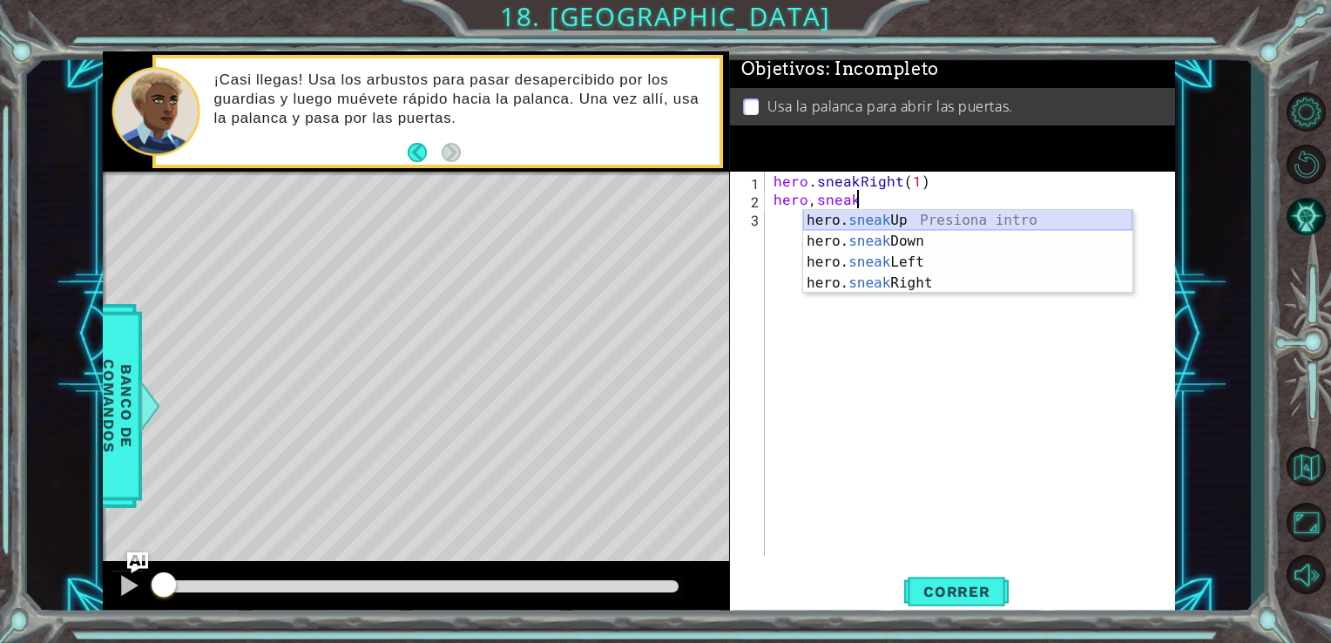
click at [1024, 226] on div "hero. sneak Up Presiona intro hero. sneak Down Presiona intro hero. sneak Left …" at bounding box center [967, 272] width 329 height 125
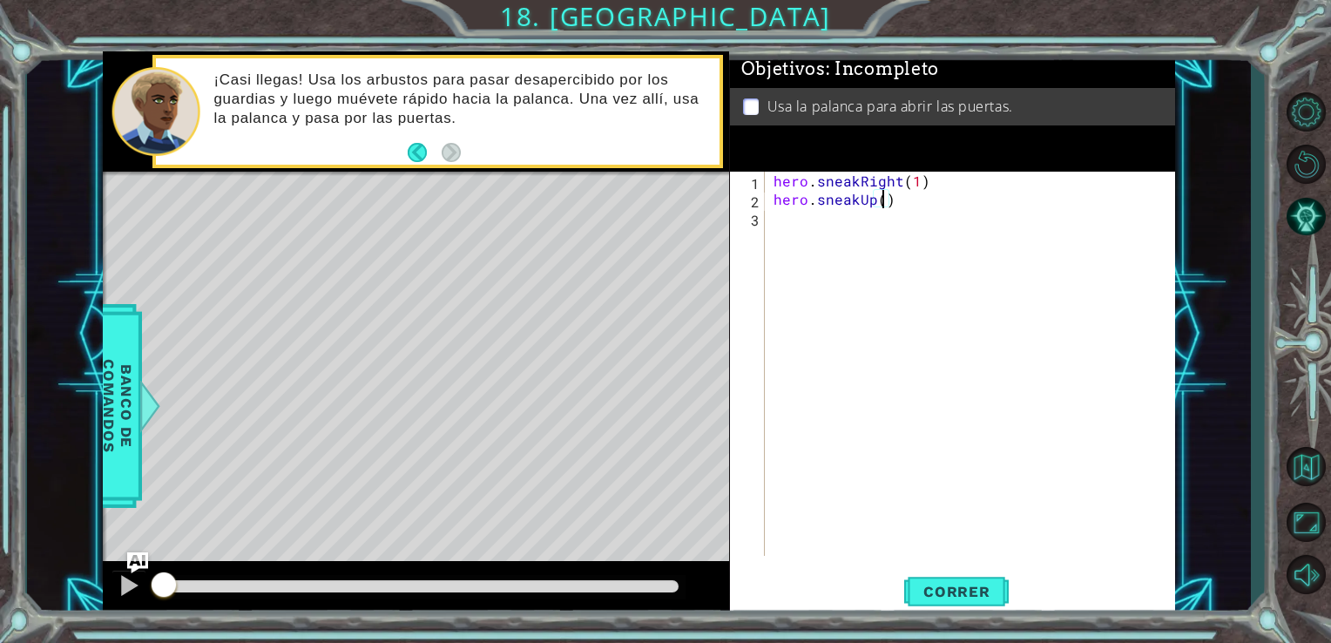
type textarea "hero.sneakUp(2)"
click at [840, 238] on div "hero . sneakRight ( 1 ) hero . sneakUp ( 2 )" at bounding box center [975, 382] width 410 height 421
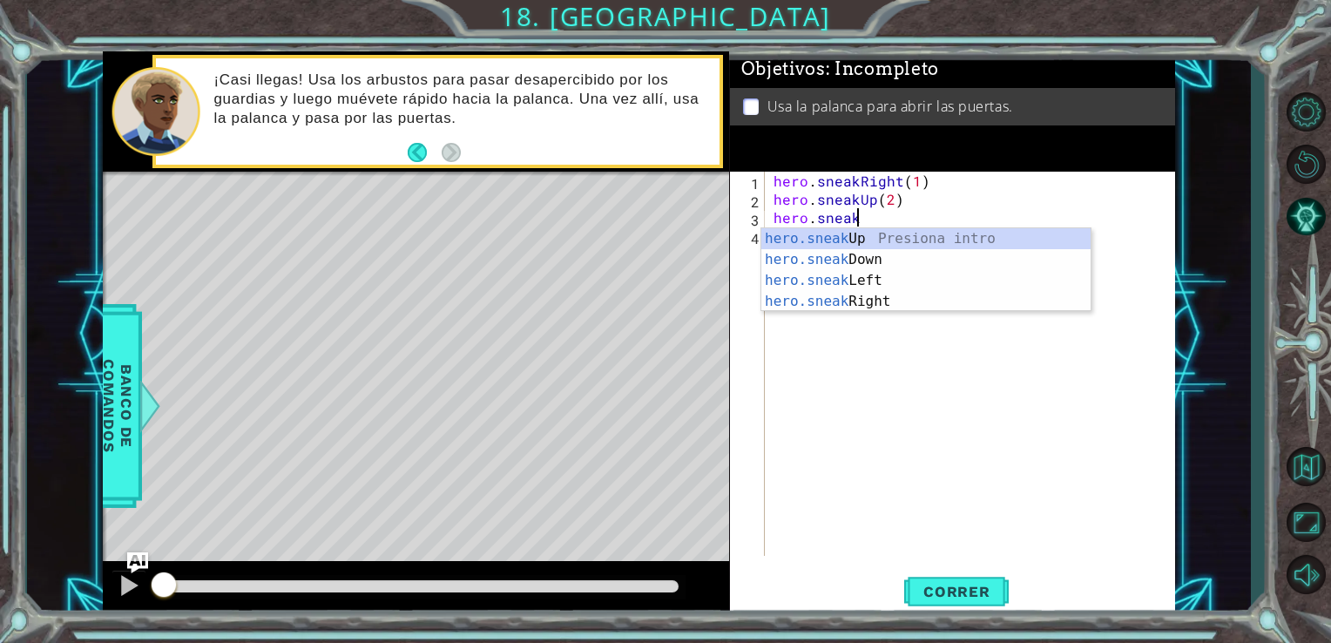
scroll to position [0, 3]
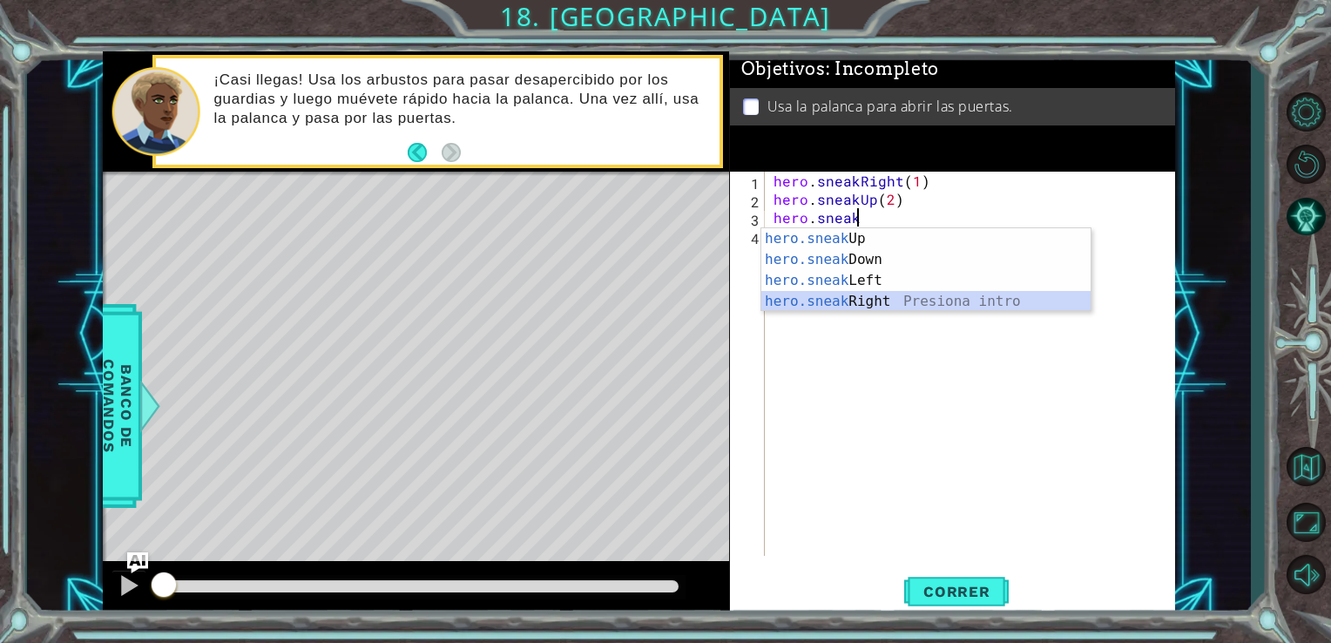
click at [876, 300] on div "hero.sneak Up Presiona intro hero.sneak Down Presiona intro hero.sneak Left Pre…" at bounding box center [925, 290] width 329 height 125
type textarea "hero.sneakRight(1)"
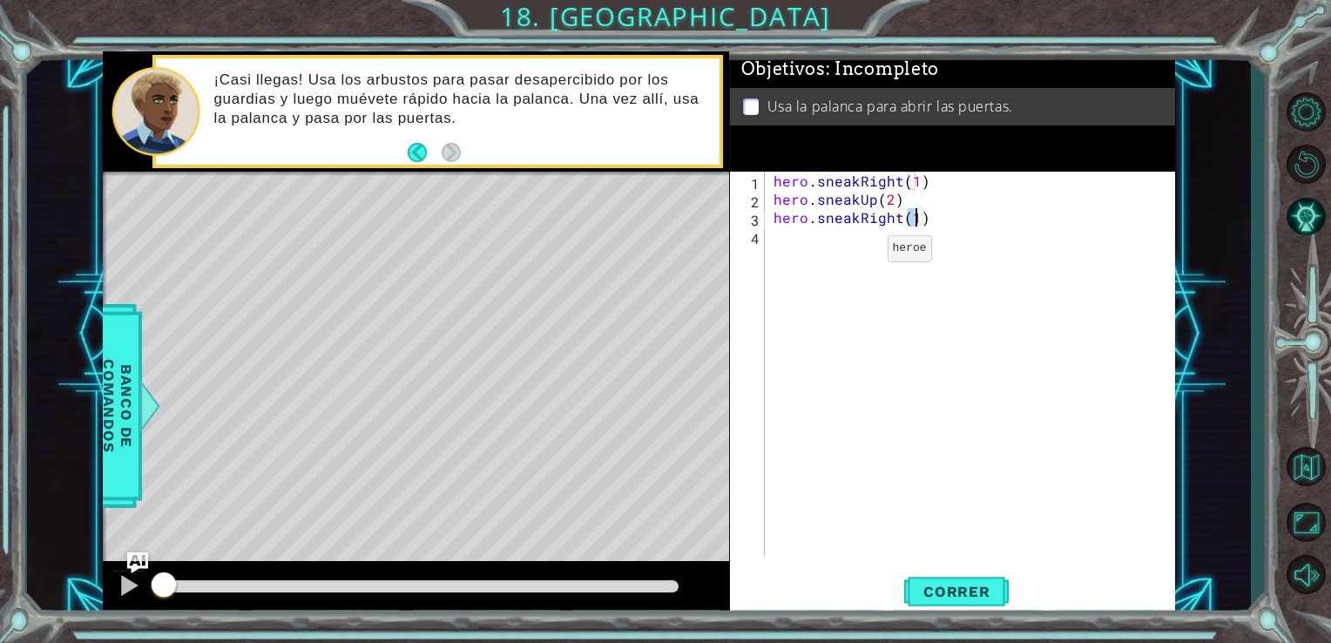
click at [857, 253] on div "hero . sneakRight ( 1 ) hero . sneakUp ( 2 ) hero . sneakRight ( 1 )" at bounding box center [975, 382] width 410 height 421
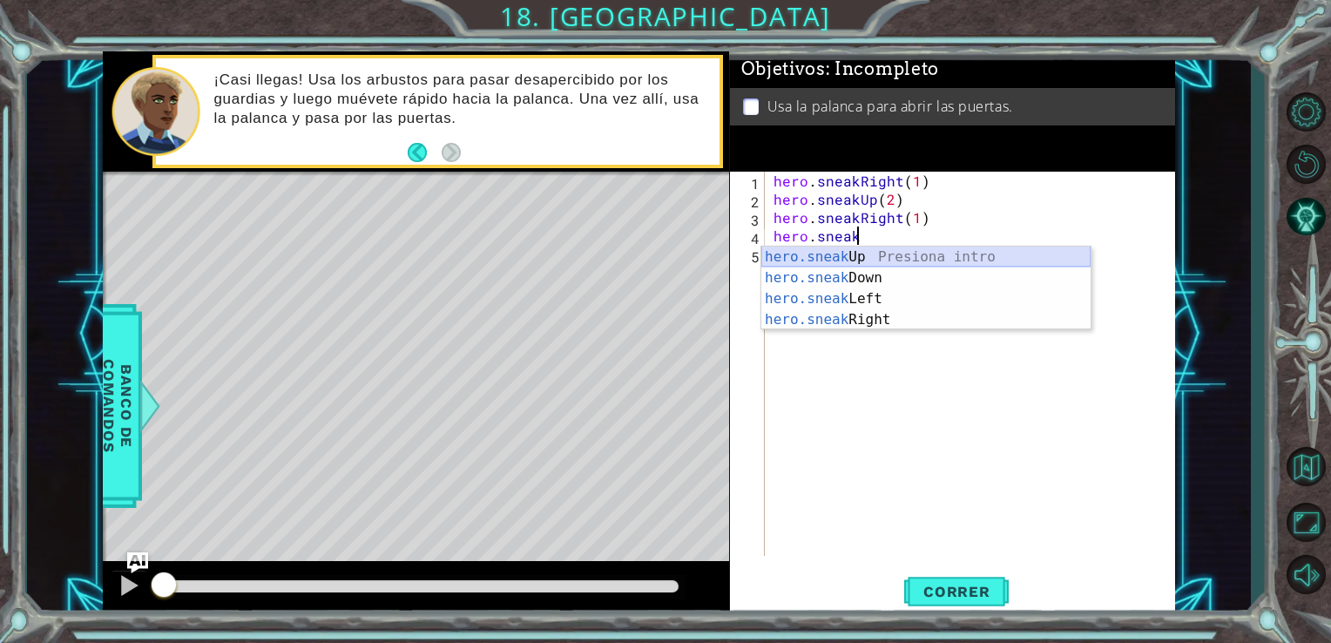
click at [894, 249] on div "hero.sneak Up Presiona intro hero.sneak Down Presiona intro hero.sneak Left Pre…" at bounding box center [925, 309] width 329 height 125
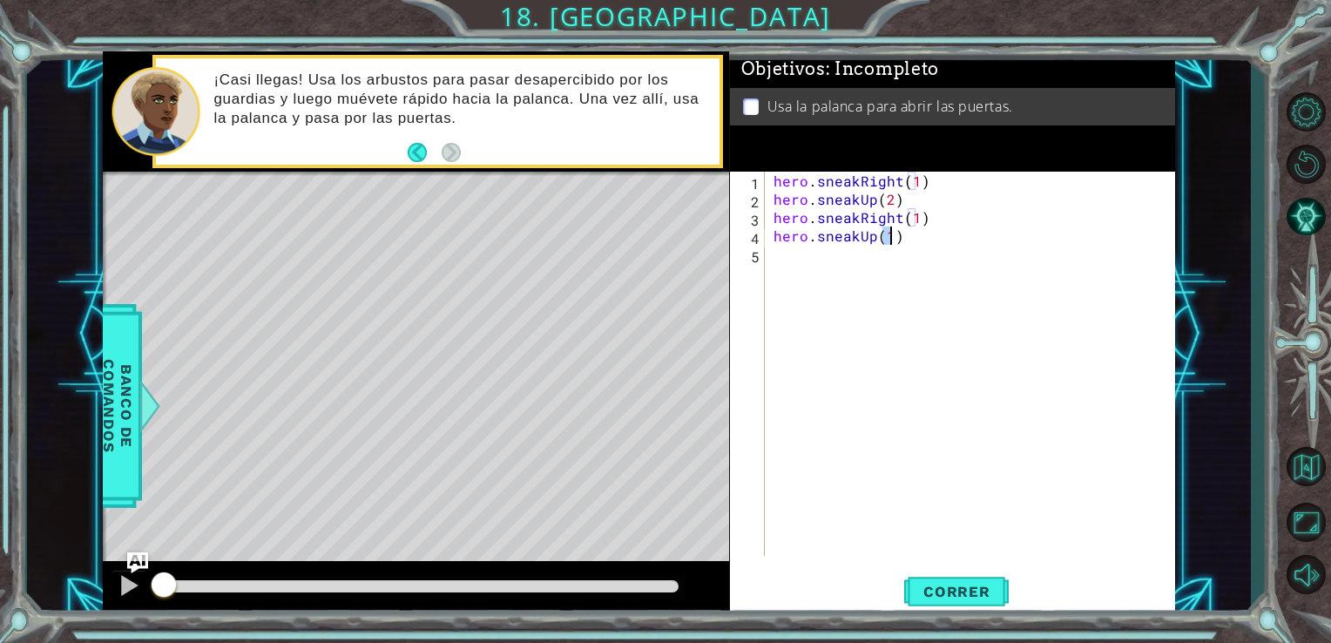
type textarea "hero.sneakUp(1)"
click at [836, 268] on div "hero . sneakRight ( 1 ) hero . sneakUp ( 2 ) hero . sneakRight ( 1 ) hero . sne…" at bounding box center [975, 382] width 410 height 421
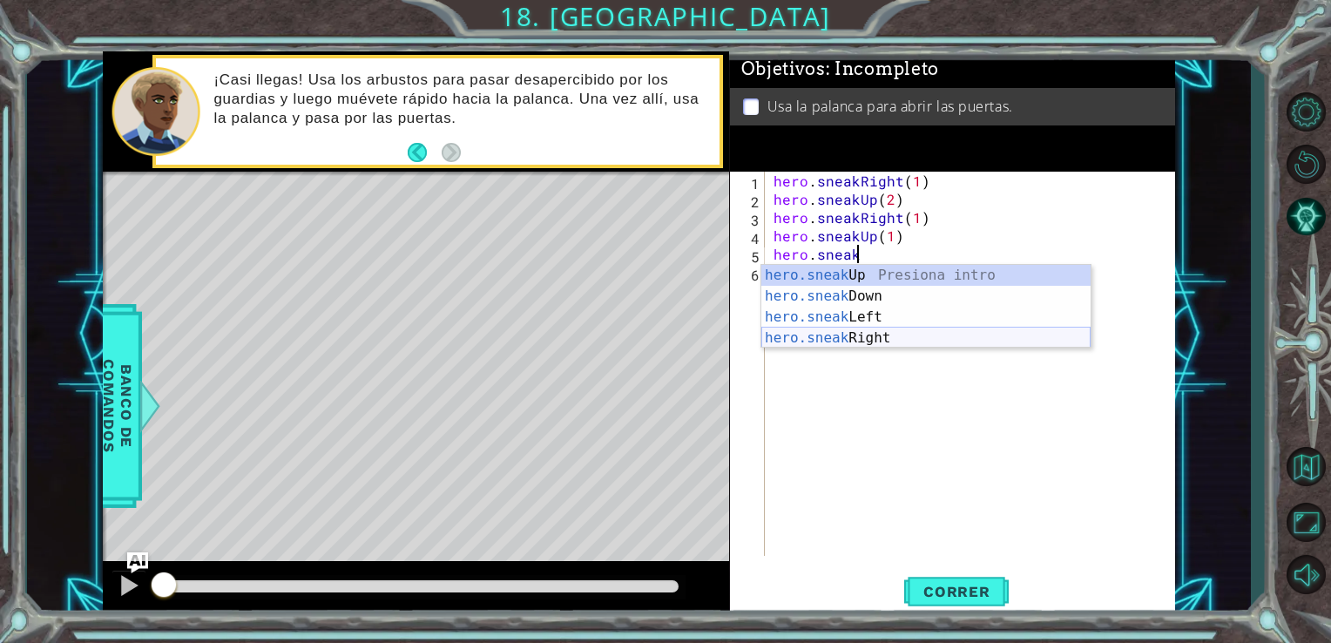
click at [876, 339] on div "hero.sneak Up Presiona intro hero.sneak Down Presiona intro hero.sneak Left Pre…" at bounding box center [925, 327] width 329 height 125
type textarea "hero.sneakRight(1)"
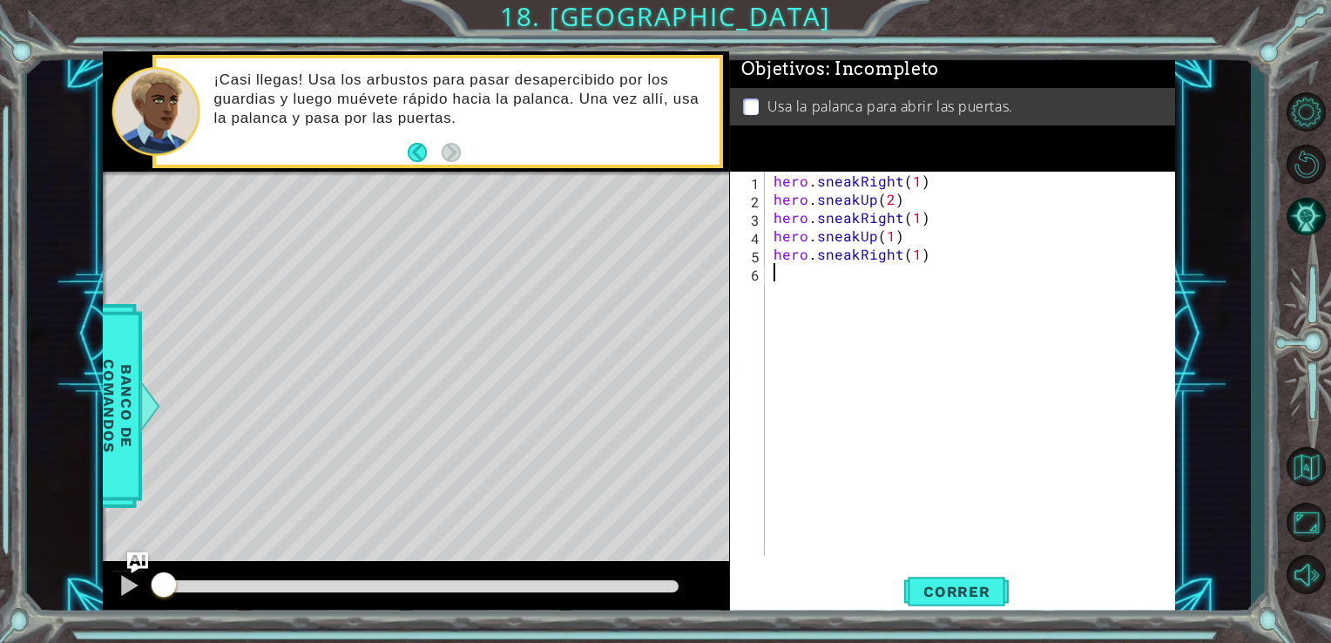
click at [852, 277] on div "hero . sneakRight ( 1 ) hero . sneakUp ( 2 ) hero . sneakRight ( 1 ) hero . sne…" at bounding box center [975, 382] width 410 height 421
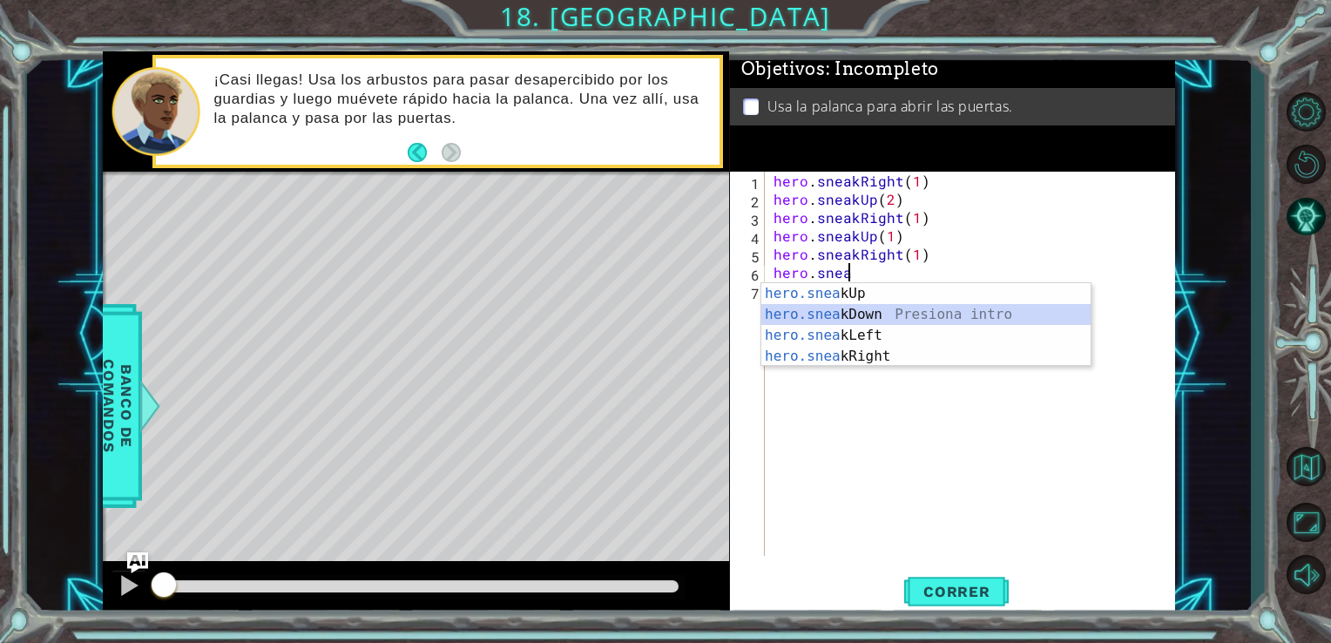
click at [941, 322] on div "hero.snea kUp Presiona intro hero.snea kDown Presiona intro hero.snea kLeft Pre…" at bounding box center [925, 345] width 329 height 125
type textarea "hero.sneakDown(1)"
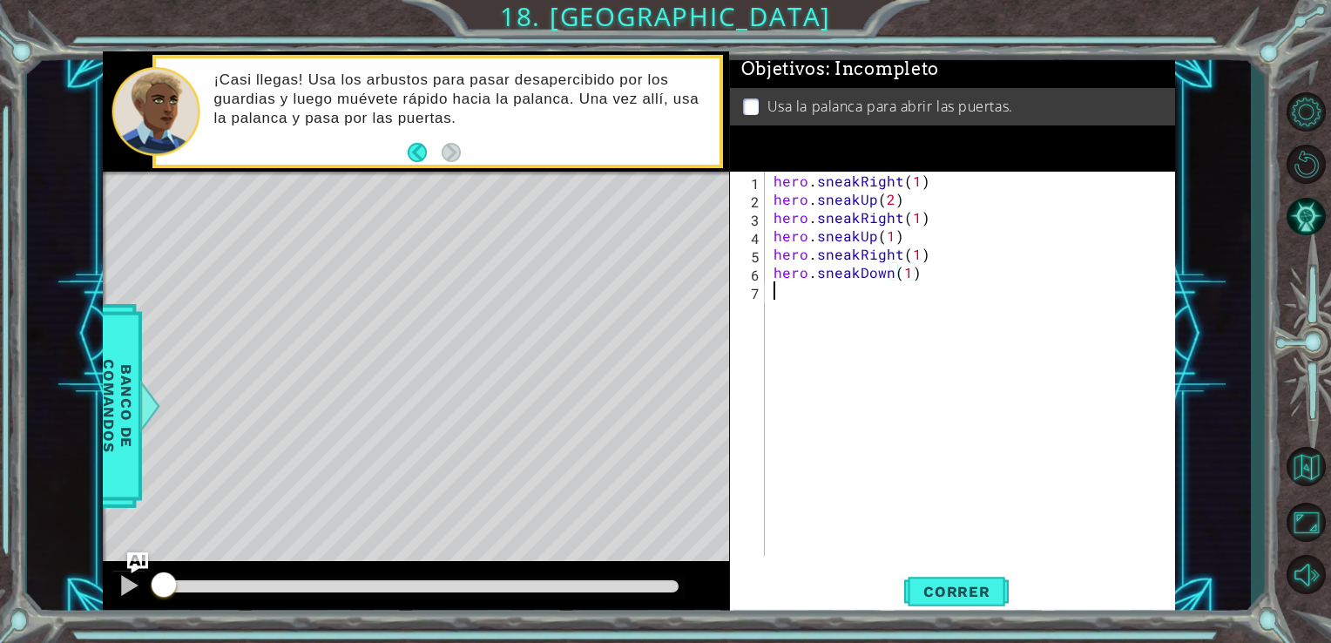
click at [874, 307] on div "hero . sneakRight ( 1 ) hero . sneakUp ( 2 ) hero . sneakRight ( 1 ) hero . sne…" at bounding box center [975, 382] width 410 height 421
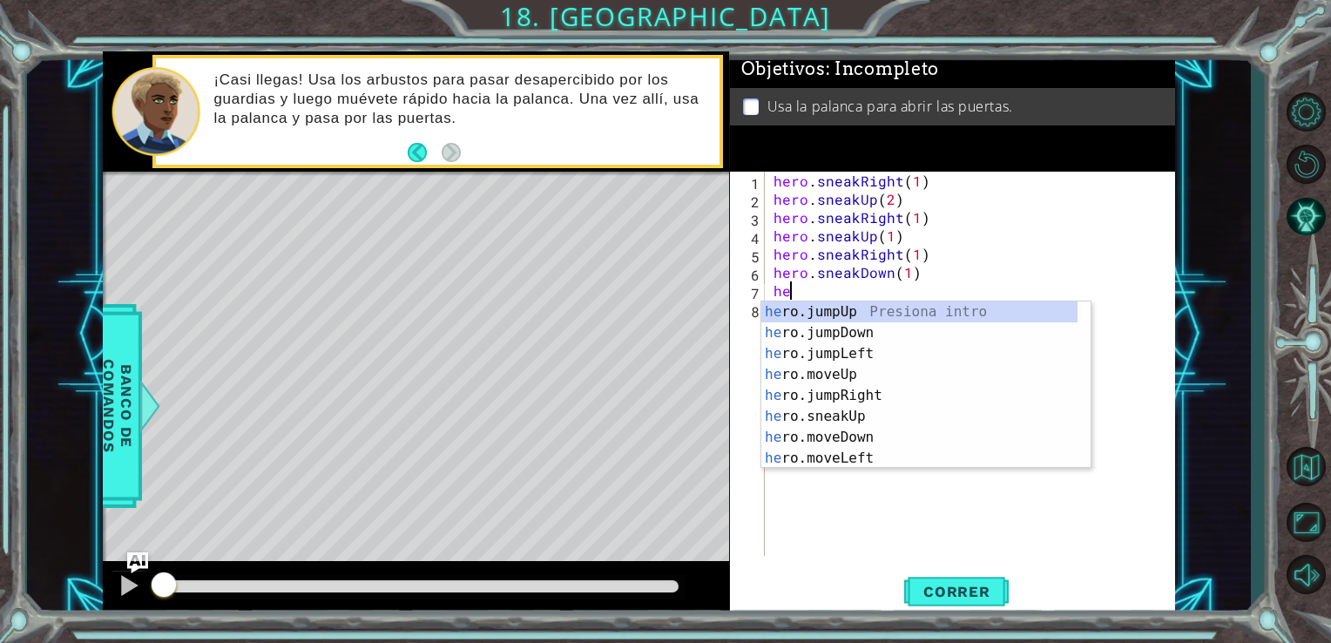
scroll to position [0, 0]
type textarea "hero"
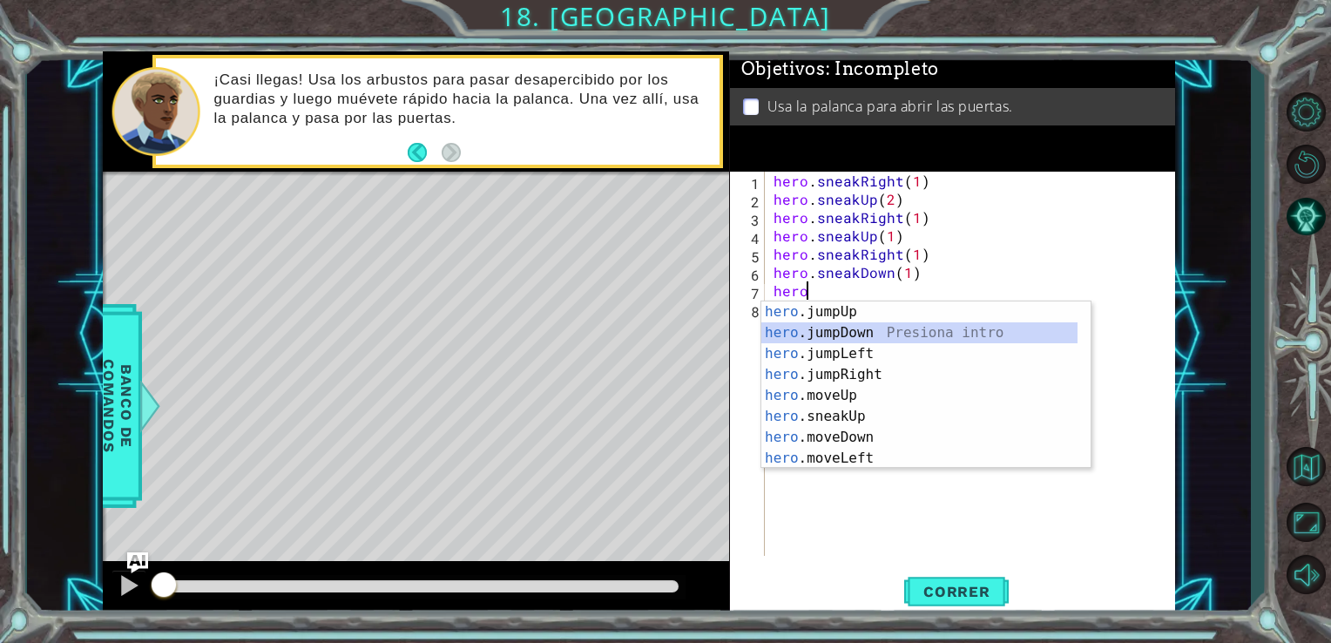
click at [884, 329] on div "hero .jumpUp Presiona intro hero .jumpDown Presiona intro hero .jumpLeft Presio…" at bounding box center [919, 405] width 316 height 209
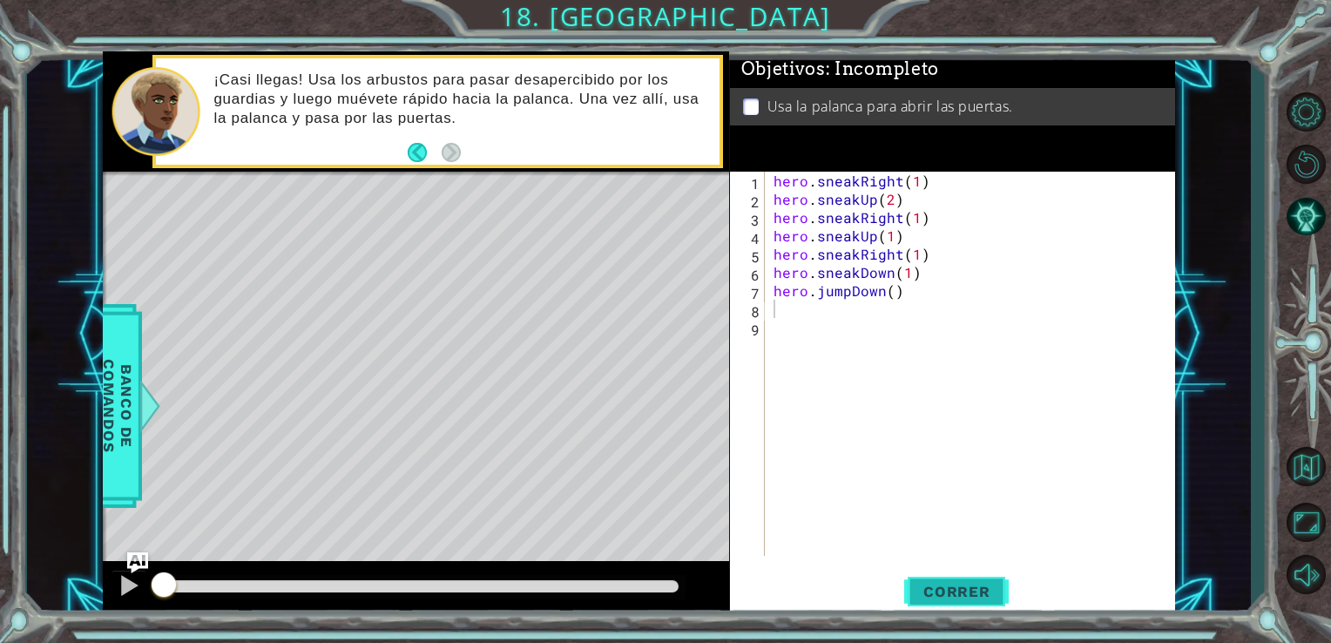
click at [953, 587] on span "Correr" at bounding box center [957, 591] width 102 height 17
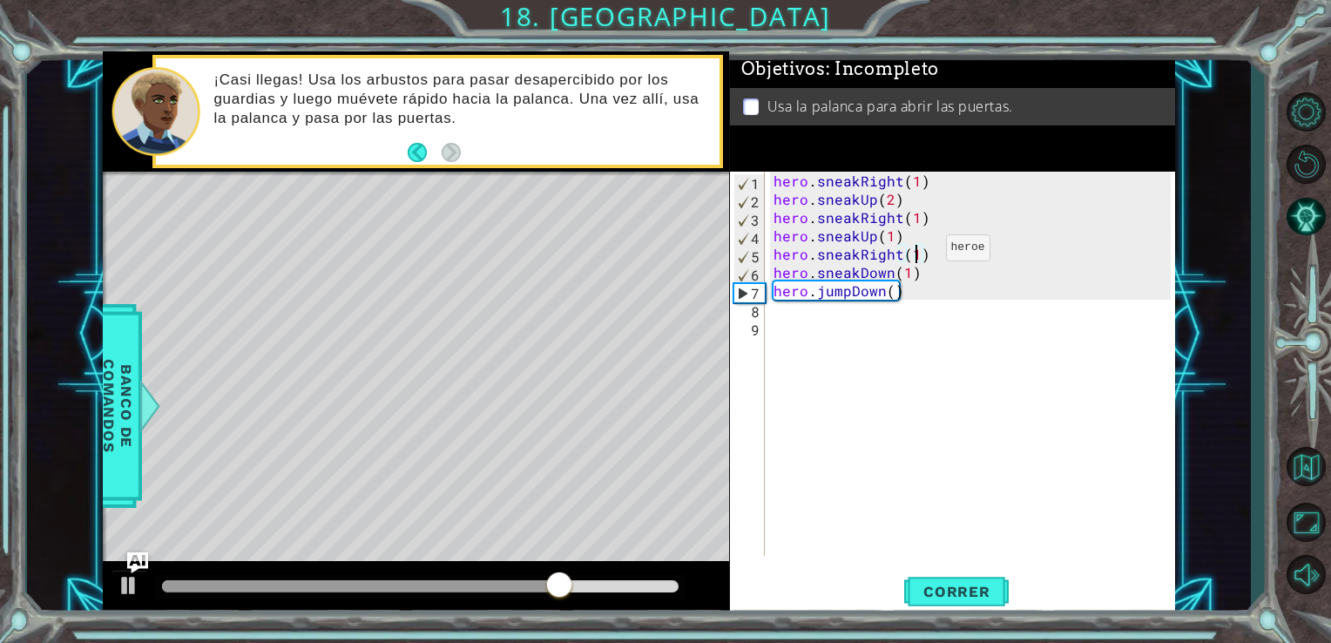
click at [915, 252] on div "hero . sneakRight ( 1 ) hero . sneakUp ( 2 ) hero . sneakRight ( 1 ) hero . sne…" at bounding box center [975, 382] width 410 height 421
click at [565, 578] on div at bounding box center [420, 587] width 531 height 24
drag, startPoint x: 623, startPoint y: 583, endPoint x: 571, endPoint y: 580, distance: 52.3
click at [571, 580] on div at bounding box center [571, 586] width 31 height 31
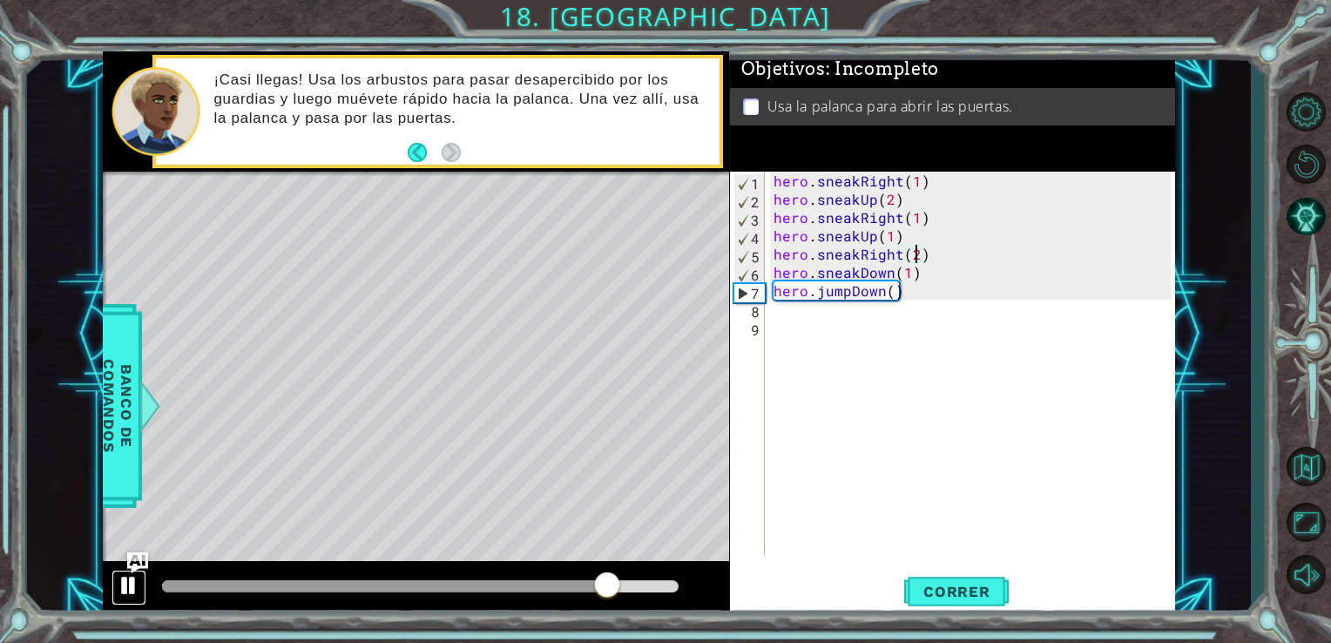
click at [125, 590] on div at bounding box center [129, 585] width 23 height 23
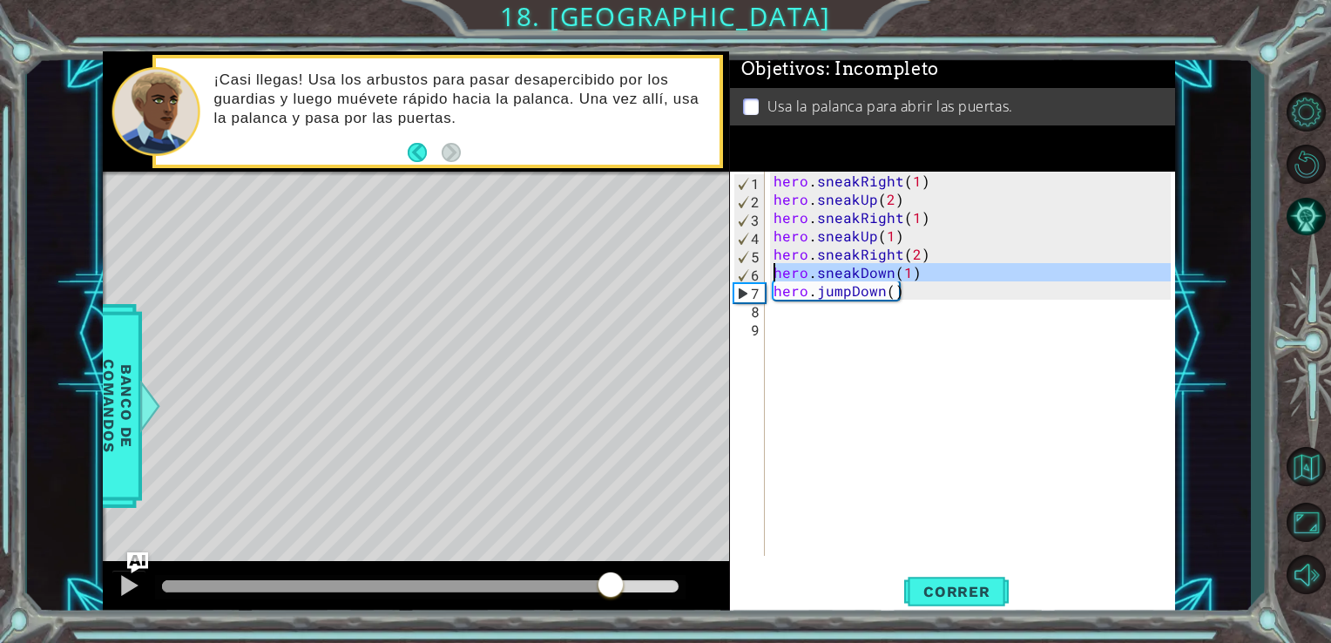
click at [746, 274] on div "6" at bounding box center [749, 275] width 30 height 18
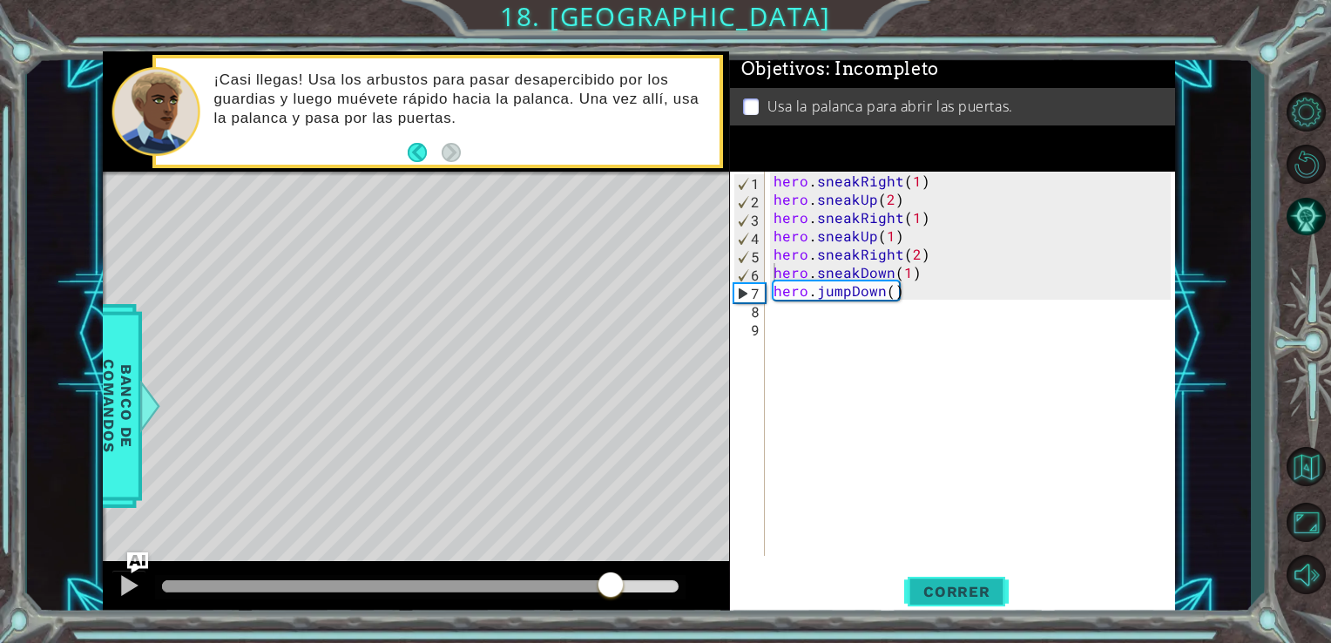
click at [944, 591] on span "Correr" at bounding box center [957, 591] width 102 height 17
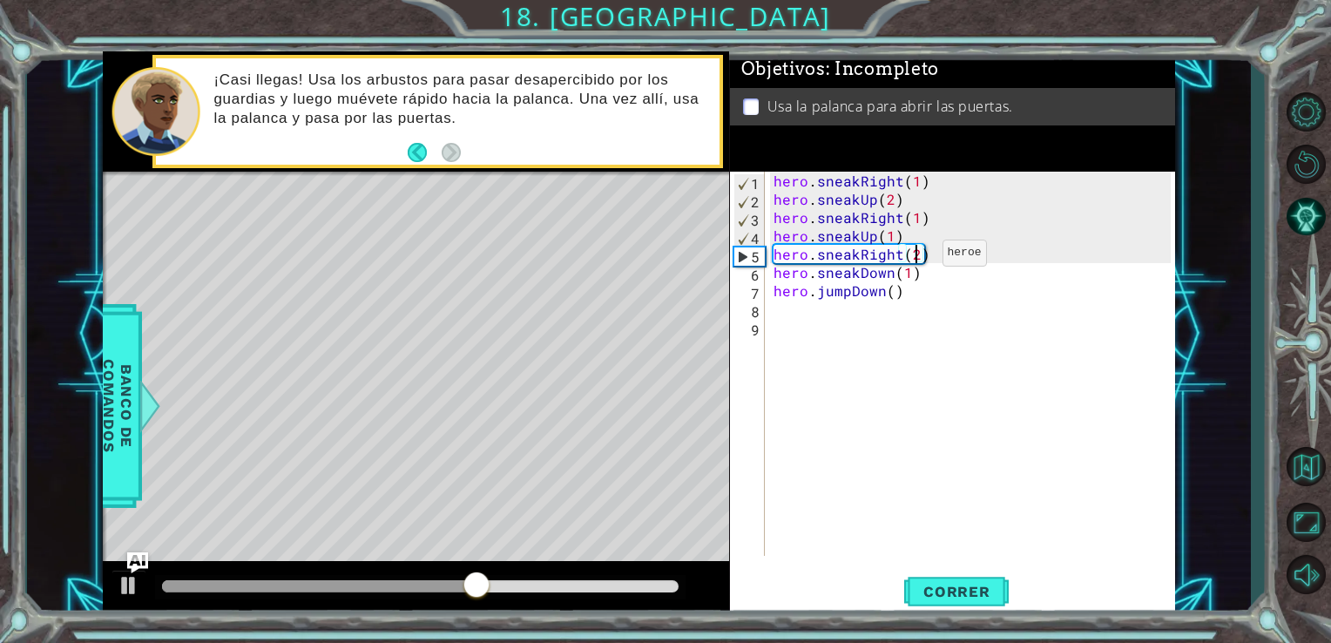
click at [912, 257] on div "hero . sneakRight ( 1 ) hero . sneakUp ( 2 ) hero . sneakRight ( 1 ) hero . sne…" at bounding box center [975, 382] width 410 height 421
click at [922, 272] on div "hero . sneakRight ( 1 ) hero . sneakUp ( 2 ) hero . sneakRight ( 1 ) hero . sne…" at bounding box center [975, 382] width 410 height 421
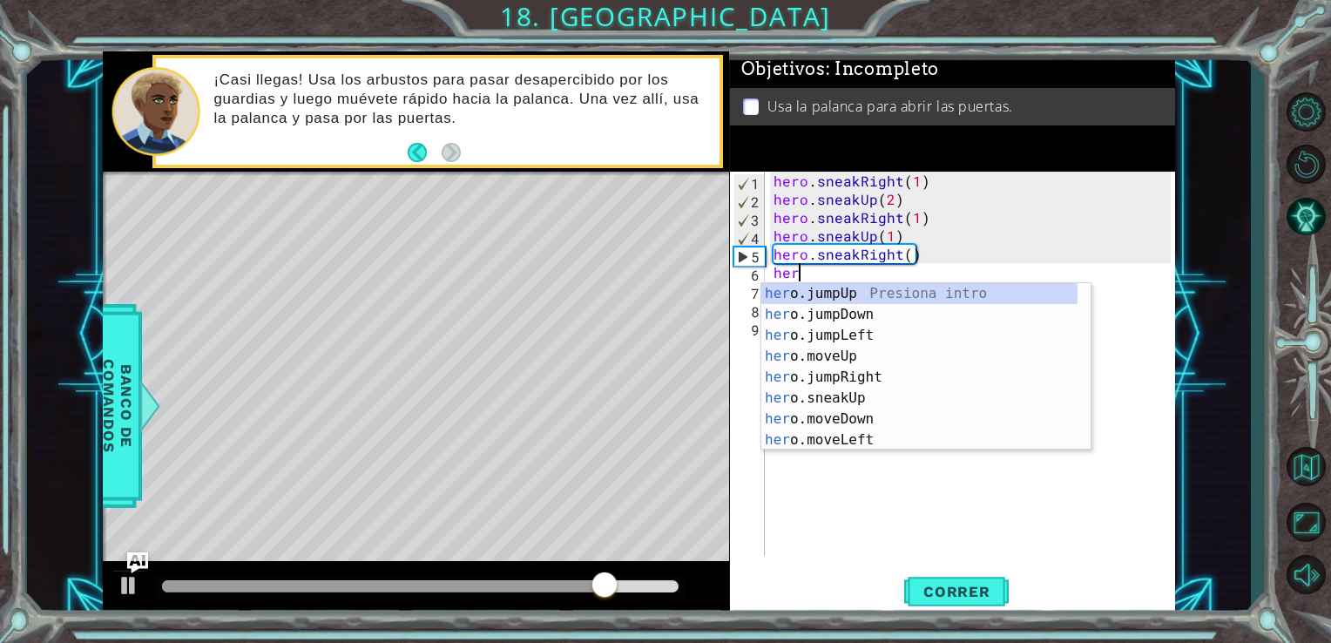
scroll to position [0, 0]
type textarea "h"
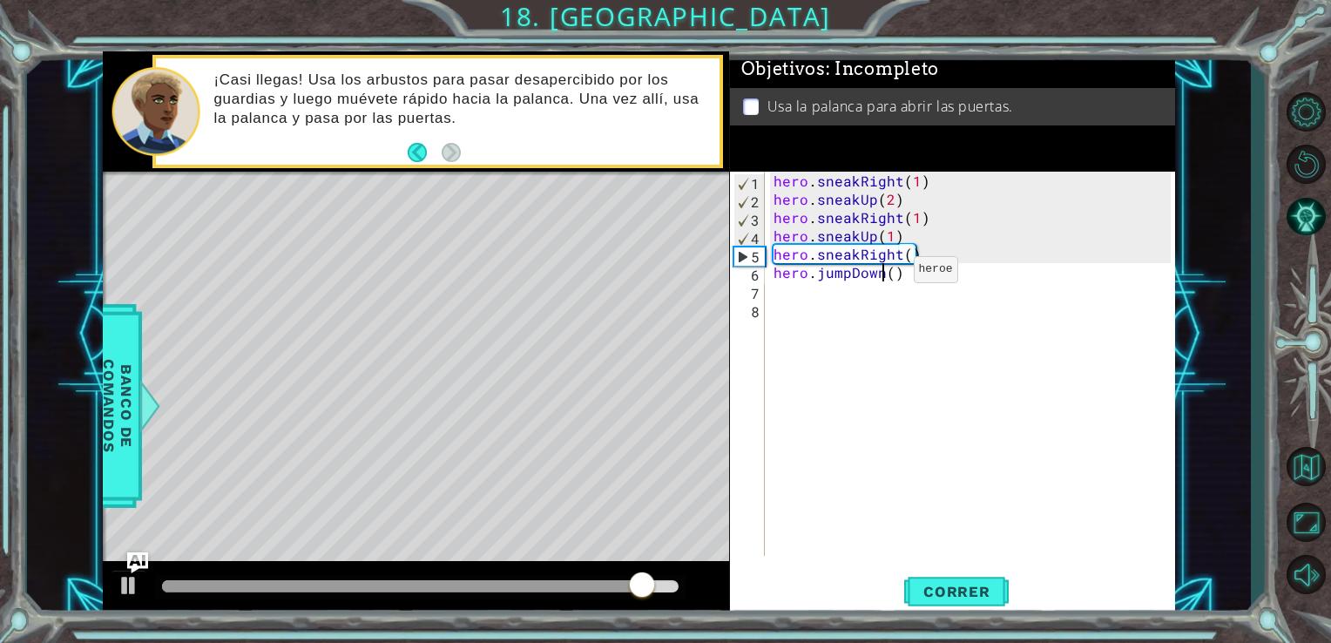
click at [883, 274] on div "hero . sneakRight ( 1 ) hero . sneakUp ( 2 ) hero . sneakRight ( 1 ) hero . sne…" at bounding box center [975, 382] width 410 height 421
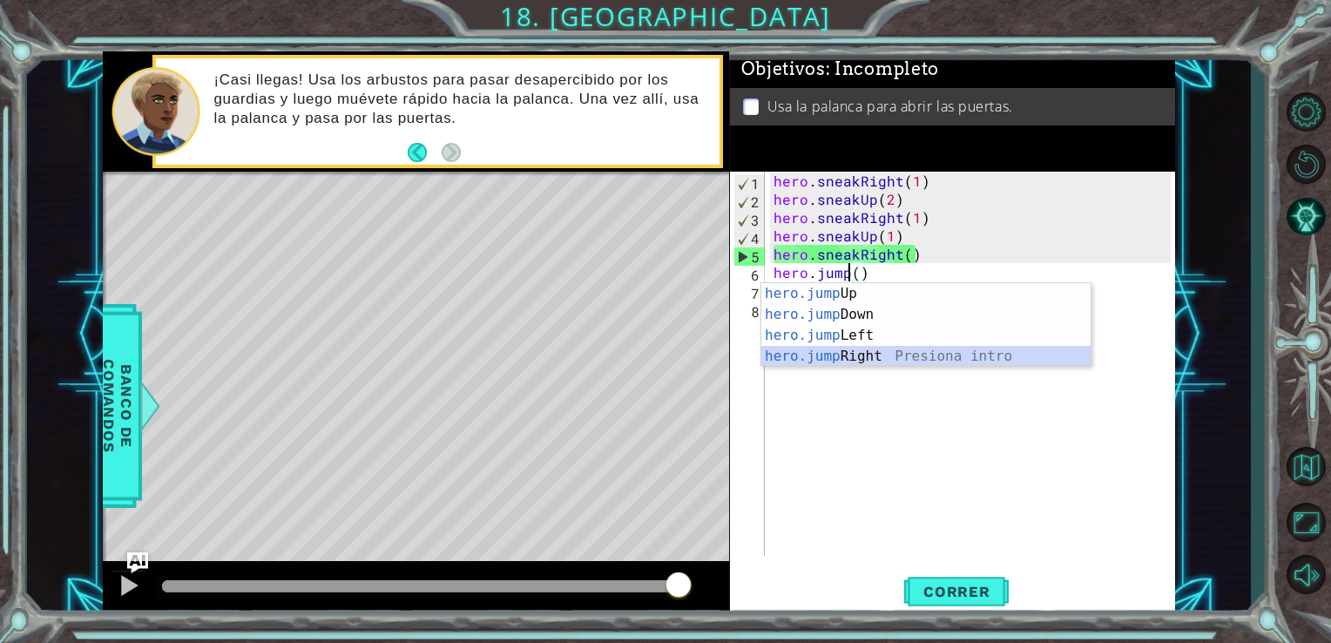
click at [907, 358] on div "hero.jump Up Presiona intro hero.jump Down Presiona intro hero.jump Left Presio…" at bounding box center [925, 345] width 329 height 125
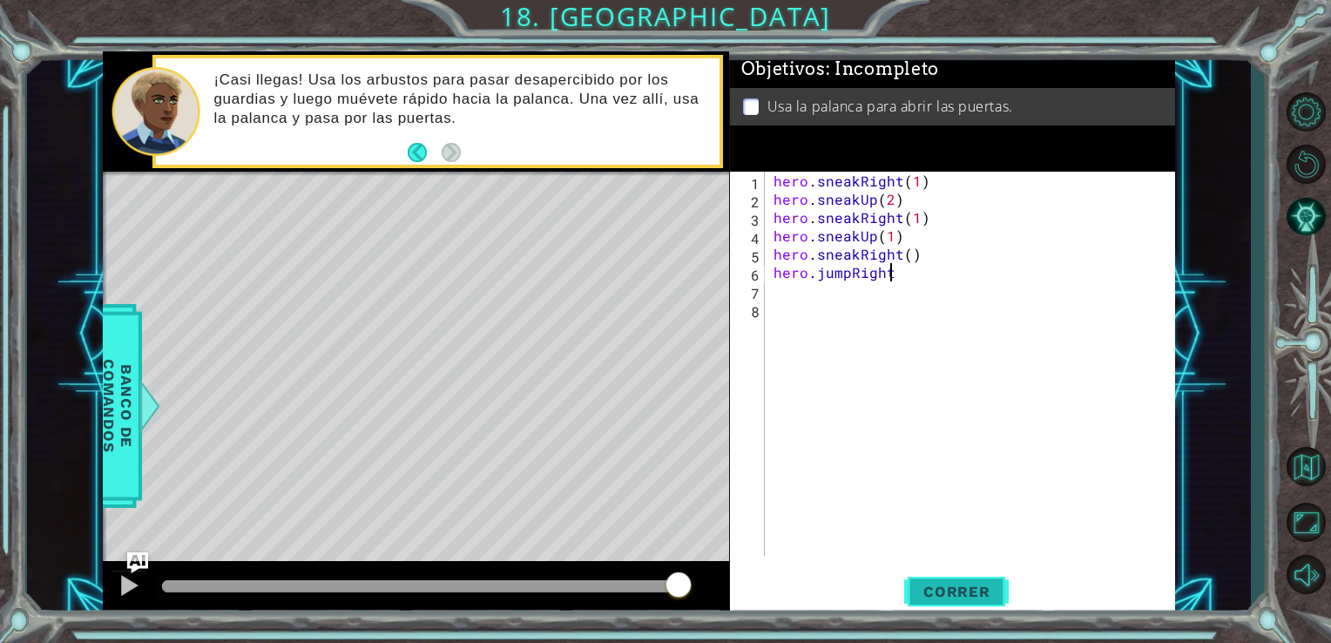
click at [969, 591] on span "Correr" at bounding box center [957, 591] width 102 height 17
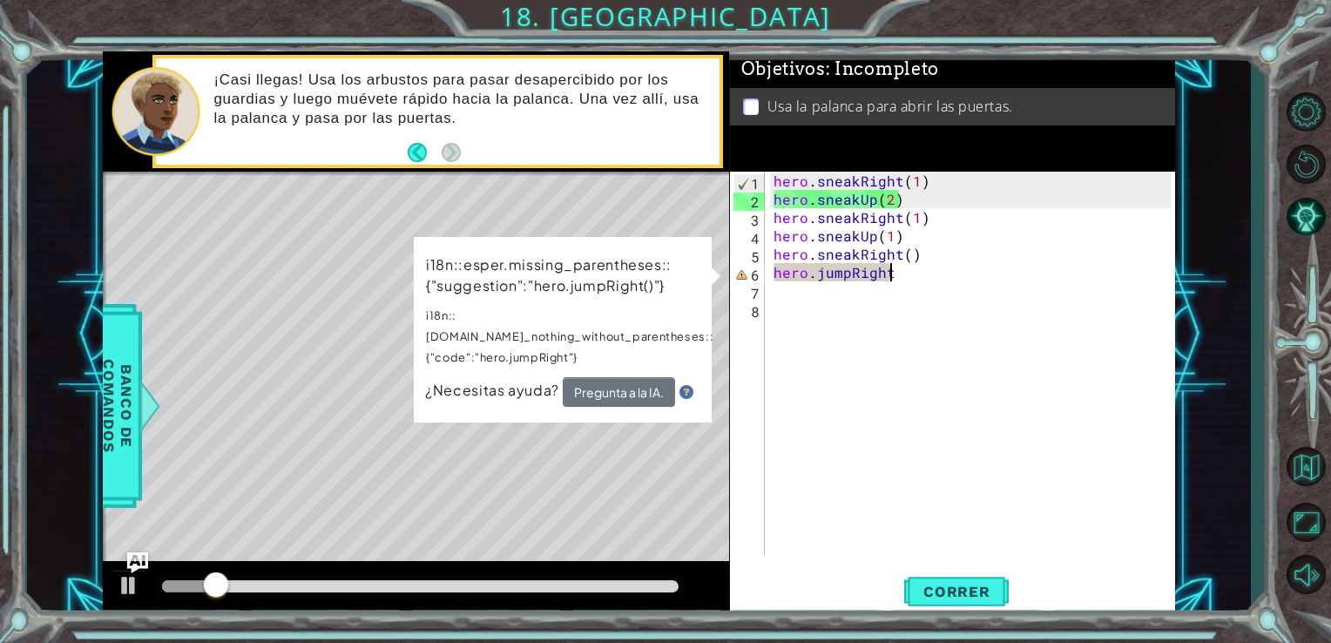
scroll to position [0, 7]
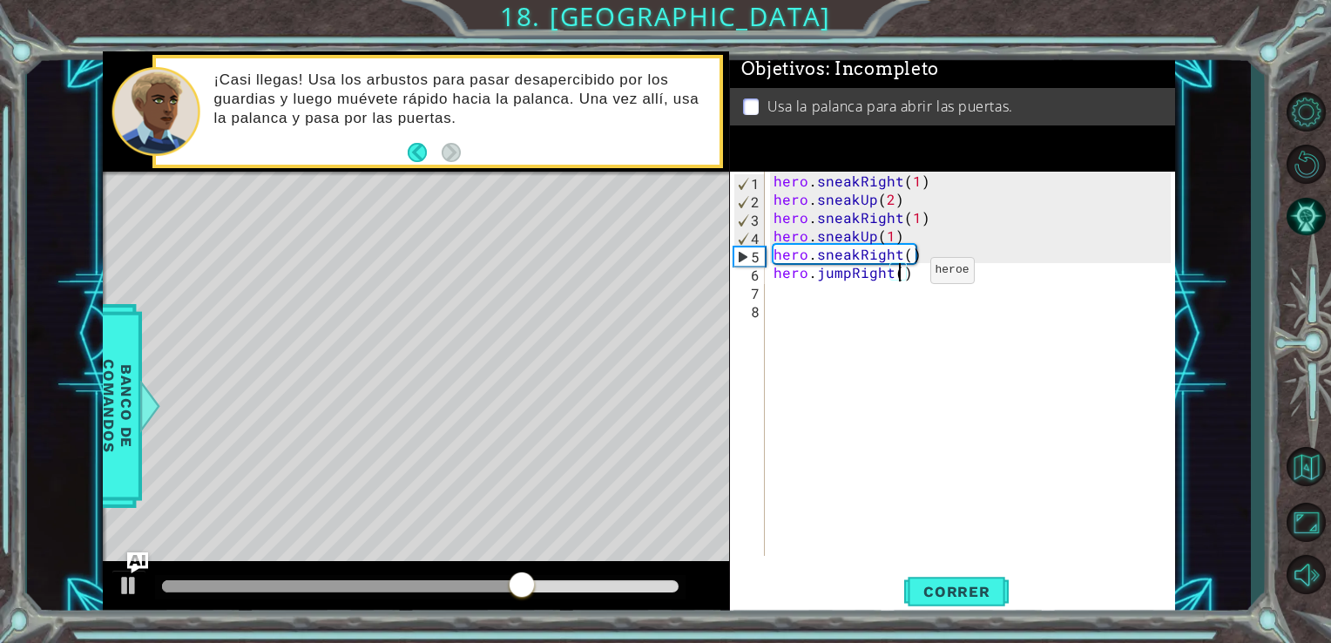
click at [900, 274] on div "hero . sneakRight ( 1 ) hero . sneakUp ( 2 ) hero . sneakRight ( 1 ) hero . sne…" at bounding box center [975, 382] width 410 height 421
type textarea "hero.jumpRight(1)"
click at [955, 579] on button "Correr" at bounding box center [956, 591] width 105 height 44
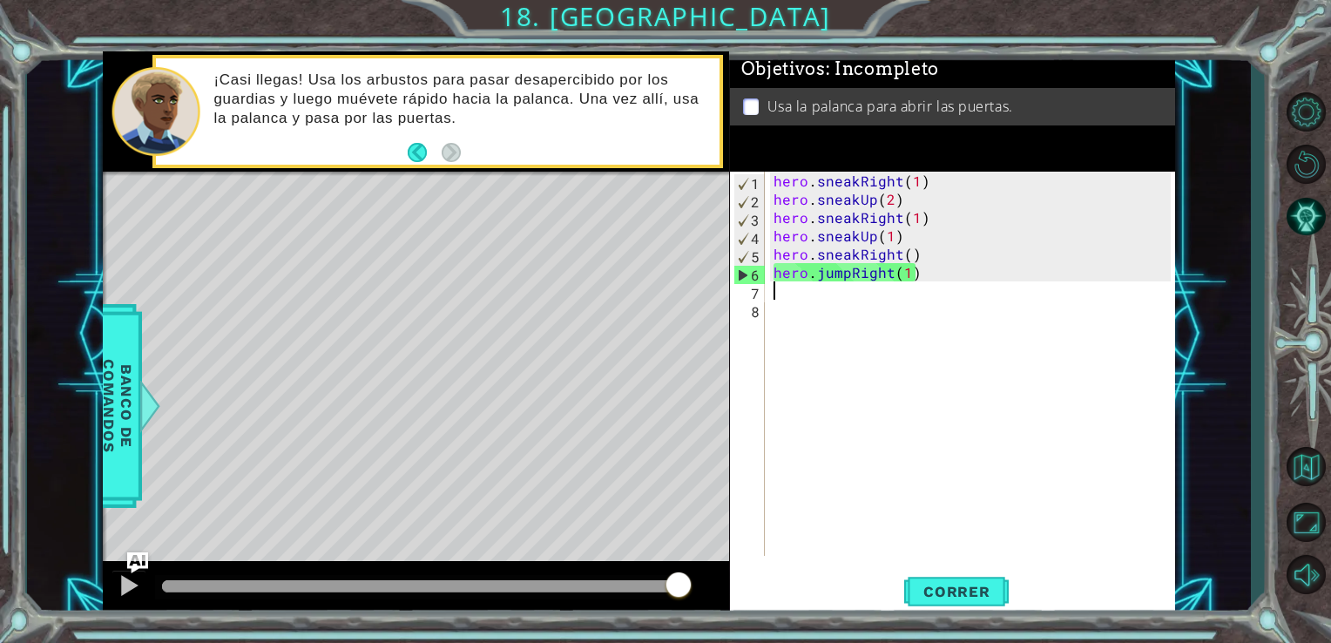
click at [911, 284] on div "hero . sneakRight ( 1 ) hero . sneakUp ( 2 ) hero . sneakRight ( 1 ) hero . sne…" at bounding box center [975, 382] width 410 height 421
click at [138, 553] on img "Ask AI" at bounding box center [136, 562] width 23 height 23
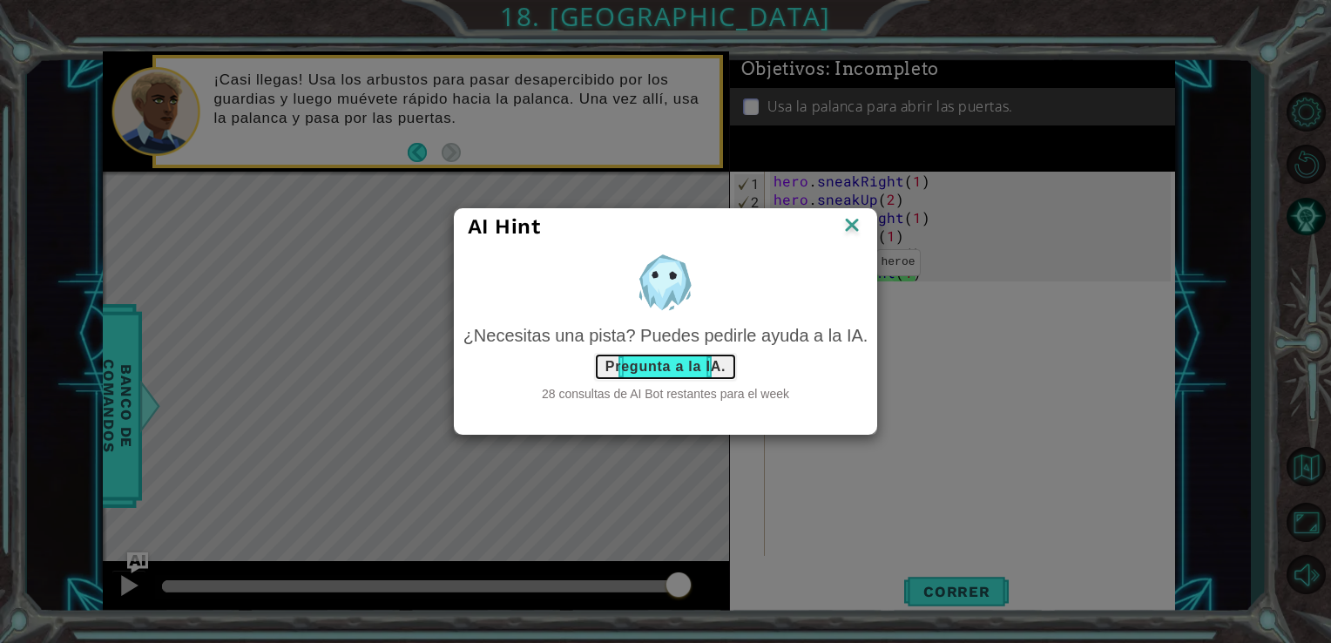
click at [635, 367] on button "Pregunta a la IA." at bounding box center [665, 367] width 143 height 28
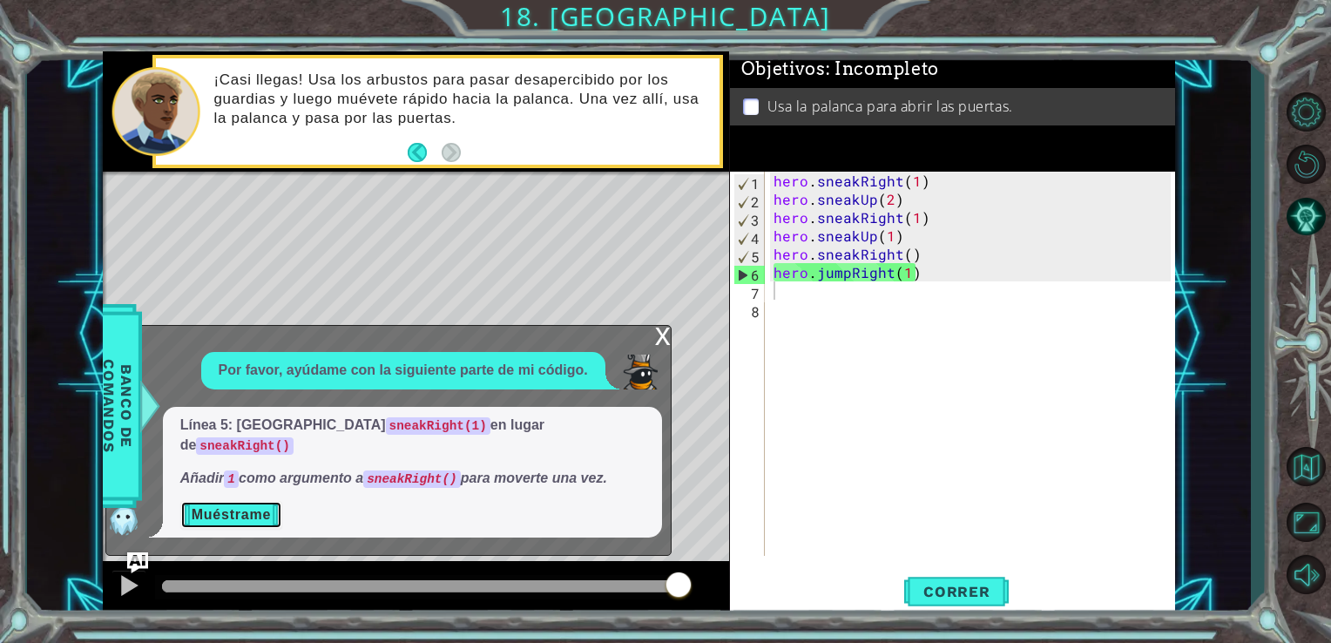
click at [250, 514] on button "Muéstrame" at bounding box center [231, 515] width 102 height 28
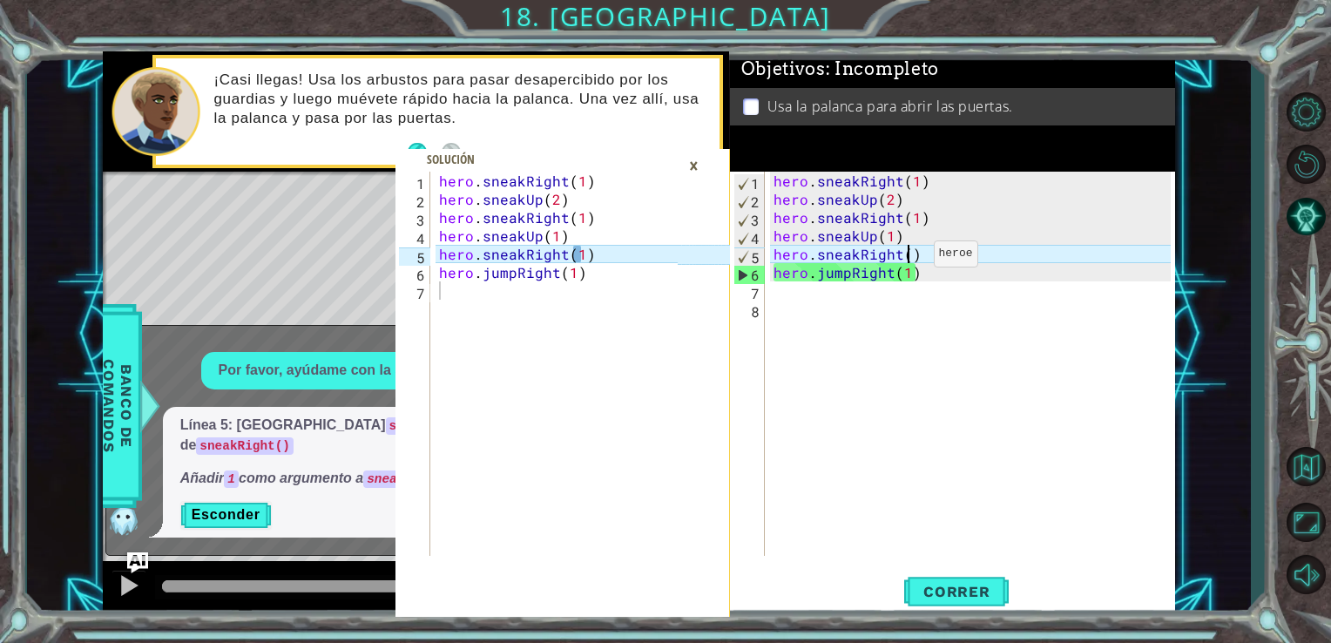
click at [903, 258] on div "hero . sneakRight ( 1 ) hero . sneakUp ( 2 ) hero . sneakRight ( 1 ) hero . sne…" at bounding box center [975, 382] width 410 height 421
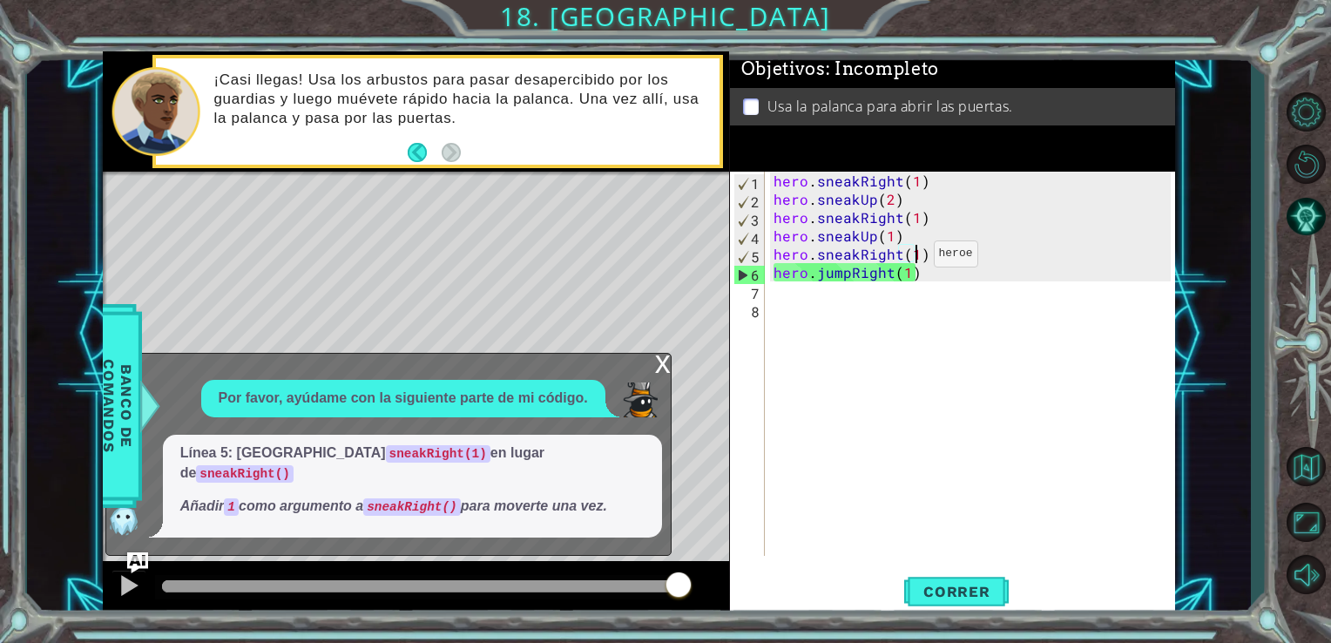
scroll to position [0, 8]
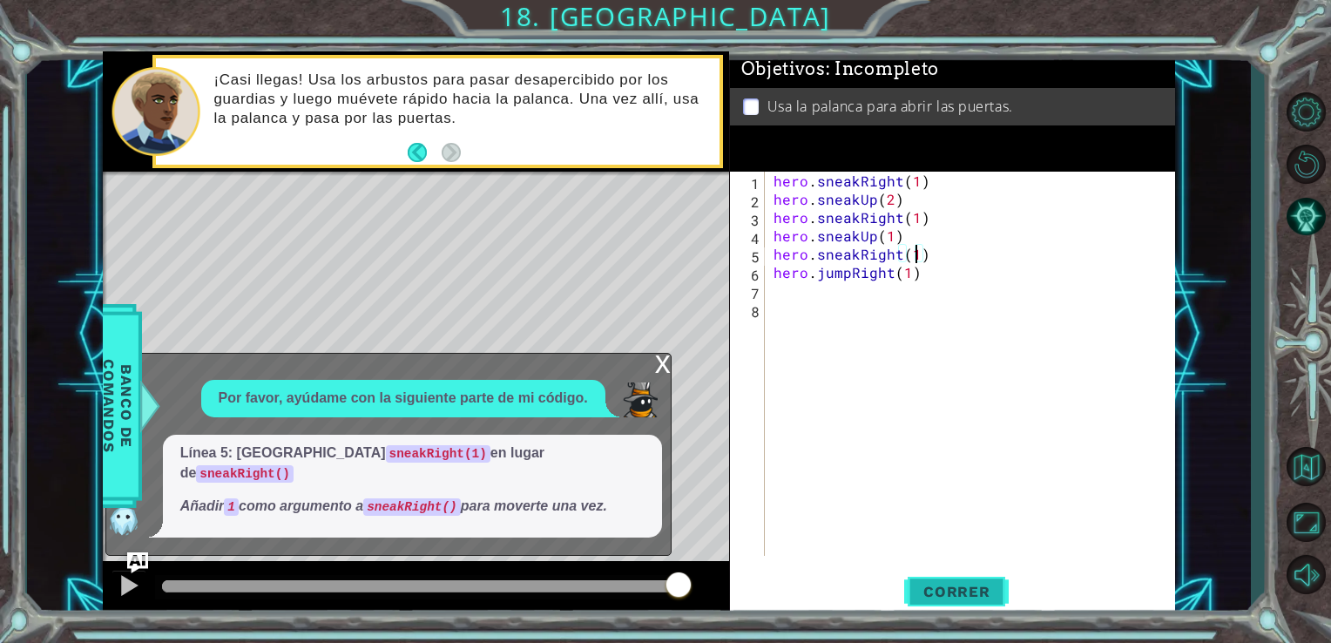
type textarea "hero.sneakRight(1)"
click at [963, 599] on span "Correr" at bounding box center [957, 591] width 102 height 17
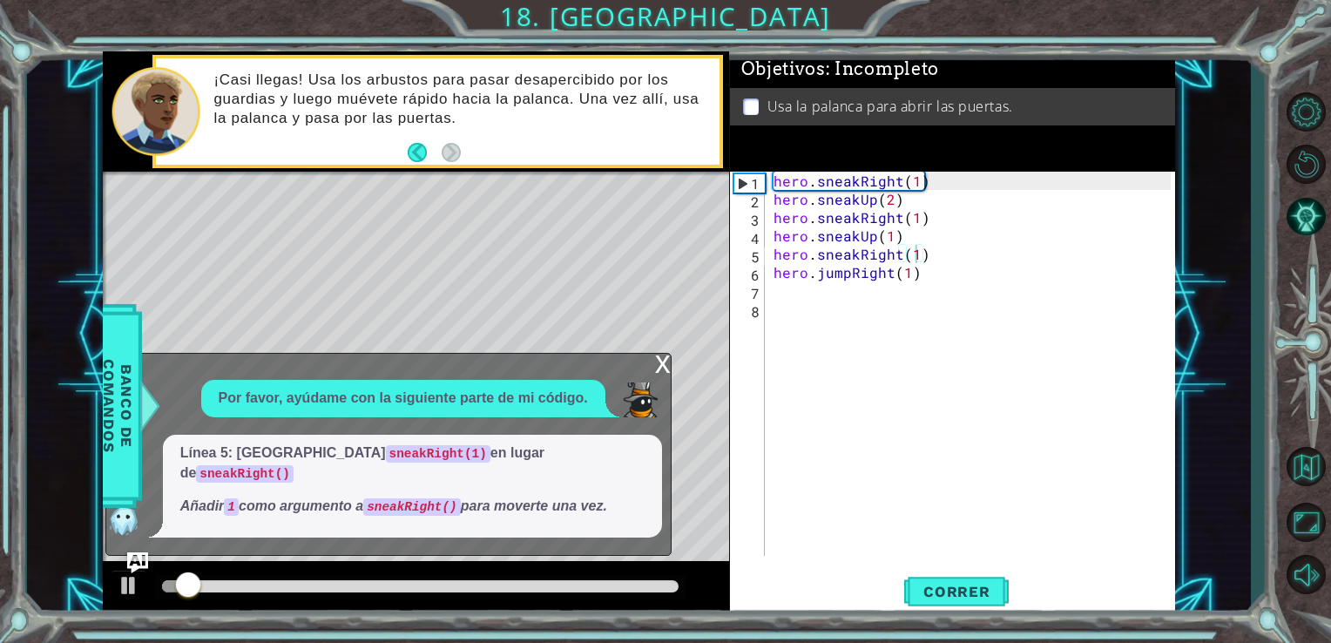
click at [667, 371] on div "x" at bounding box center [663, 362] width 16 height 17
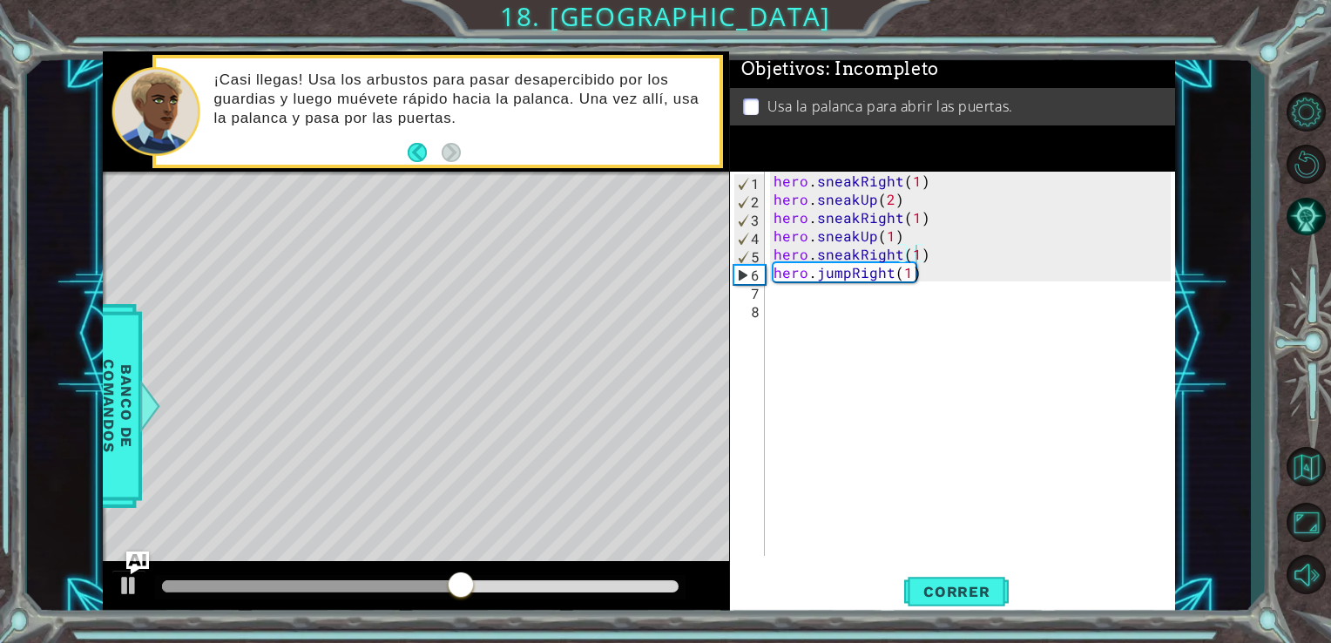
click at [145, 553] on img "Ask AI" at bounding box center [136, 562] width 23 height 23
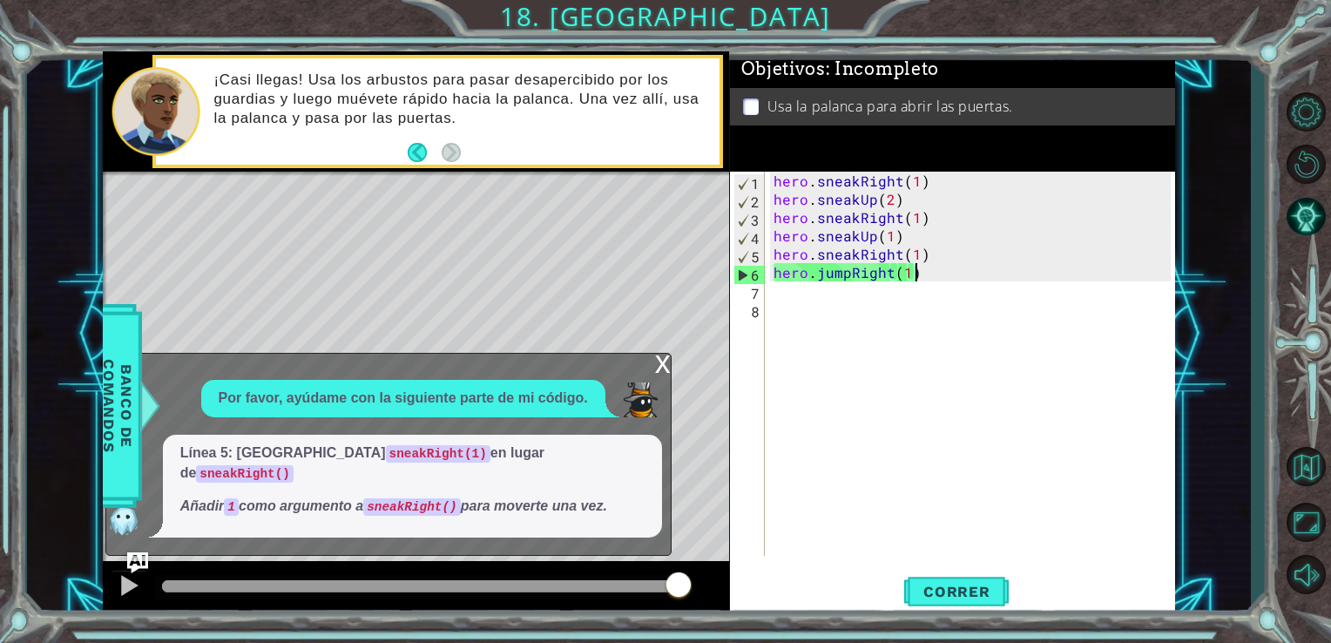
click at [931, 270] on div "hero . sneakRight ( 1 ) hero . sneakUp ( 2 ) hero . sneakRight ( 1 ) hero . sne…" at bounding box center [975, 382] width 410 height 421
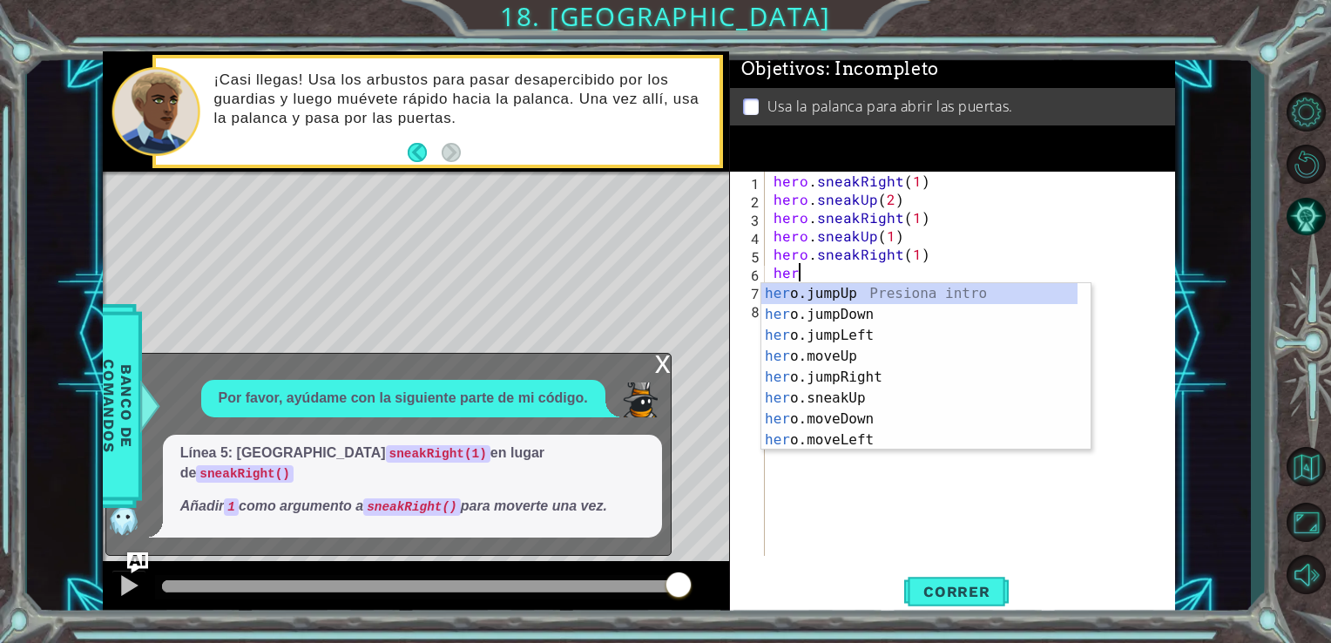
scroll to position [0, 0]
type textarea "h"
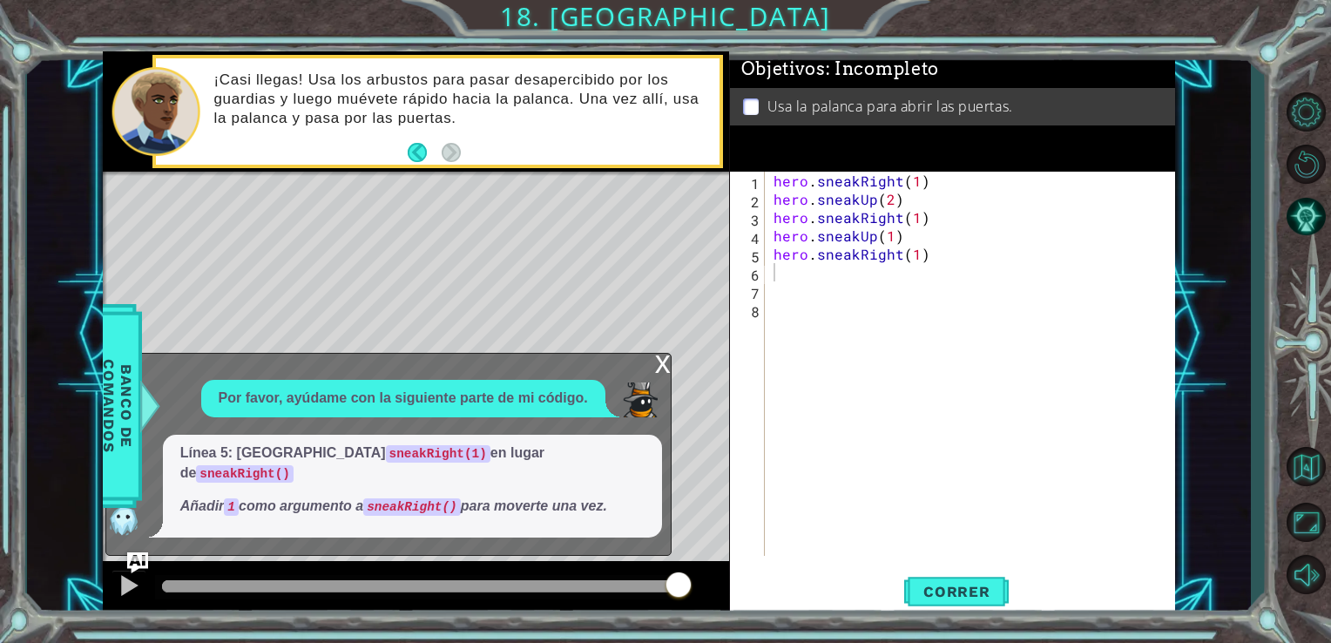
click at [665, 371] on div "x" at bounding box center [663, 362] width 16 height 17
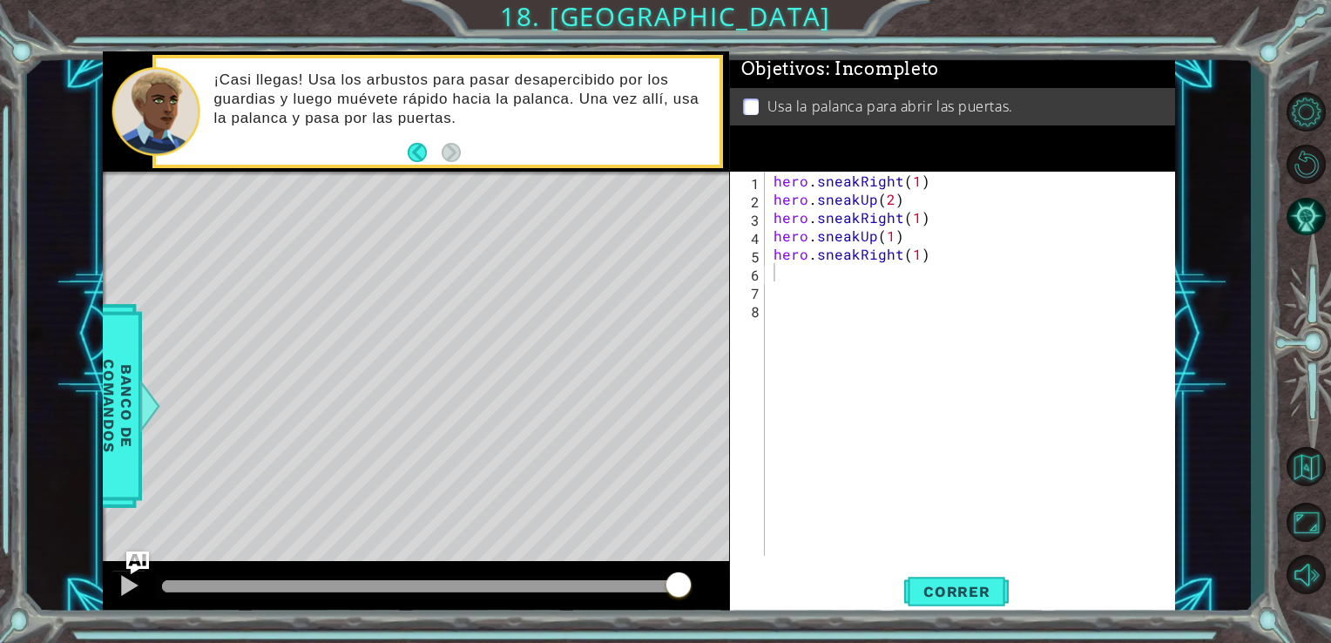
click at [140, 555] on img "Ask AI" at bounding box center [136, 562] width 23 height 23
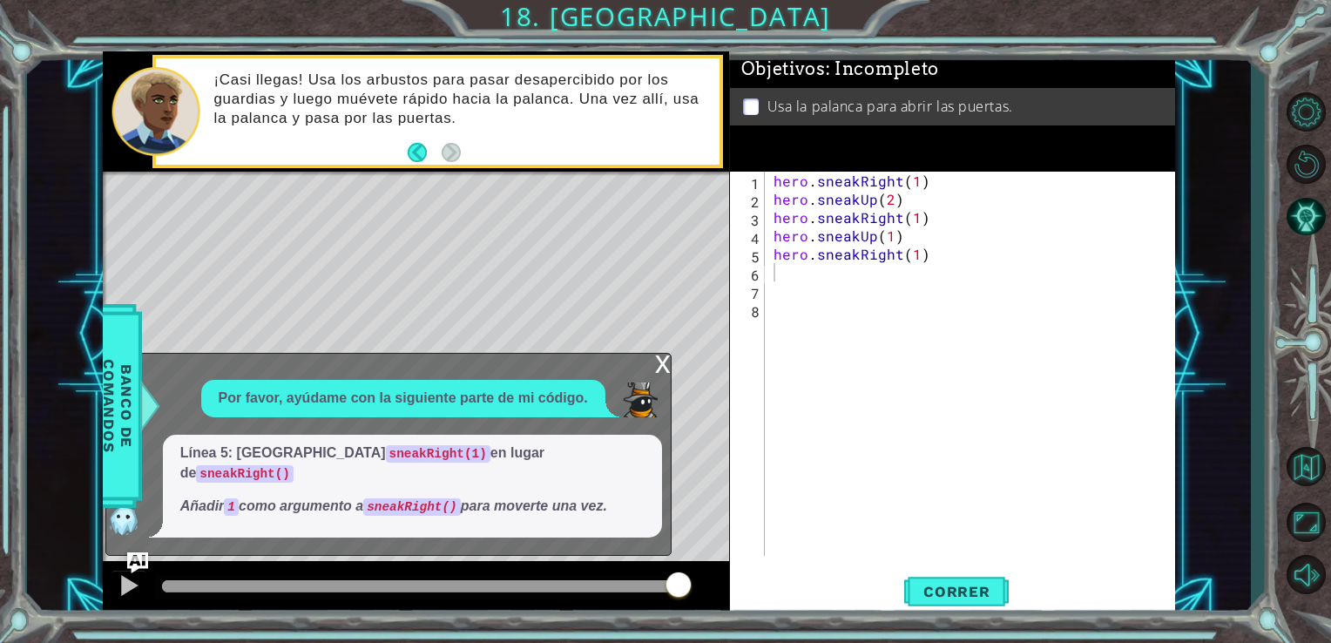
click at [665, 371] on div "x" at bounding box center [663, 362] width 16 height 17
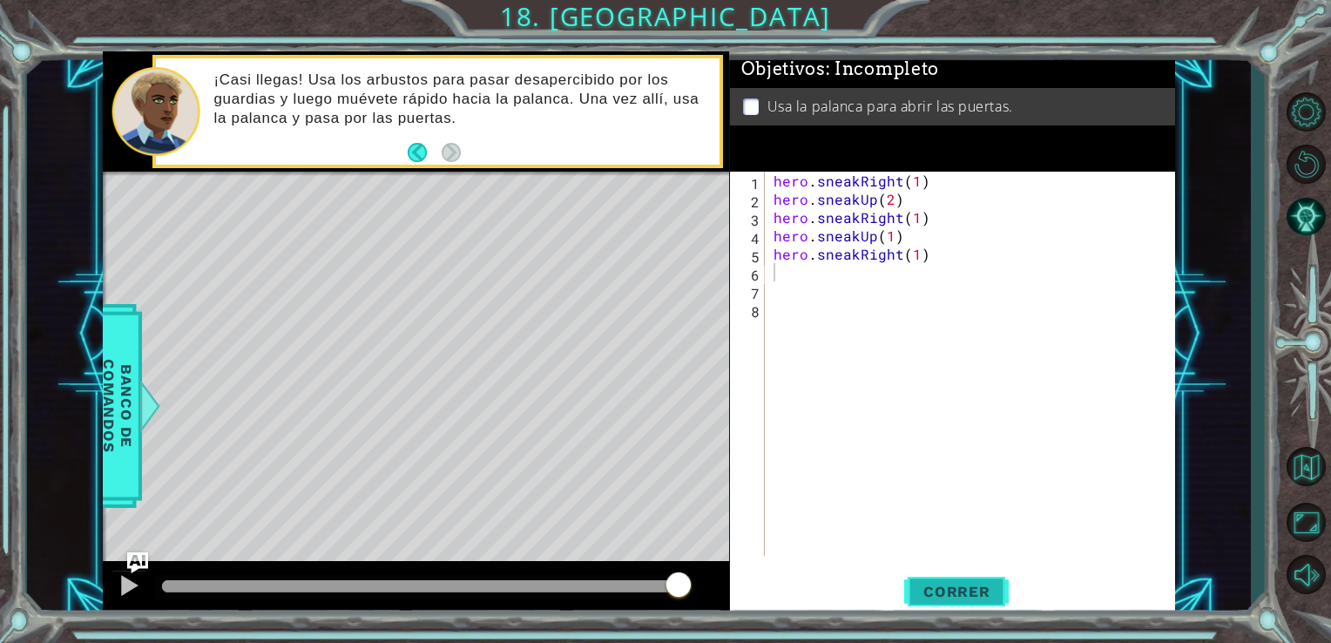
click at [986, 601] on button "Correr" at bounding box center [956, 591] width 105 height 44
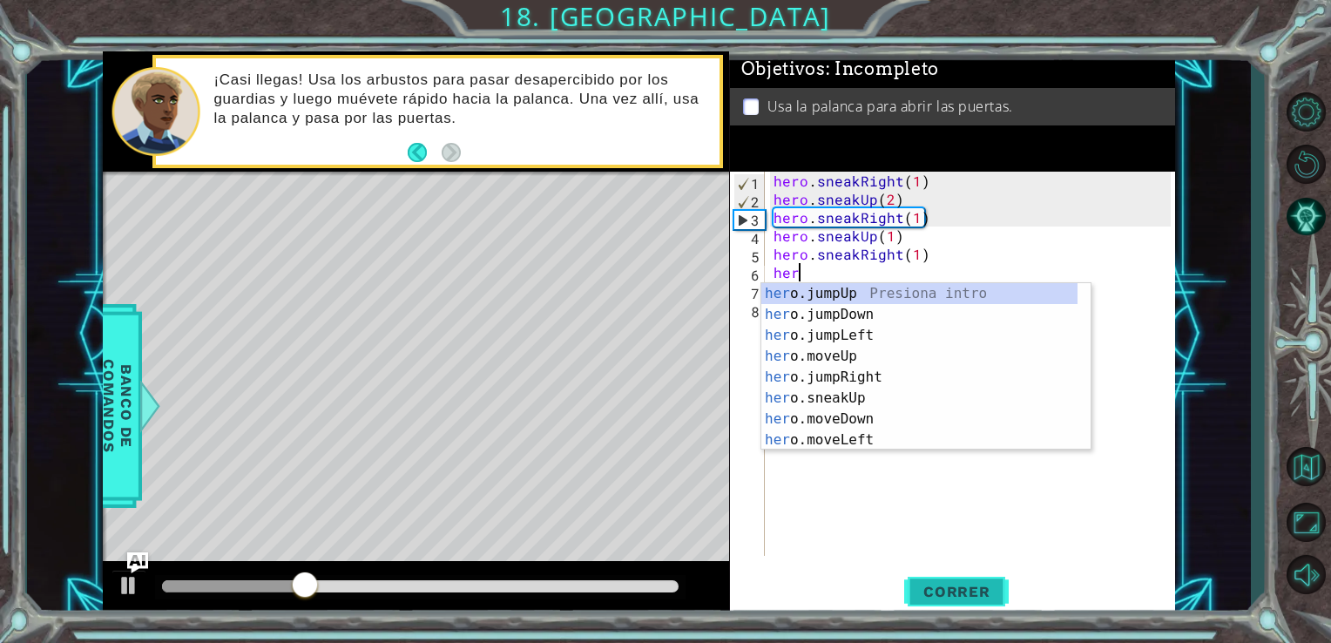
type textarea "hero"
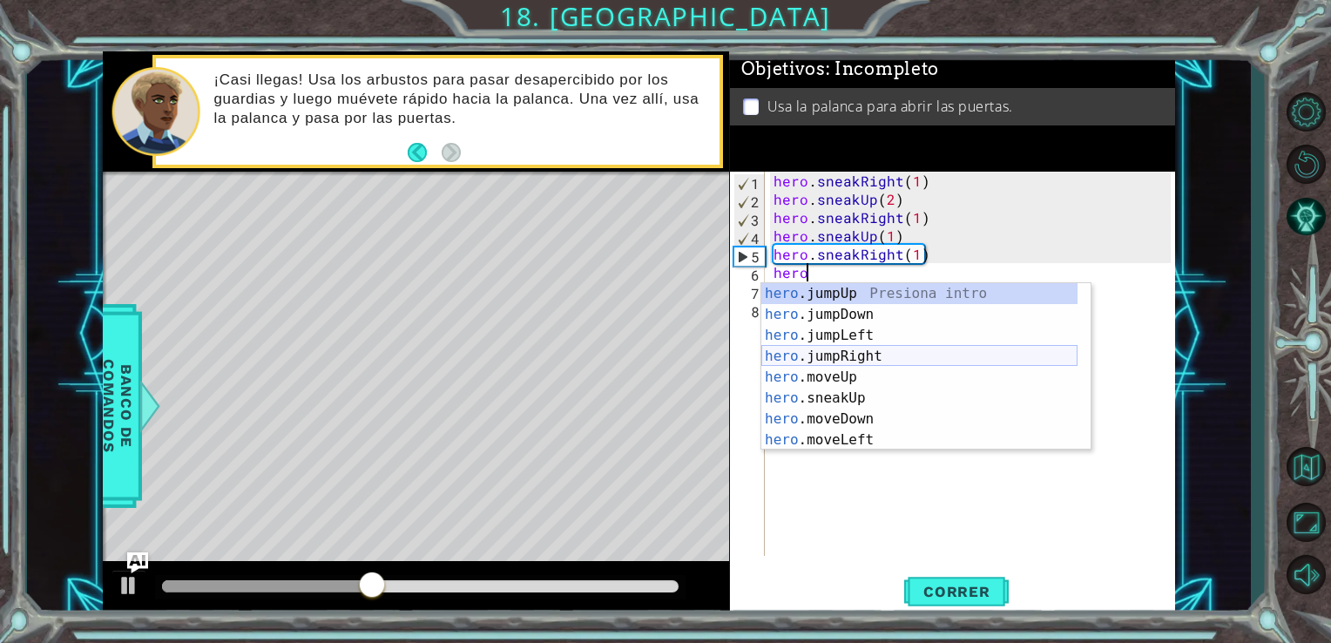
click at [929, 357] on div "hero .jumpUp Presiona intro hero .jumpDown Presiona intro hero .jumpLeft Presio…" at bounding box center [919, 387] width 316 height 209
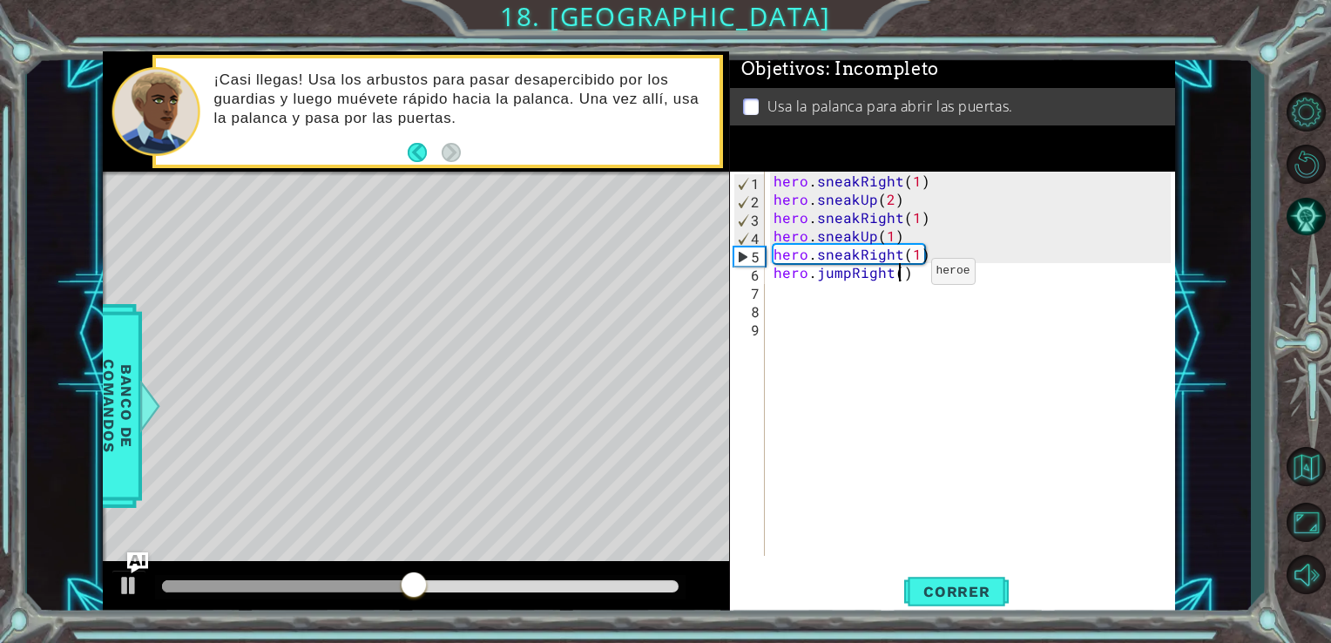
click at [901, 275] on div "hero . sneakRight ( 1 ) hero . sneakUp ( 2 ) hero . sneakRight ( 1 ) hero . sne…" at bounding box center [975, 382] width 410 height 421
type textarea "hero.jumpRight(1)"
click at [957, 587] on span "Correr" at bounding box center [957, 591] width 102 height 17
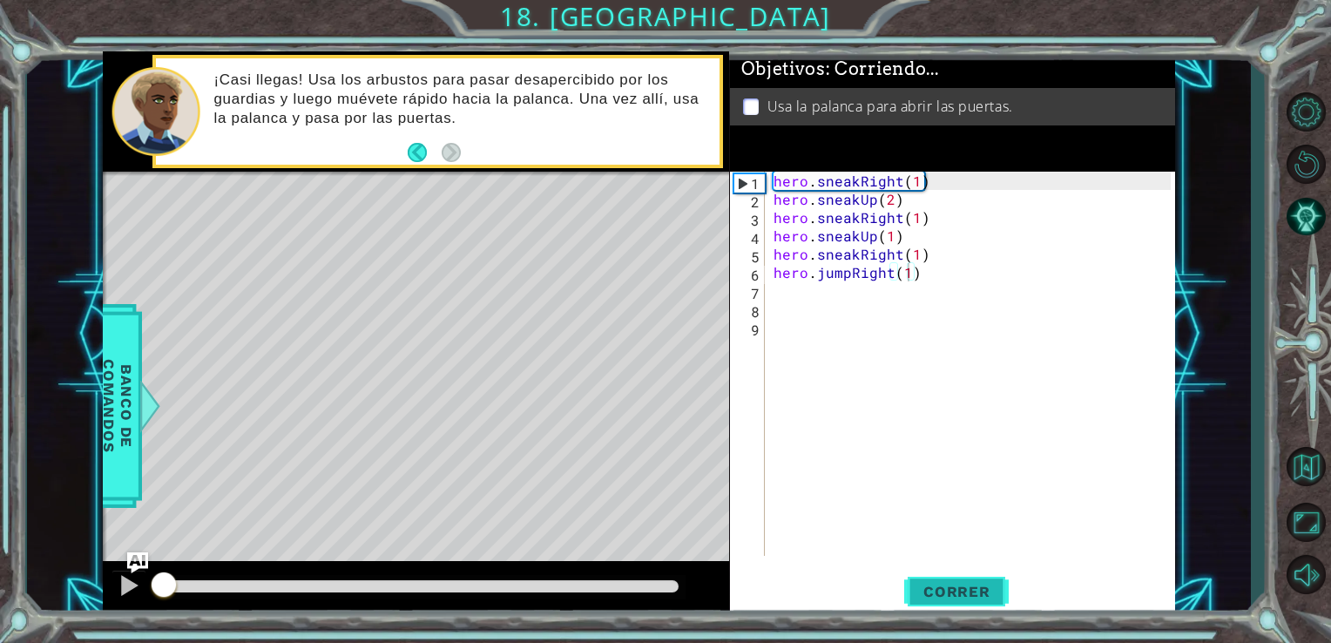
click at [957, 587] on span "Correr" at bounding box center [957, 591] width 102 height 17
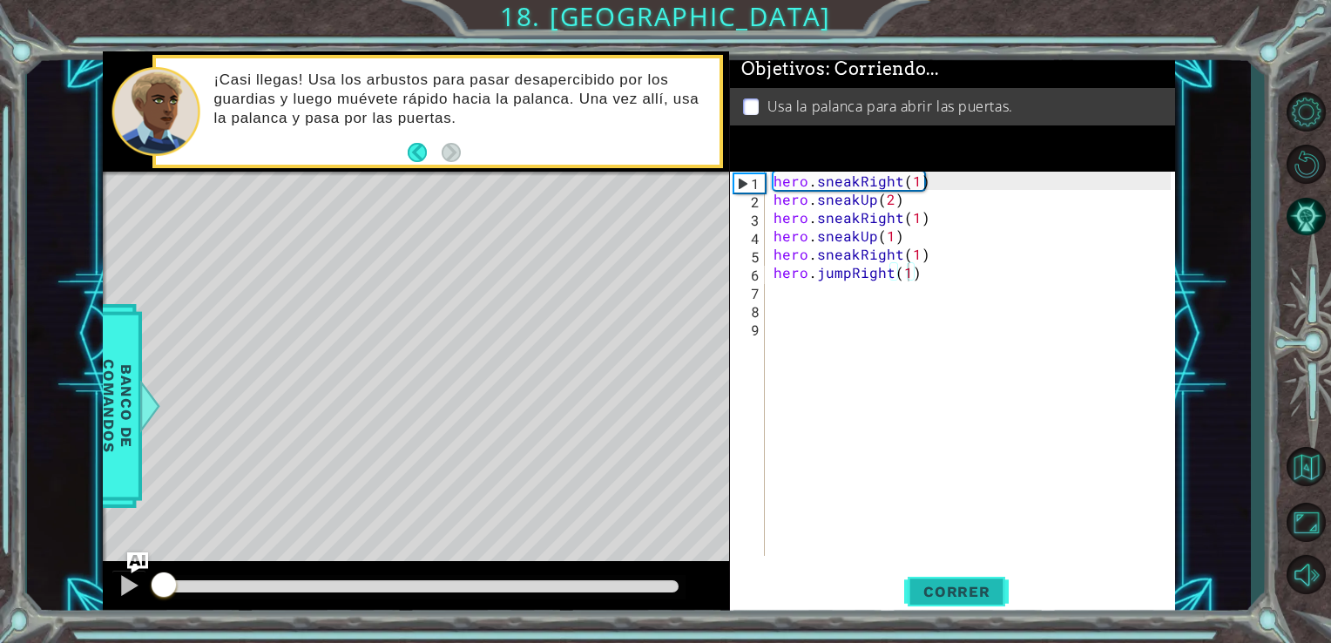
click at [957, 587] on span "Correr" at bounding box center [957, 591] width 102 height 17
